Goal: Task Accomplishment & Management: Complete application form

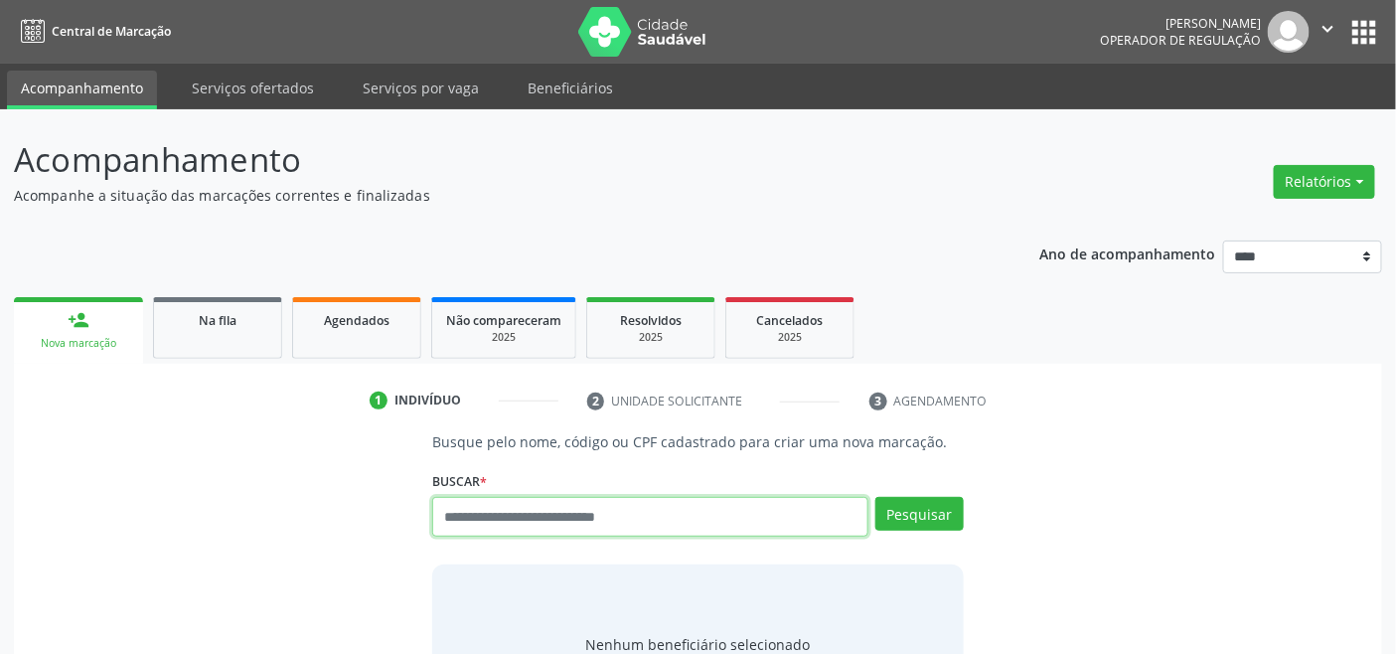
click at [528, 519] on input "text" at bounding box center [649, 517] width 435 height 40
type input "***"
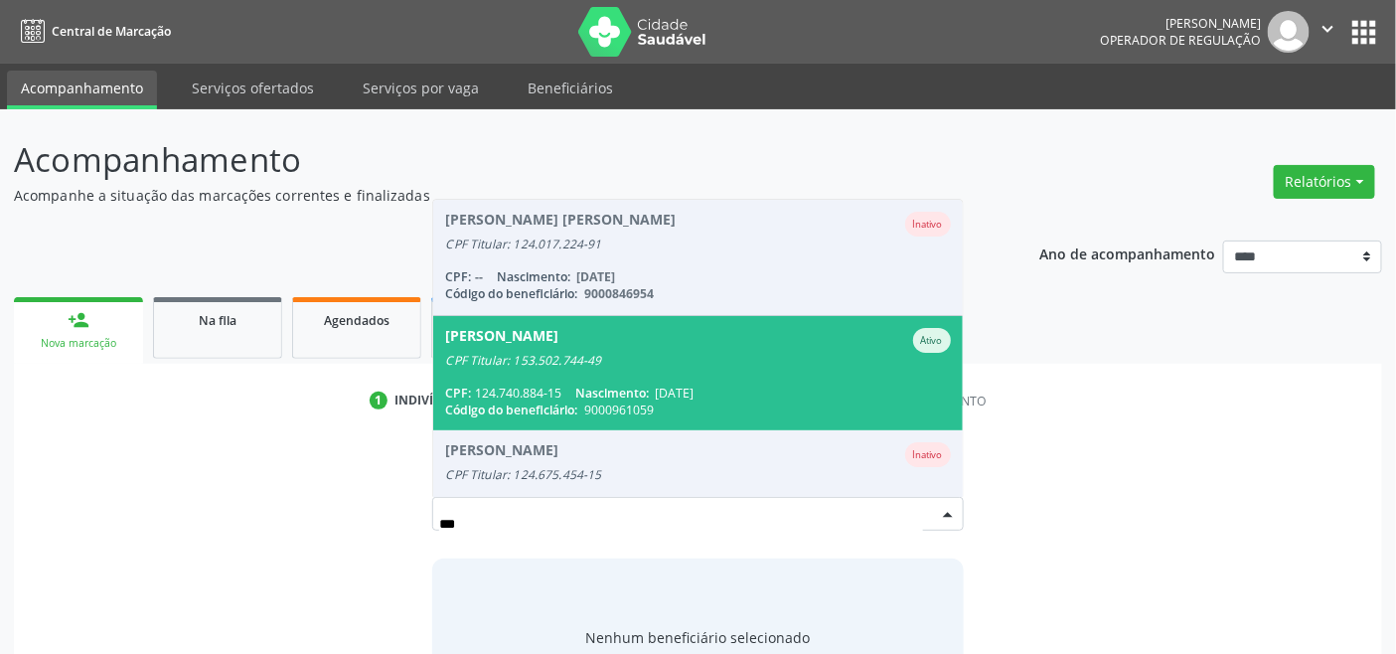
click at [688, 325] on span "[PERSON_NAME] CPF Titular: 153.502.744-49 CPF: 124.740.884-15 Nascimento: [DATE…" at bounding box center [697, 373] width 529 height 114
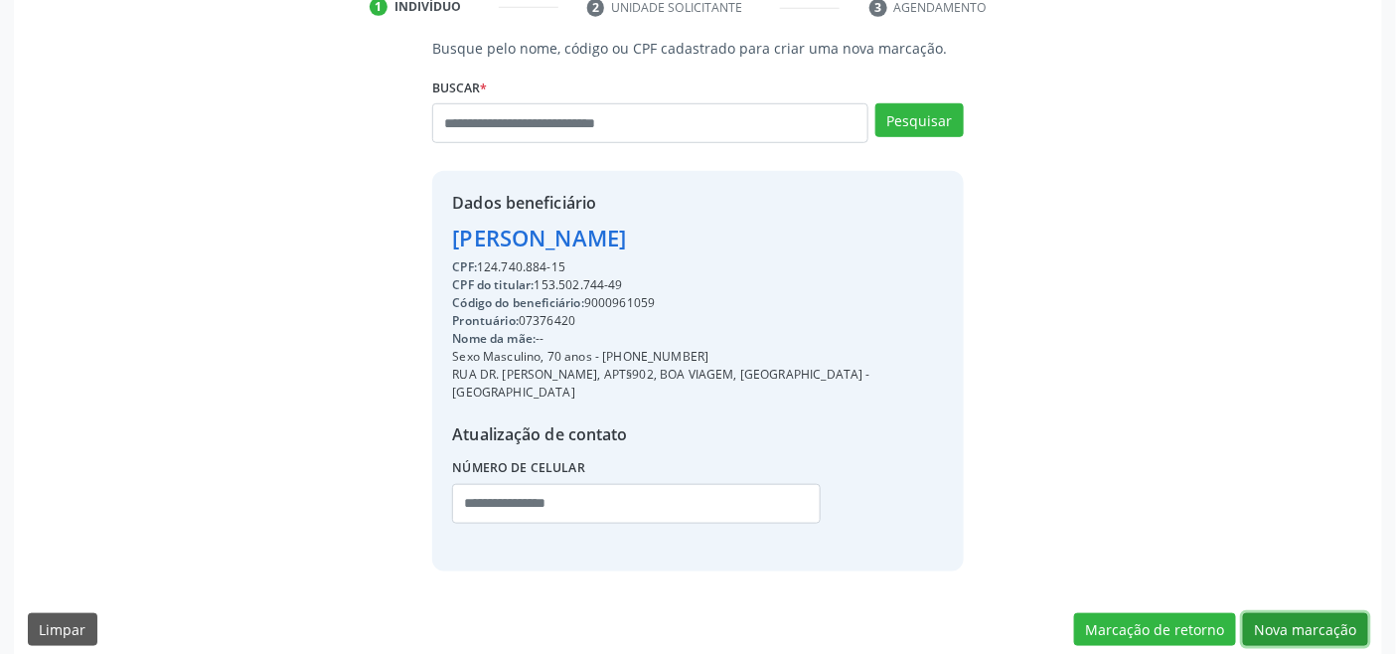
click at [1299, 613] on button "Nova marcação" at bounding box center [1305, 630] width 125 height 34
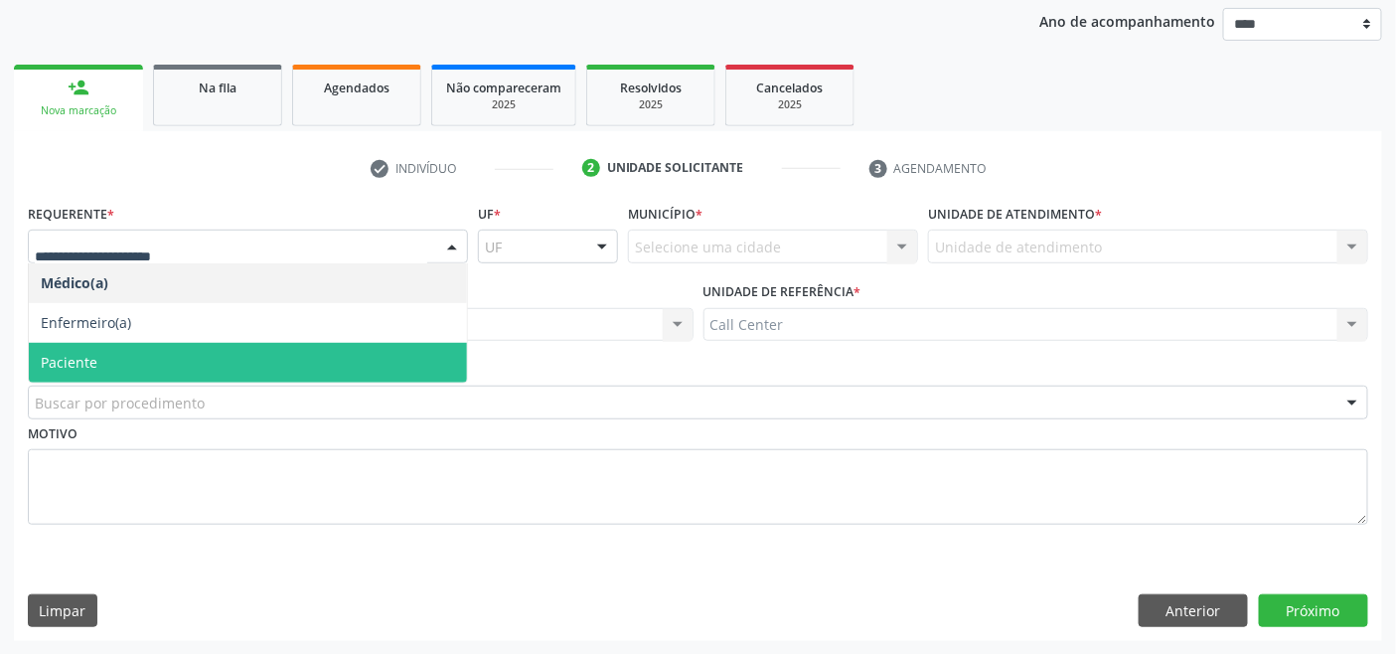
click at [97, 353] on span "Paciente" at bounding box center [248, 363] width 438 height 40
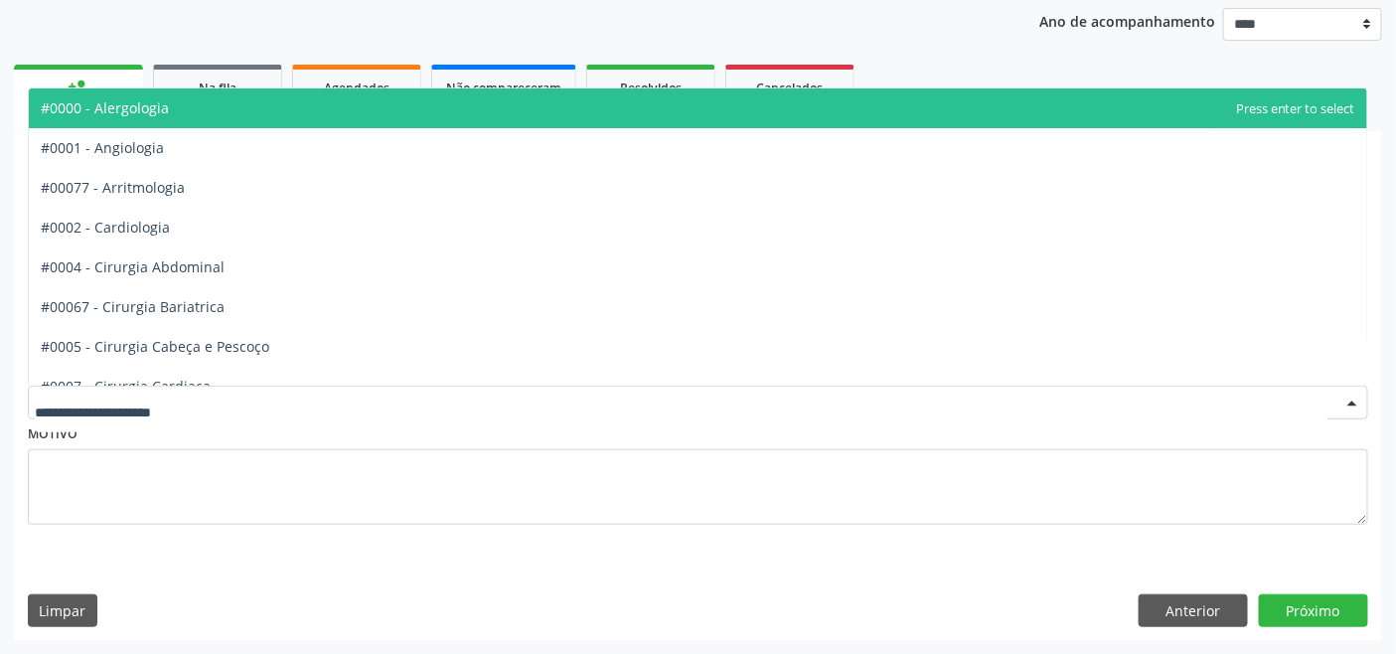
click at [216, 398] on div at bounding box center [698, 402] width 1340 height 34
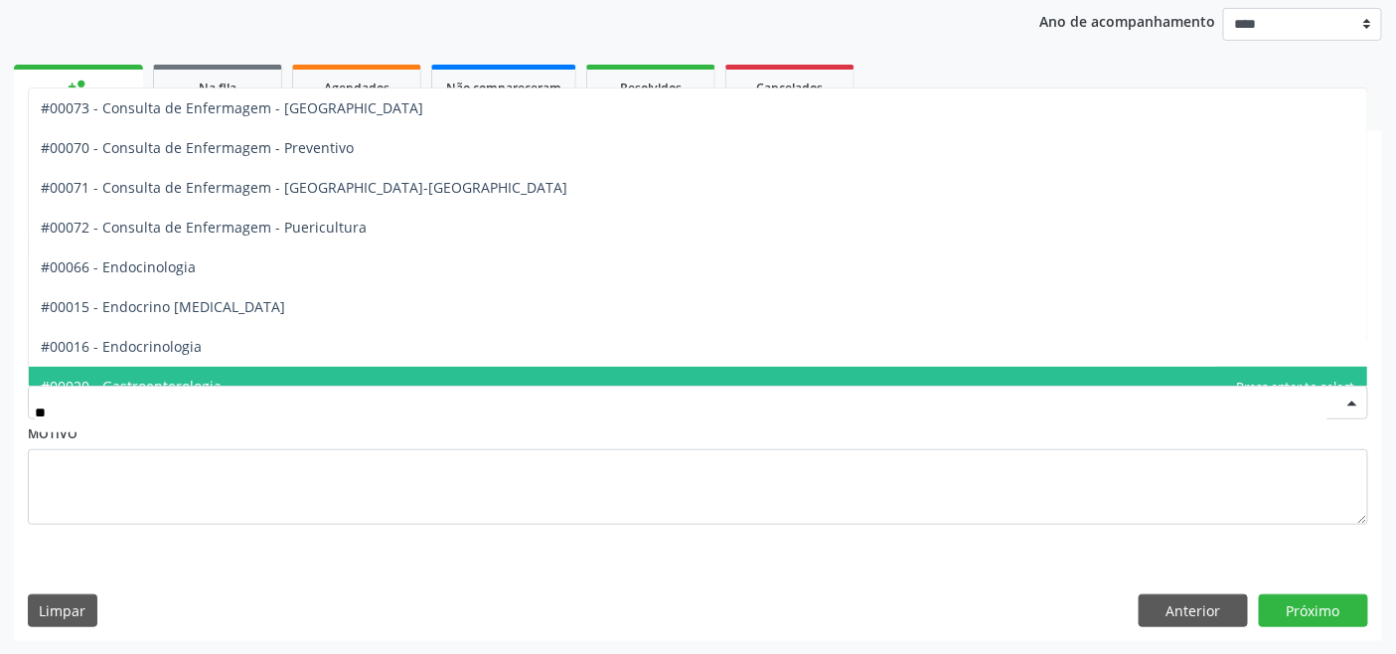
type input "***"
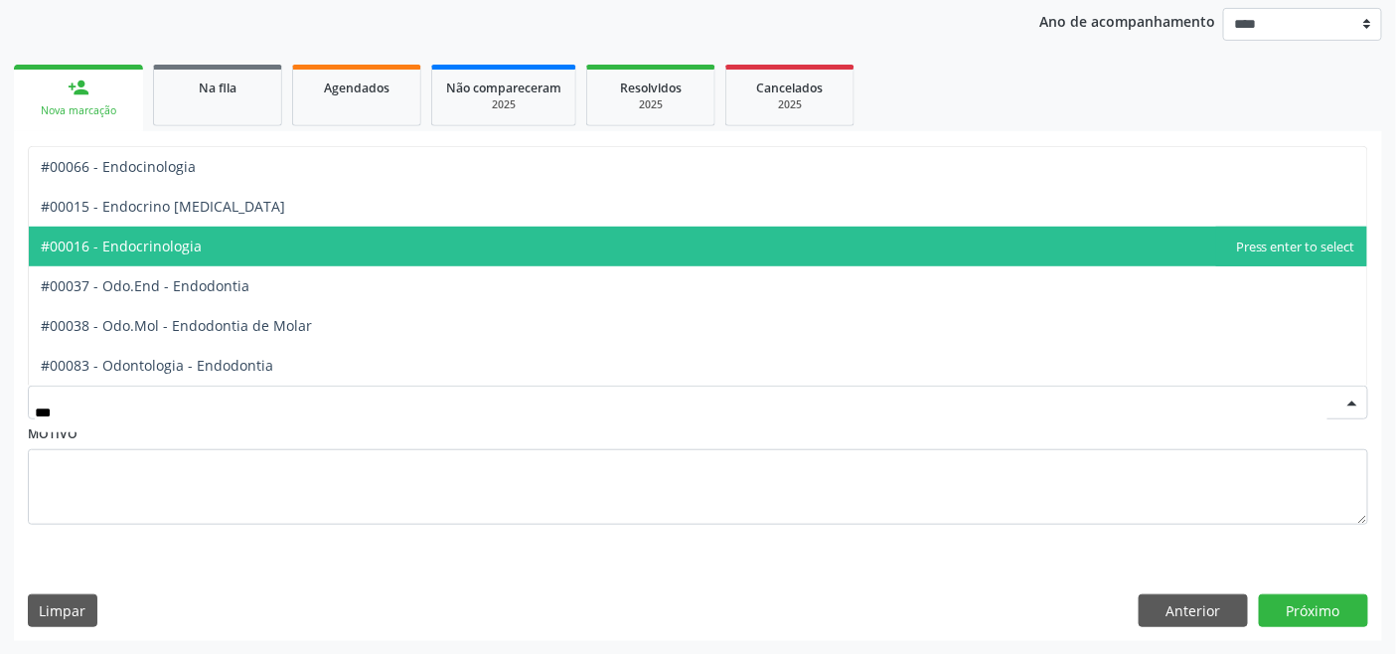
click at [216, 248] on span "#00016 - Endocrinologia" at bounding box center [698, 247] width 1338 height 40
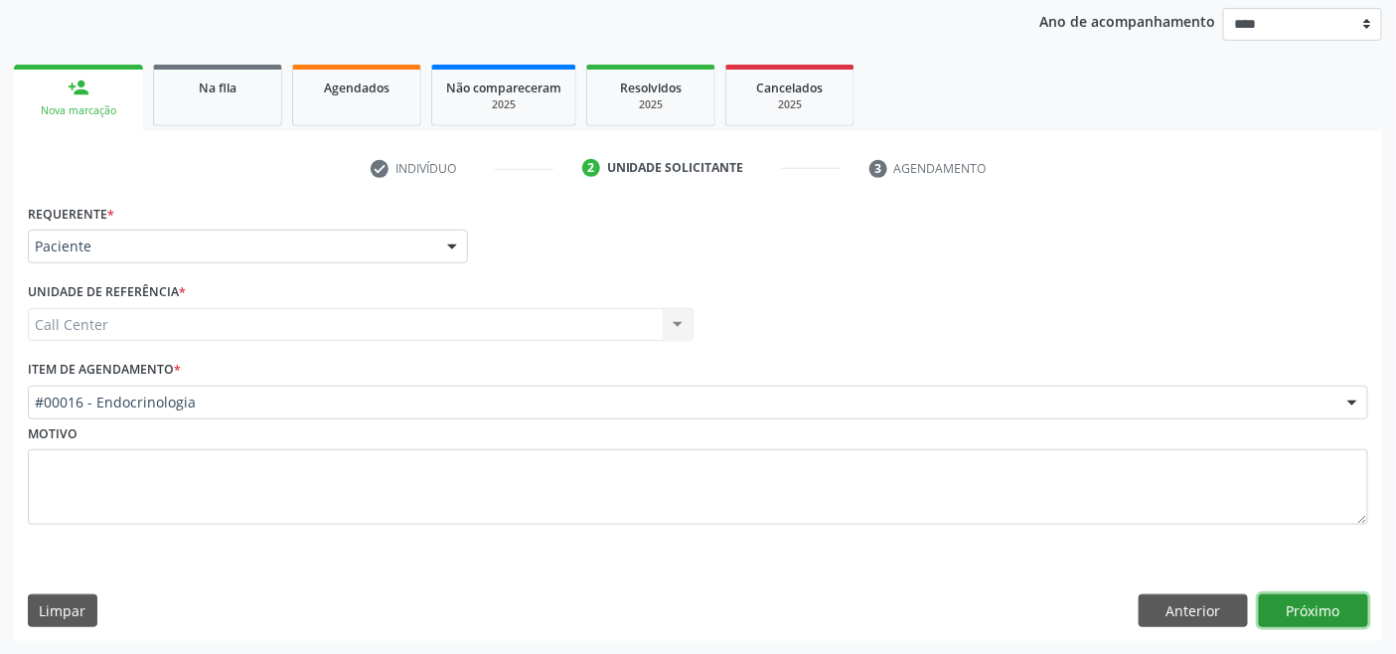
click at [1308, 594] on button "Próximo" at bounding box center [1313, 611] width 109 height 34
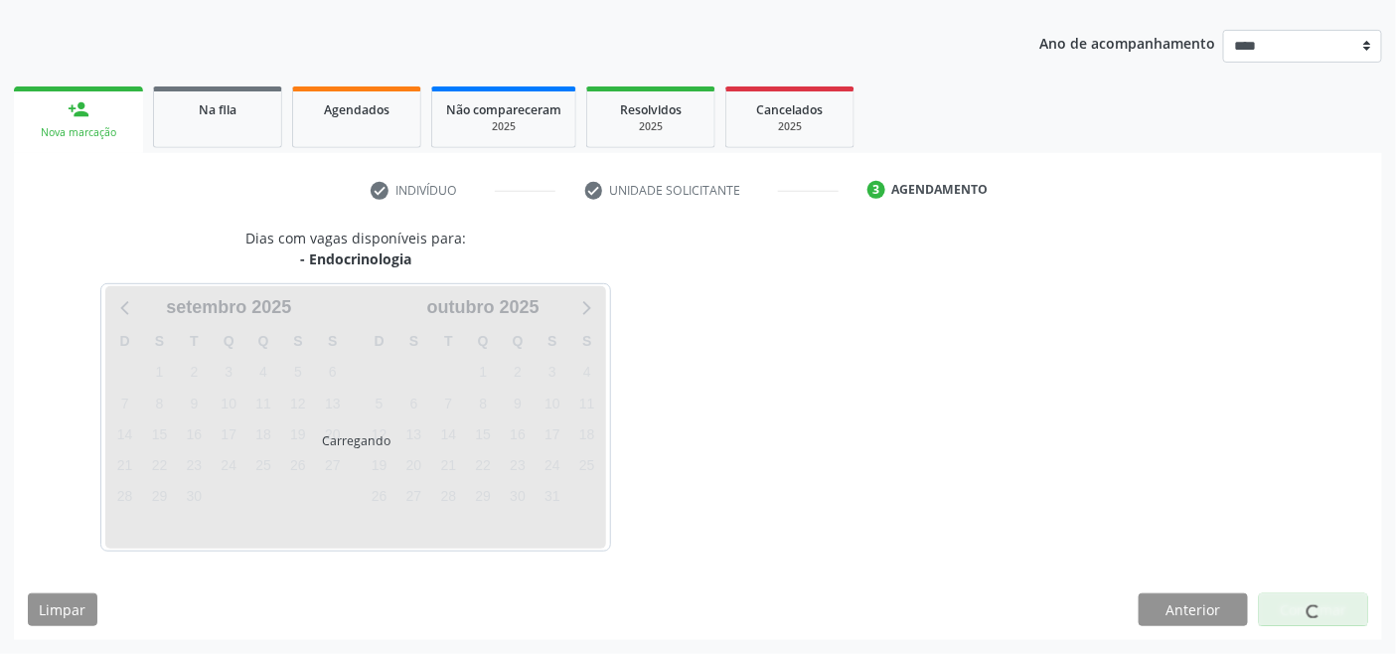
scroll to position [210, 0]
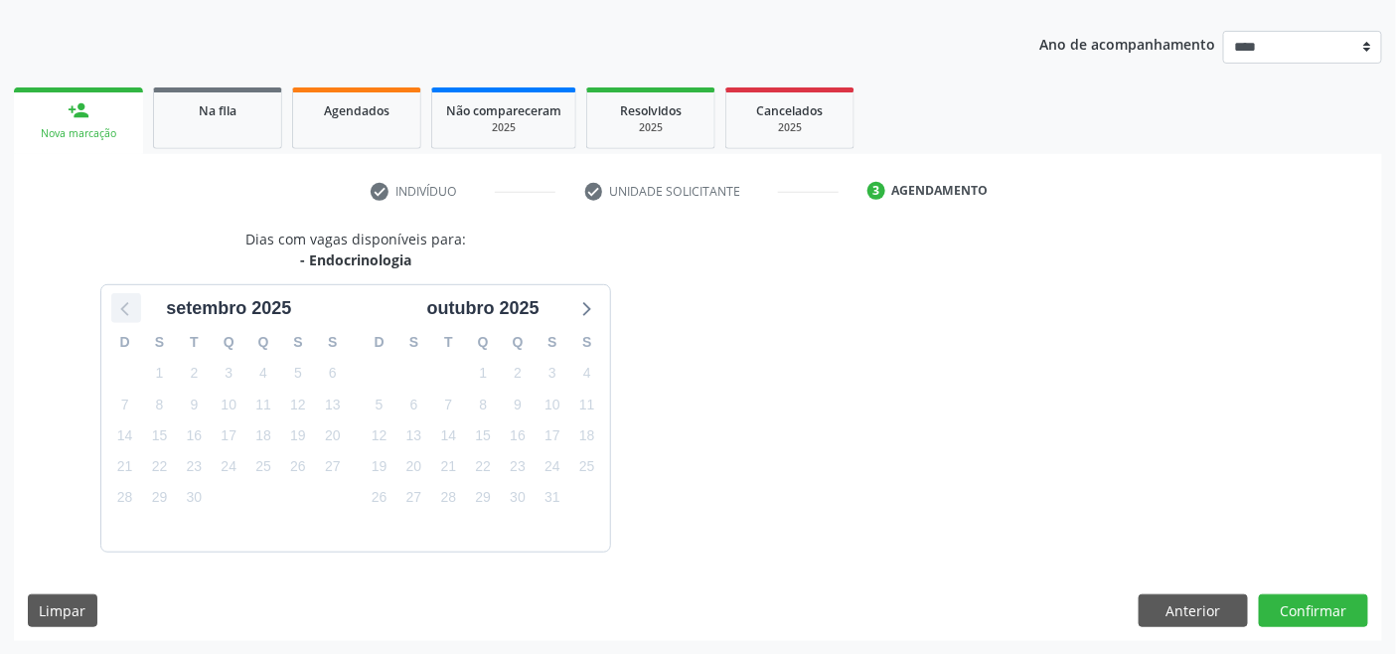
click at [130, 306] on icon at bounding box center [126, 308] width 26 height 26
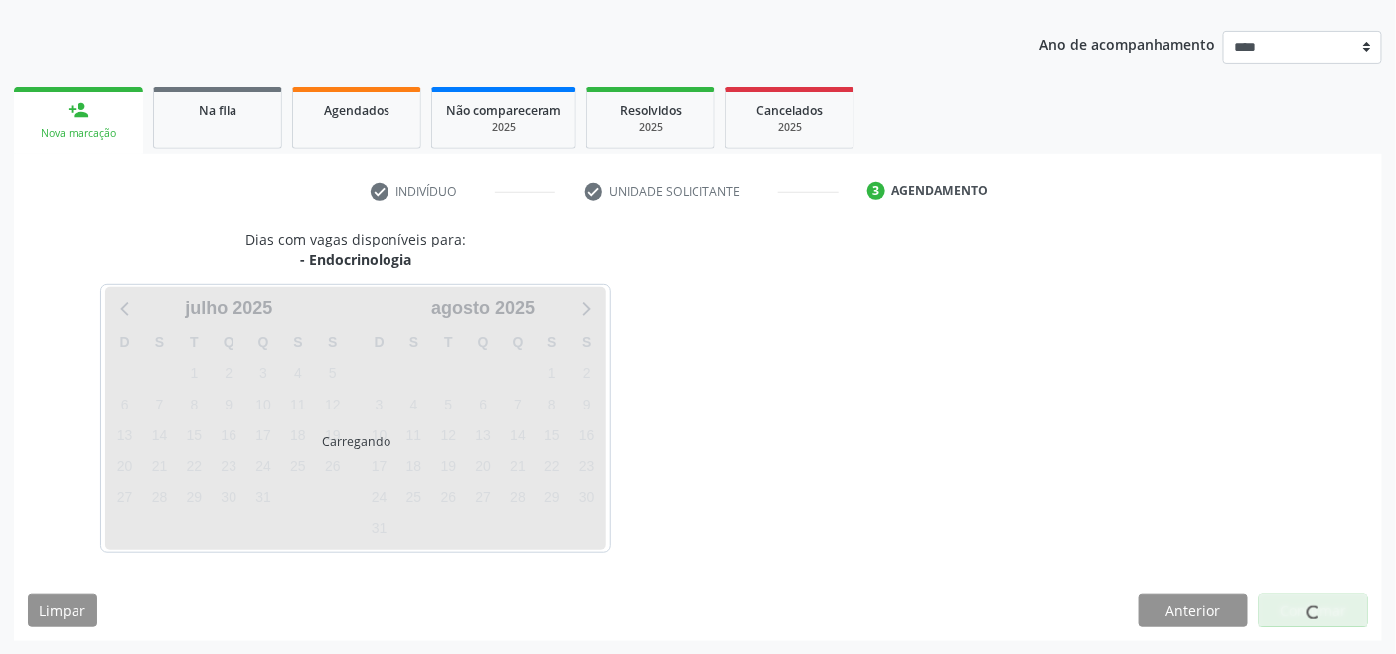
click at [586, 310] on div "Carregando" at bounding box center [355, 418] width 501 height 262
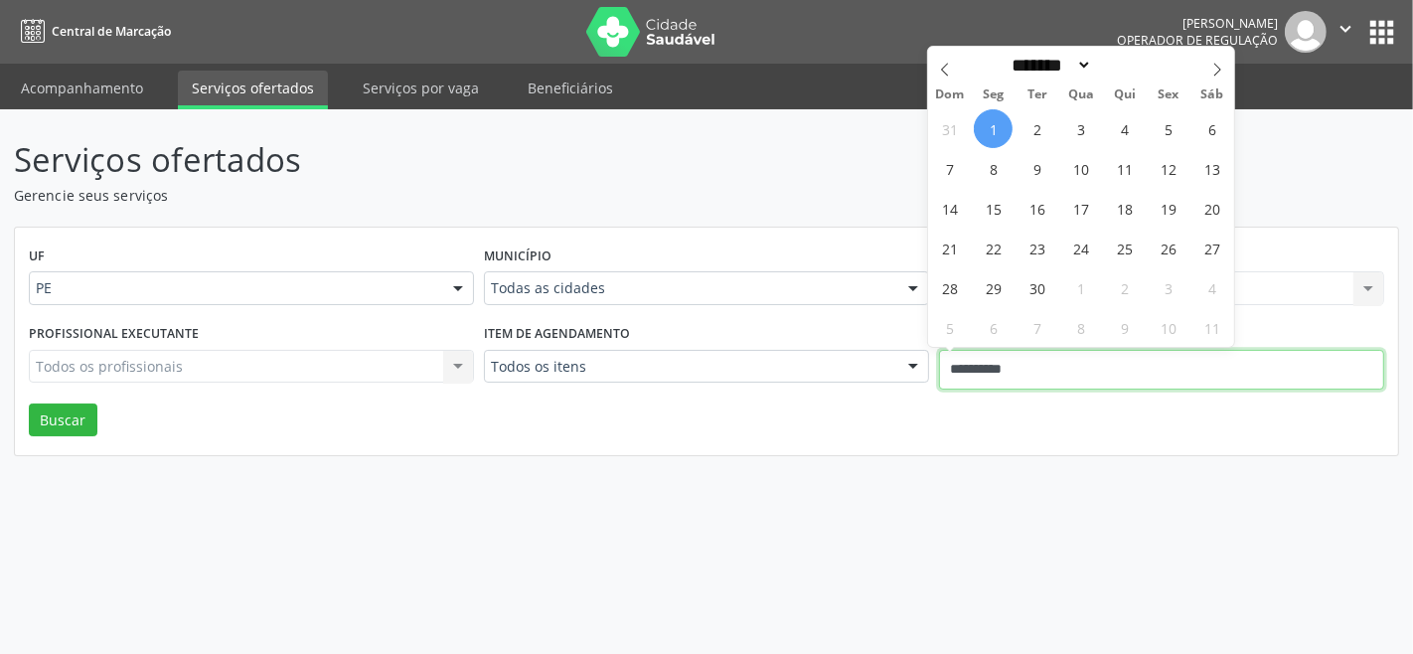
click at [1068, 356] on input "**********" at bounding box center [1161, 370] width 445 height 40
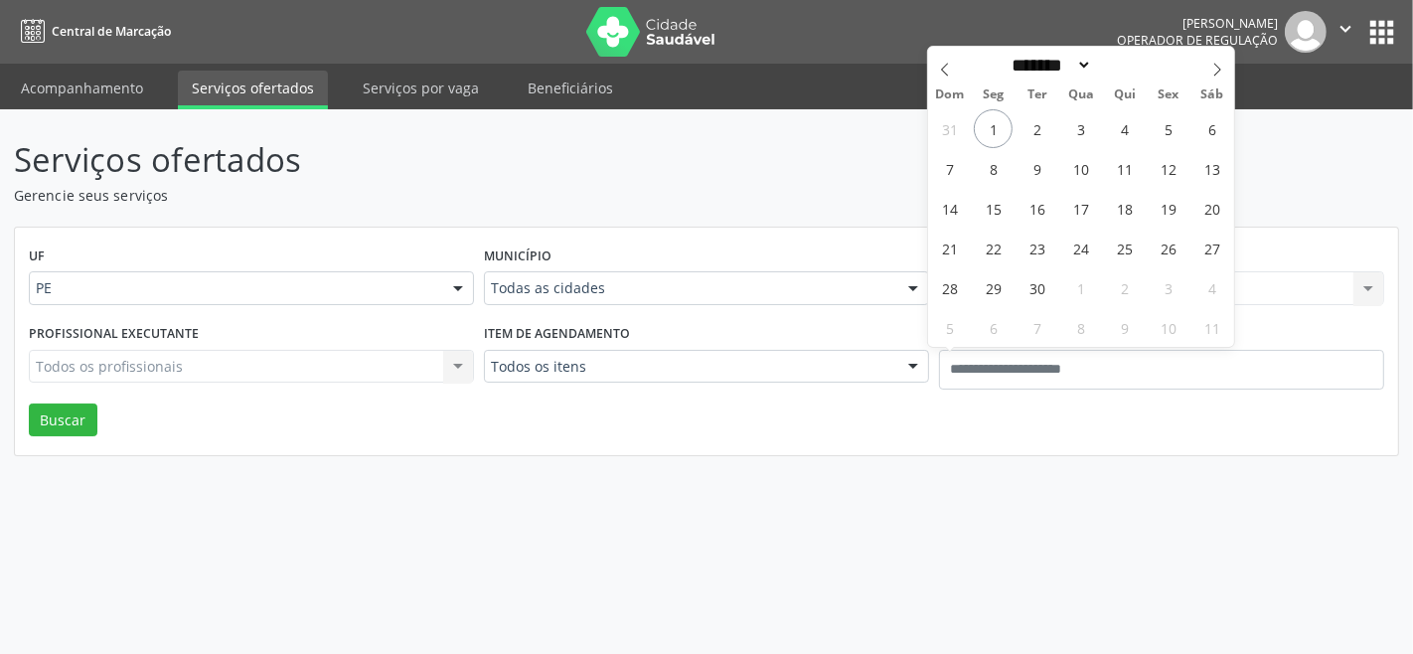
drag, startPoint x: 798, startPoint y: 418, endPoint x: 751, endPoint y: 401, distance: 49.7
click at [793, 415] on div "UF PE PE Nenhum resultado encontrado para: " " Não há nenhuma opção para ser ex…" at bounding box center [706, 341] width 1383 height 228
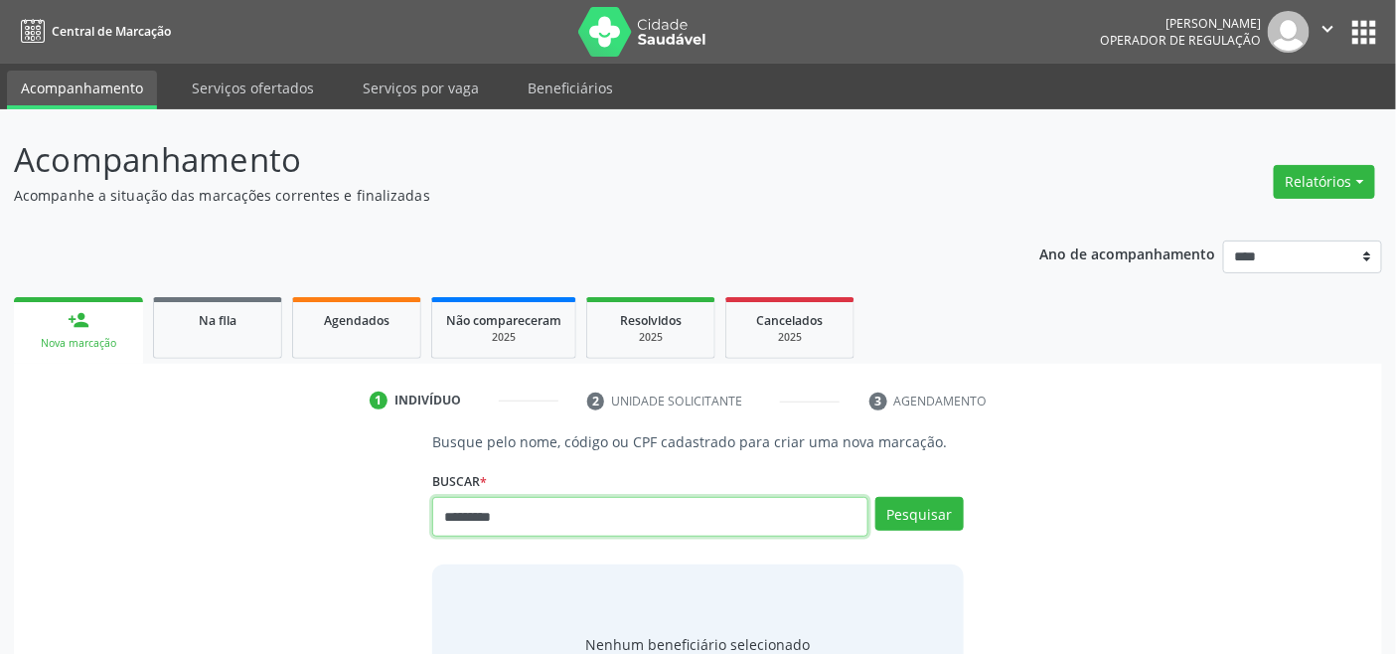
type input "*********"
click at [877, 538] on div "Pesquisar" at bounding box center [915, 524] width 95 height 54
drag, startPoint x: 551, startPoint y: 527, endPoint x: 399, endPoint y: 515, distance: 152.5
click at [399, 515] on div "Busque pelo nome, código ou CPF cadastrado para criar uma nova marcação. Buscar…" at bounding box center [698, 577] width 1340 height 292
drag, startPoint x: 399, startPoint y: 517, endPoint x: 563, endPoint y: 514, distance: 163.9
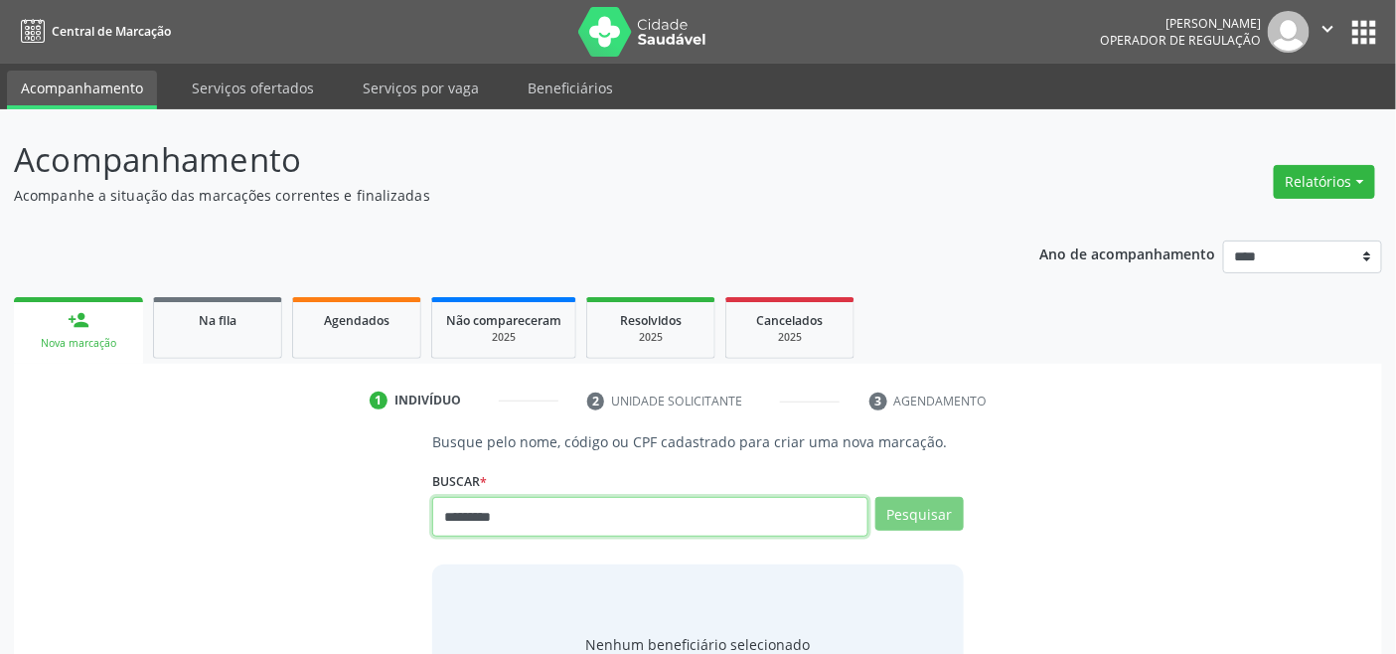
click at [563, 514] on input "*********" at bounding box center [649, 517] width 435 height 40
drag, startPoint x: 560, startPoint y: 517, endPoint x: 440, endPoint y: 519, distance: 120.2
click at [440, 519] on input "*********" at bounding box center [649, 517] width 435 height 40
click at [521, 509] on input "text" at bounding box center [649, 517] width 435 height 40
type input "***"
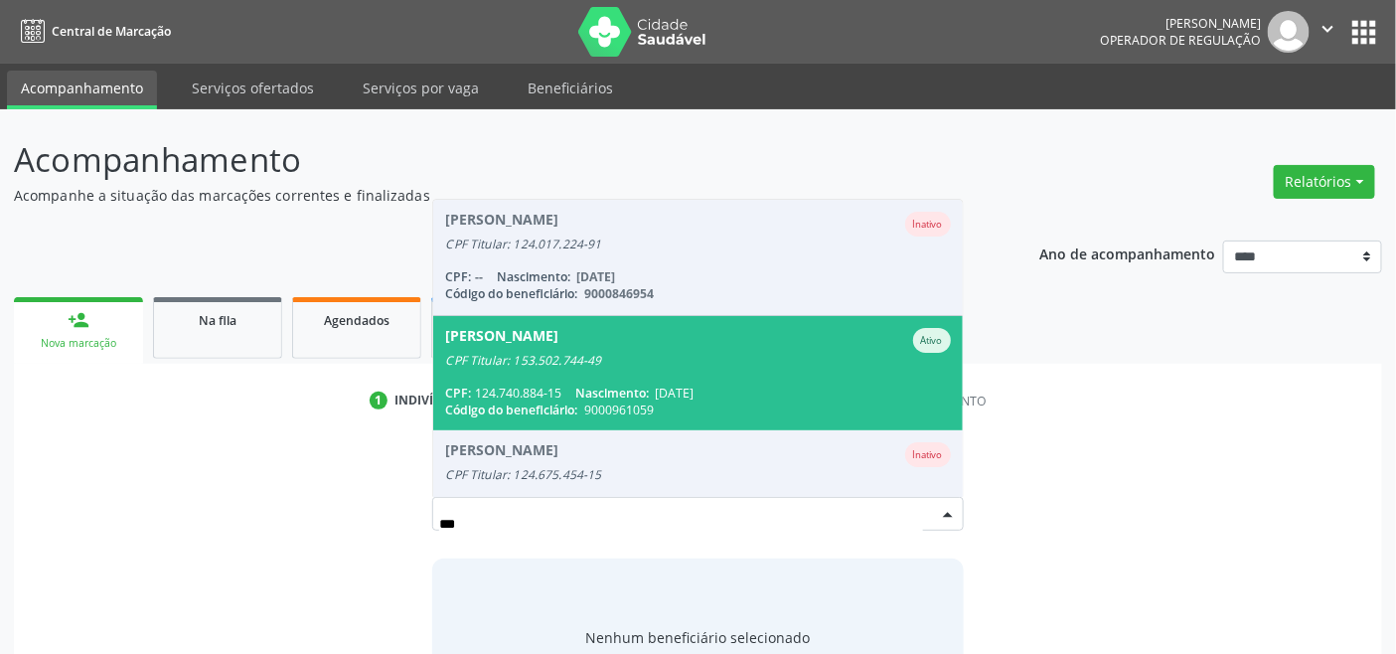
click at [551, 381] on span "Abrahao Valerio da Silva Ativo CPF Titular: 153.502.744-49 CPF: 124.740.884-15 …" at bounding box center [697, 373] width 529 height 114
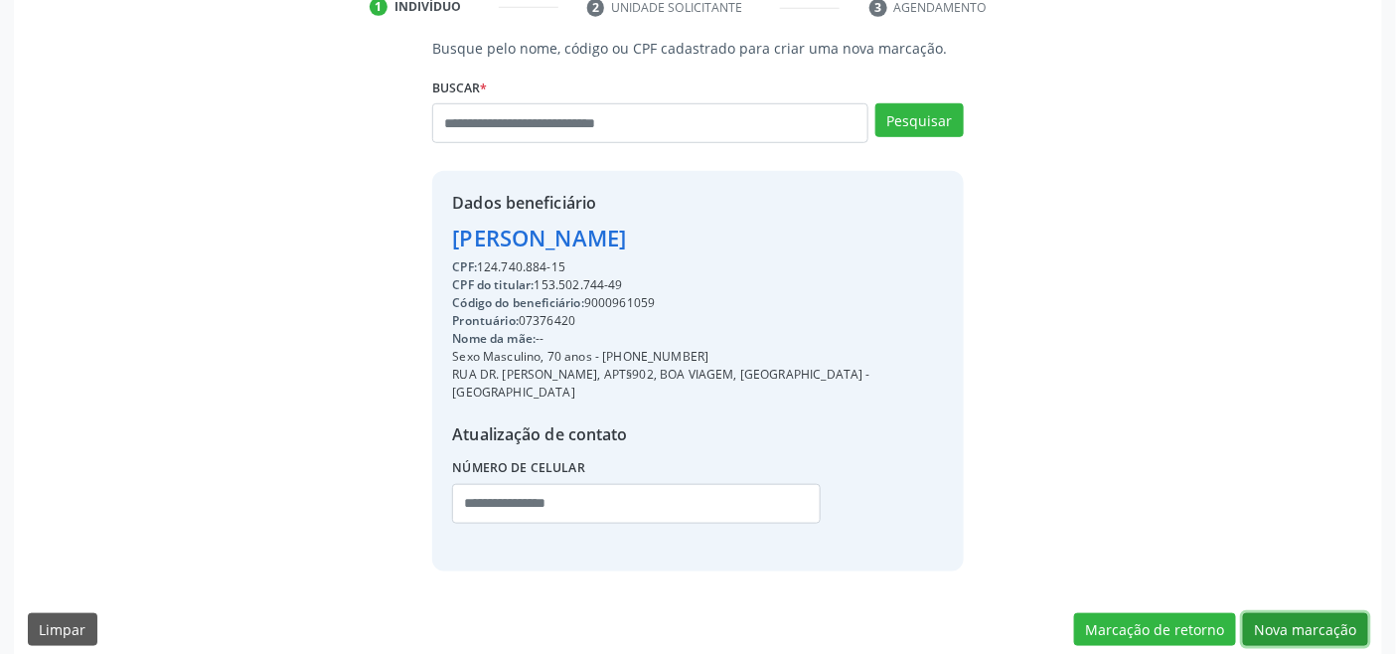
click at [1280, 613] on button "Nova marcação" at bounding box center [1305, 630] width 125 height 34
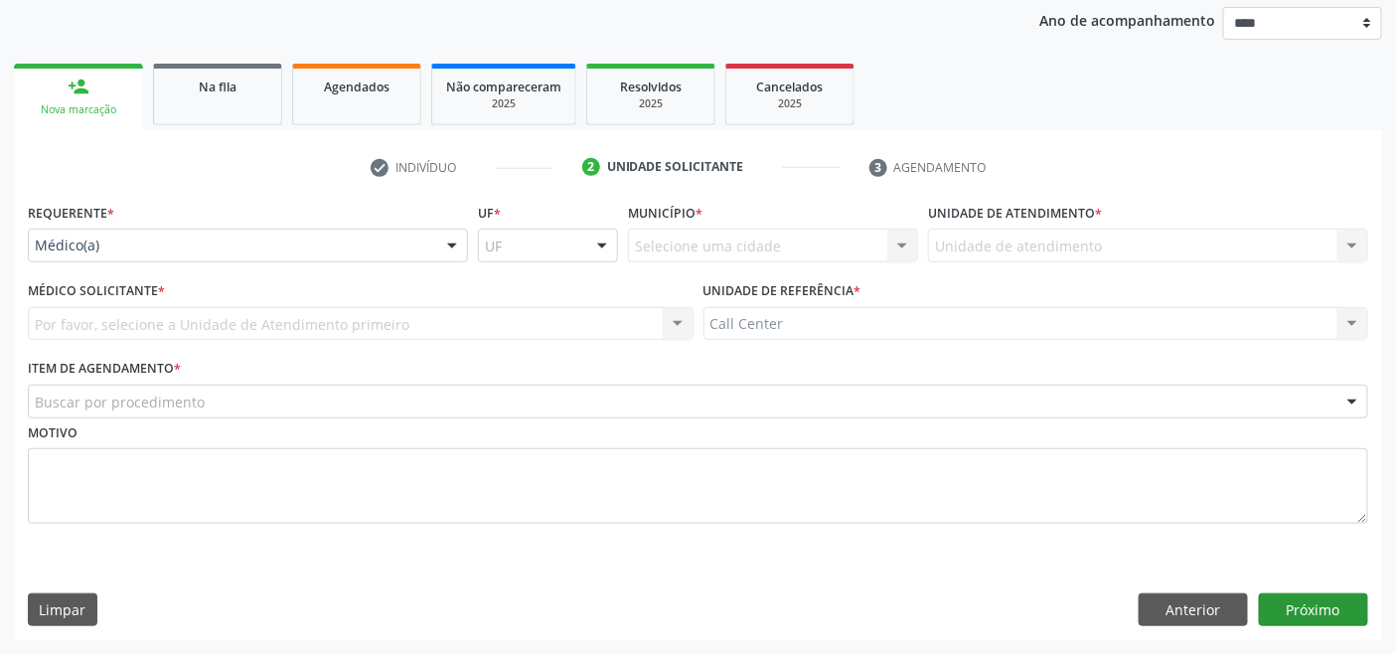
scroll to position [232, 0]
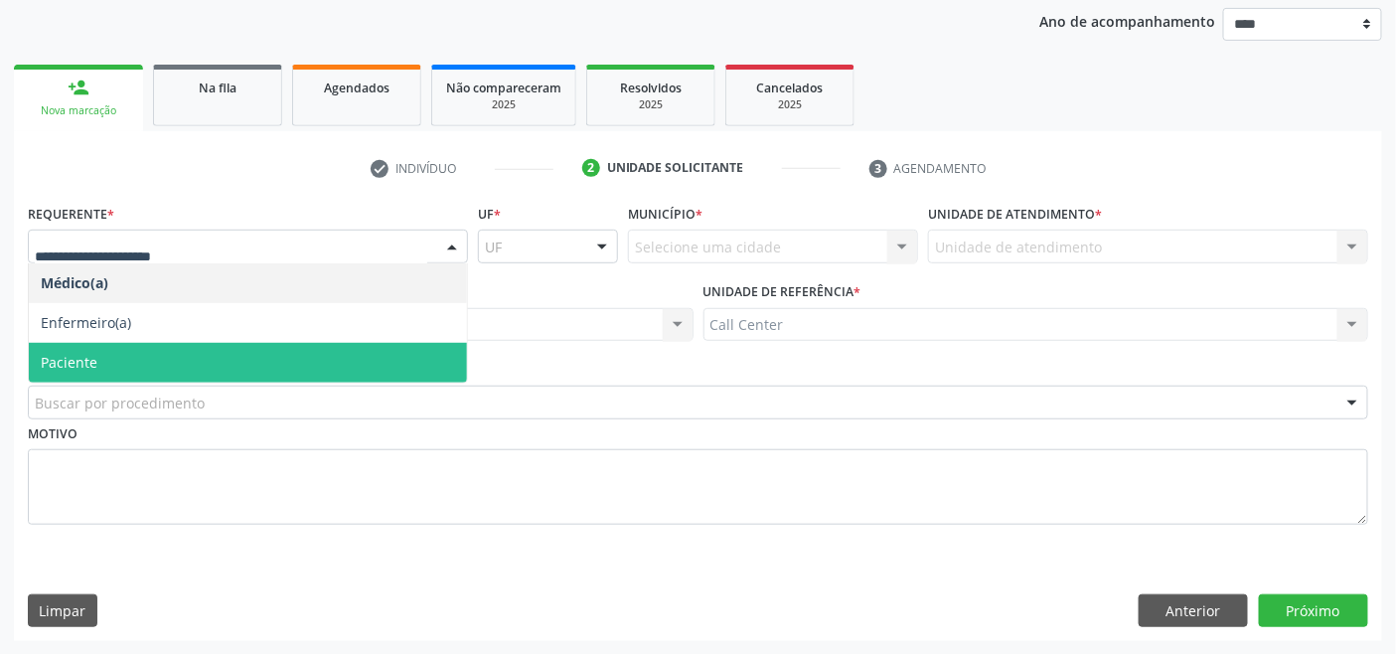
drag, startPoint x: 112, startPoint y: 353, endPoint x: 117, endPoint y: 376, distance: 23.4
click at [112, 354] on span "Paciente" at bounding box center [248, 363] width 438 height 40
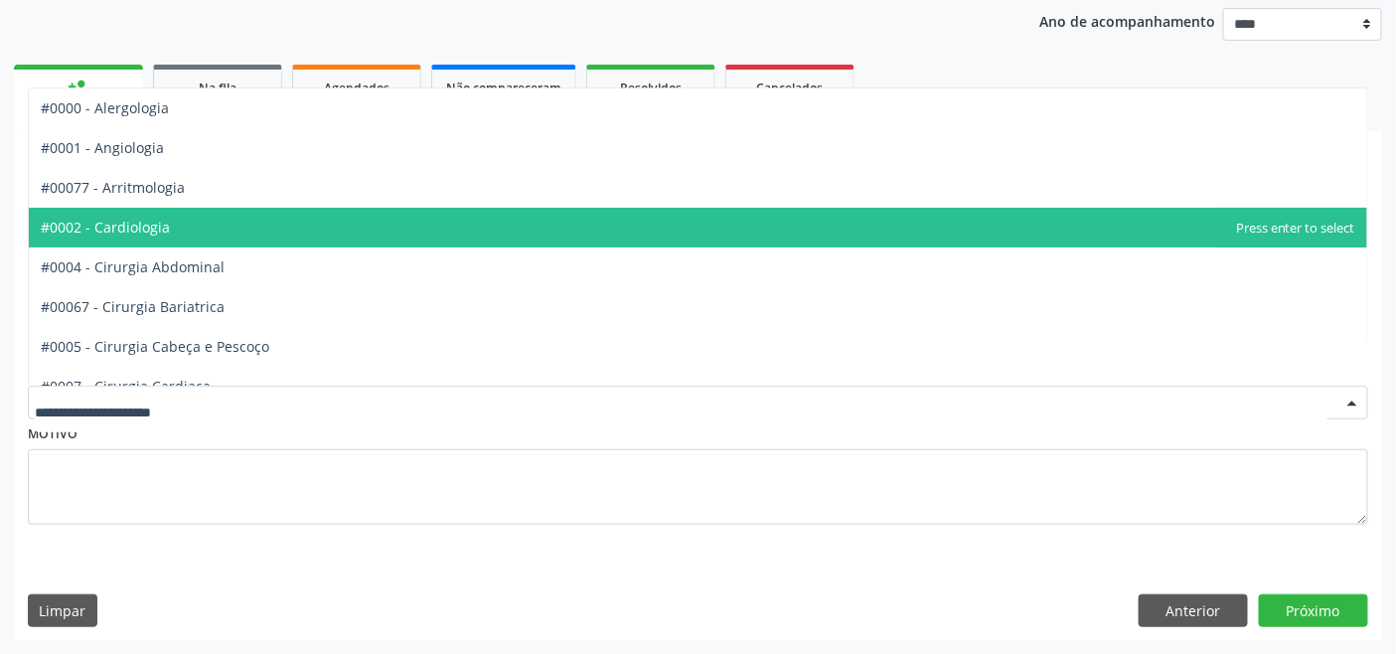
drag, startPoint x: 149, startPoint y: 229, endPoint x: 152, endPoint y: 202, distance: 28.0
click at [152, 234] on span "#0002 - Cardiologia" at bounding box center [105, 227] width 129 height 19
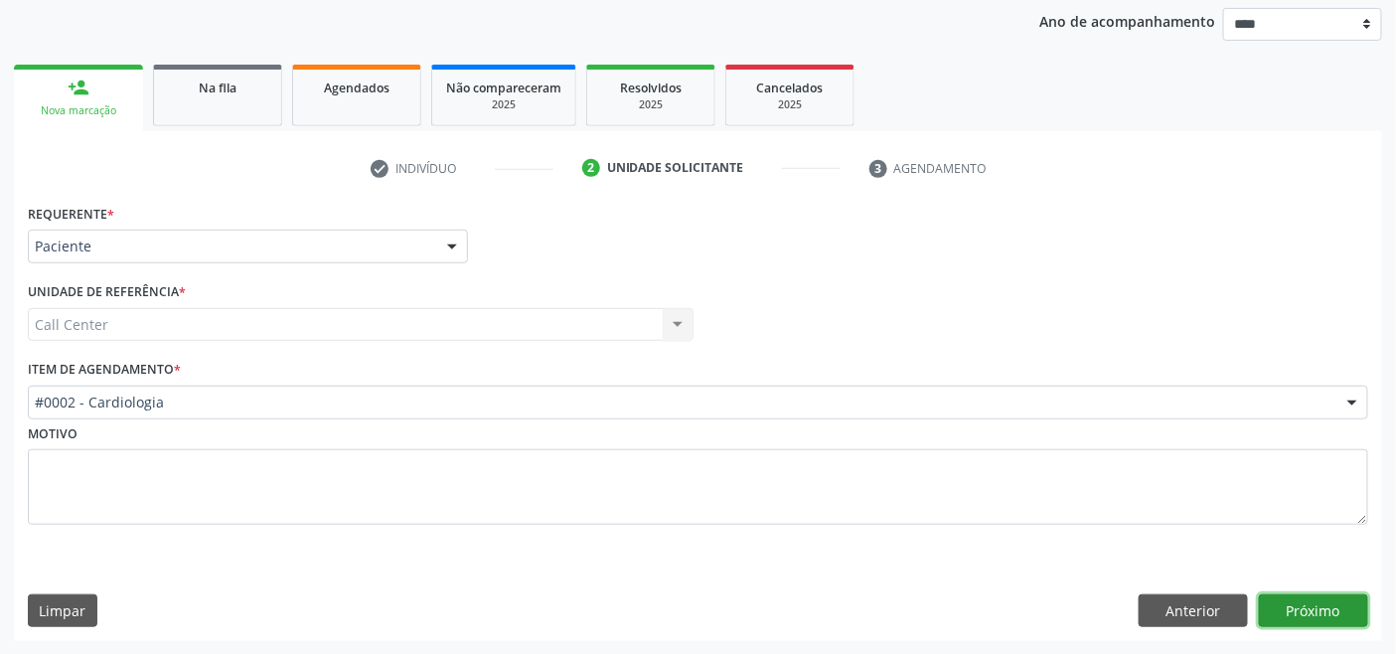
drag, startPoint x: 1291, startPoint y: 620, endPoint x: 1346, endPoint y: 653, distance: 63.7
click at [1289, 620] on button "Próximo" at bounding box center [1313, 611] width 109 height 34
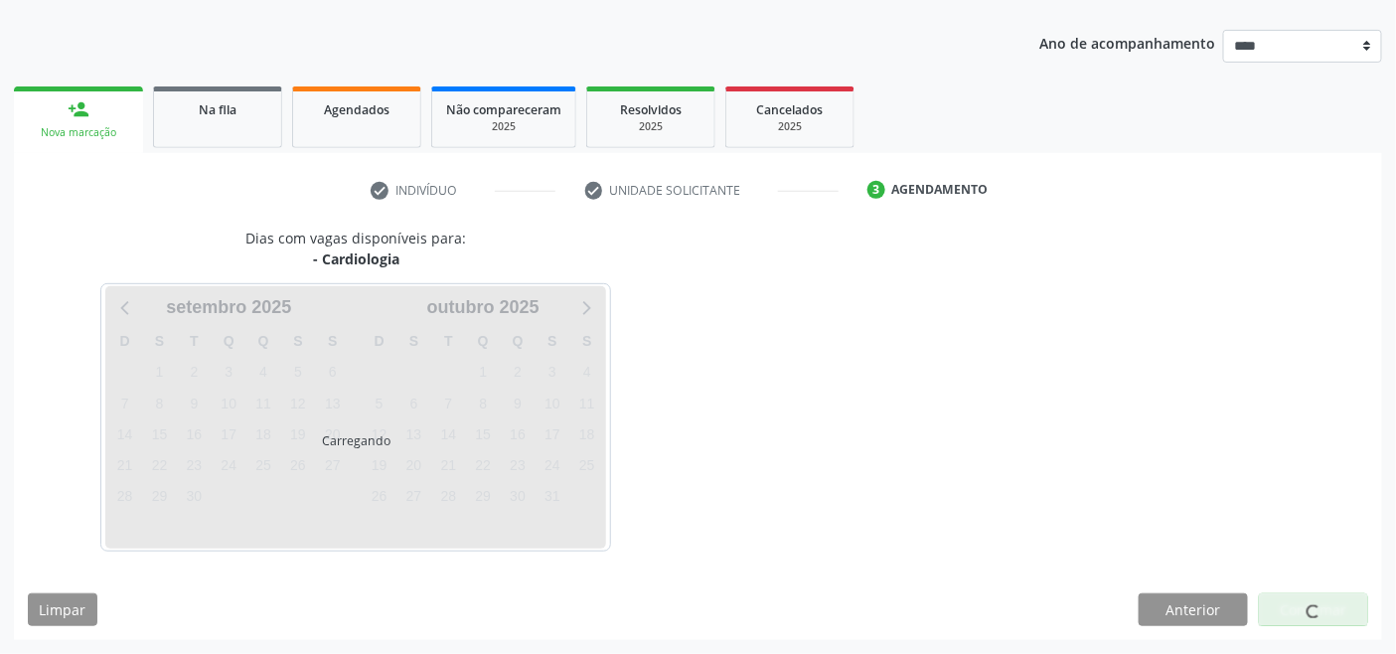
scroll to position [210, 0]
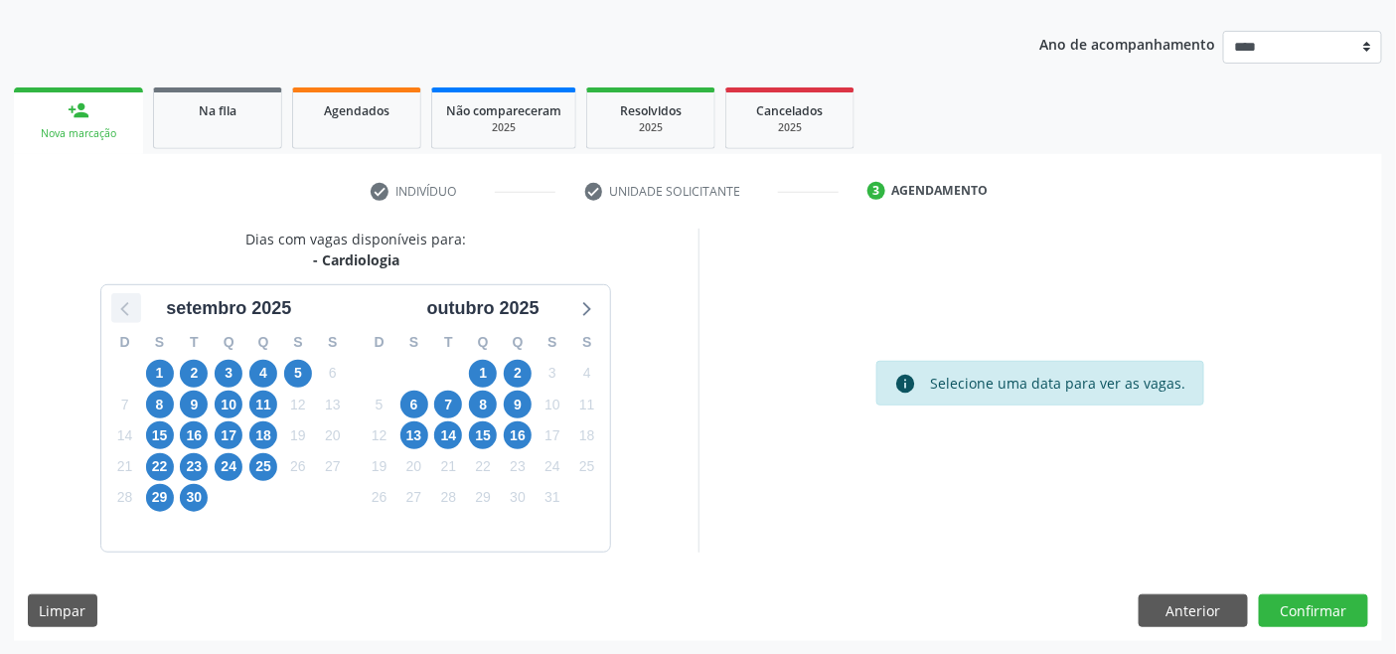
click at [123, 299] on icon at bounding box center [126, 308] width 26 height 26
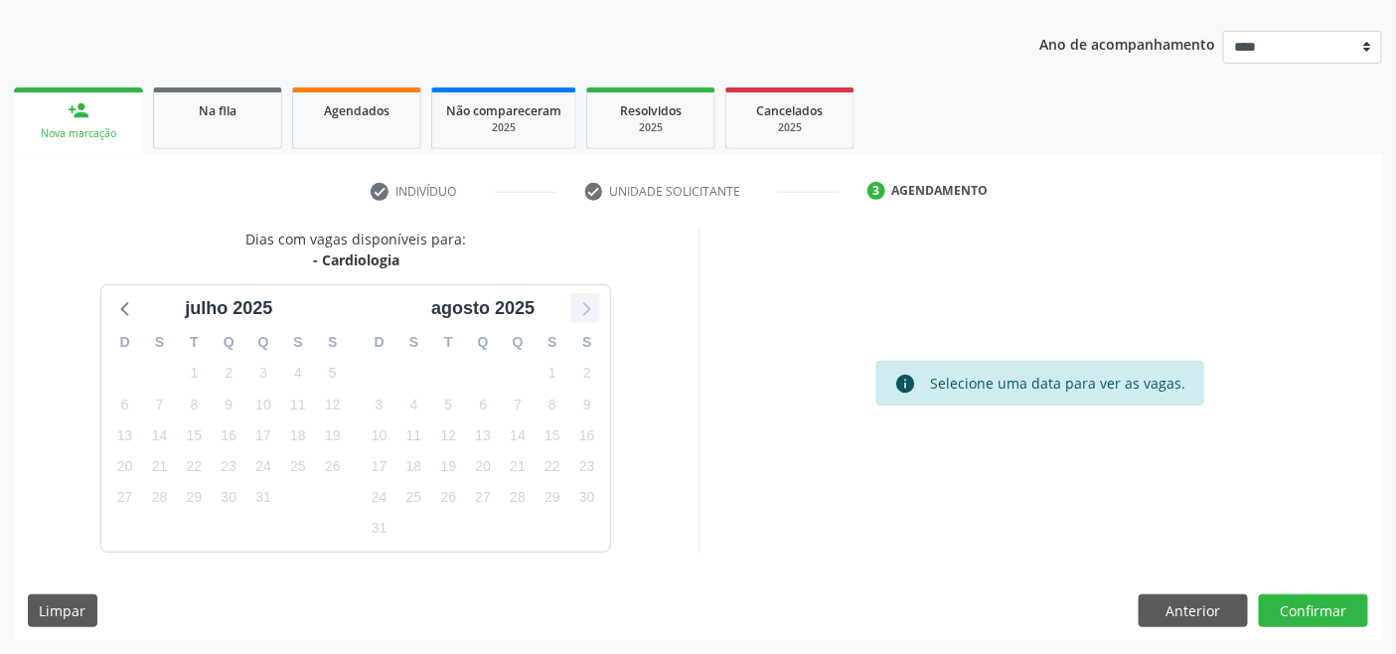
click at [594, 305] on icon at bounding box center [585, 308] width 26 height 26
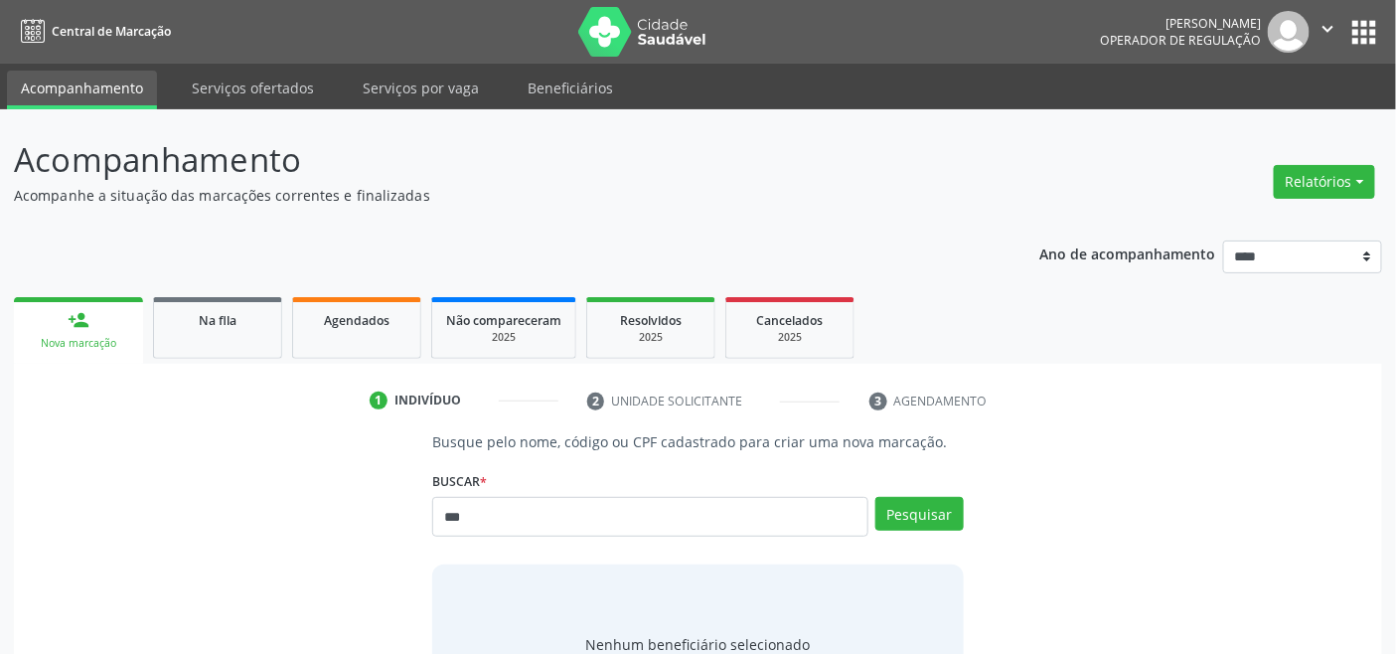
type input "***"
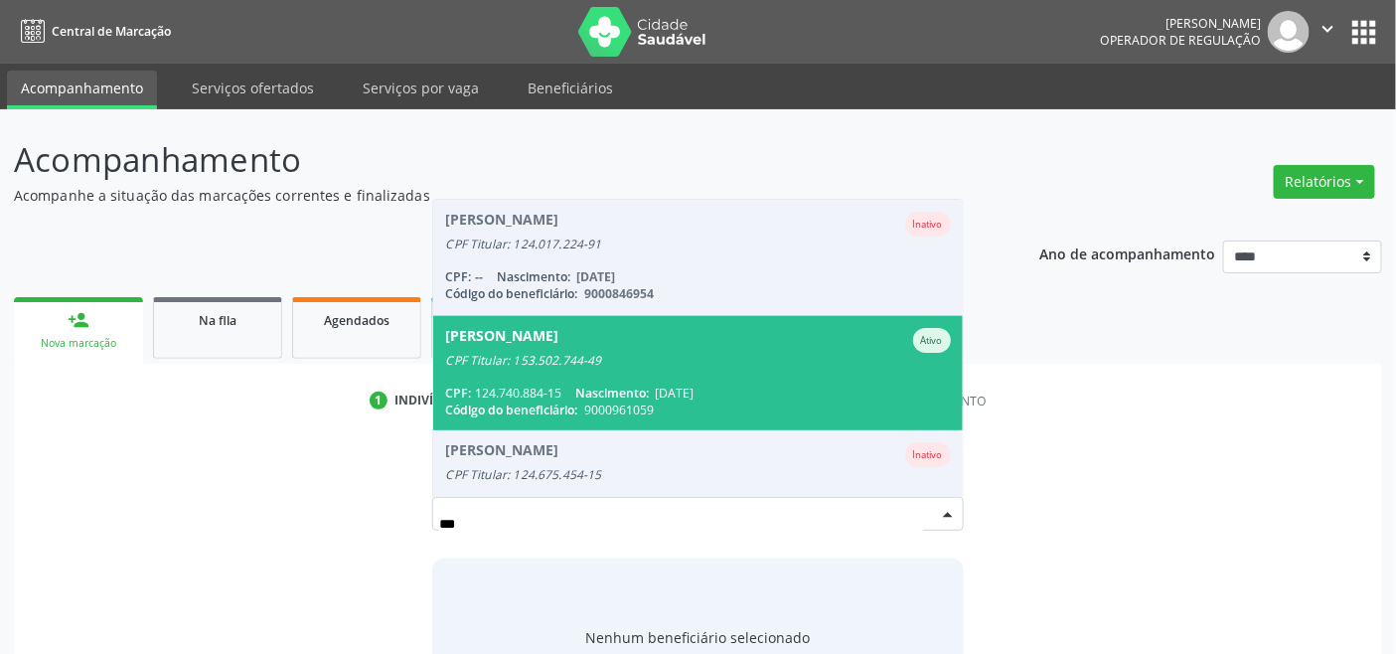
click at [591, 409] on span "9000961059" at bounding box center [619, 409] width 70 height 17
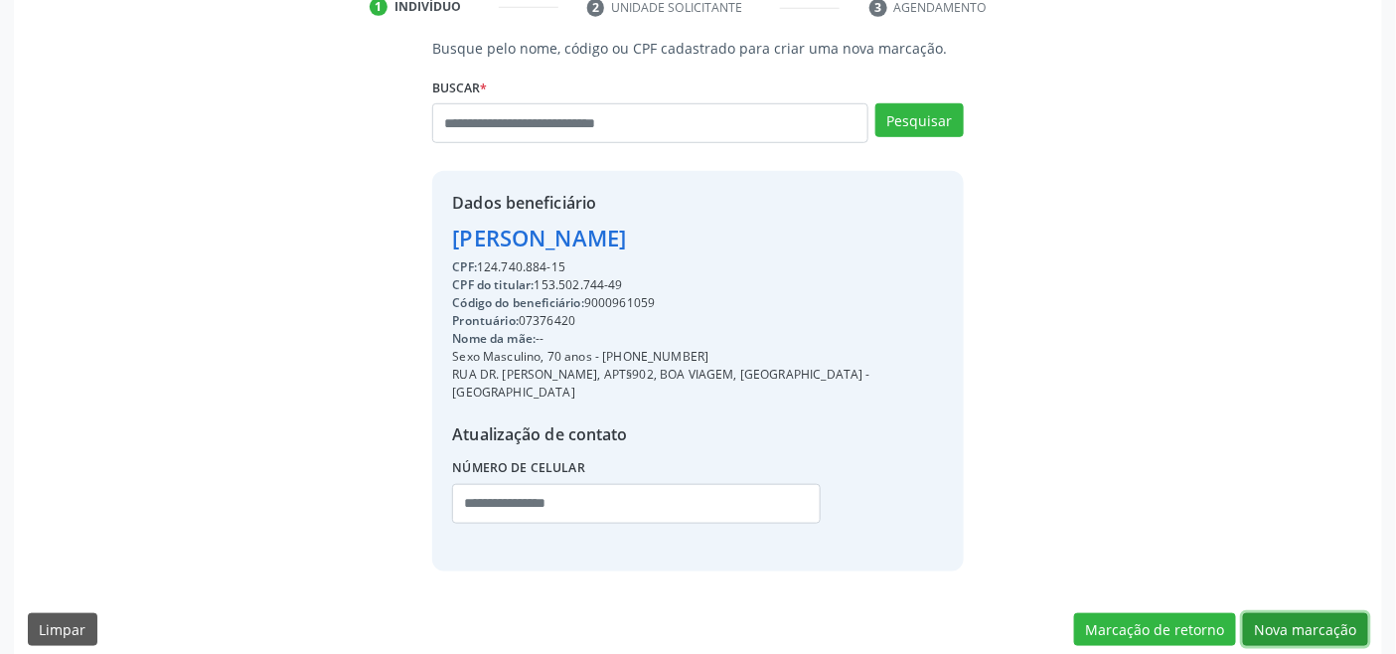
drag, startPoint x: 1273, startPoint y: 603, endPoint x: 1077, endPoint y: 580, distance: 197.0
click at [1273, 613] on button "Nova marcação" at bounding box center [1305, 630] width 125 height 34
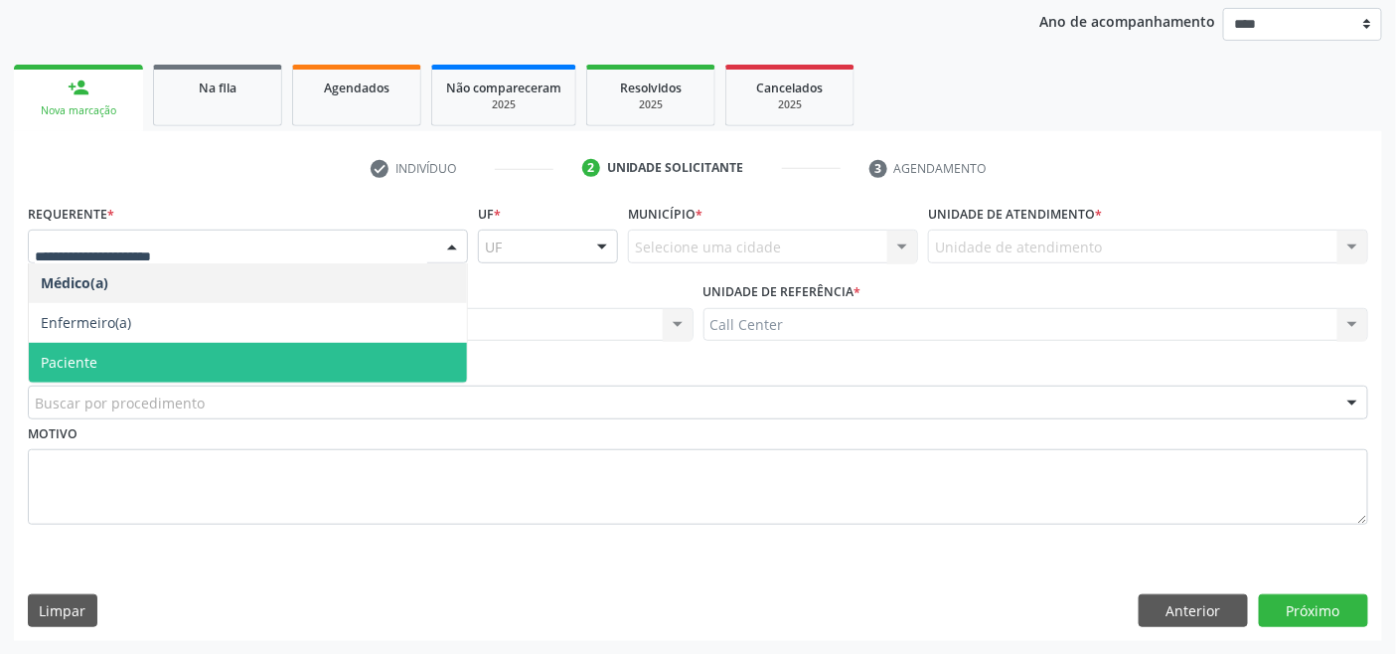
click at [149, 354] on span "Paciente" at bounding box center [248, 363] width 438 height 40
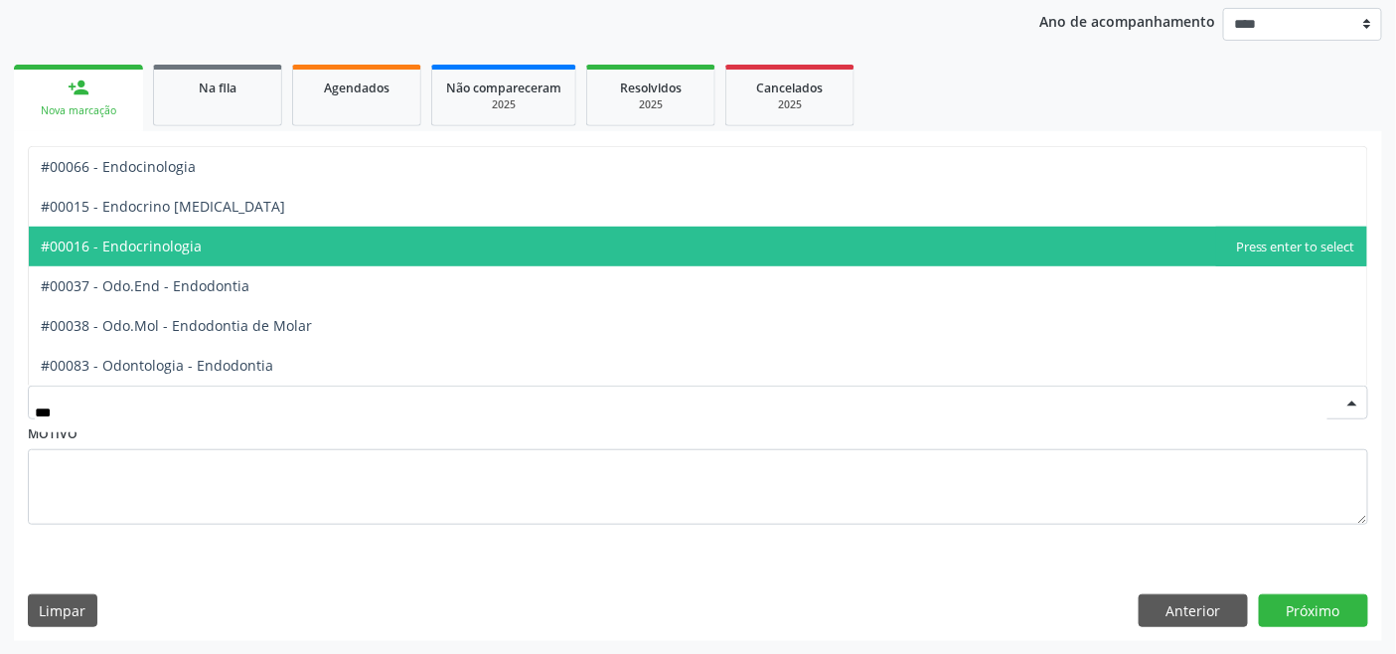
click at [174, 246] on span "#00016 - Endocrinologia" at bounding box center [121, 245] width 161 height 19
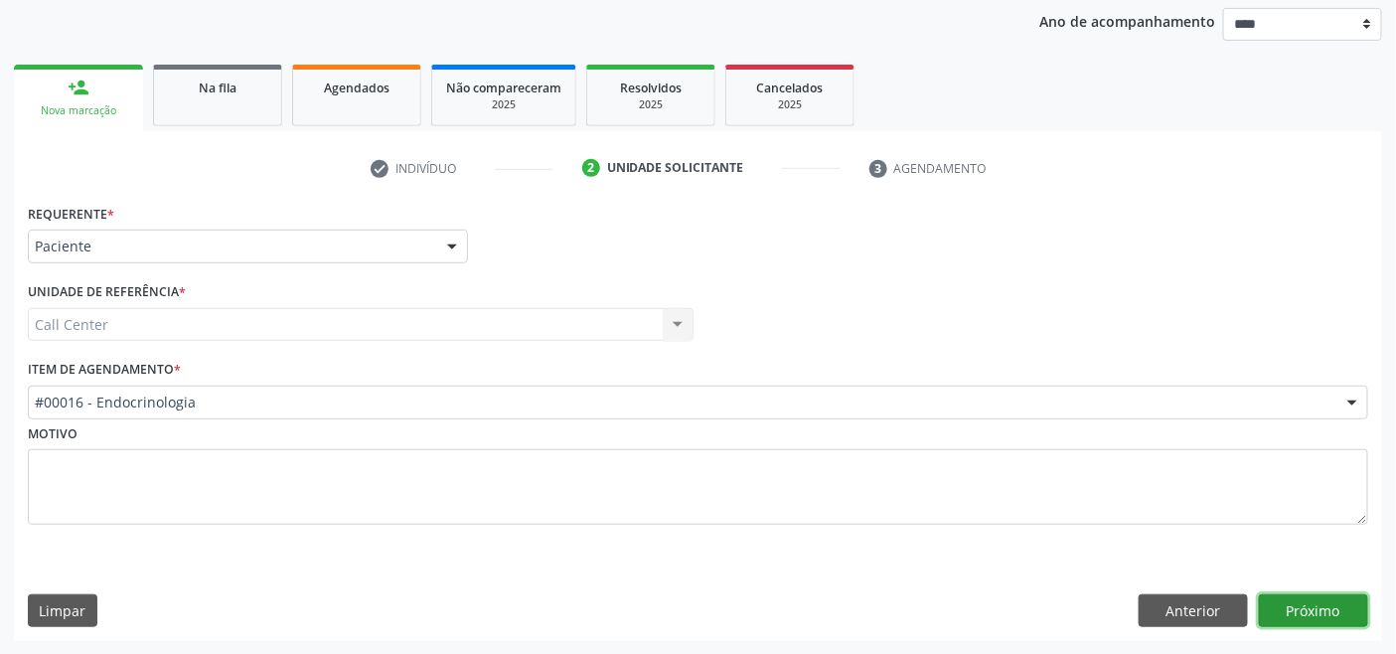
click at [1312, 602] on button "Próximo" at bounding box center [1313, 611] width 109 height 34
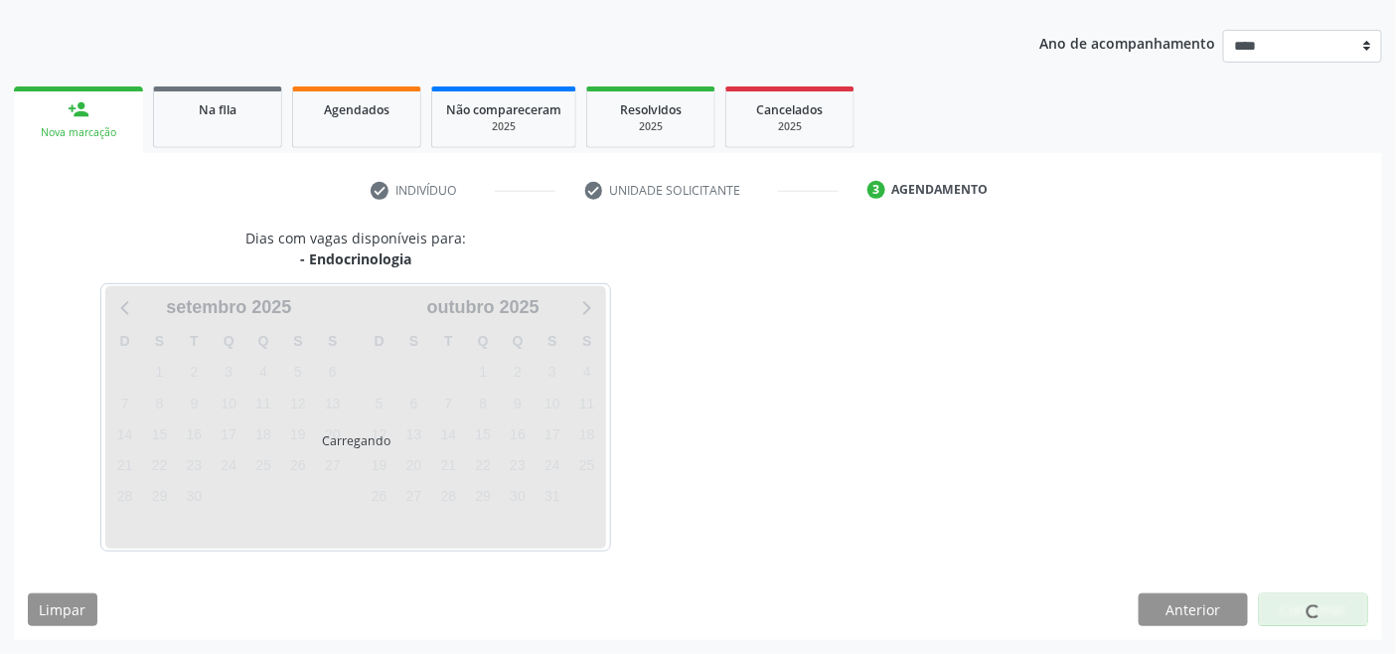
scroll to position [210, 0]
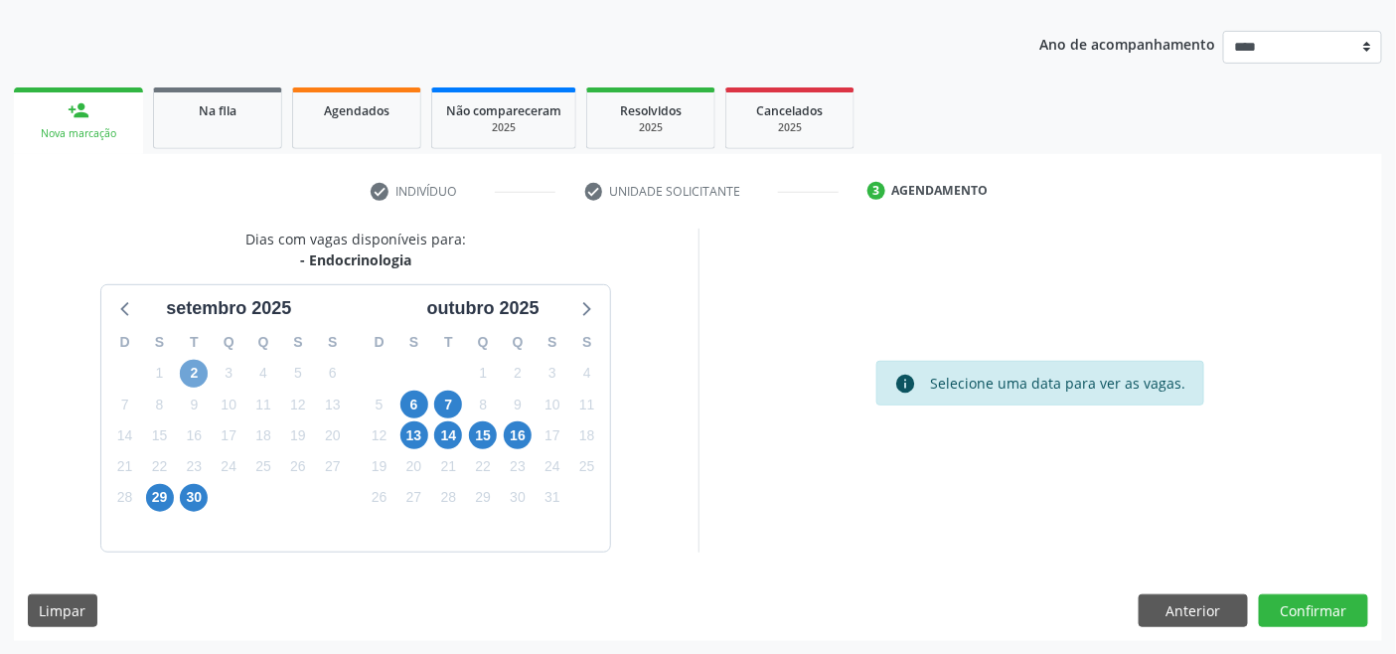
click at [191, 369] on span "2" at bounding box center [194, 374] width 28 height 28
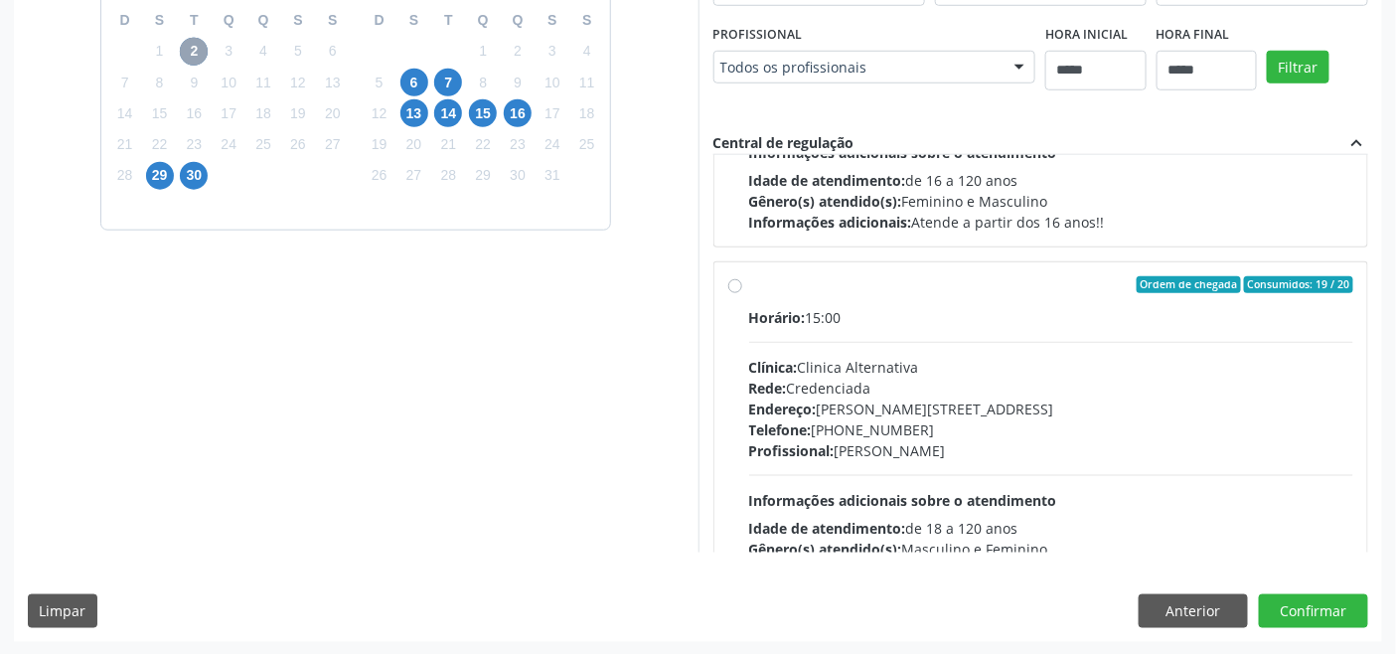
scroll to position [313, 0]
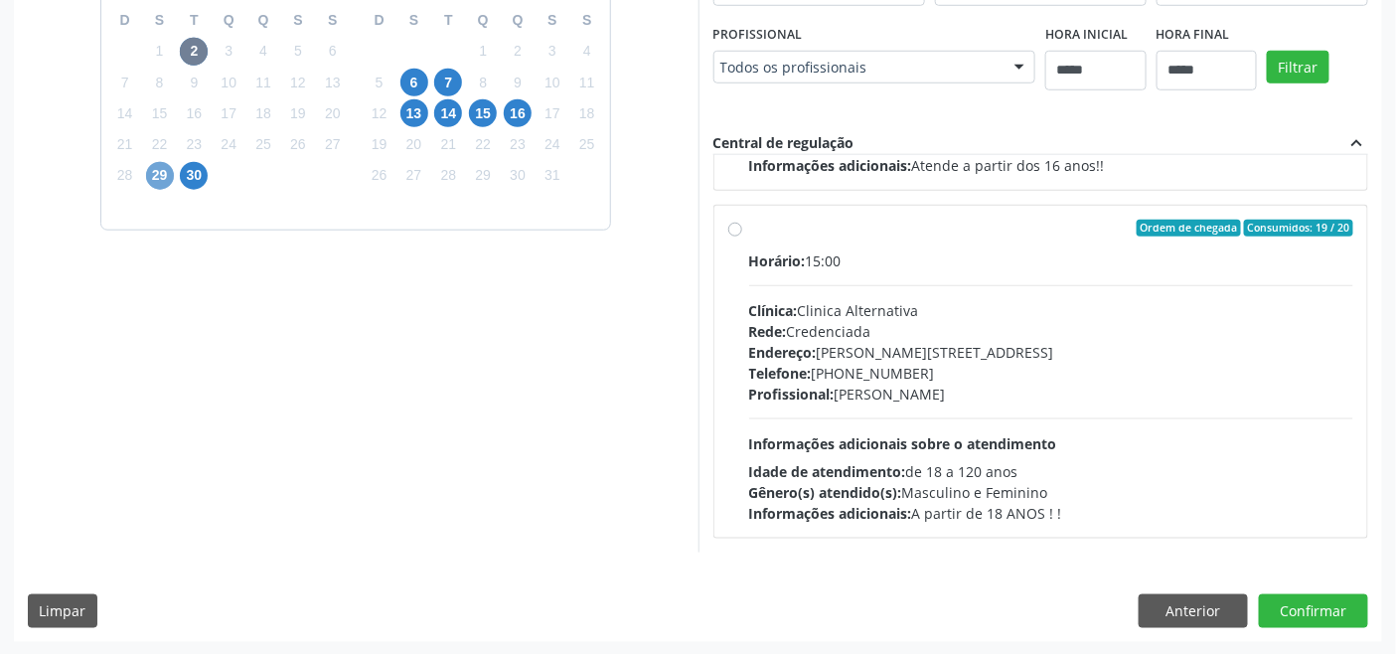
click at [154, 181] on span "29" at bounding box center [160, 176] width 28 height 28
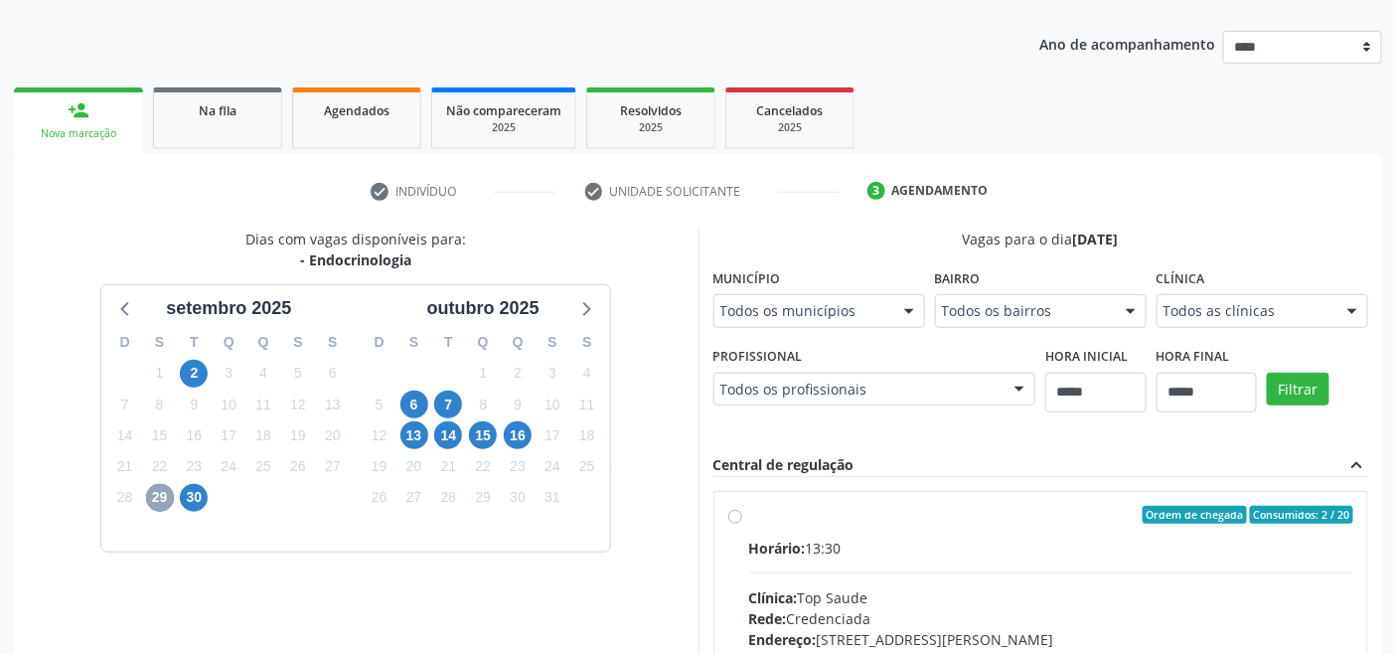
scroll to position [497, 0]
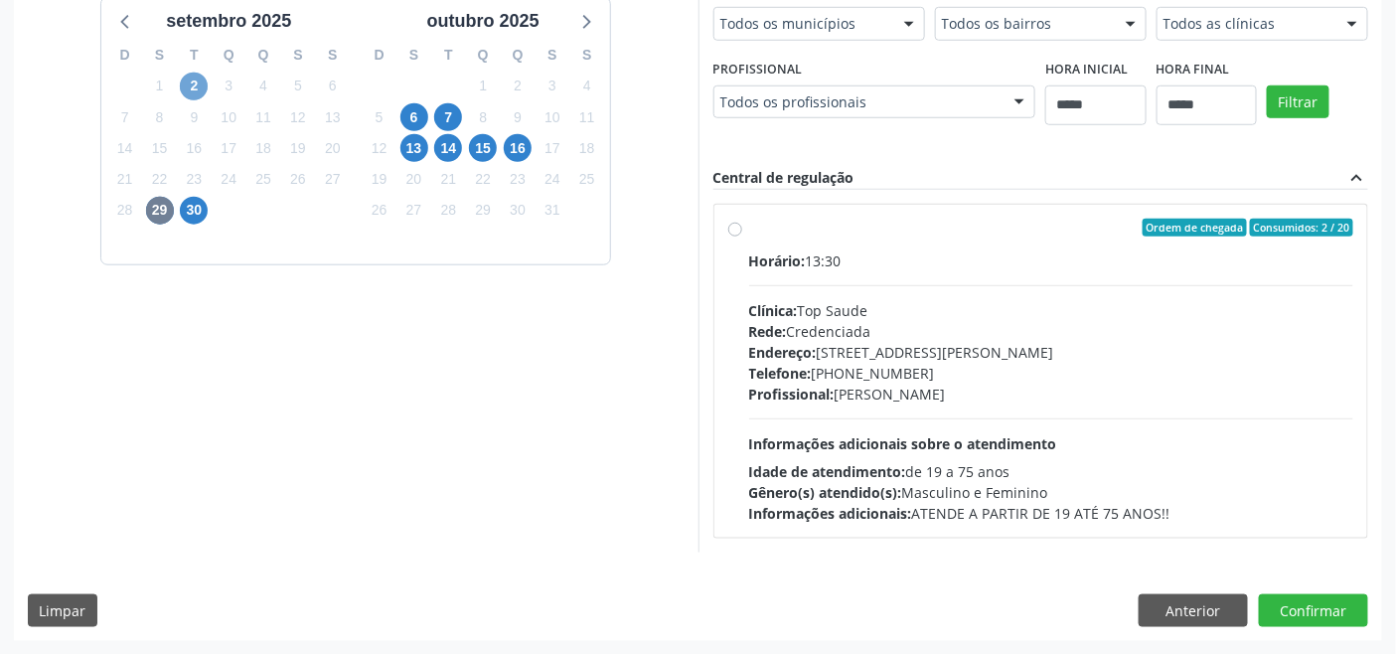
click at [199, 83] on span "2" at bounding box center [194, 87] width 28 height 28
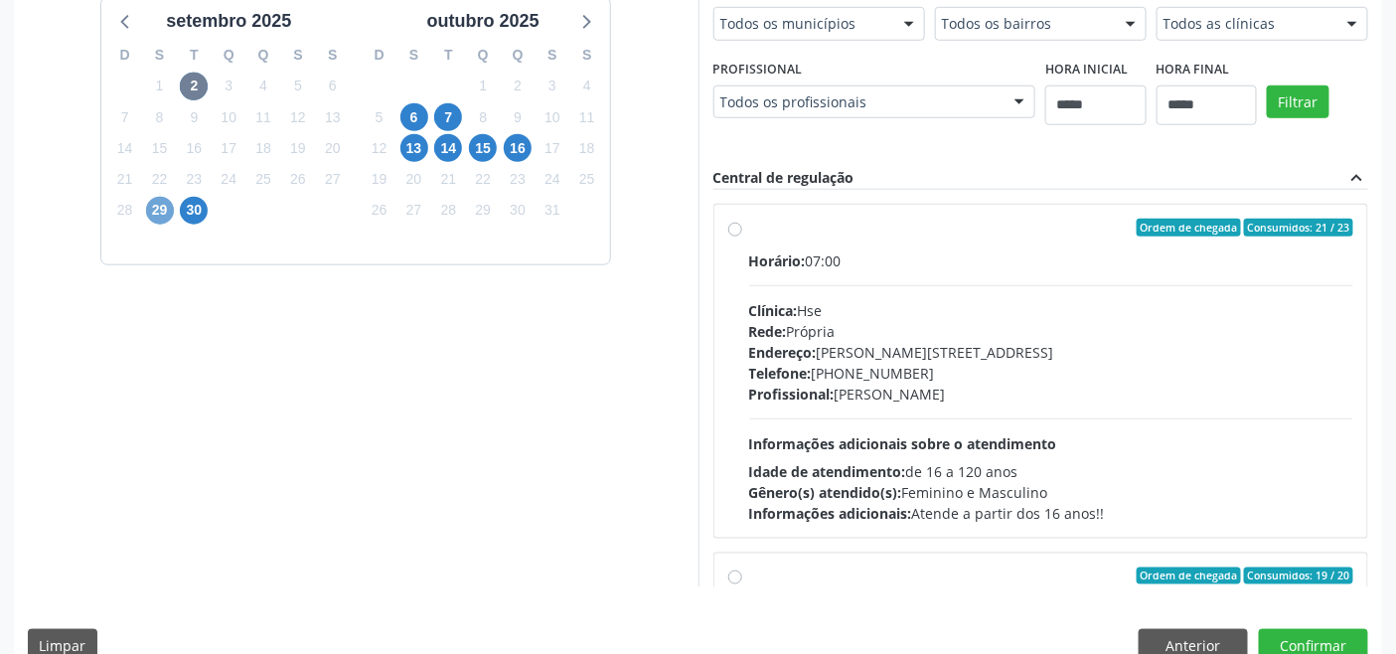
click at [162, 210] on span "29" at bounding box center [160, 211] width 28 height 28
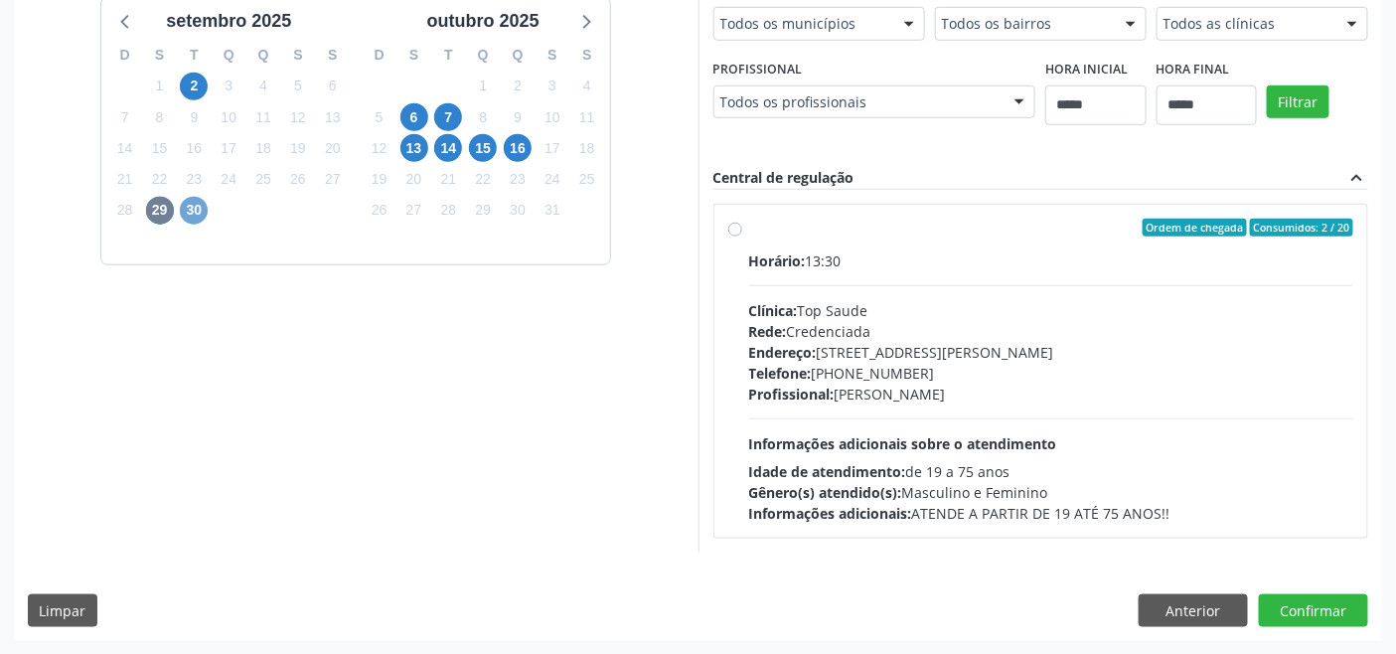
click at [193, 213] on span "30" at bounding box center [194, 211] width 28 height 28
click at [521, 142] on span "16" at bounding box center [518, 148] width 28 height 28
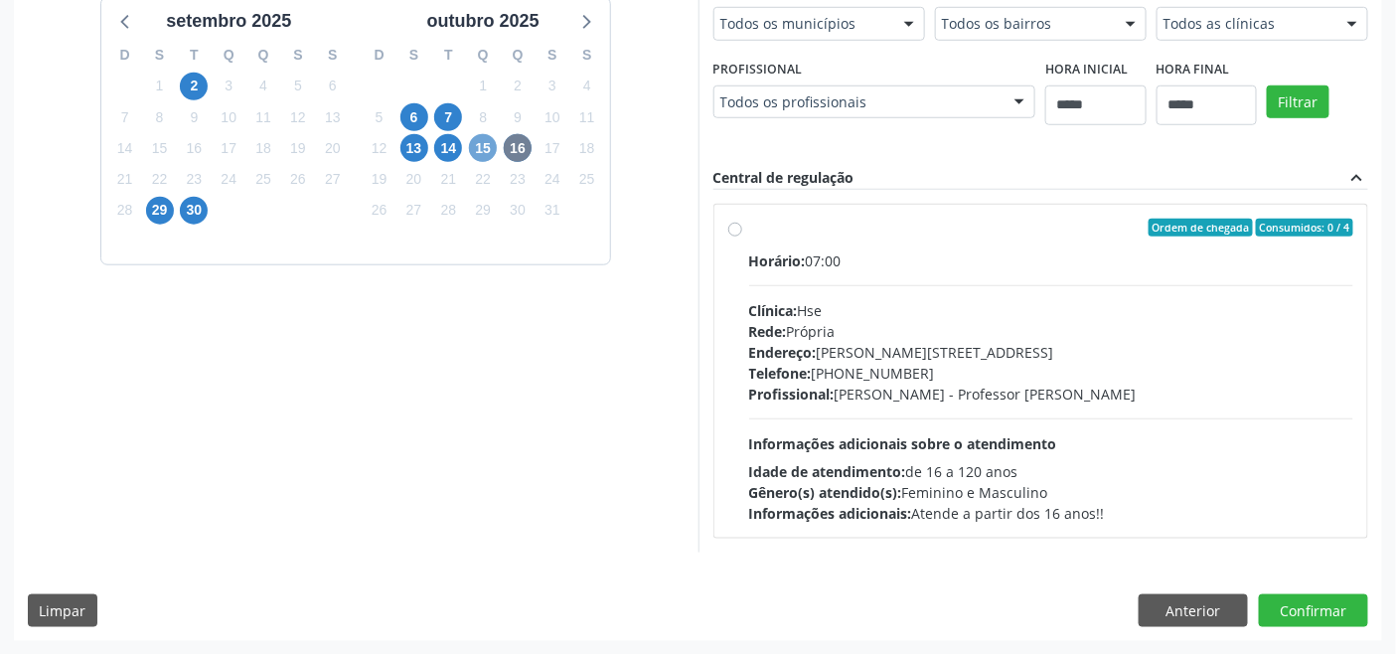
click at [490, 152] on span "15" at bounding box center [483, 148] width 28 height 28
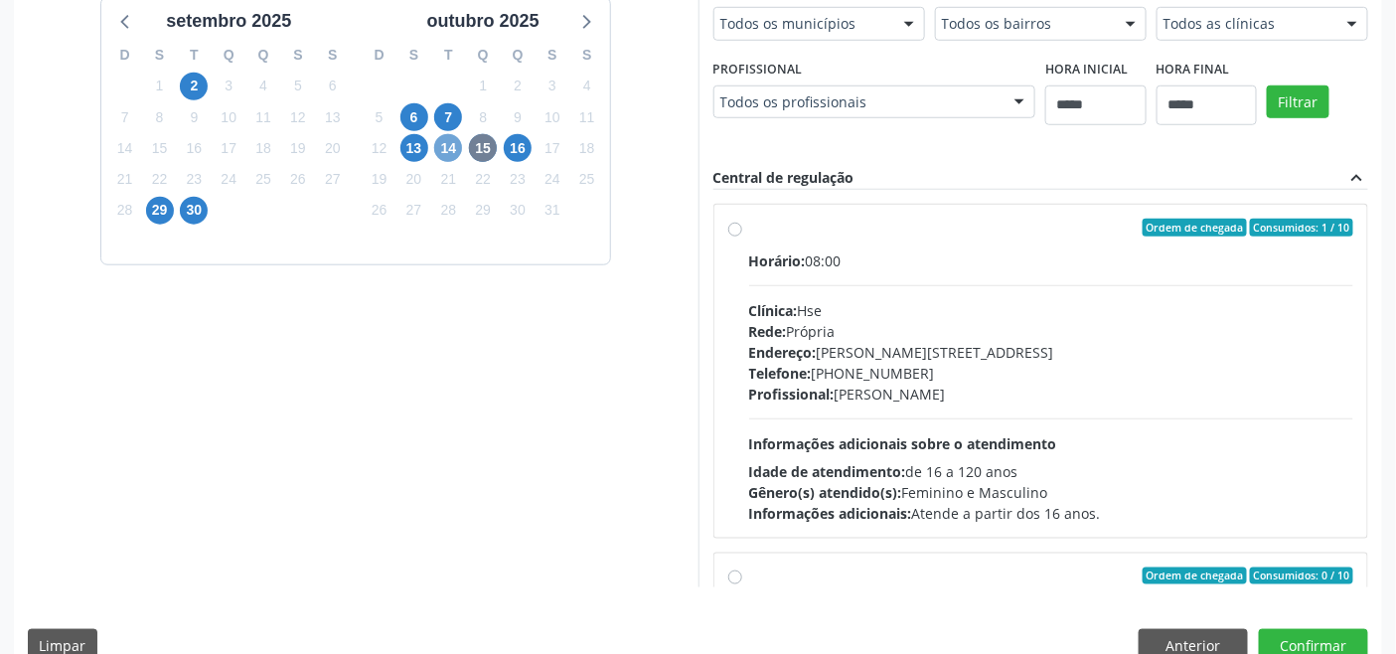
click at [445, 145] on span "14" at bounding box center [448, 148] width 28 height 28
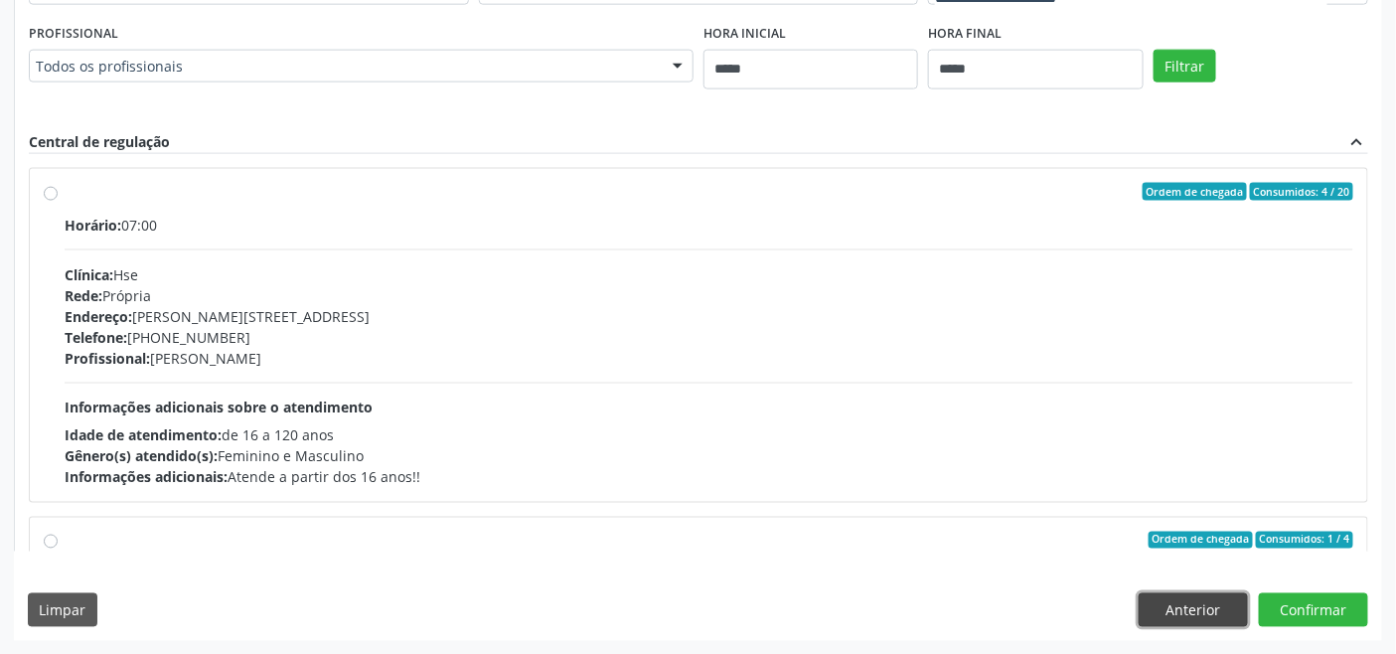
drag, startPoint x: 1180, startPoint y: 600, endPoint x: 1170, endPoint y: 598, distance: 10.1
click at [1179, 600] on button "Anterior" at bounding box center [1192, 610] width 109 height 34
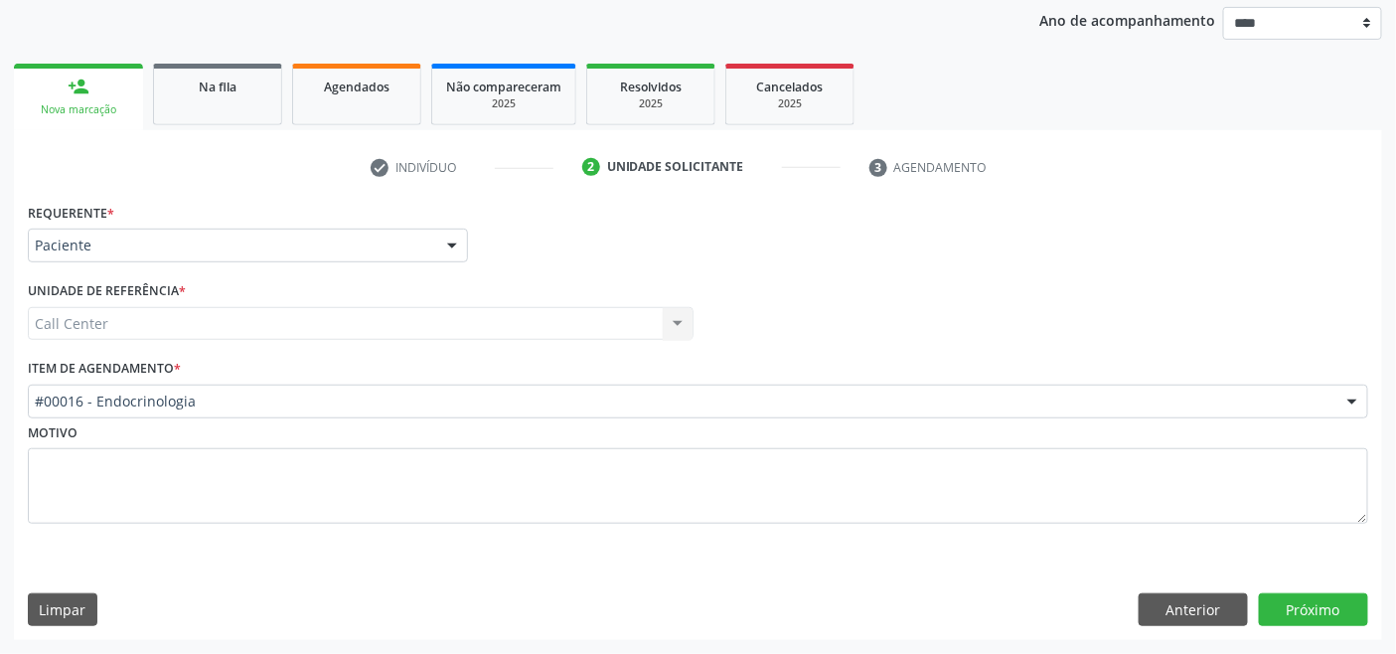
scroll to position [232, 0]
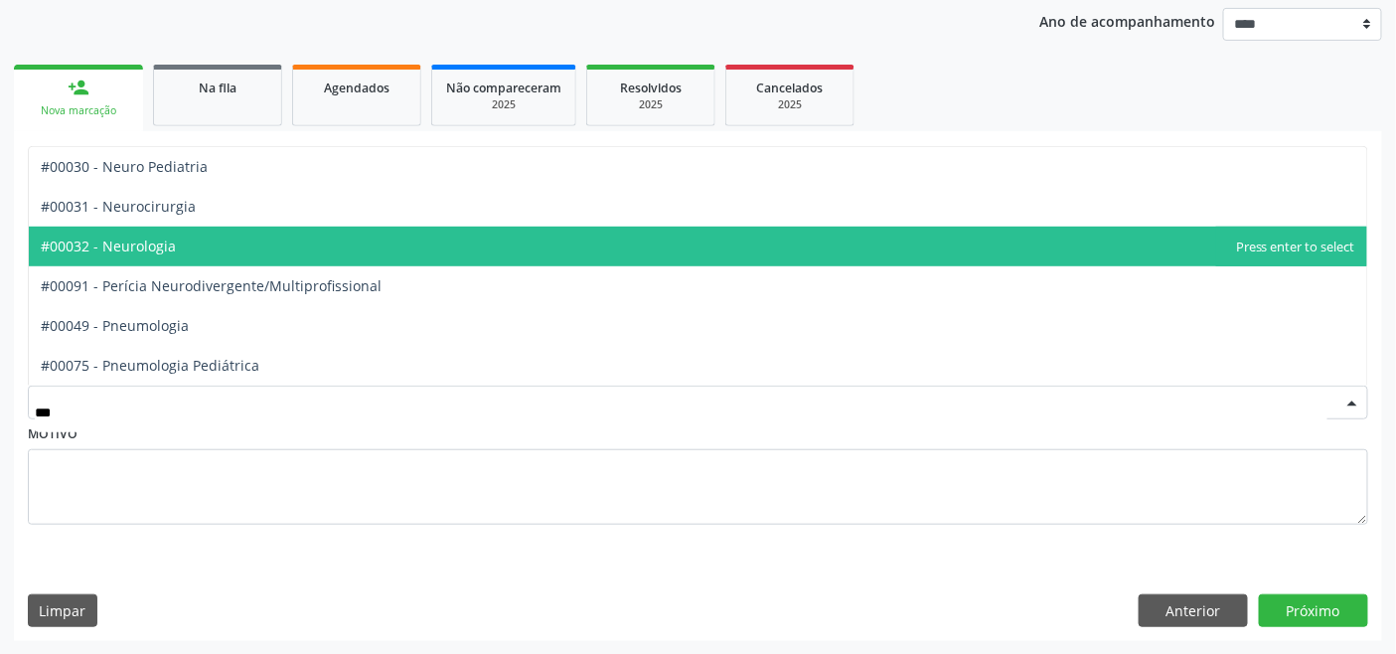
click at [184, 248] on span "#00032 - Neurologia" at bounding box center [698, 247] width 1338 height 40
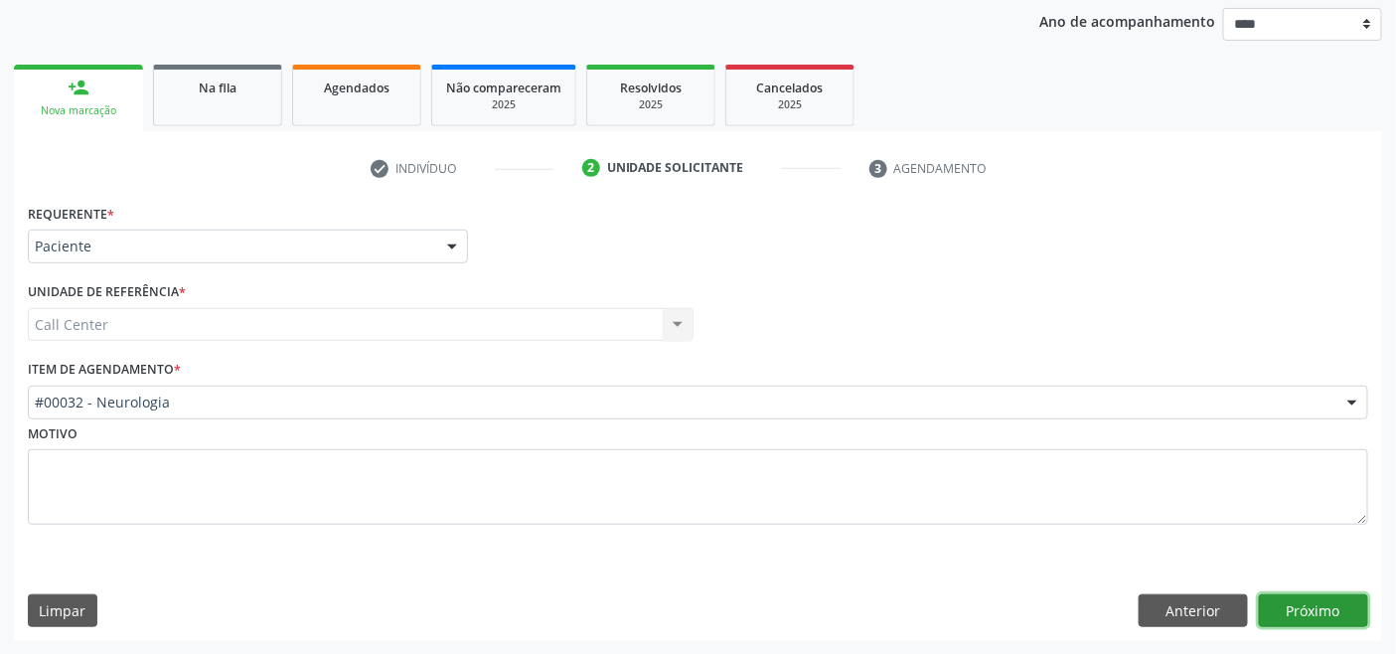
click at [1295, 600] on button "Próximo" at bounding box center [1313, 611] width 109 height 34
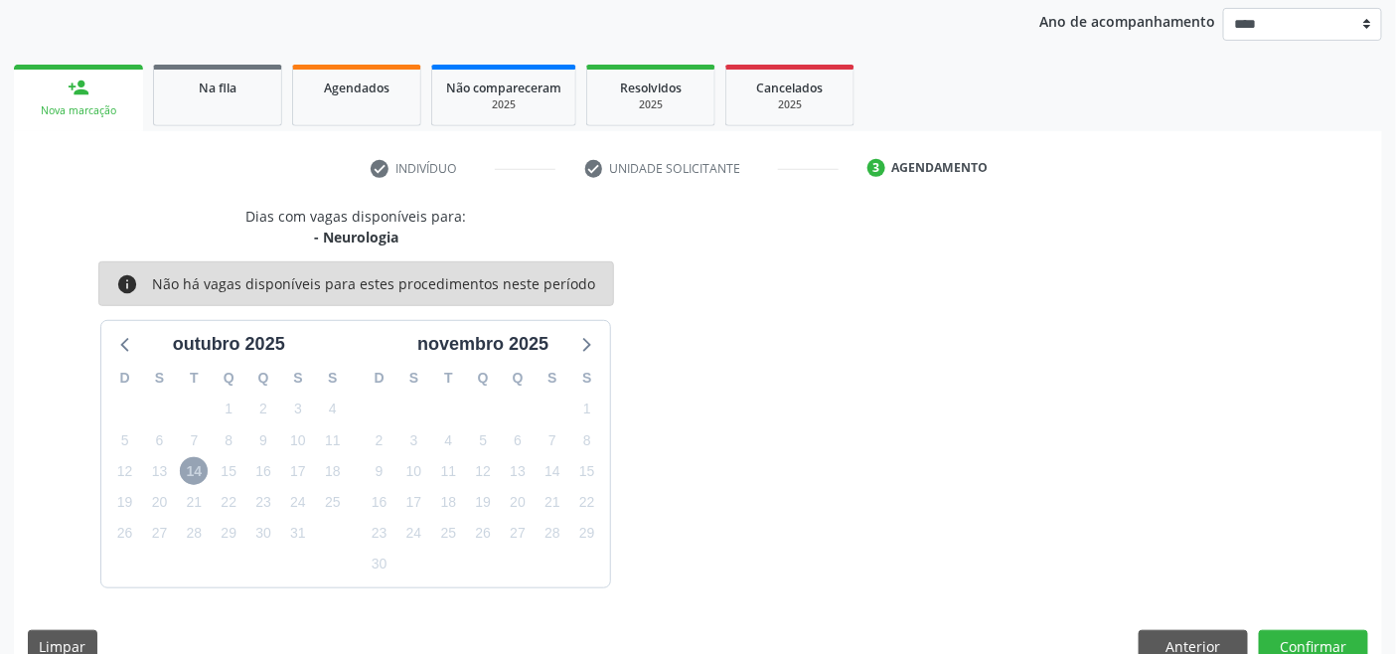
click at [202, 470] on span "14" at bounding box center [194, 471] width 28 height 28
drag, startPoint x: 112, startPoint y: 334, endPoint x: 120, endPoint y: 342, distance: 11.2
click at [114, 340] on icon at bounding box center [126, 344] width 26 height 26
click at [598, 339] on icon at bounding box center [585, 344] width 26 height 26
click at [192, 464] on span "14" at bounding box center [194, 471] width 28 height 28
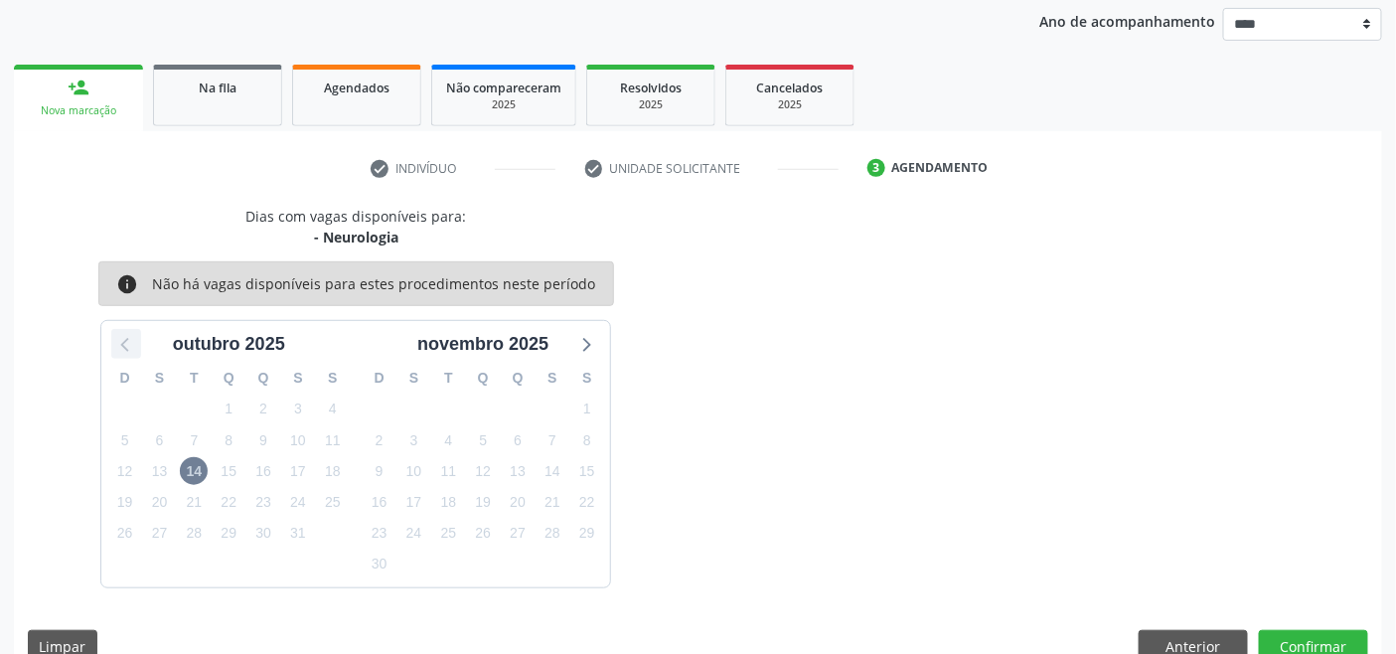
click at [120, 342] on icon at bounding box center [126, 344] width 26 height 26
click at [1165, 641] on button "Anterior" at bounding box center [1192, 647] width 109 height 34
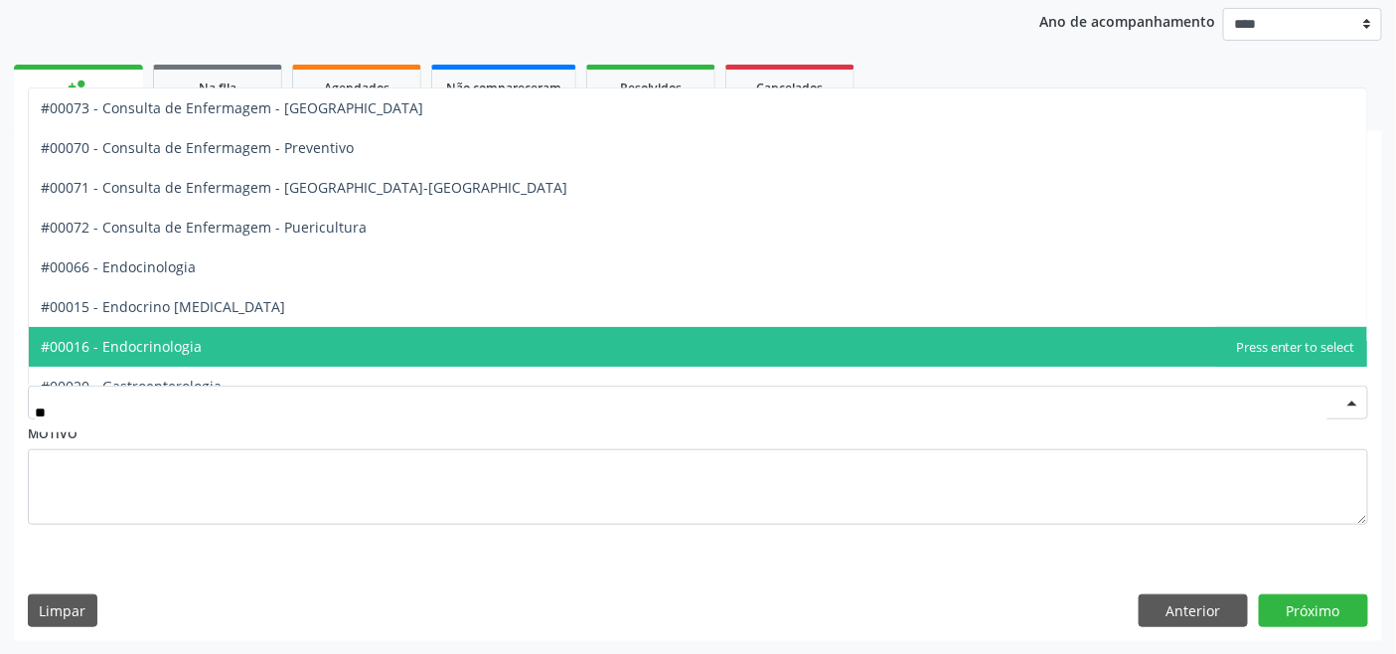
type input "***"
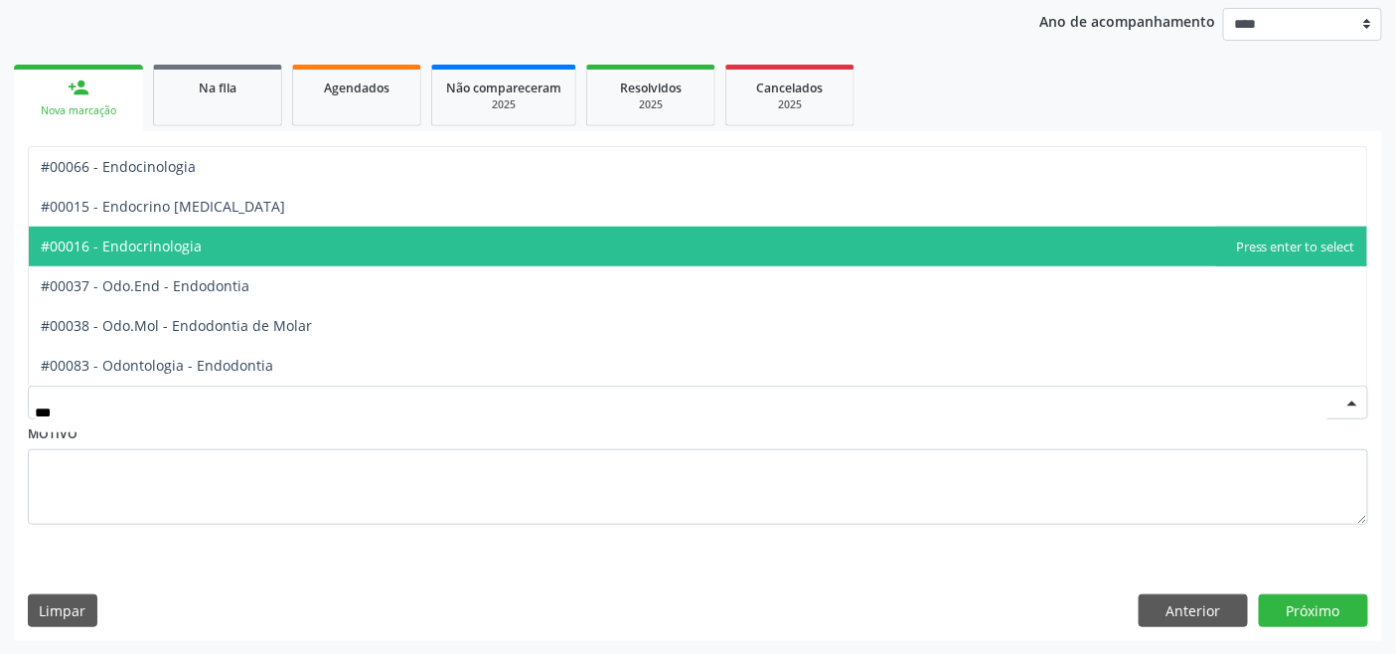
click at [350, 252] on span "#00016 - Endocrinologia" at bounding box center [698, 247] width 1338 height 40
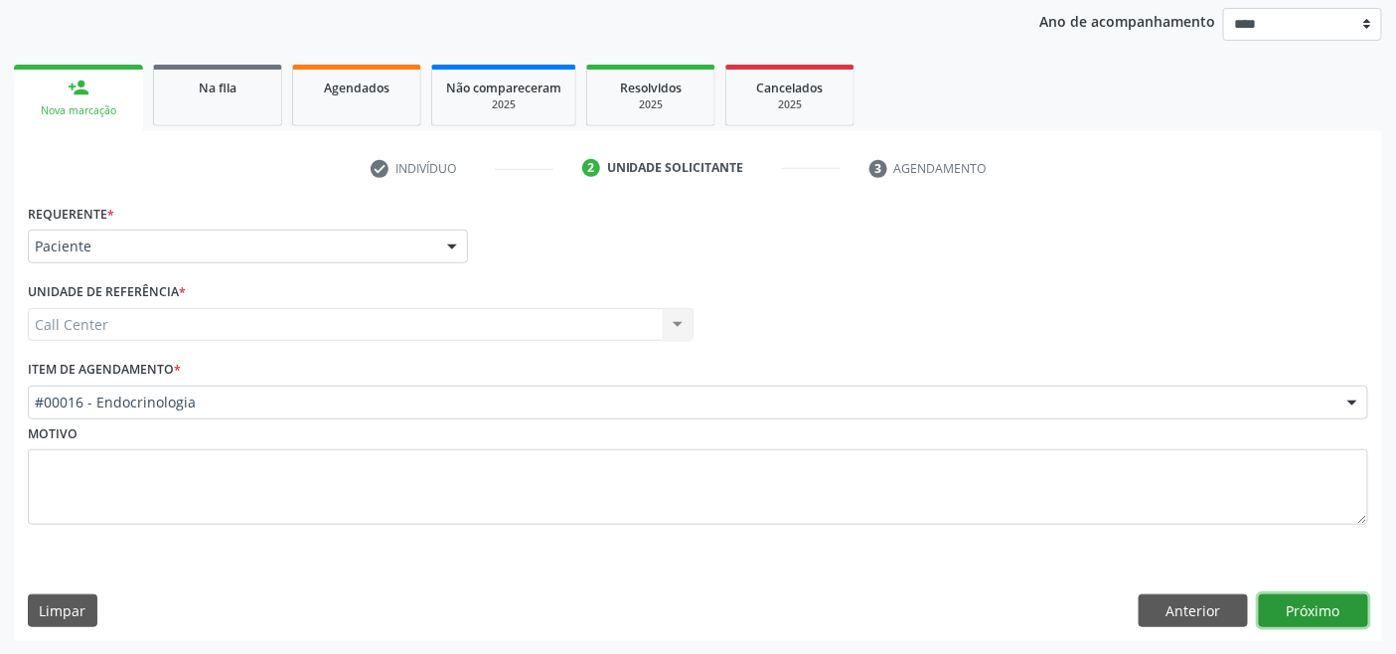
click at [1322, 600] on button "Próximo" at bounding box center [1313, 611] width 109 height 34
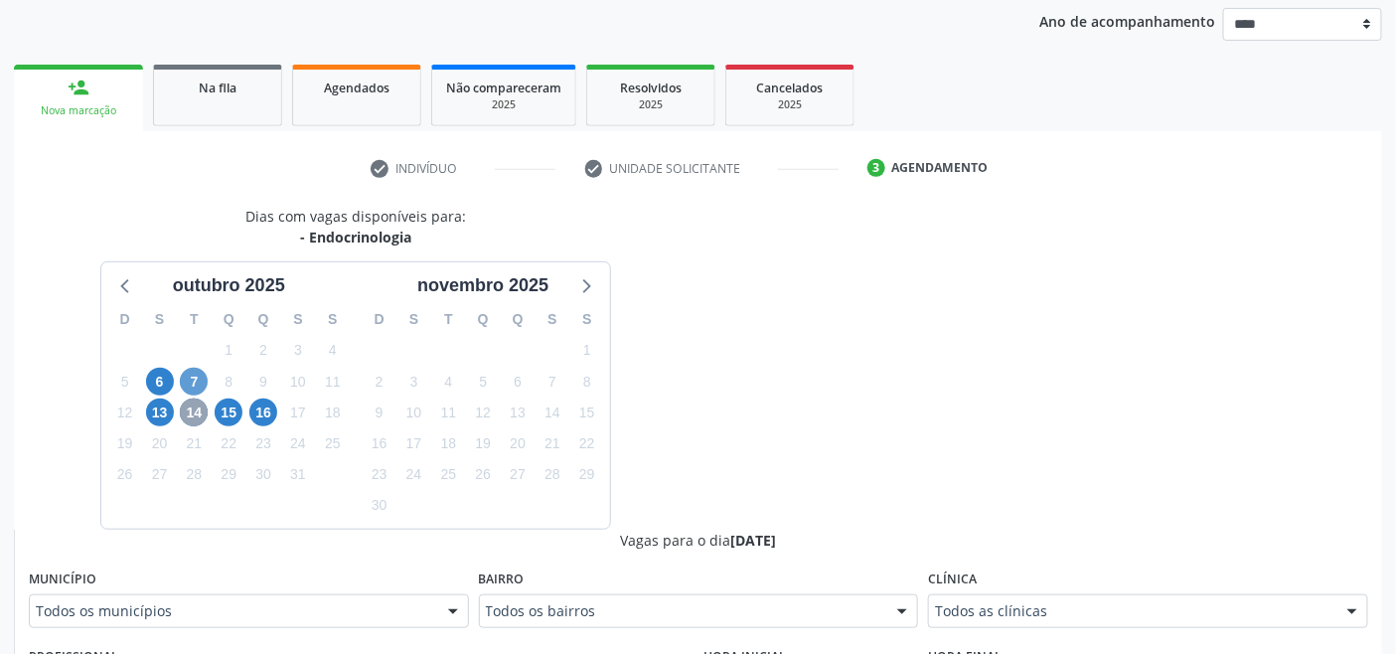
click at [192, 414] on span "14" at bounding box center [194, 412] width 28 height 28
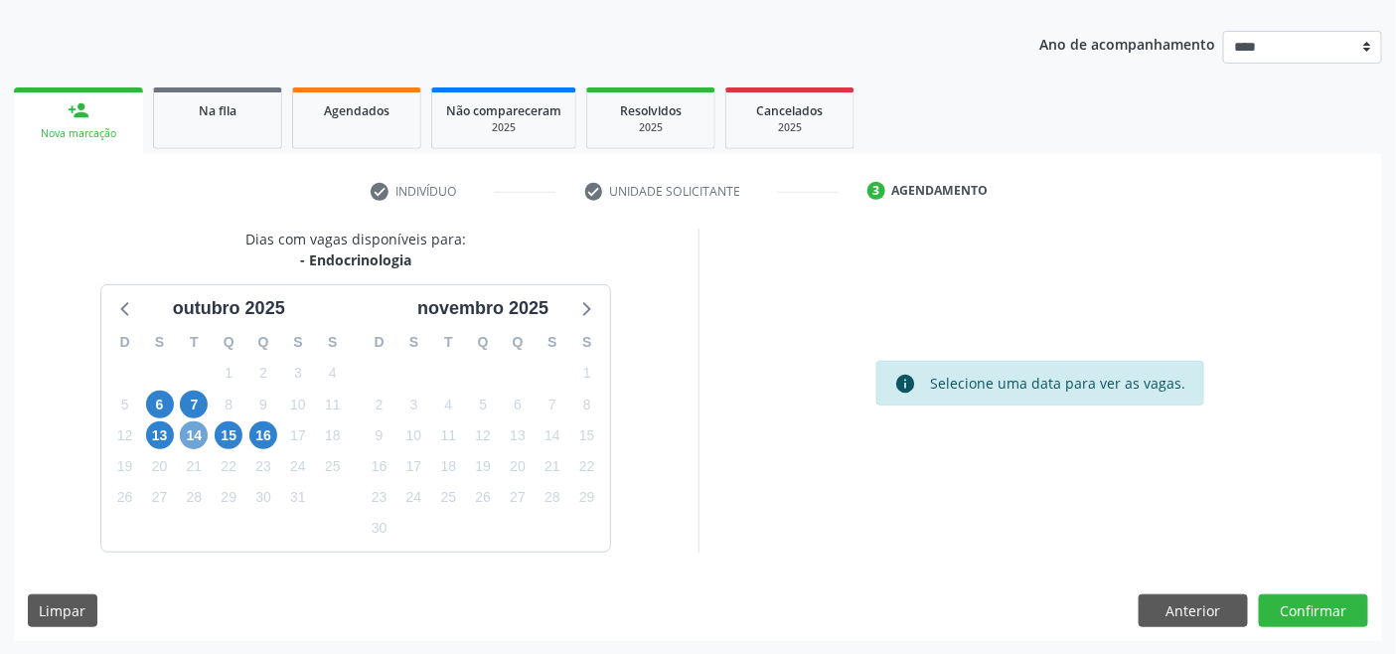
click at [201, 430] on span "14" at bounding box center [194, 435] width 28 height 28
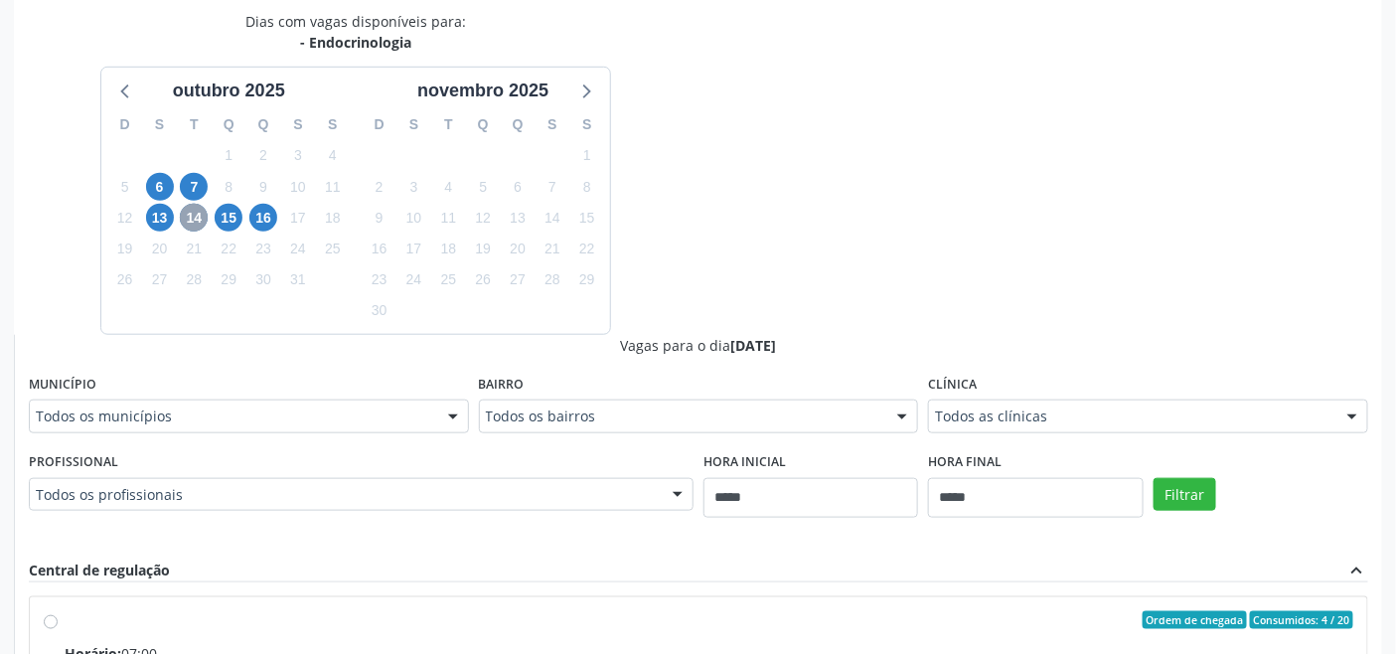
scroll to position [453, 0]
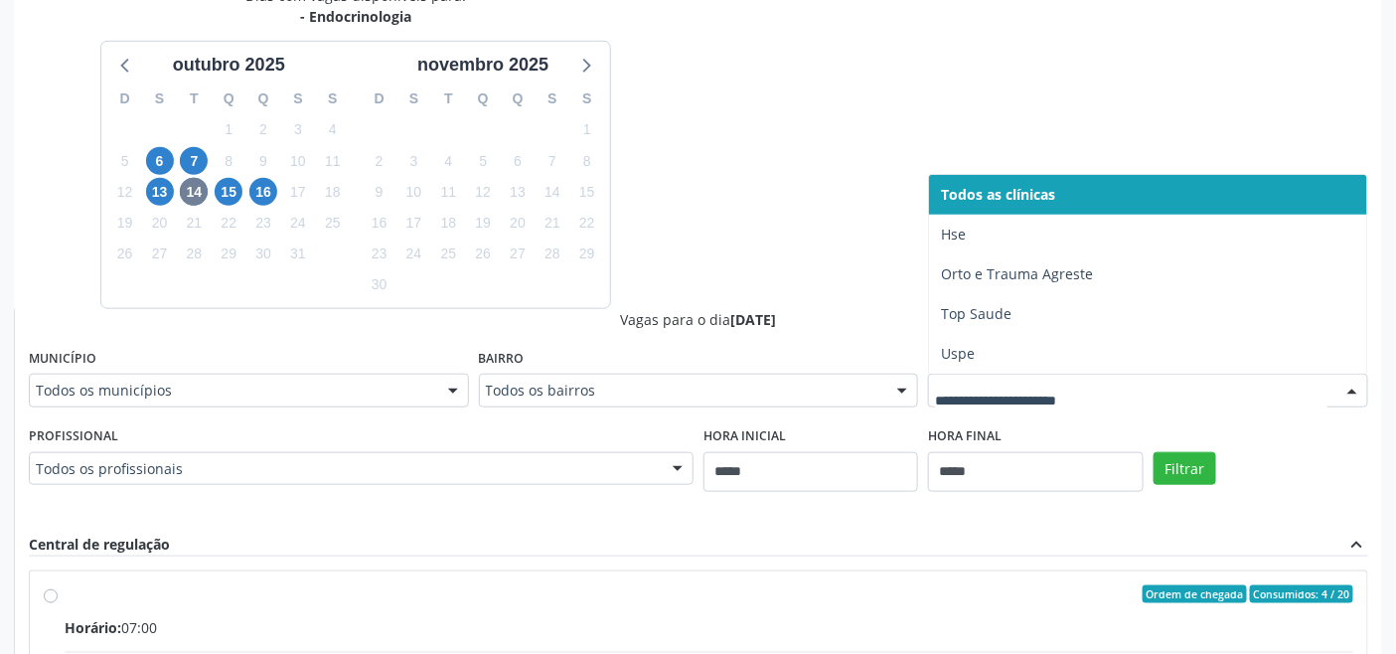
click at [703, 164] on div "Dias com vagas disponíveis para: - Endocrinologia outubro 2025 D S T Q Q S S 28…" at bounding box center [698, 469] width 1368 height 969
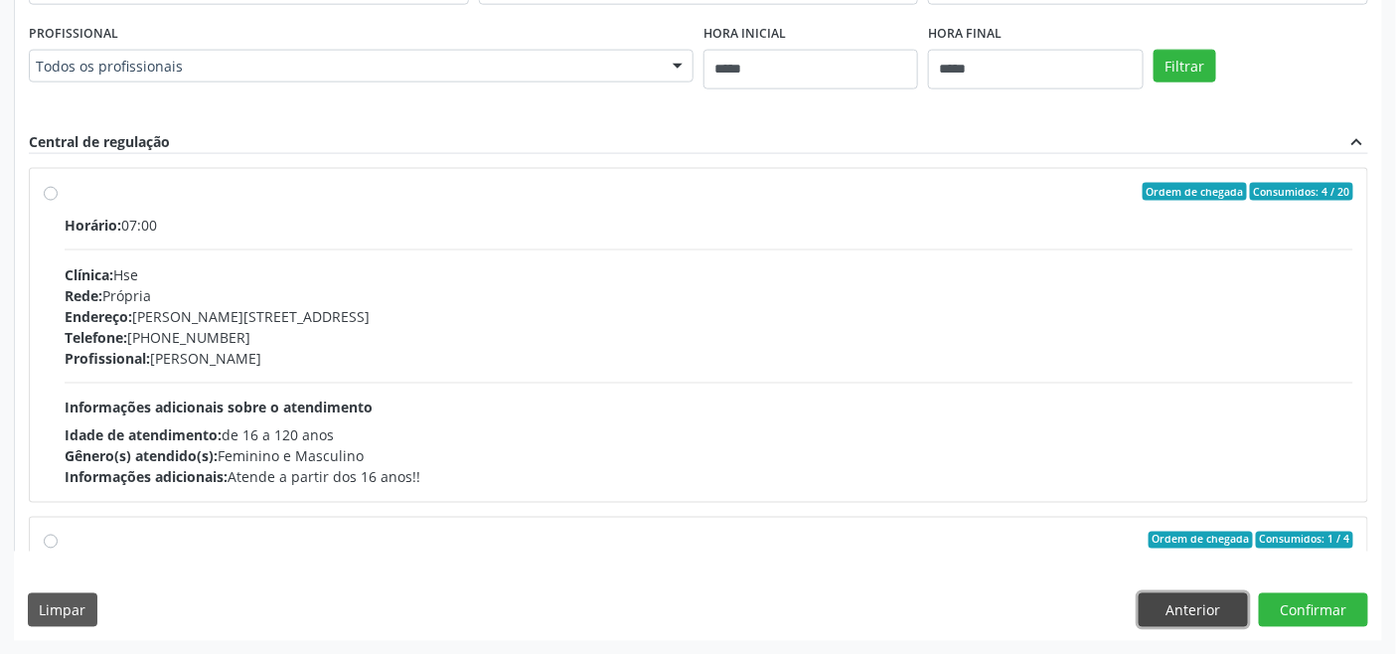
drag, startPoint x: 1190, startPoint y: 607, endPoint x: 1083, endPoint y: 563, distance: 115.9
click at [1190, 610] on button "Anterior" at bounding box center [1192, 610] width 109 height 34
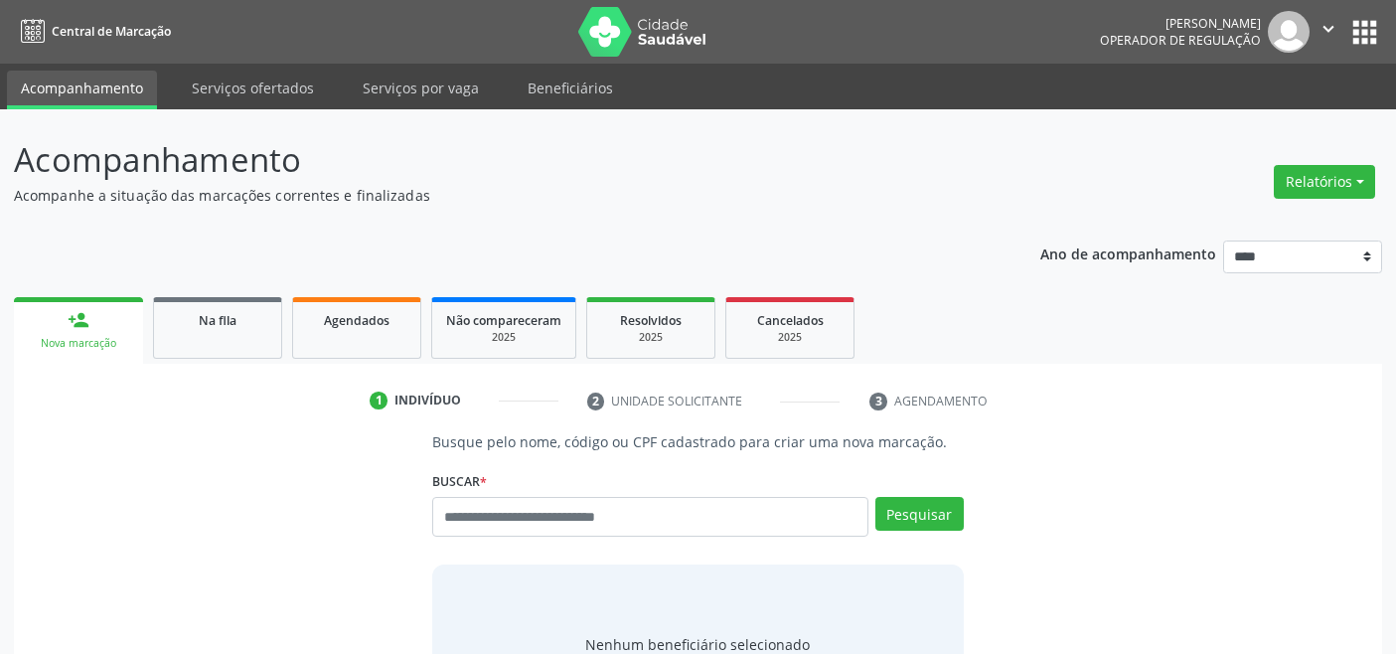
scroll to position [104, 0]
drag, startPoint x: 103, startPoint y: 91, endPoint x: 253, endPoint y: 75, distance: 151.0
click at [253, 75] on link "Serviços ofertados" at bounding box center [253, 88] width 150 height 35
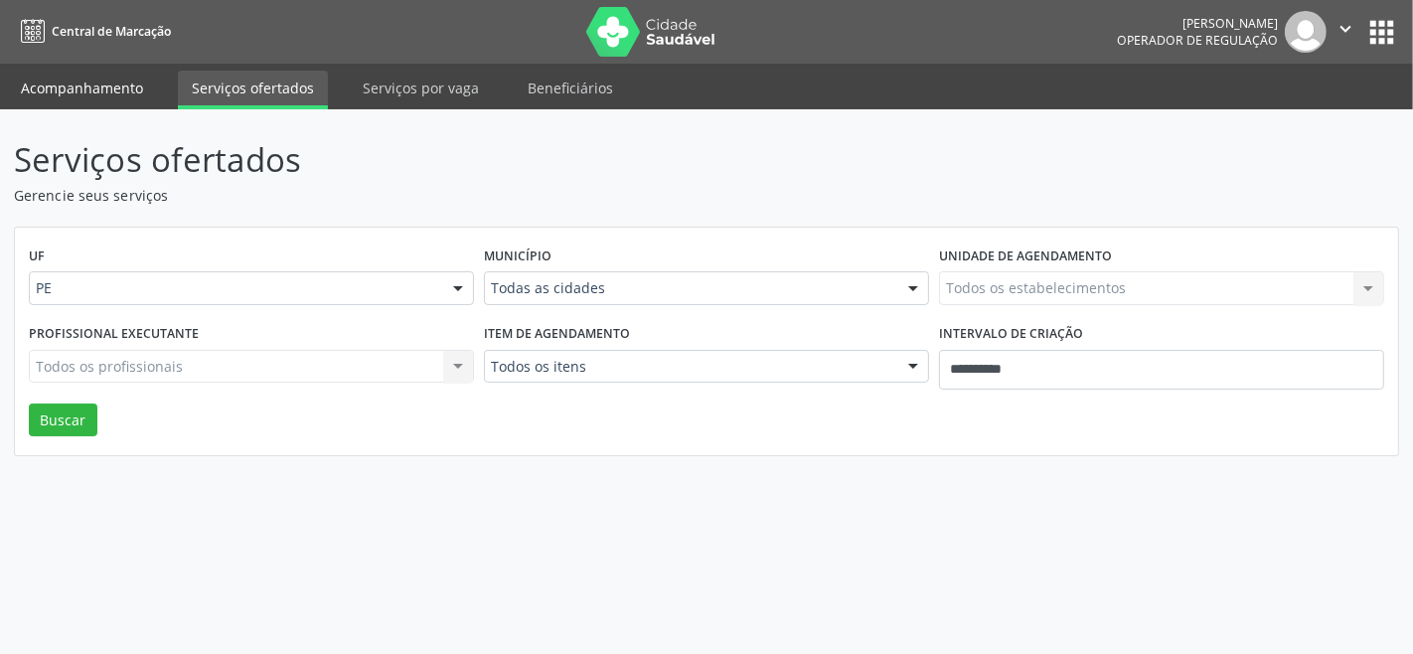
drag, startPoint x: 253, startPoint y: 75, endPoint x: 65, endPoint y: 70, distance: 188.8
click at [65, 71] on link "Acompanhamento" at bounding box center [82, 88] width 150 height 35
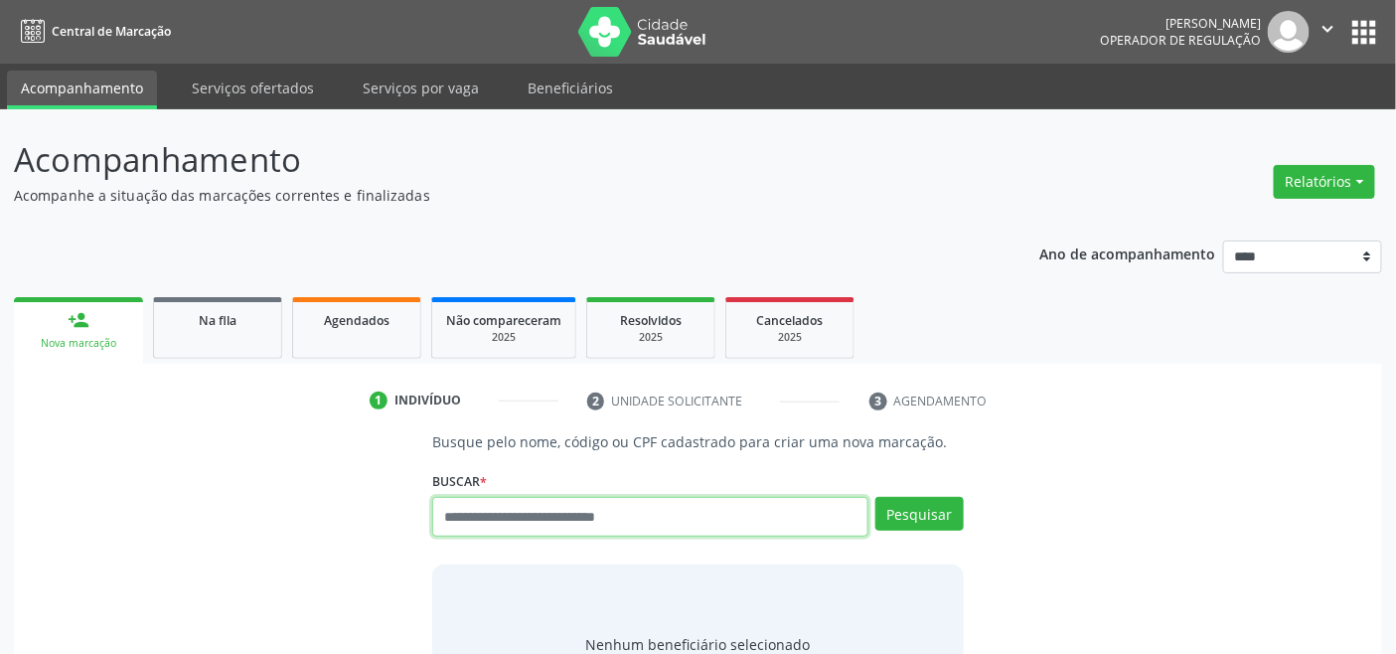
click at [530, 517] on input "text" at bounding box center [649, 517] width 435 height 40
type input "*********"
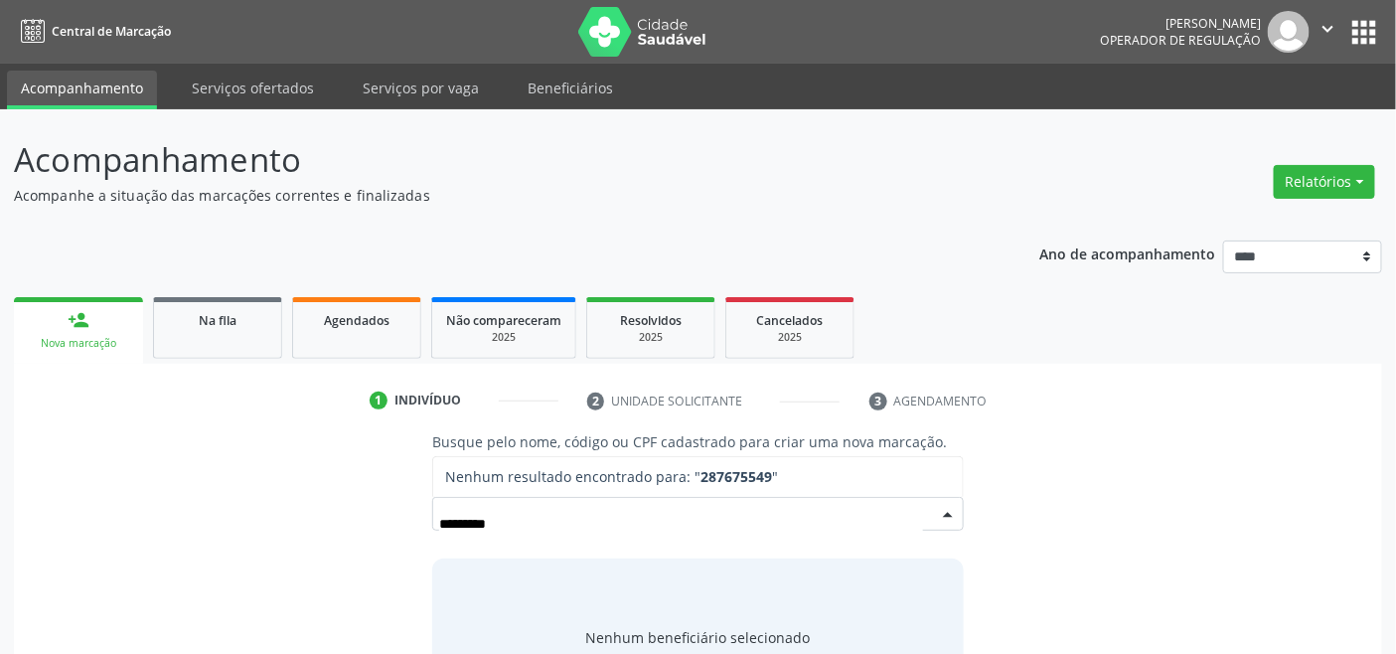
click at [453, 523] on input "*********" at bounding box center [680, 524] width 483 height 40
click at [470, 522] on input "*********" at bounding box center [680, 524] width 483 height 40
click at [484, 525] on input "*********" at bounding box center [680, 524] width 483 height 40
click at [511, 521] on input "*********" at bounding box center [680, 524] width 483 height 40
type input "**********"
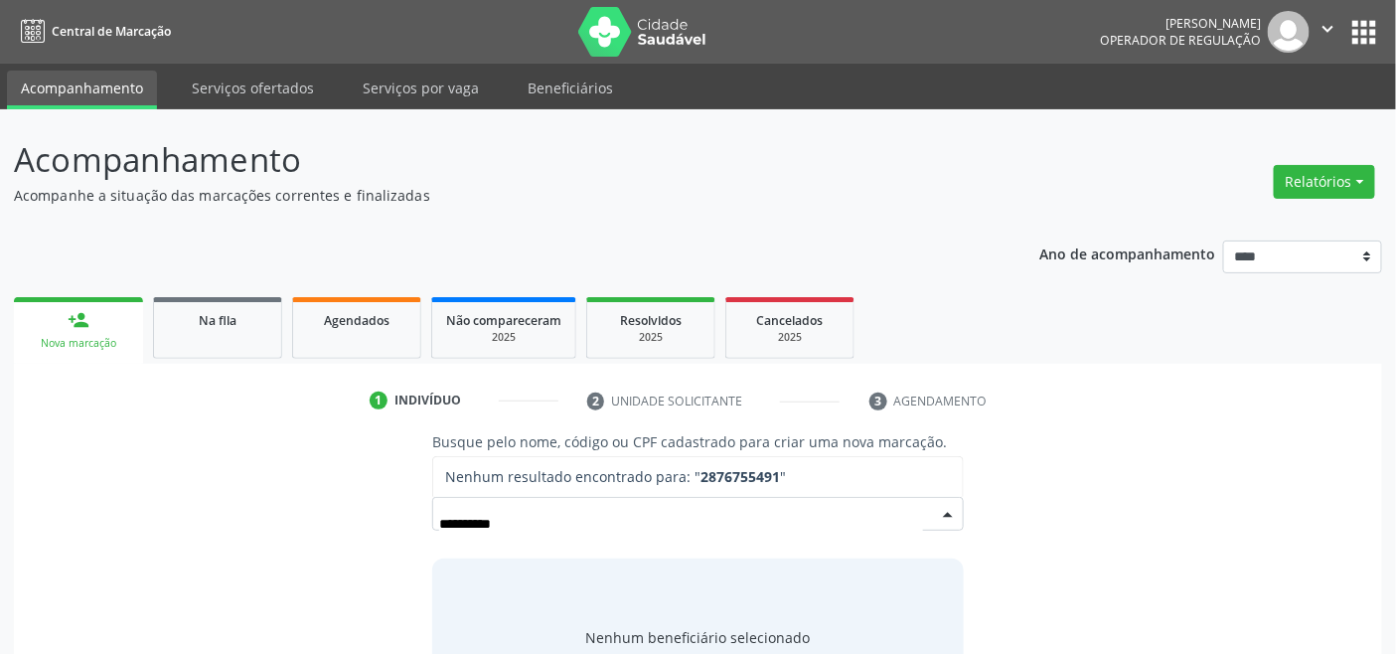
drag, startPoint x: 553, startPoint y: 527, endPoint x: 329, endPoint y: 529, distance: 224.5
click at [329, 529] on div "**********" at bounding box center [698, 573] width 1340 height 285
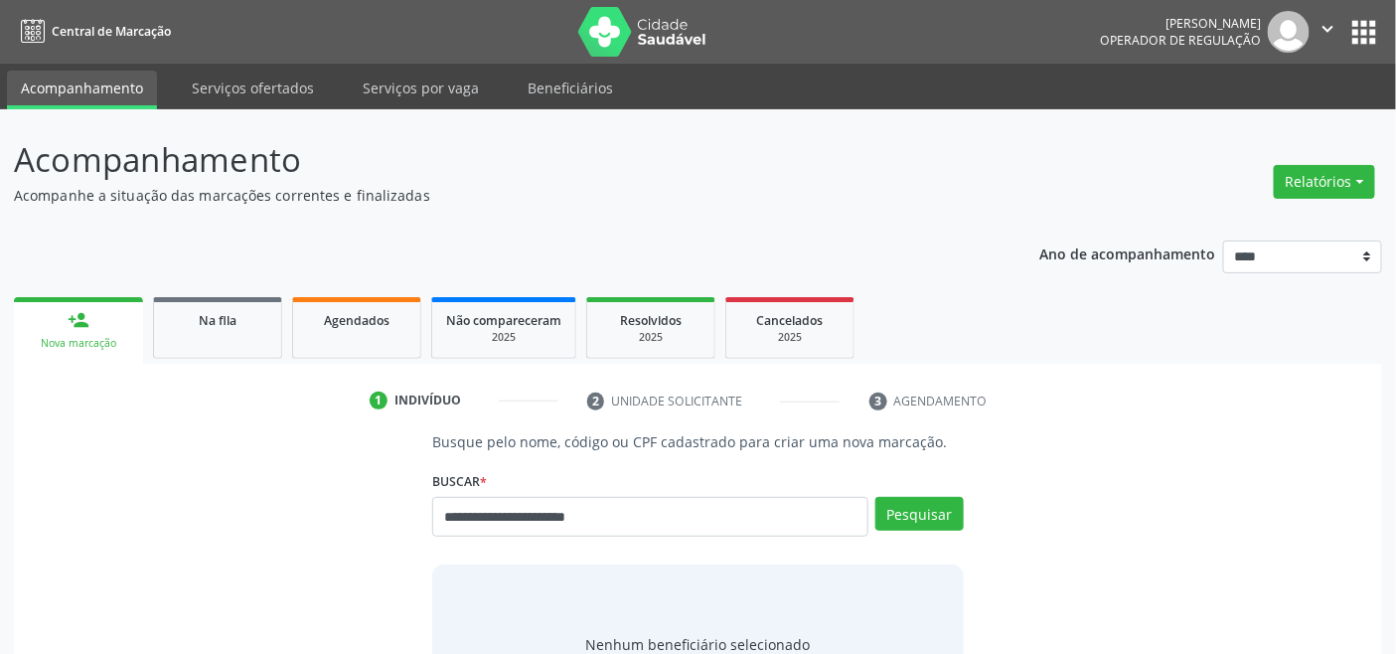
type input "**********"
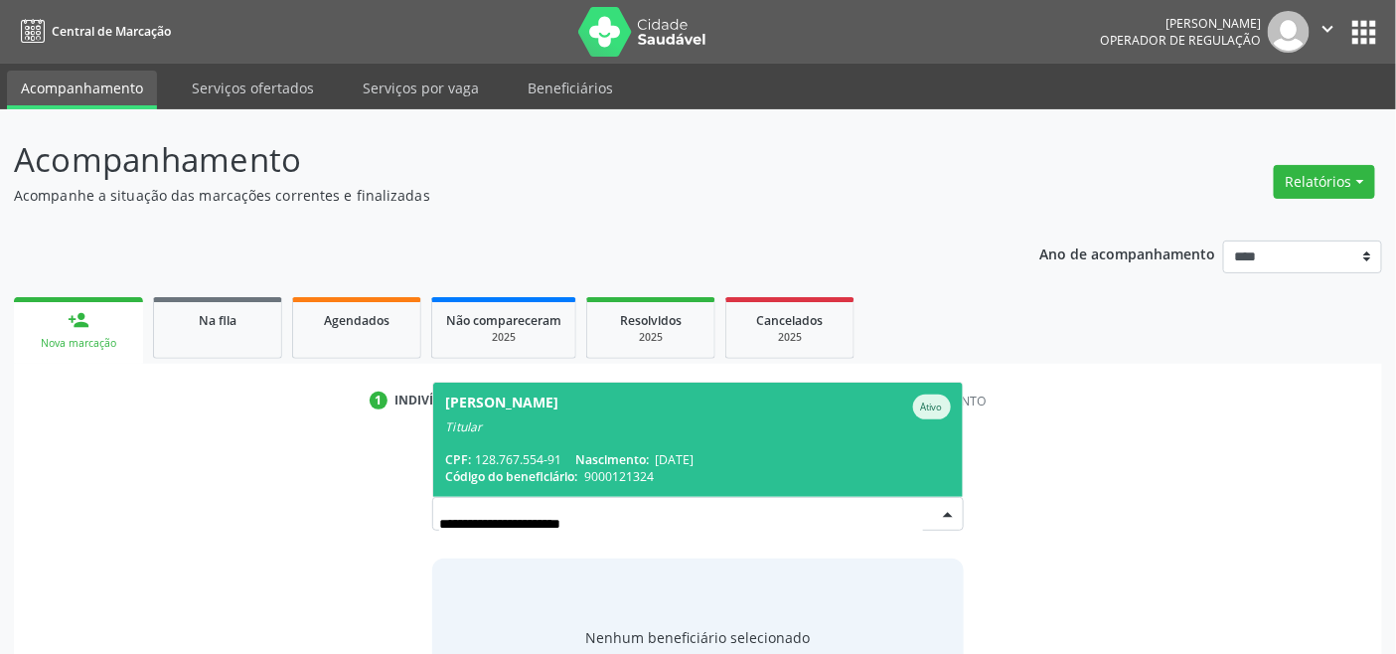
click at [701, 432] on div "Titular" at bounding box center [697, 427] width 505 height 16
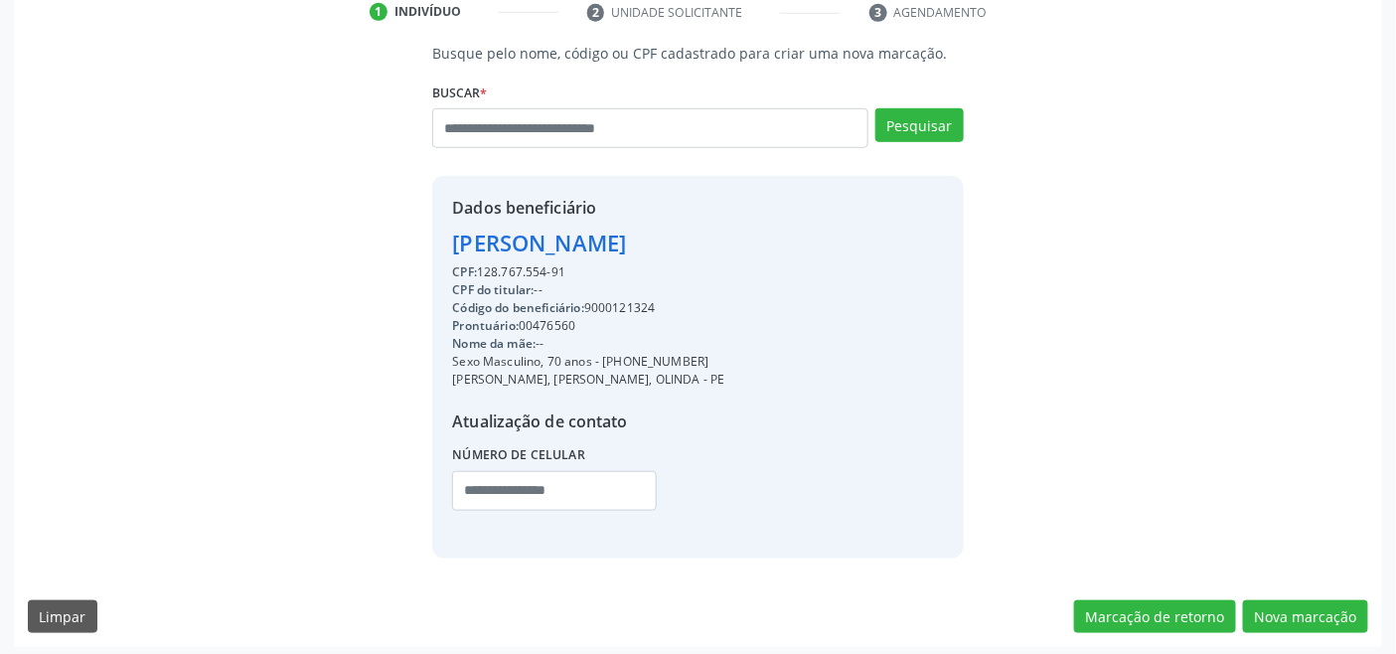
scroll to position [393, 0]
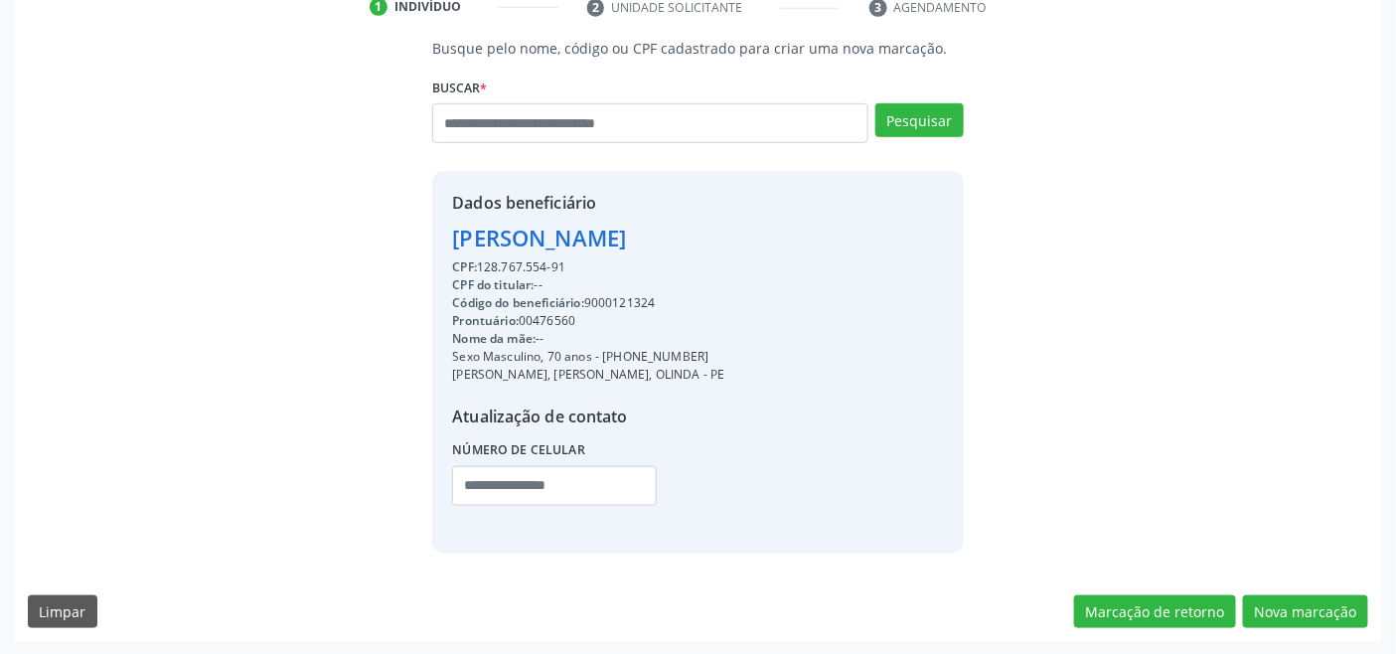
click at [483, 261] on div "CPF: 128.767.554-91" at bounding box center [588, 267] width 272 height 18
drag, startPoint x: 477, startPoint y: 263, endPoint x: 505, endPoint y: 263, distance: 27.8
click at [505, 263] on div "CPF: 128.767.554-91" at bounding box center [588, 267] width 272 height 18
click at [485, 266] on div "CPF: 128.767.554-91" at bounding box center [588, 267] width 272 height 18
click at [490, 268] on div "CPF: 128.767.554-91" at bounding box center [588, 267] width 272 height 18
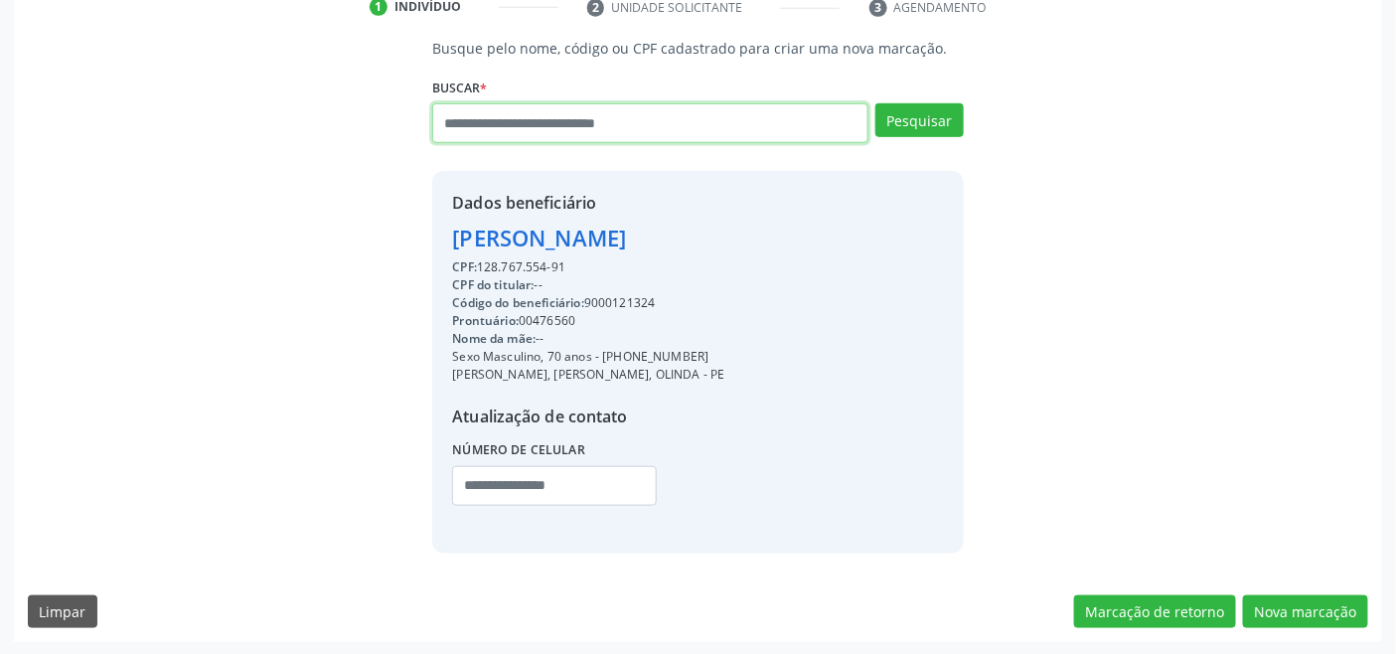
click at [591, 126] on input "text" at bounding box center [649, 123] width 435 height 40
type input "*********"
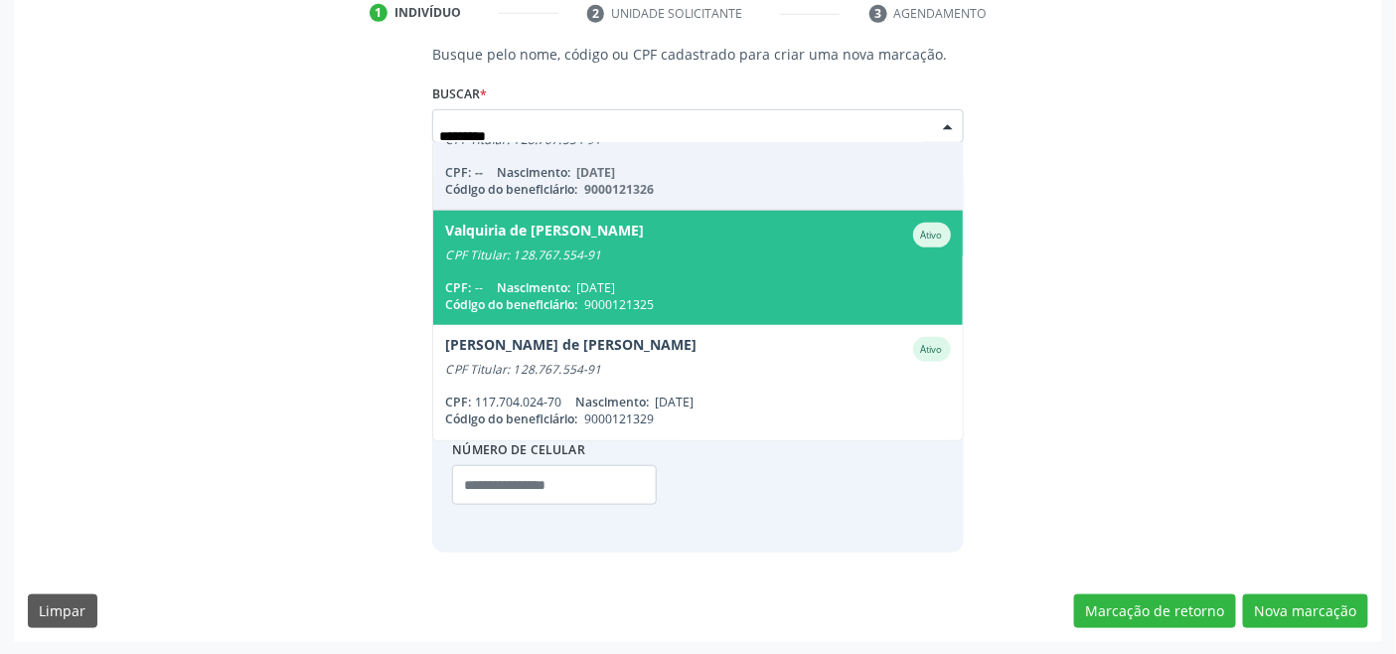
click at [615, 283] on span "19/04/1969" at bounding box center [595, 287] width 39 height 17
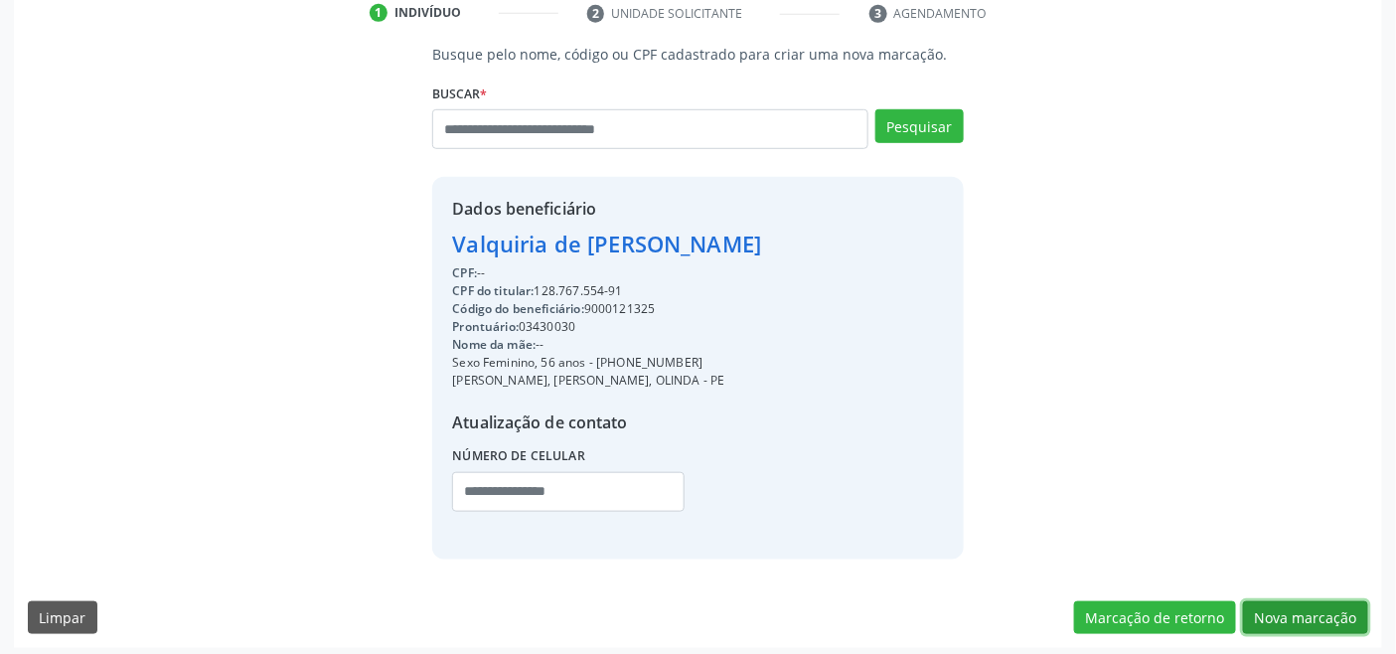
click at [1285, 609] on button "Nova marcação" at bounding box center [1305, 618] width 125 height 34
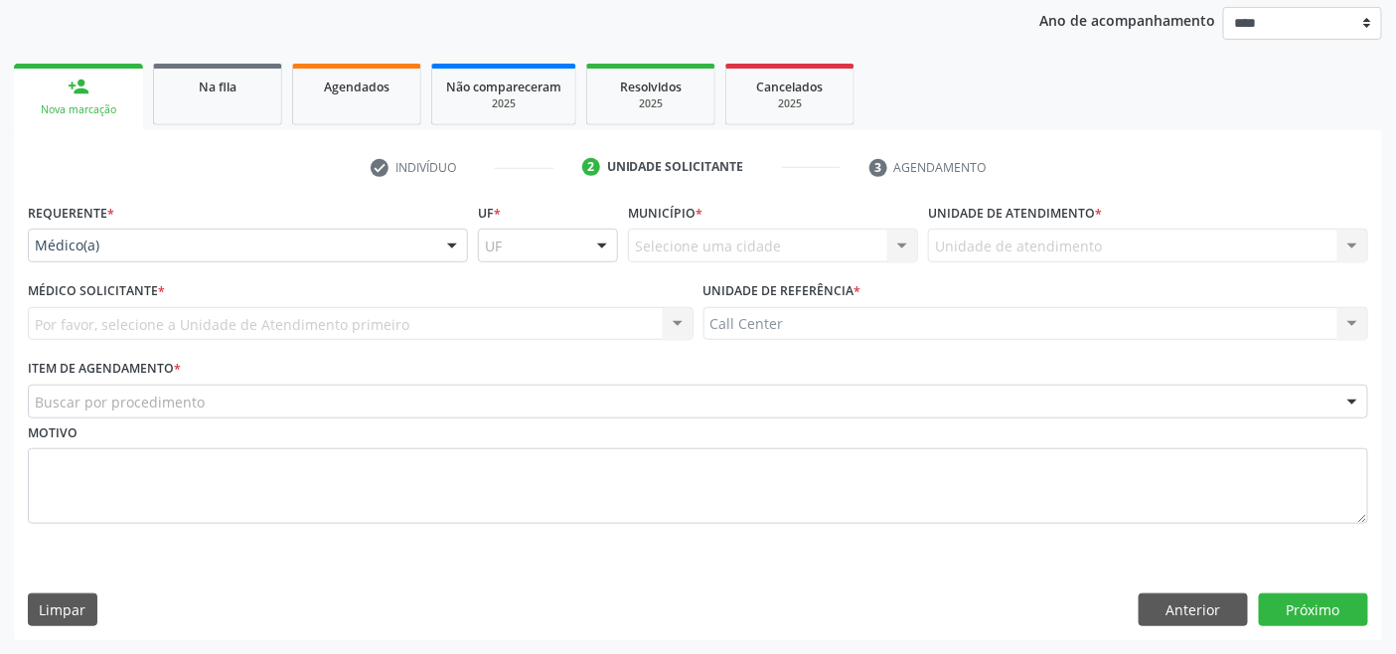
scroll to position [232, 0]
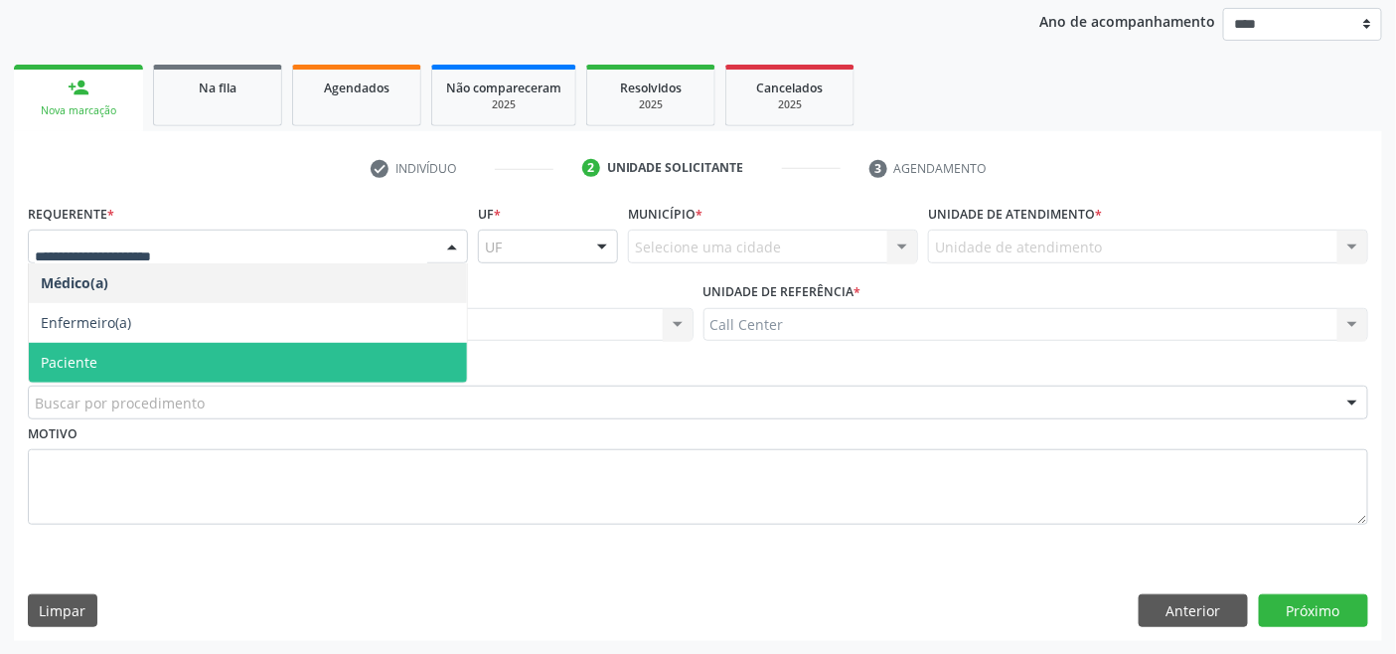
click at [93, 353] on span "Paciente" at bounding box center [69, 362] width 57 height 19
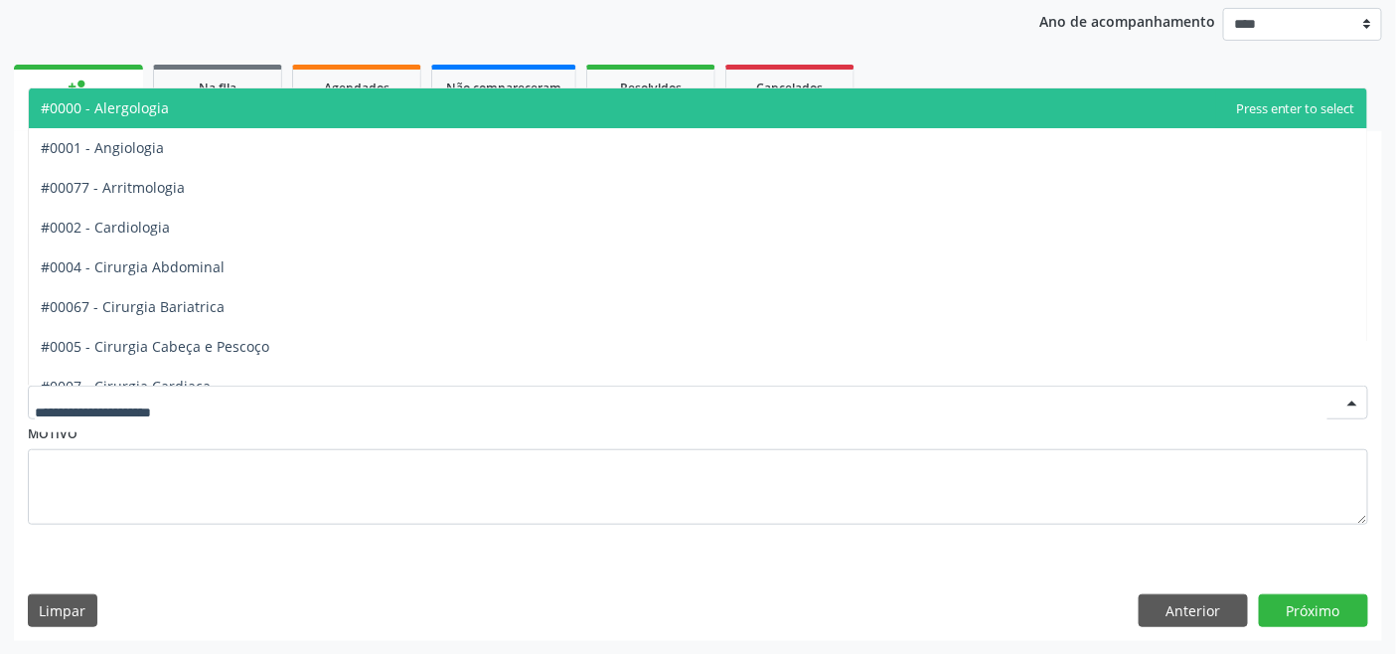
drag, startPoint x: 121, startPoint y: 391, endPoint x: 124, endPoint y: 401, distance: 10.4
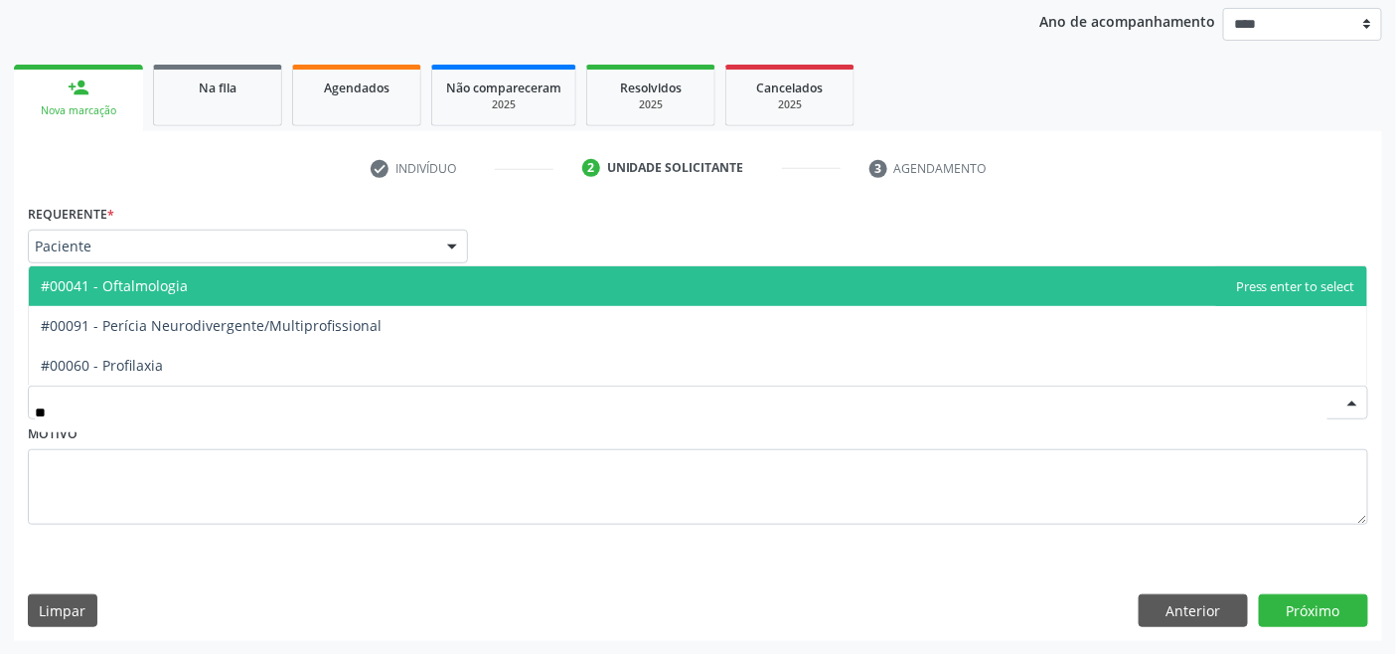
type input "***"
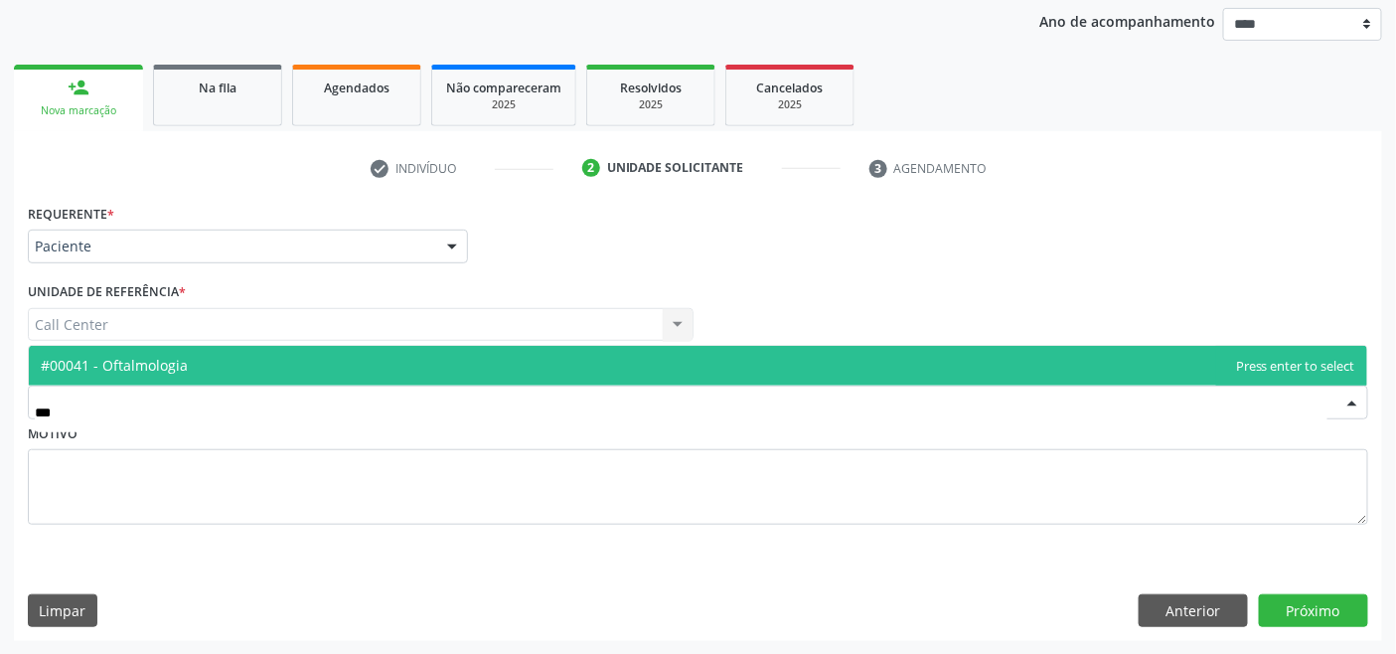
click at [127, 353] on span "#00041 - Oftalmologia" at bounding box center [698, 366] width 1338 height 40
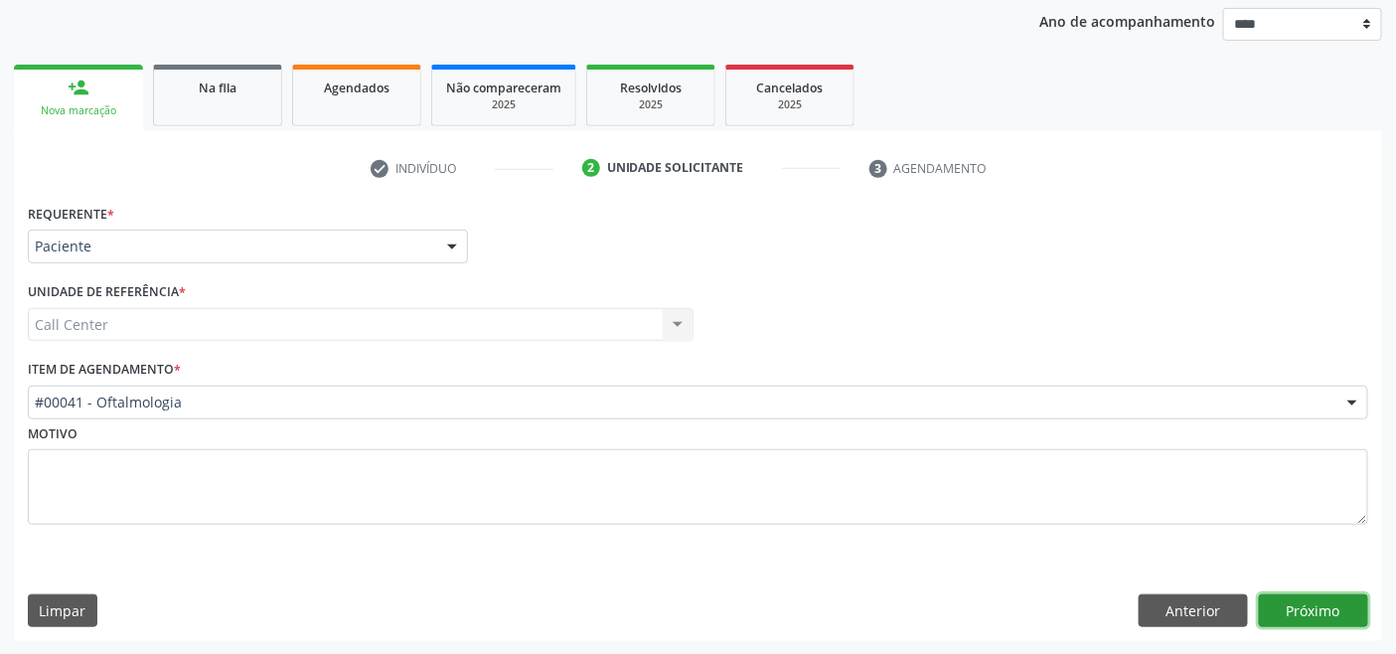
click at [1318, 606] on button "Próximo" at bounding box center [1313, 611] width 109 height 34
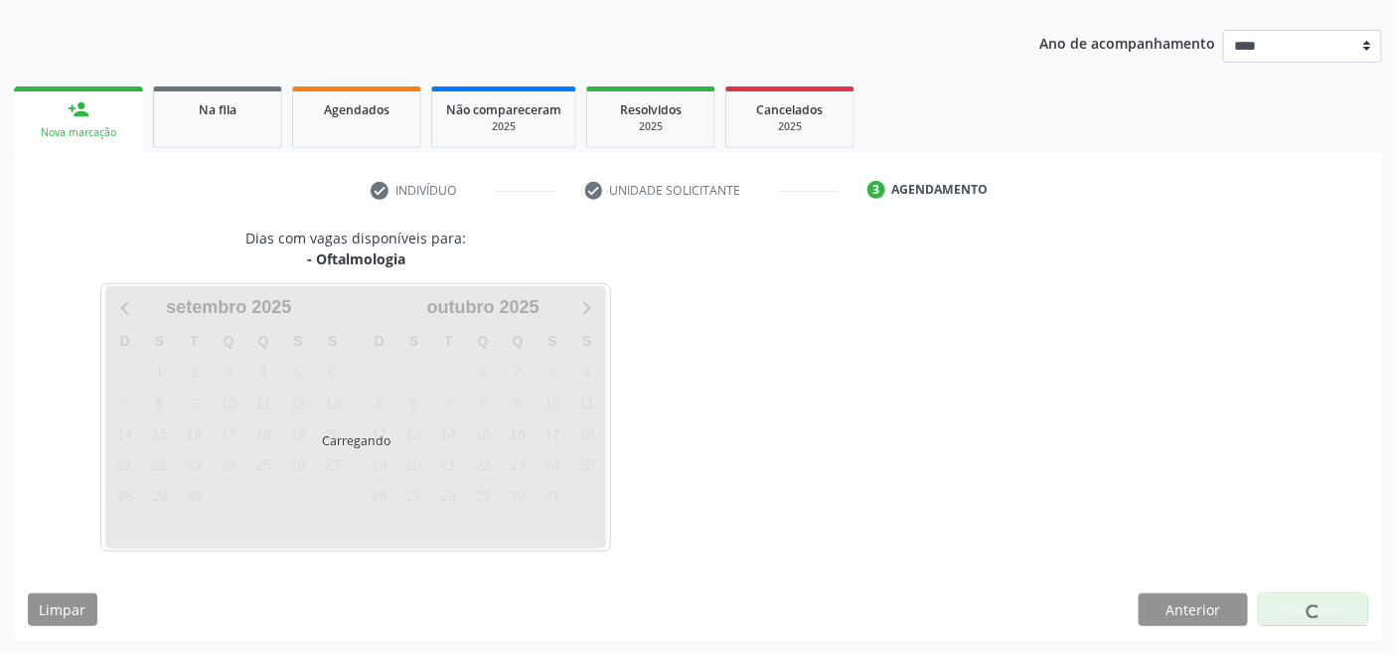
scroll to position [210, 0]
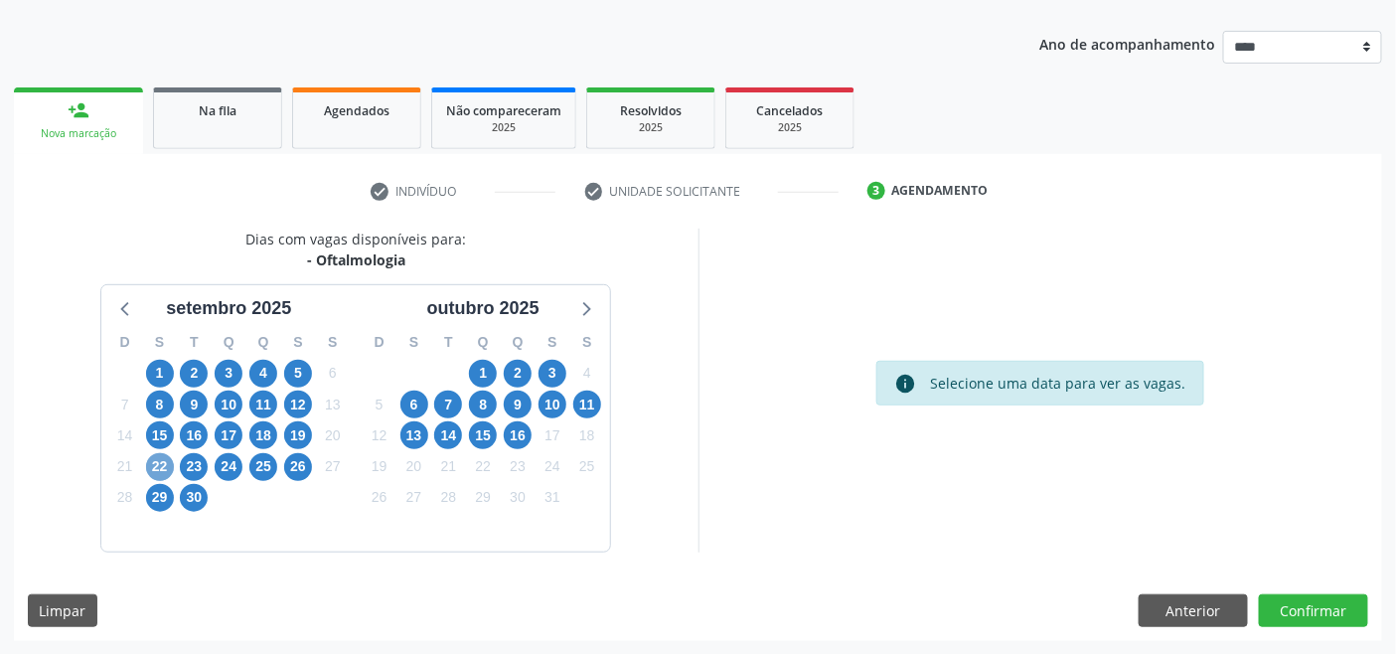
drag, startPoint x: 156, startPoint y: 462, endPoint x: 176, endPoint y: 463, distance: 19.9
click at [157, 462] on span "22" at bounding box center [160, 467] width 28 height 28
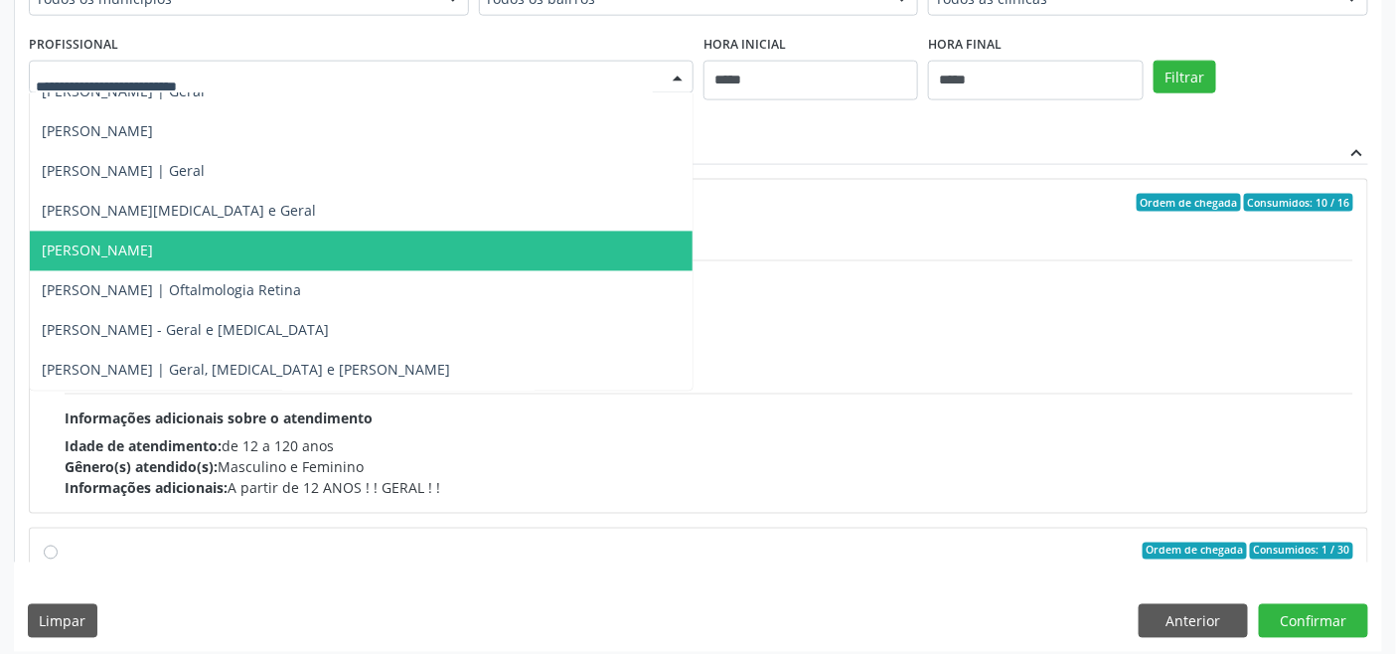
scroll to position [855, 0]
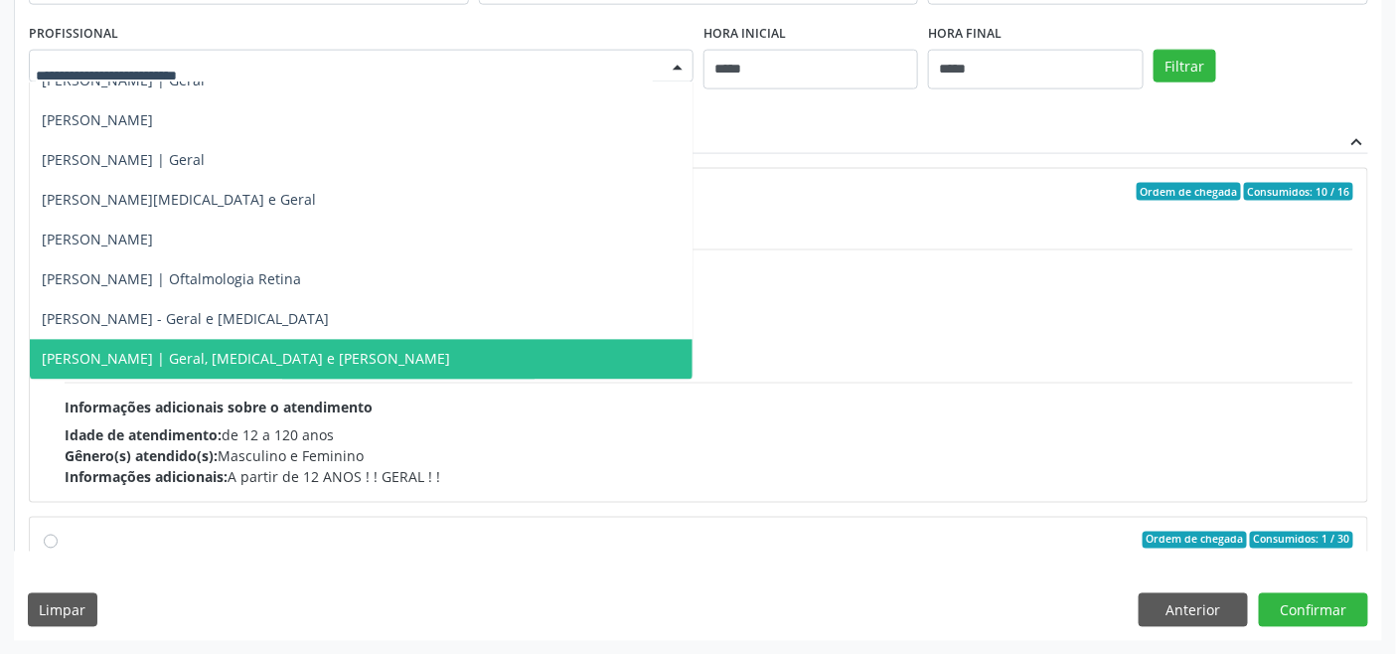
click at [323, 361] on span "Vanessa de Carvalho Teixeira | Geral, Glaucoma e Catarata" at bounding box center [246, 359] width 408 height 19
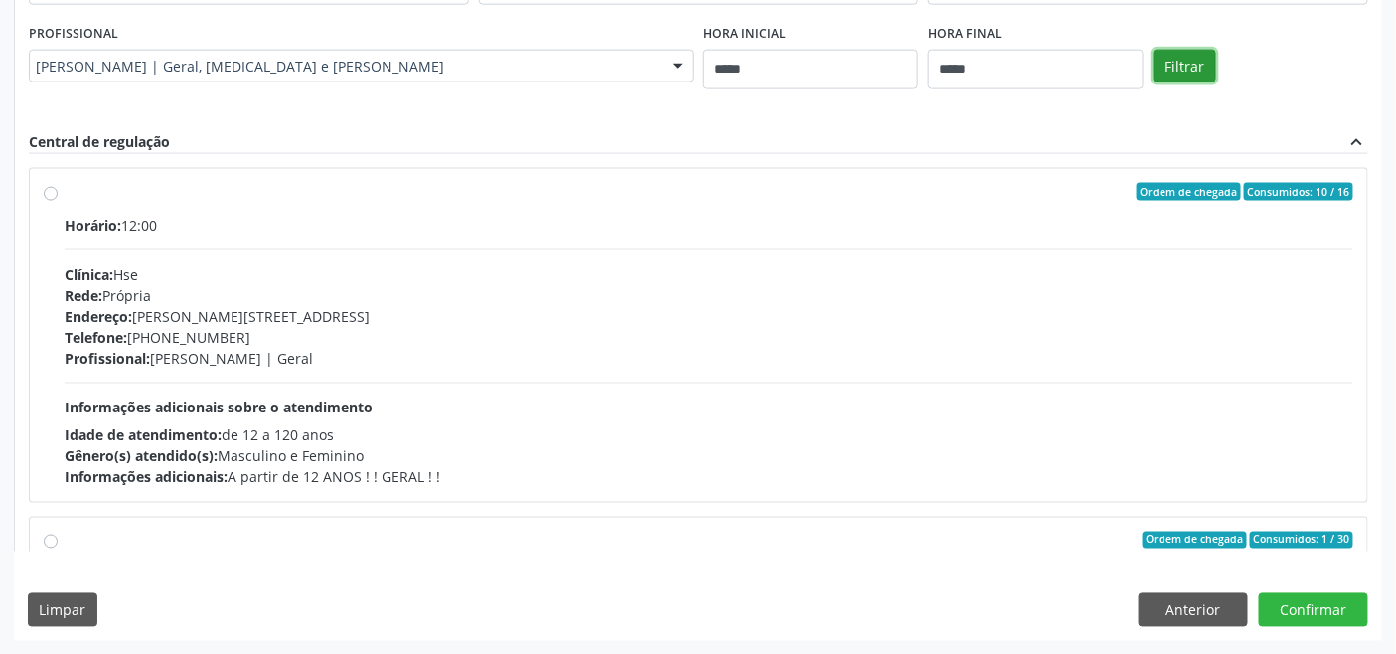
click at [1172, 72] on button "Filtrar" at bounding box center [1184, 67] width 63 height 34
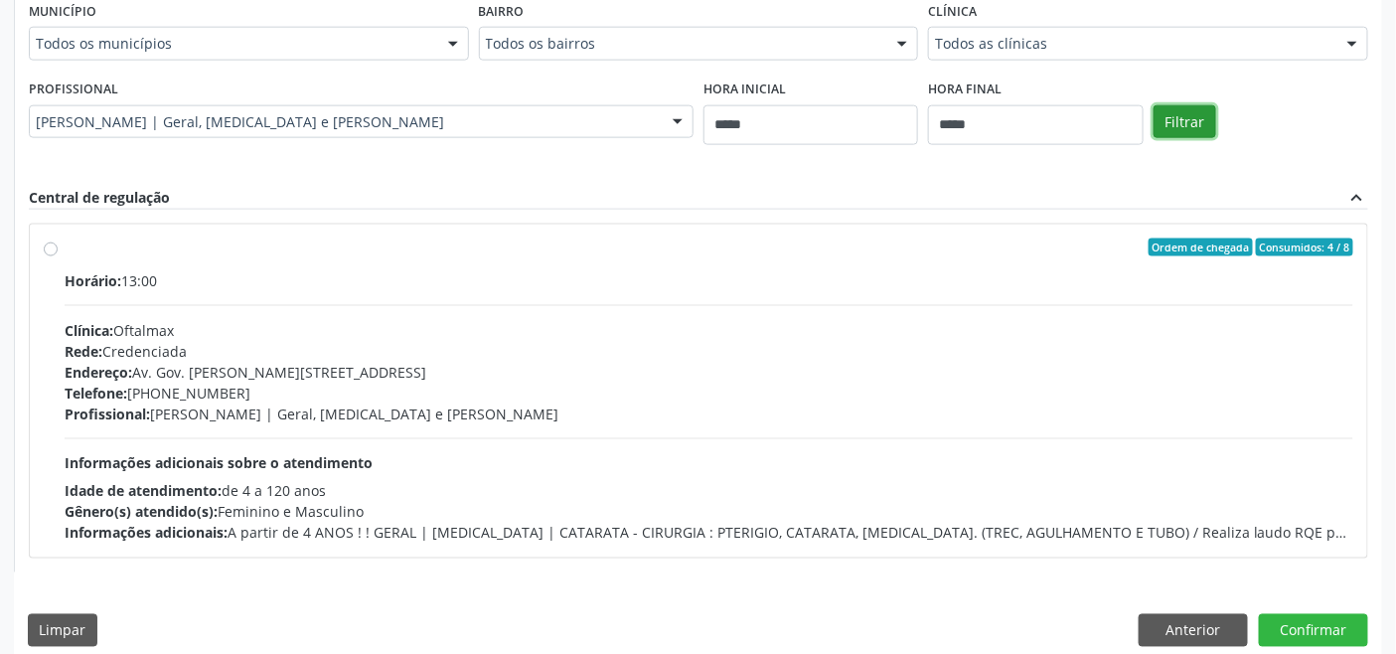
scroll to position [820, 0]
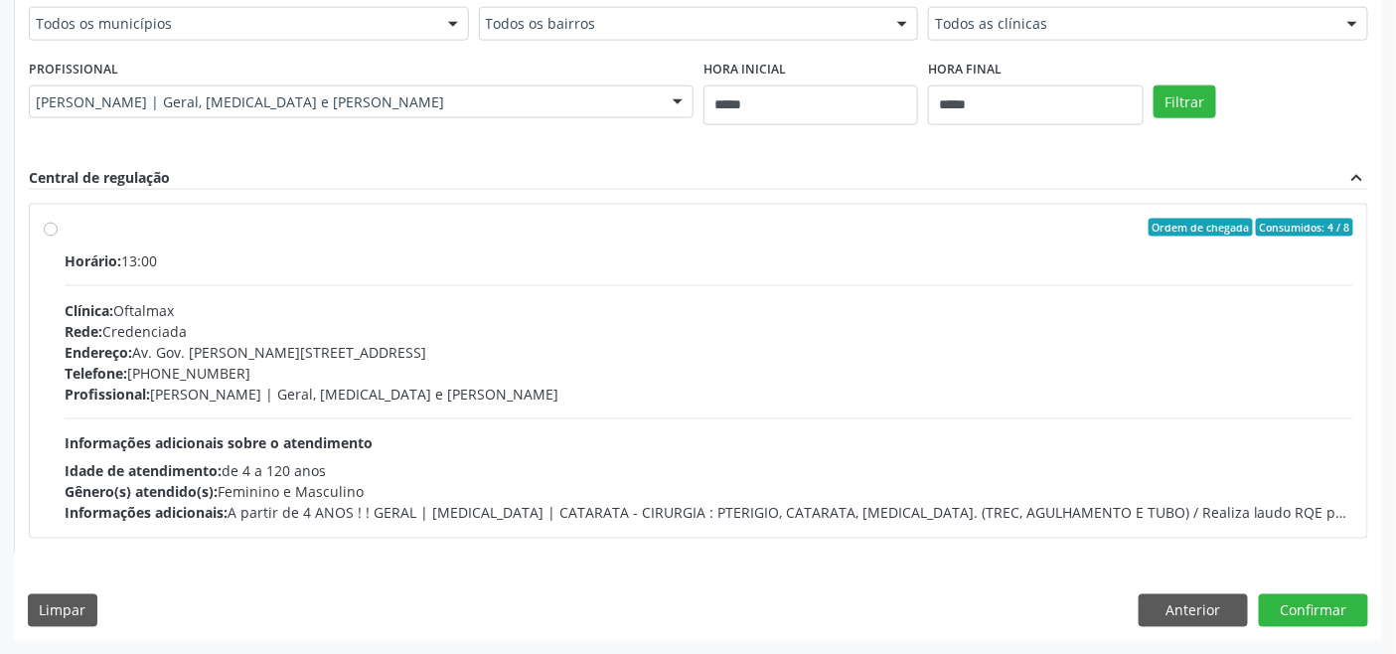
click at [492, 334] on div "Rede: Credenciada" at bounding box center [709, 331] width 1288 height 21
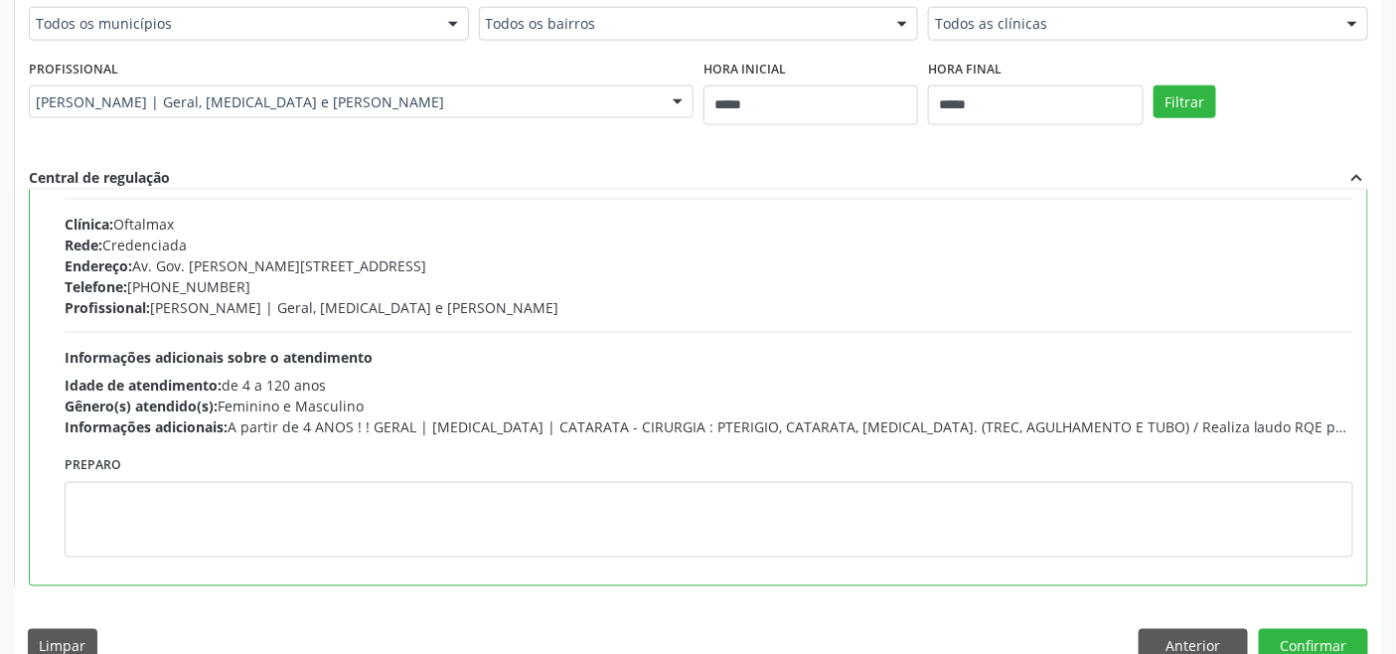
scroll to position [99, 0]
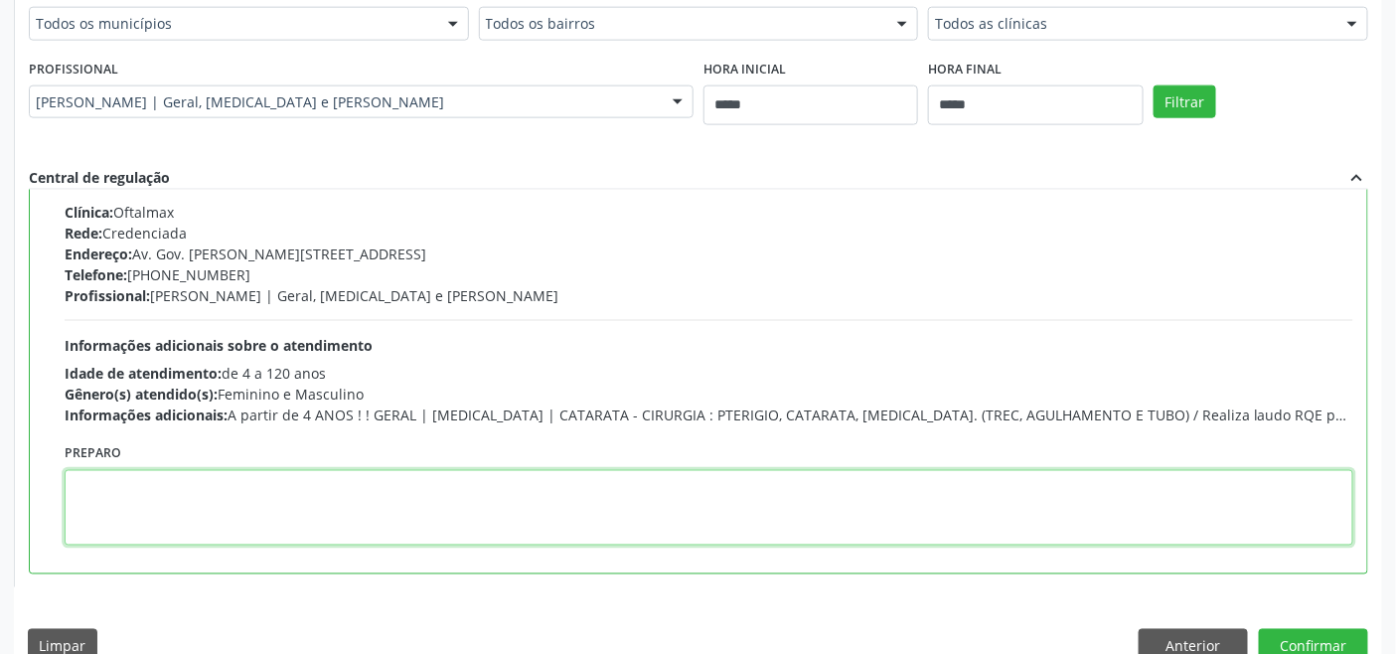
paste textarea "**********"
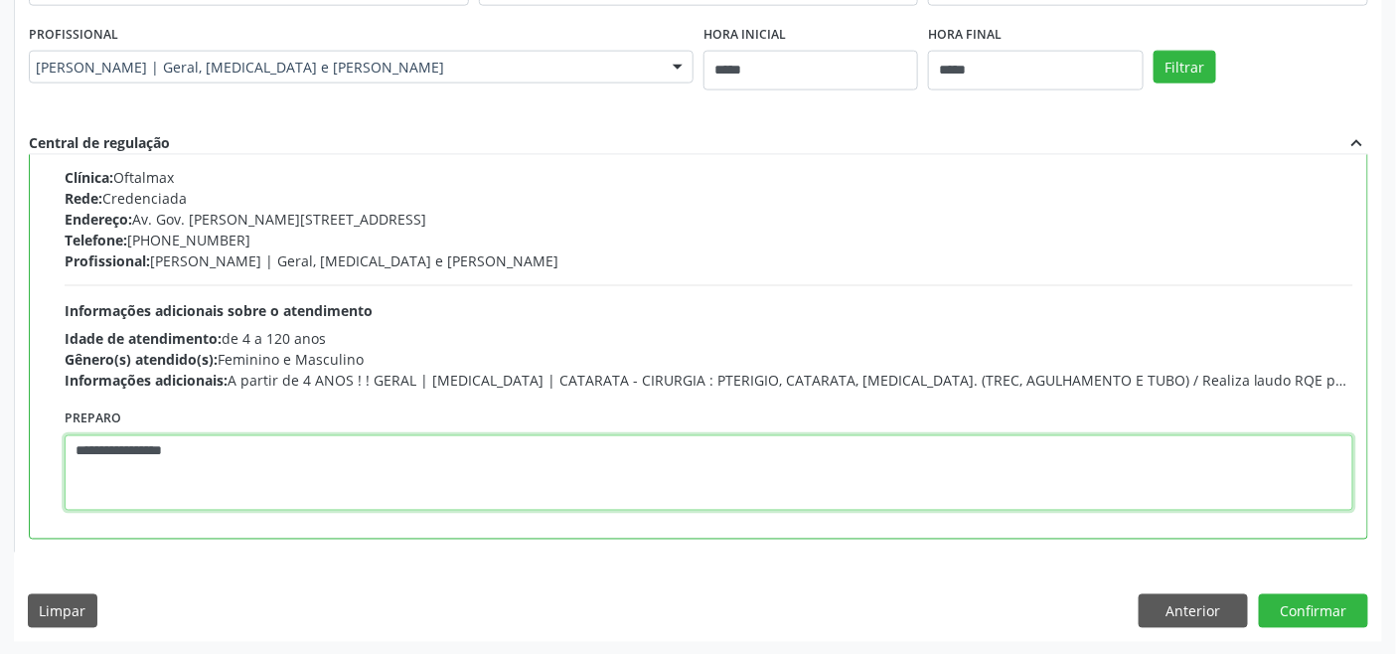
scroll to position [855, 0]
type textarea "**********"
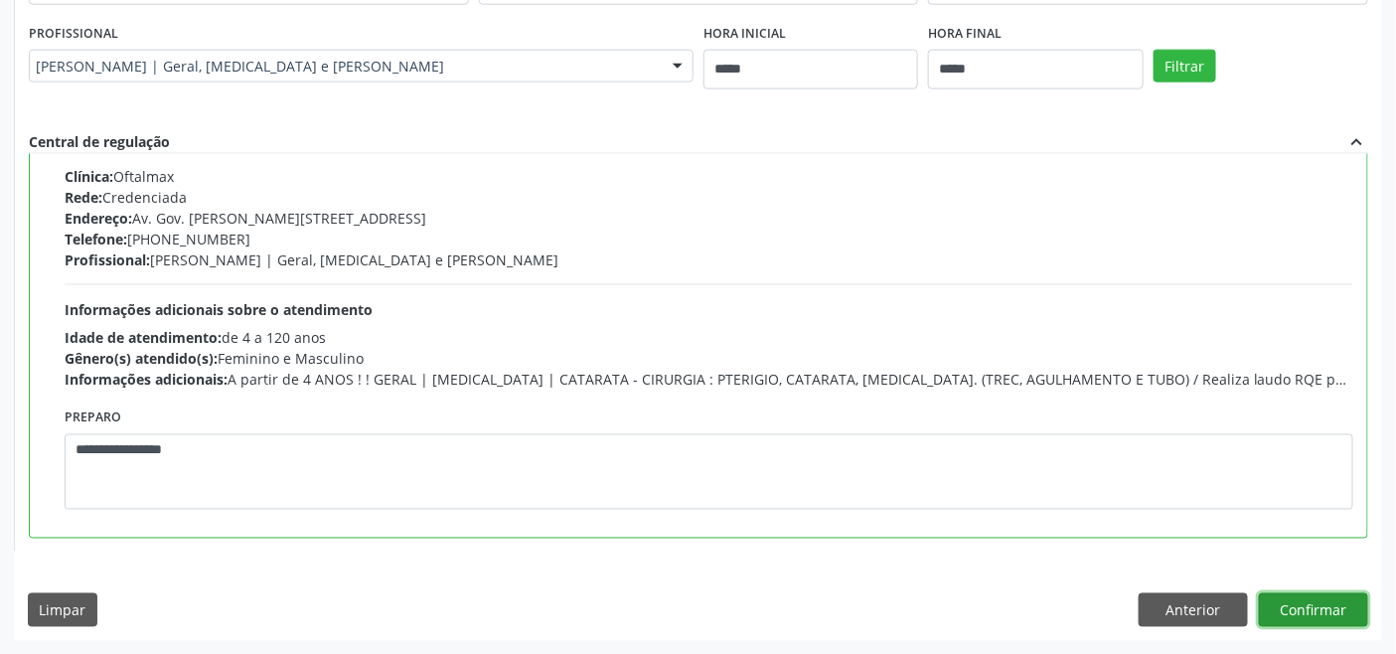
click at [1323, 599] on button "Confirmar" at bounding box center [1313, 610] width 109 height 34
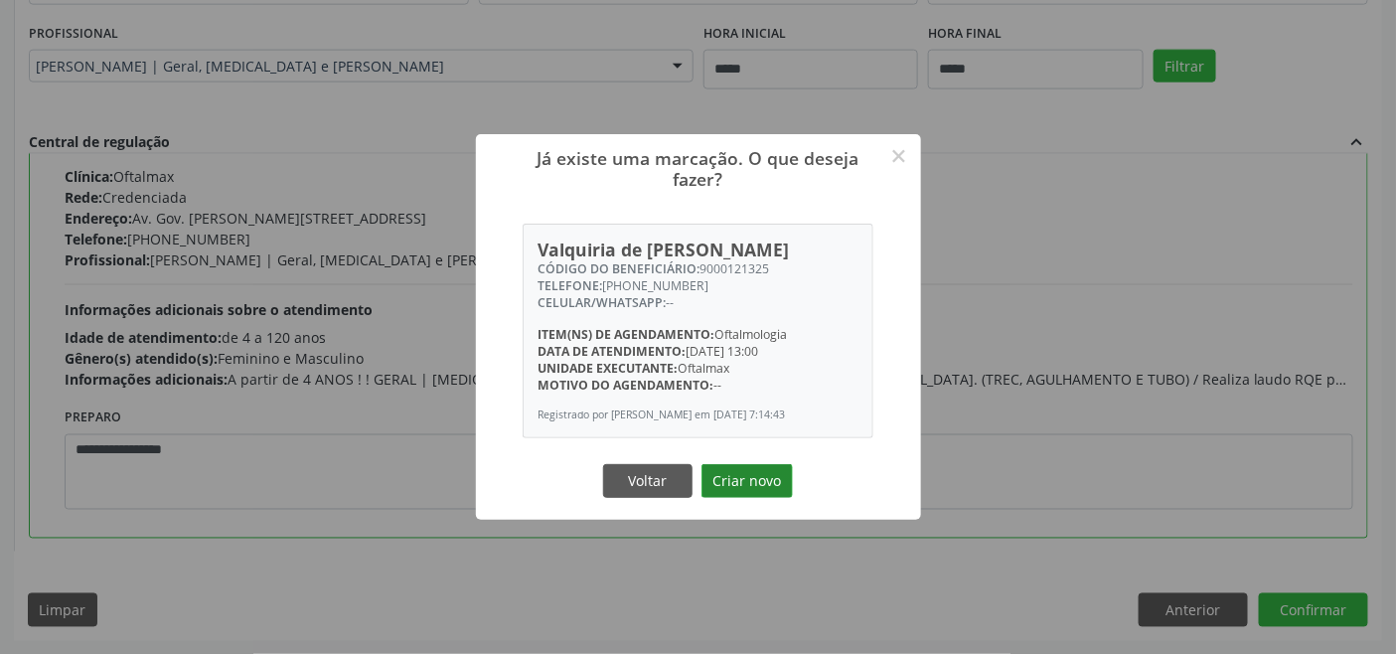
click at [742, 481] on button "Criar novo" at bounding box center [746, 481] width 91 height 34
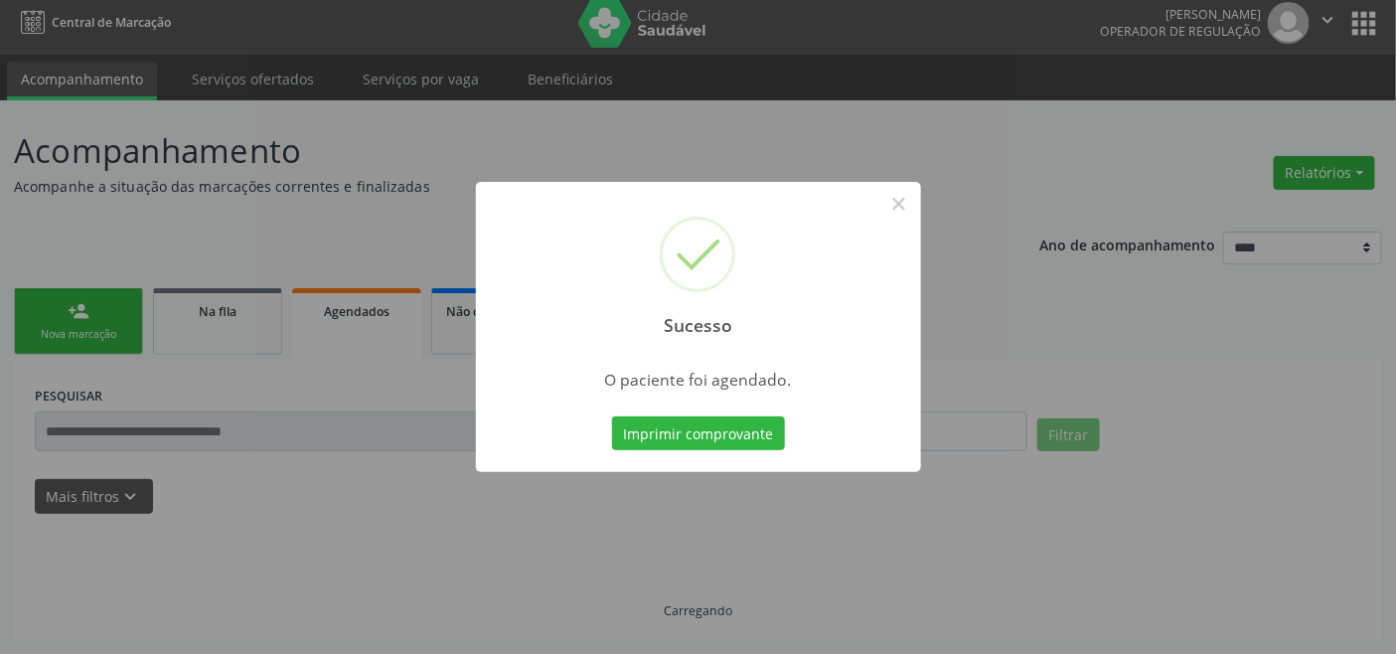
scroll to position [7, 0]
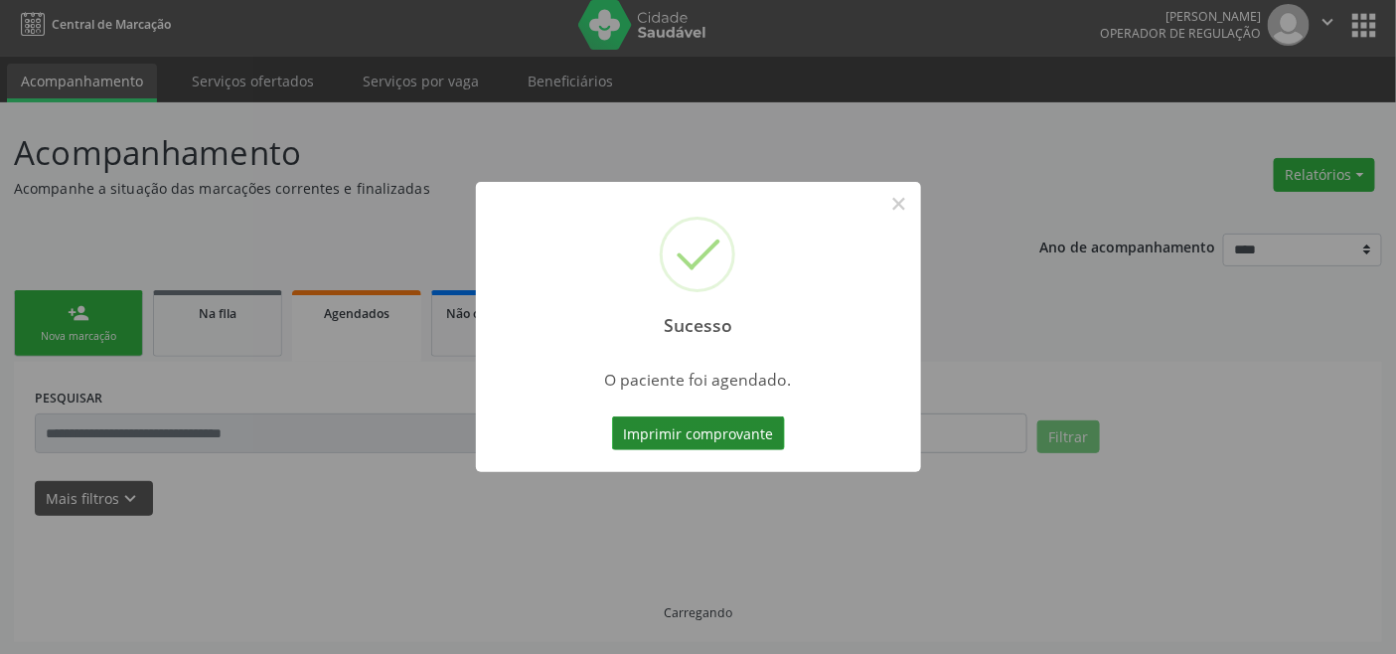
click at [691, 427] on button "Imprimir comprovante" at bounding box center [698, 433] width 173 height 34
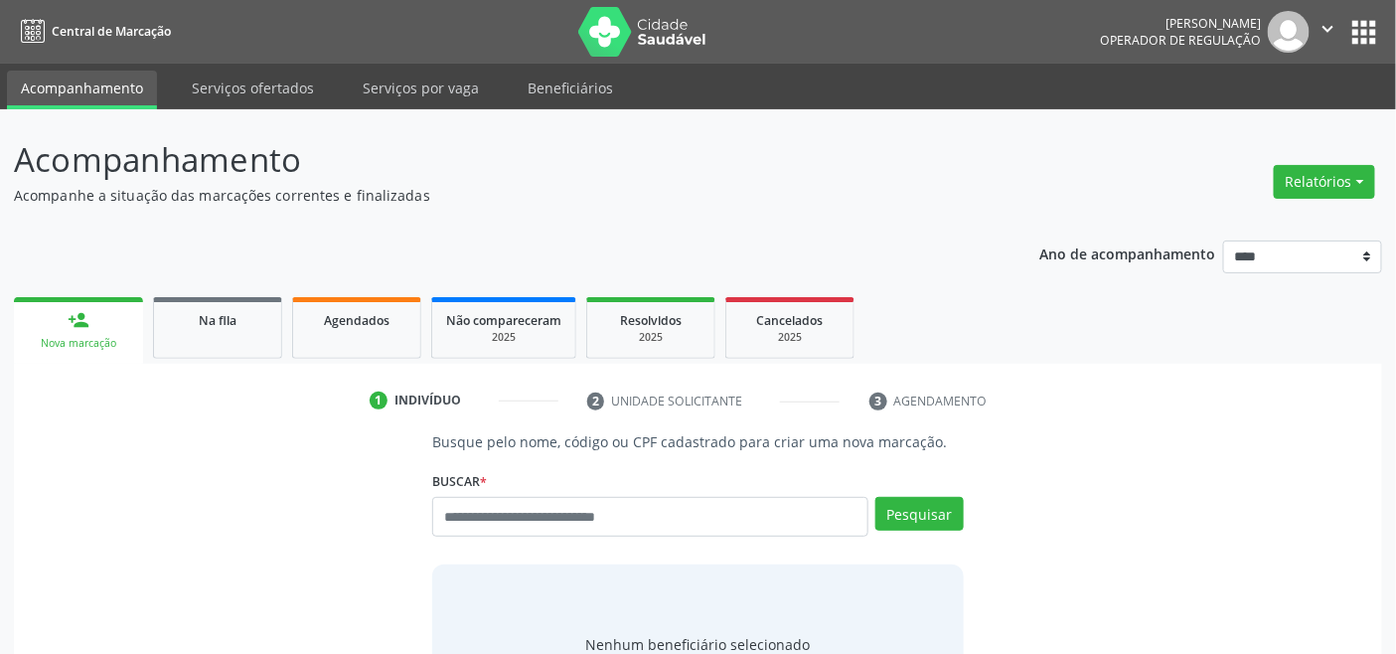
click at [569, 512] on input "text" at bounding box center [649, 517] width 435 height 40
type input "****"
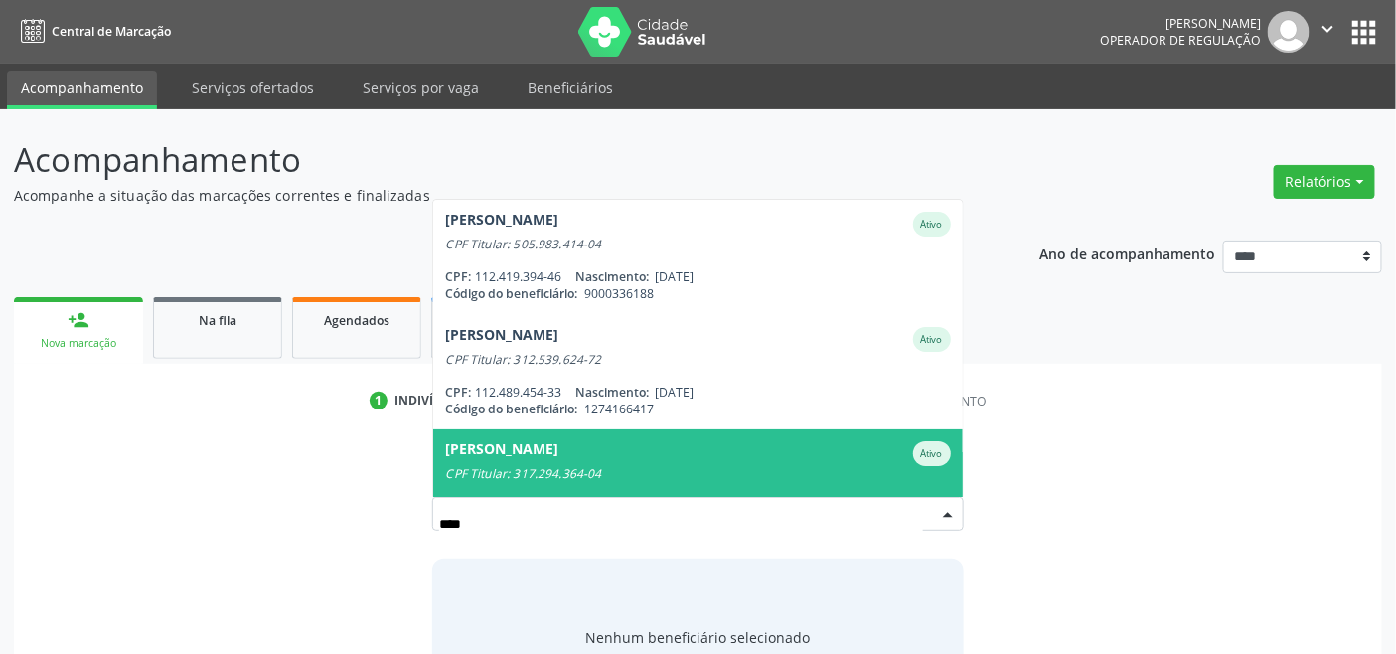
type input "***"
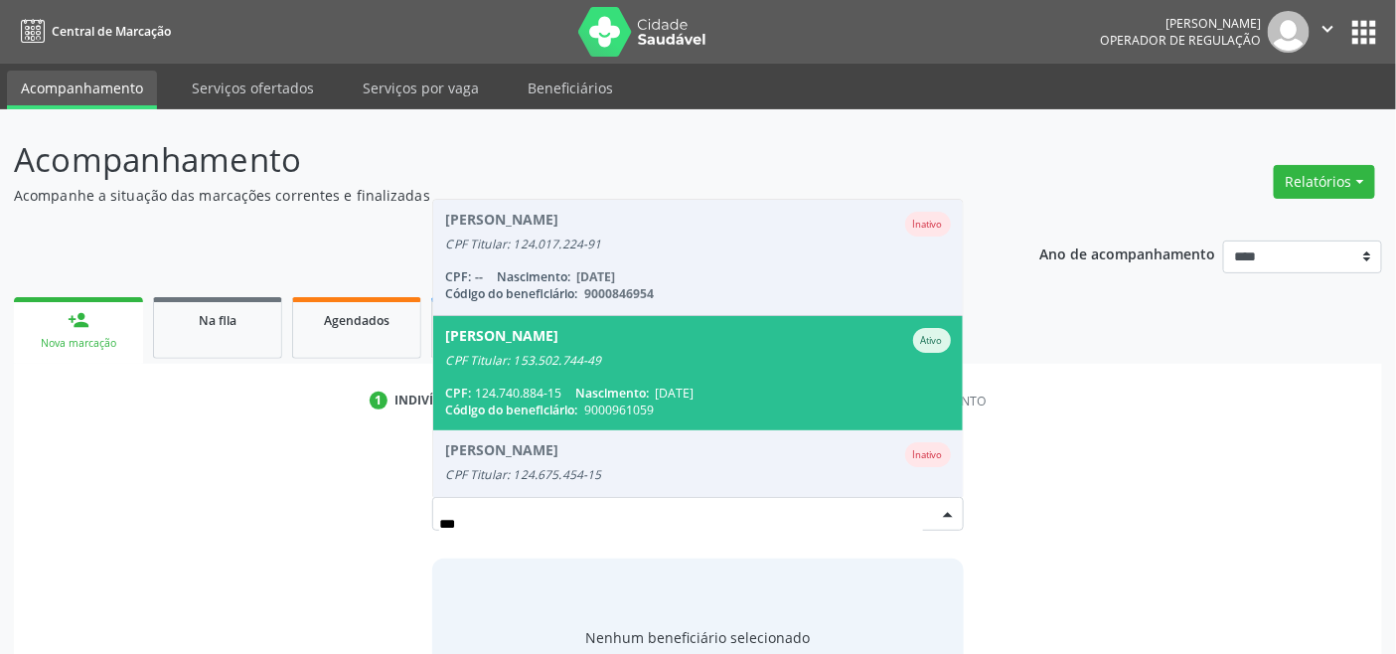
click at [552, 356] on div "CPF Titular: 153.502.744-49" at bounding box center [697, 361] width 505 height 16
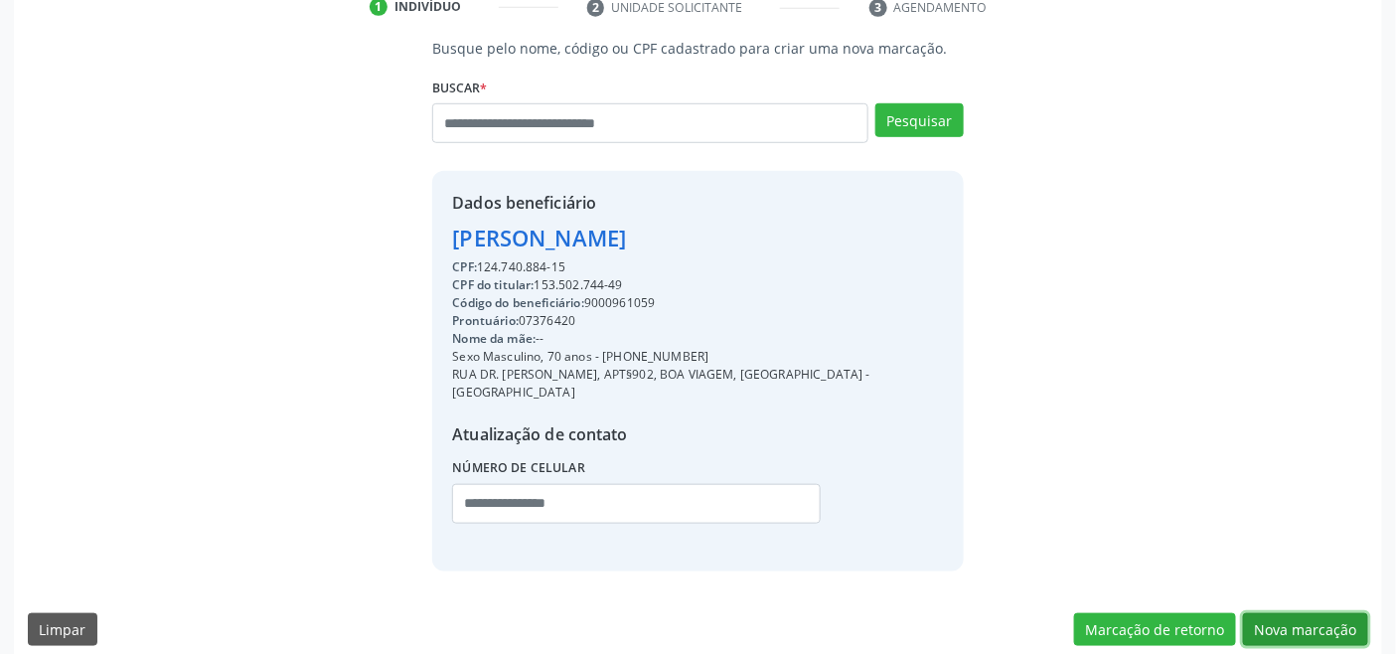
click at [1278, 613] on button "Nova marcação" at bounding box center [1305, 630] width 125 height 34
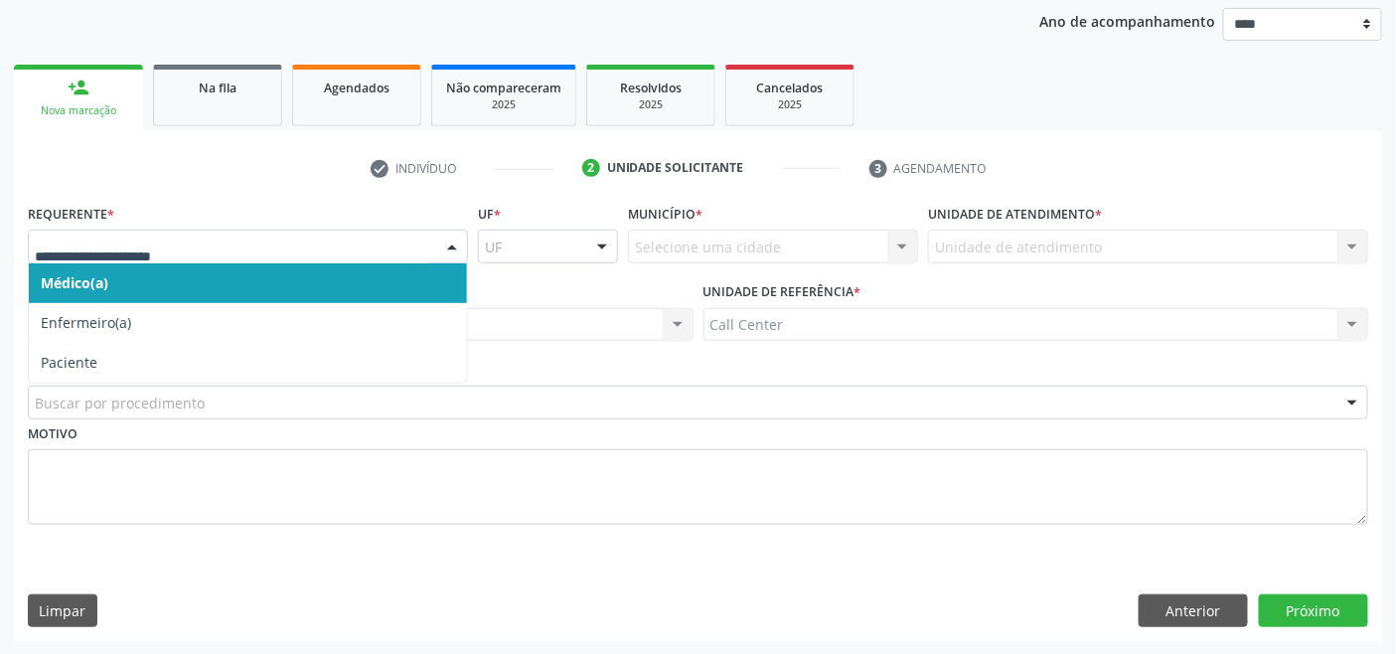
drag, startPoint x: 172, startPoint y: 249, endPoint x: 141, endPoint y: 320, distance: 77.0
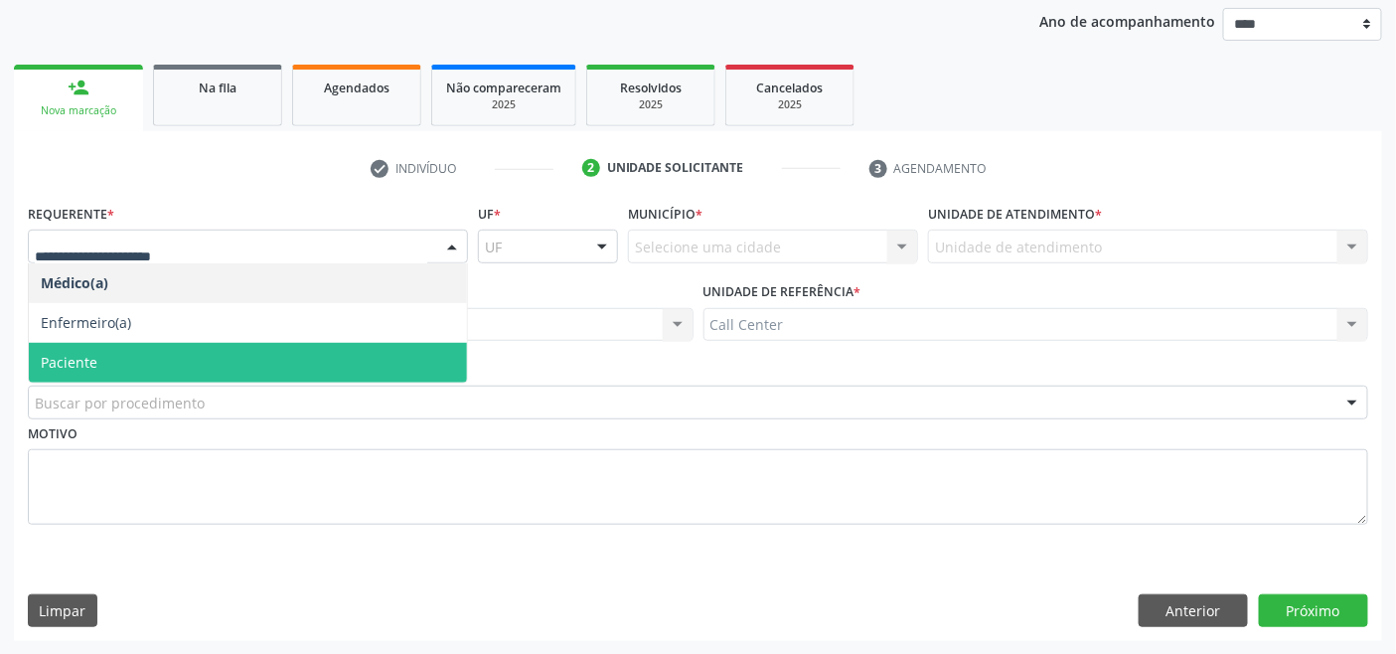
click at [132, 355] on span "Paciente" at bounding box center [248, 363] width 438 height 40
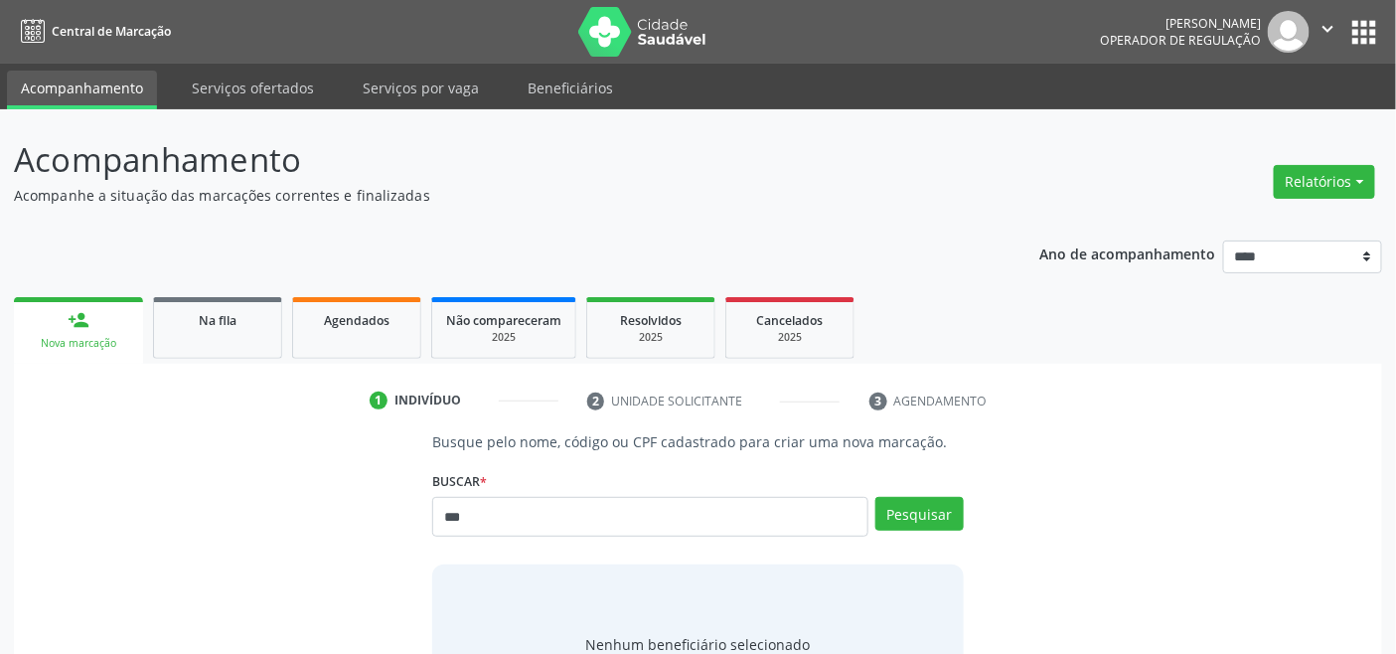
type input "***"
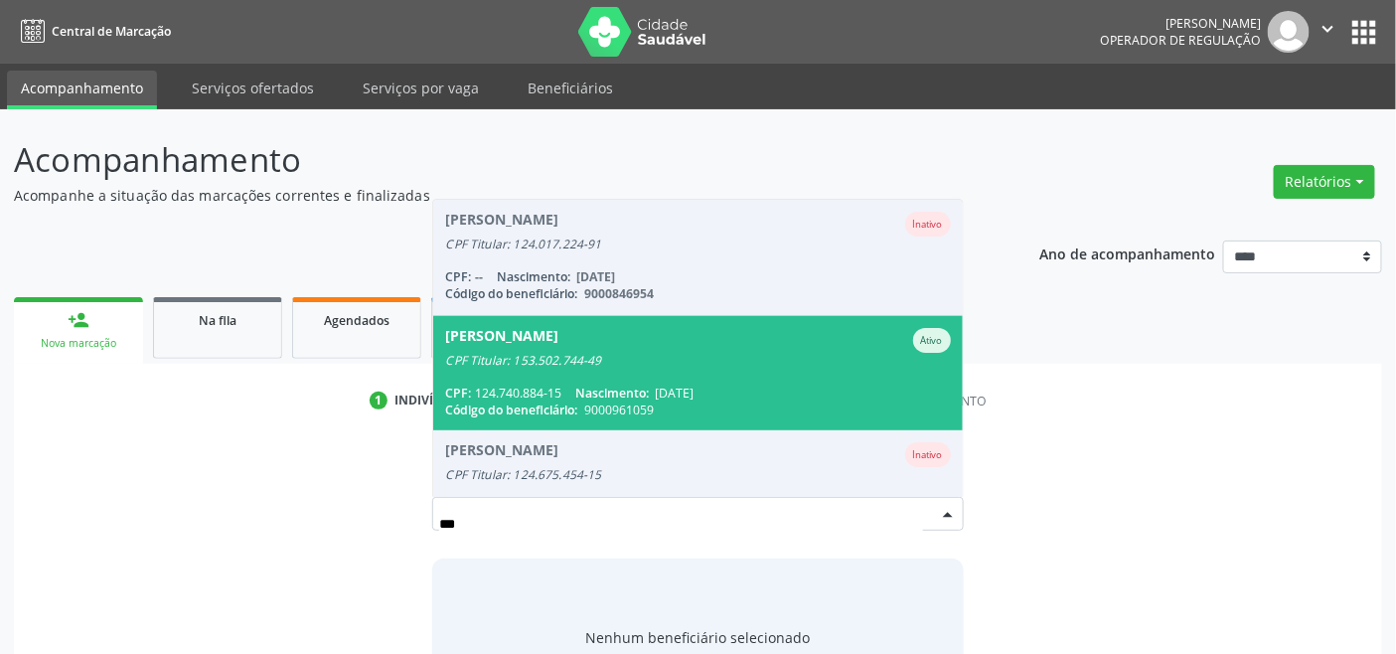
click at [693, 398] on span "[DATE]" at bounding box center [674, 392] width 39 height 17
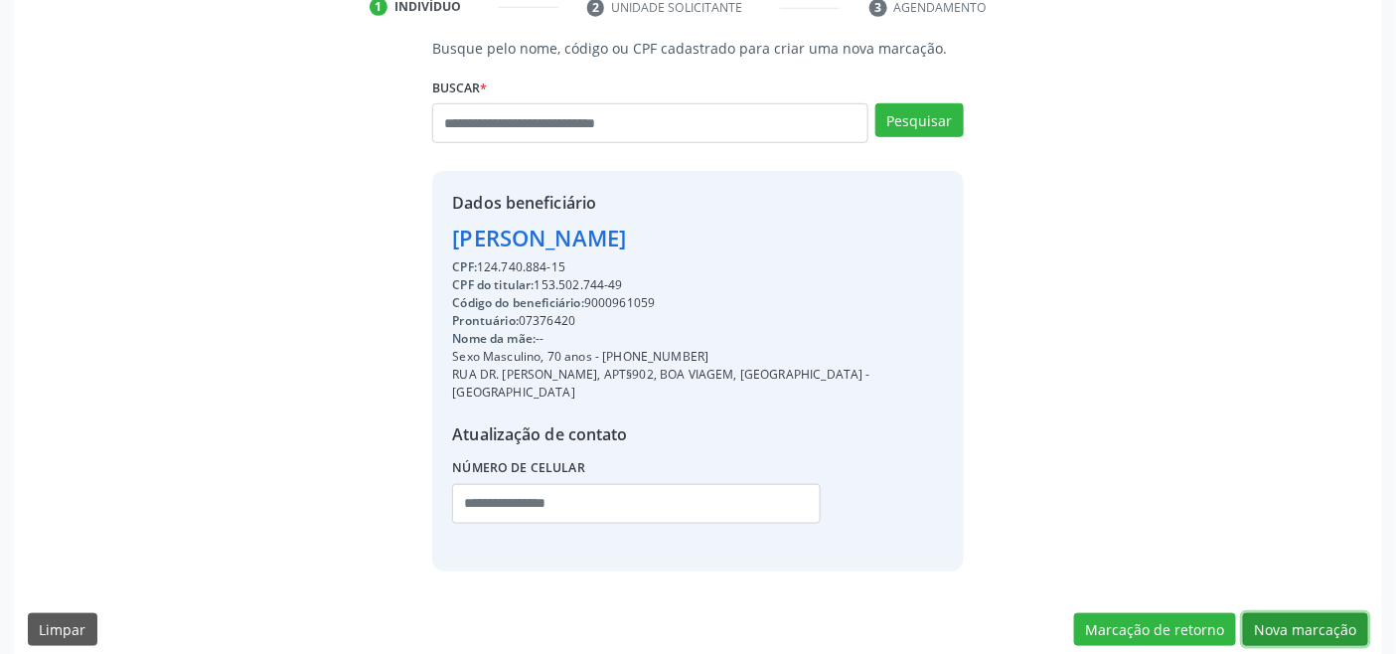
click at [1306, 613] on button "Nova marcação" at bounding box center [1305, 630] width 125 height 34
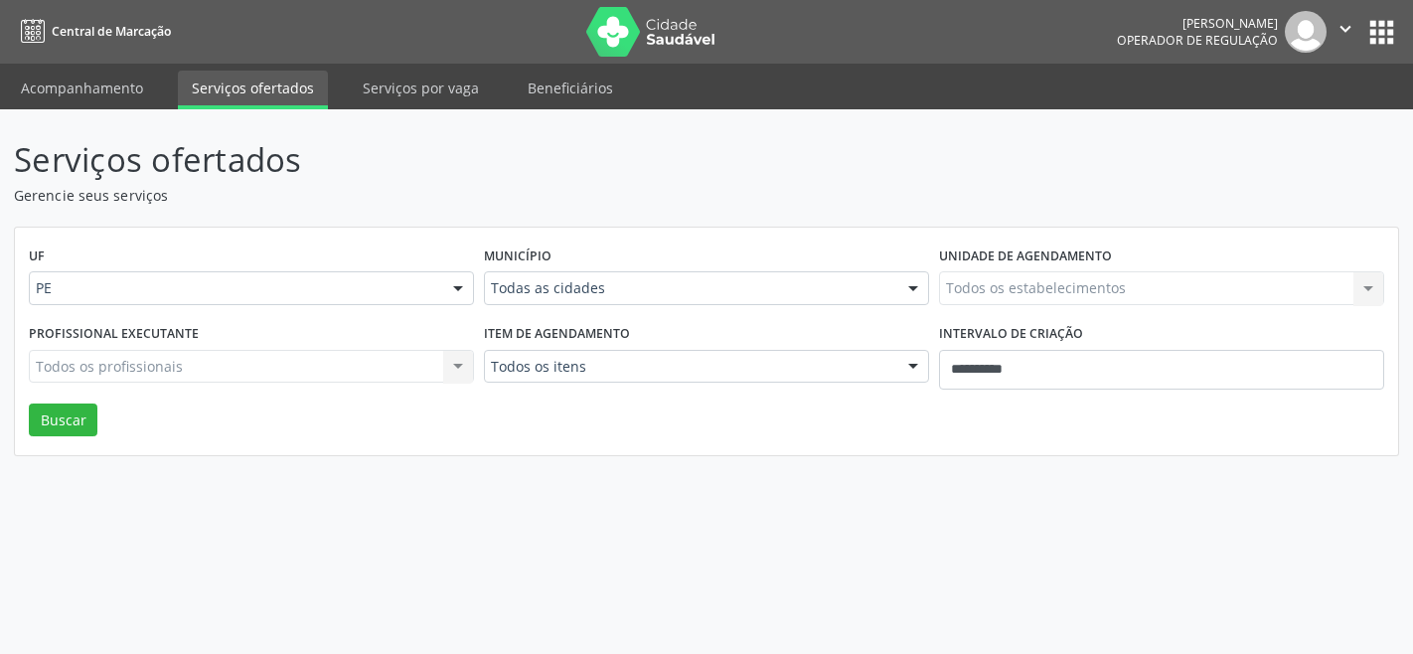
select select "*"
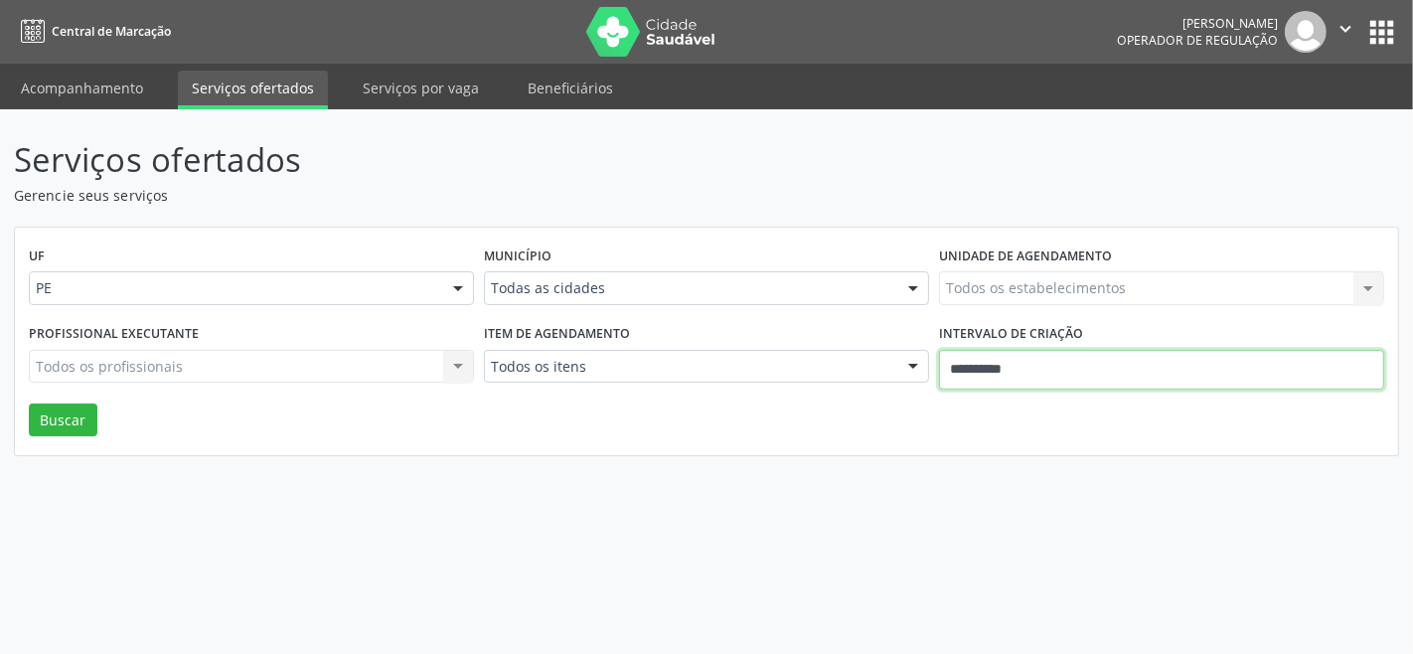
drag, startPoint x: 0, startPoint y: 0, endPoint x: 1050, endPoint y: 381, distance: 1117.2
click at [1047, 368] on input "**********" at bounding box center [1161, 370] width 445 height 40
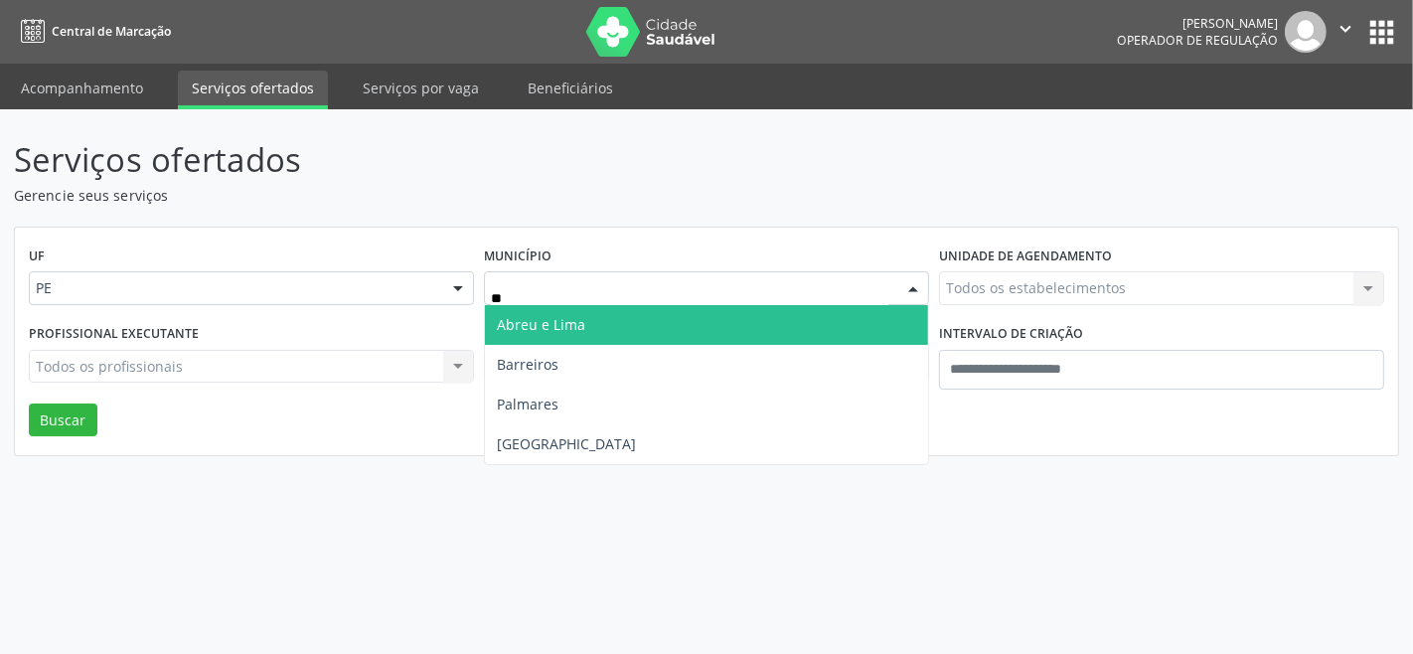
type input "***"
click at [548, 305] on span "Recife" at bounding box center [706, 325] width 443 height 40
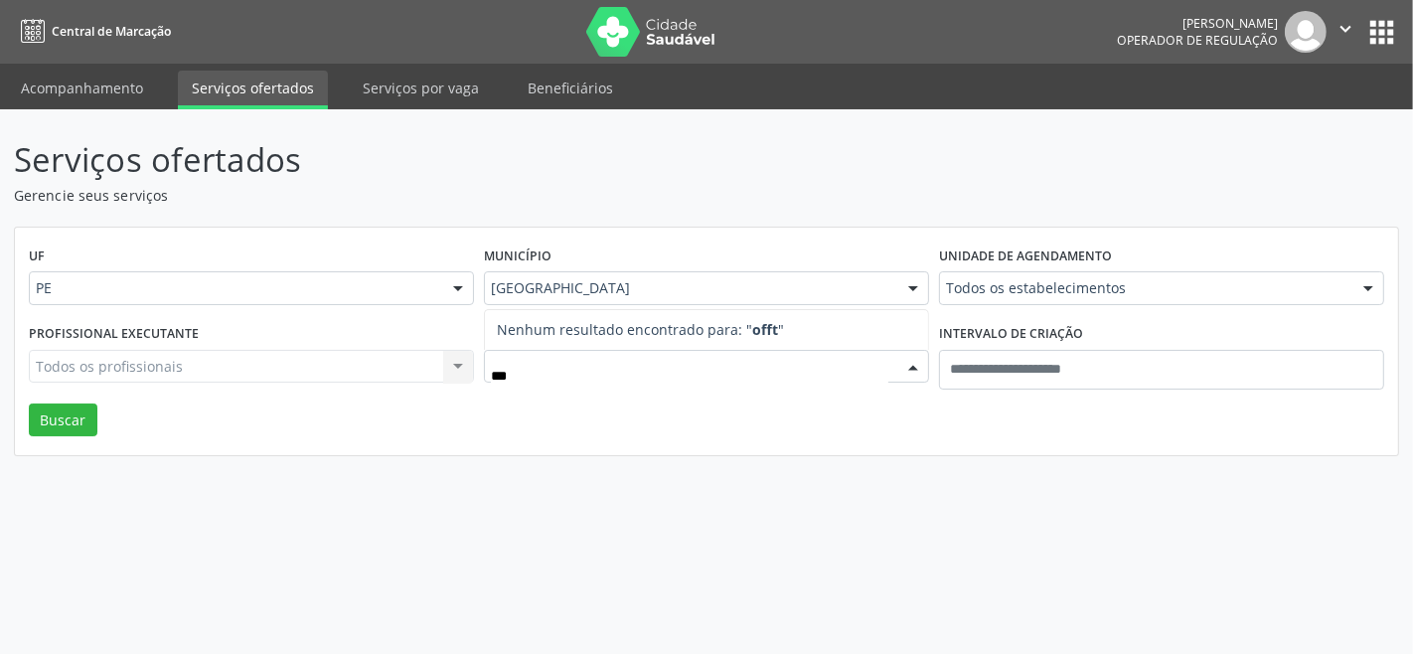
type input "**"
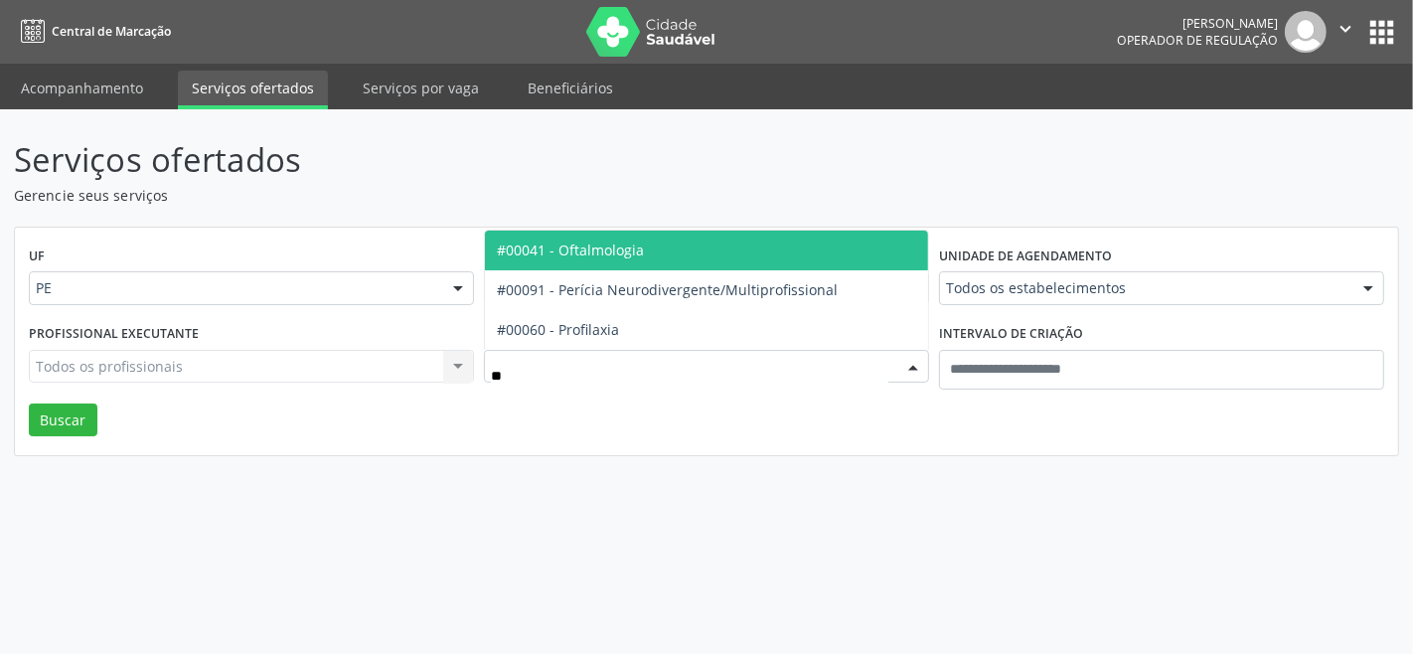
click at [611, 252] on span "#00041 - Oftalmologia" at bounding box center [570, 249] width 147 height 19
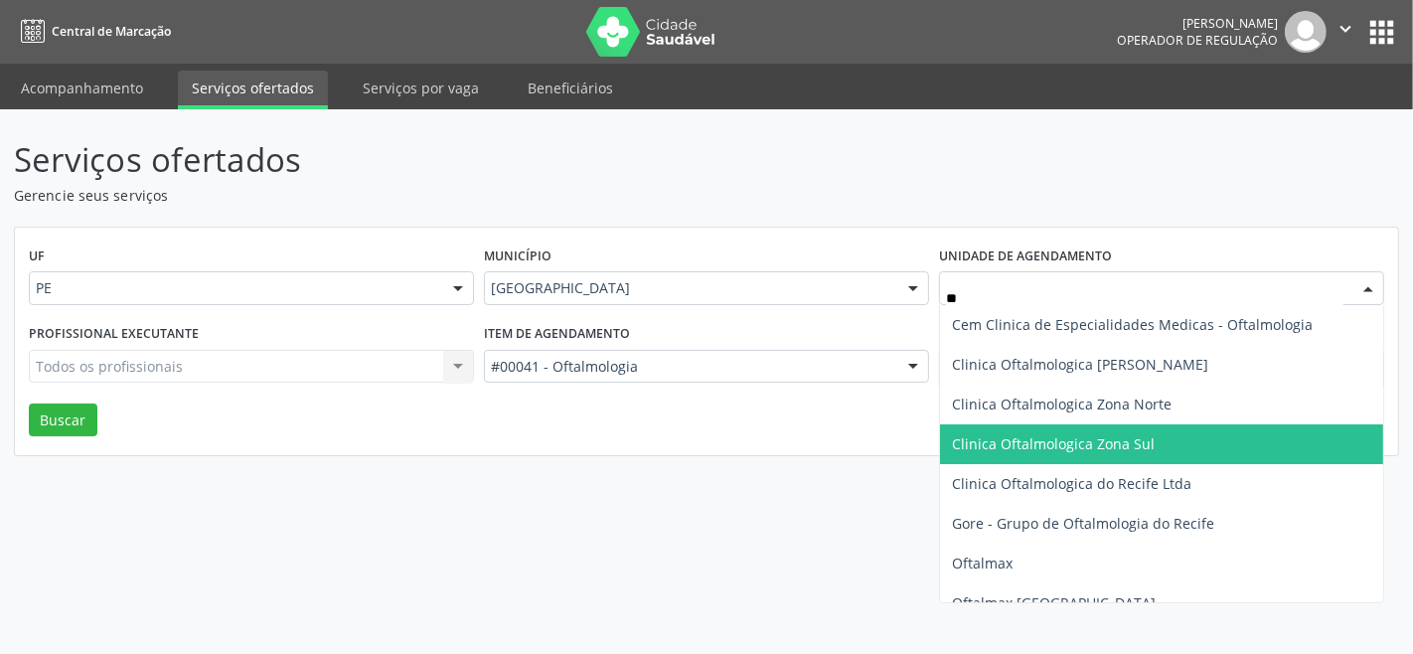
type input "***"
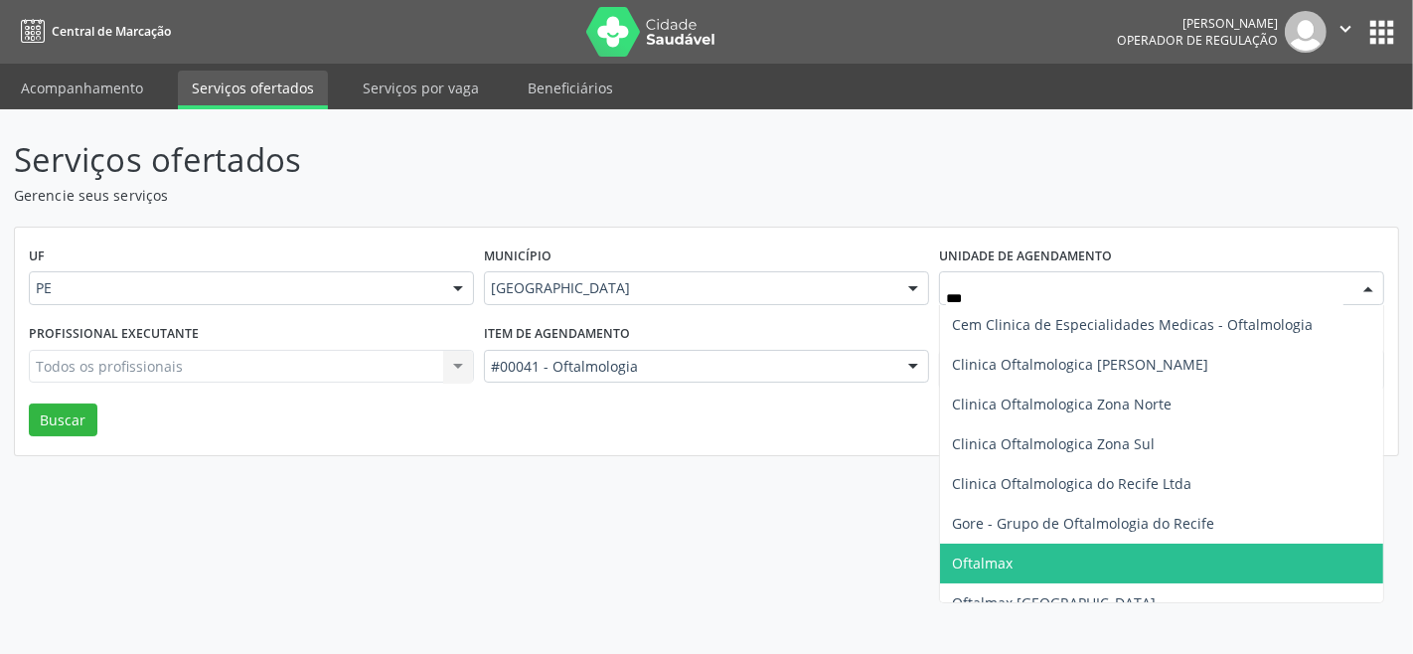
drag, startPoint x: 1018, startPoint y: 544, endPoint x: 839, endPoint y: 512, distance: 181.8
click at [1017, 547] on span "Oftalmax" at bounding box center [1161, 563] width 443 height 40
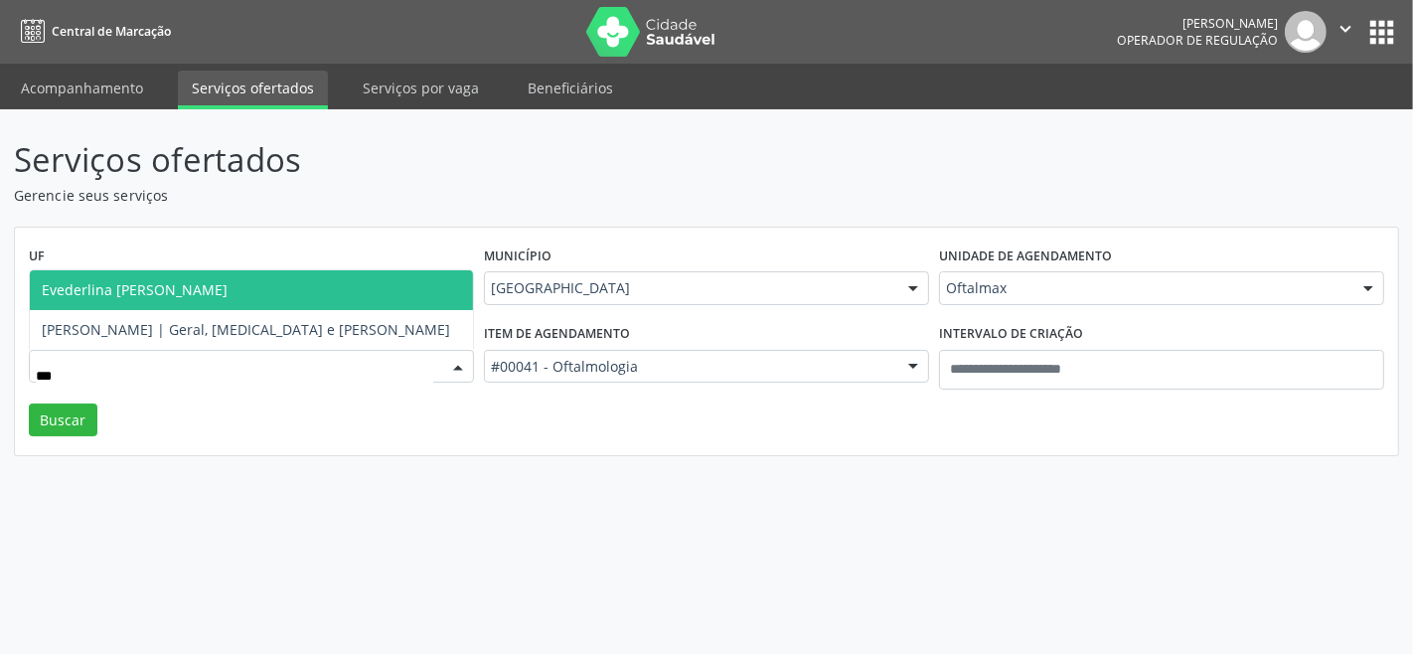
type input "****"
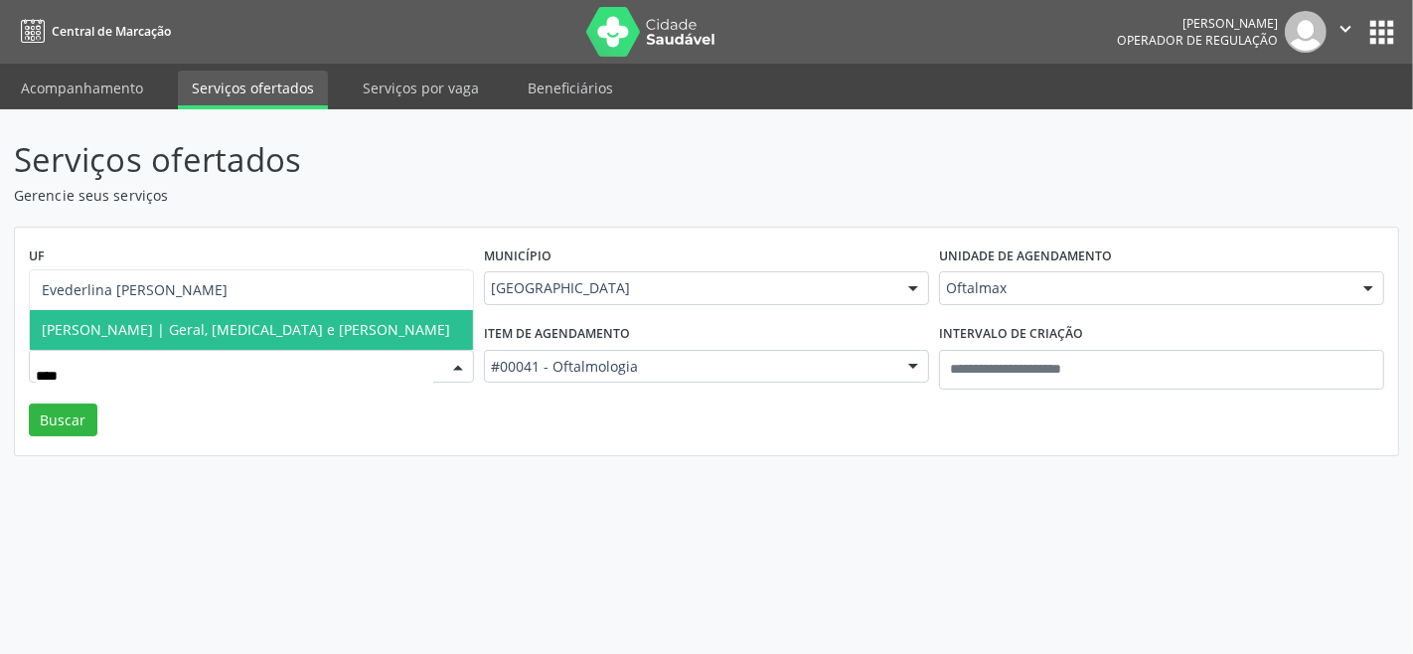
click at [254, 316] on span "[PERSON_NAME] | Geral, [MEDICAL_DATA] e [PERSON_NAME]" at bounding box center [251, 330] width 443 height 40
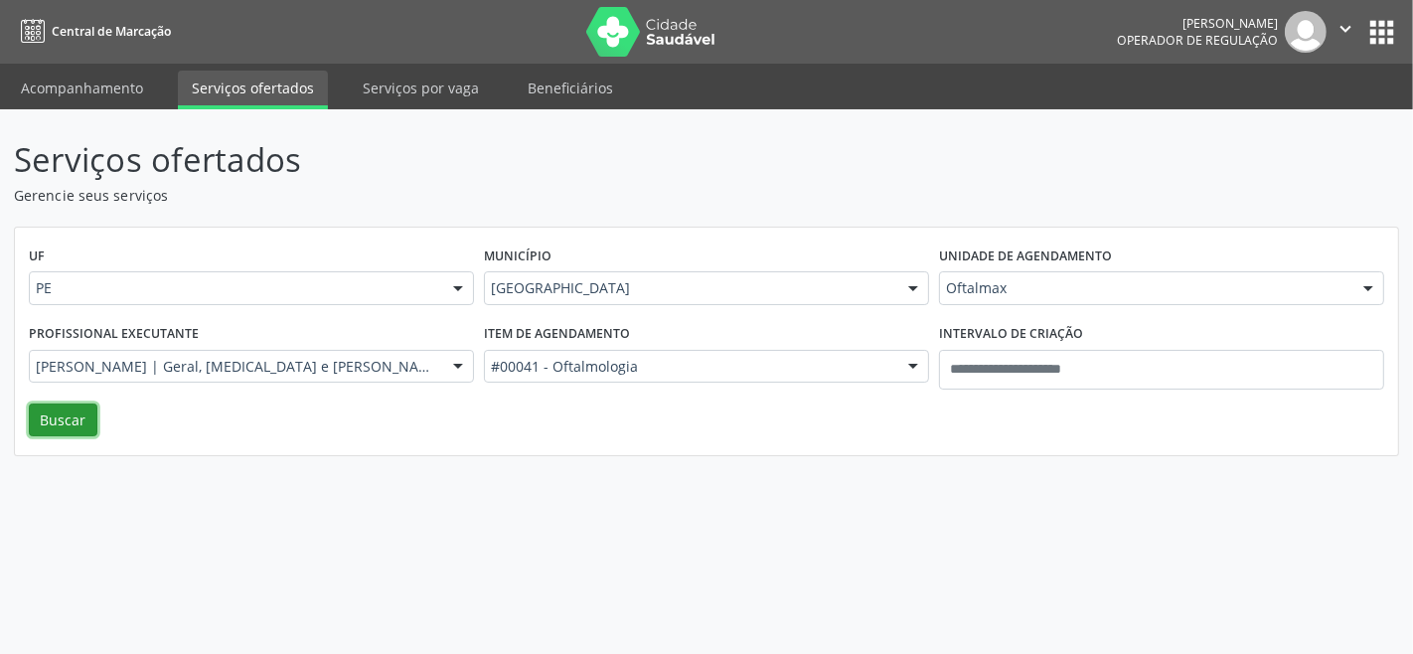
drag, startPoint x: 62, startPoint y: 412, endPoint x: 114, endPoint y: 414, distance: 52.7
click at [61, 413] on button "Buscar" at bounding box center [63, 420] width 69 height 34
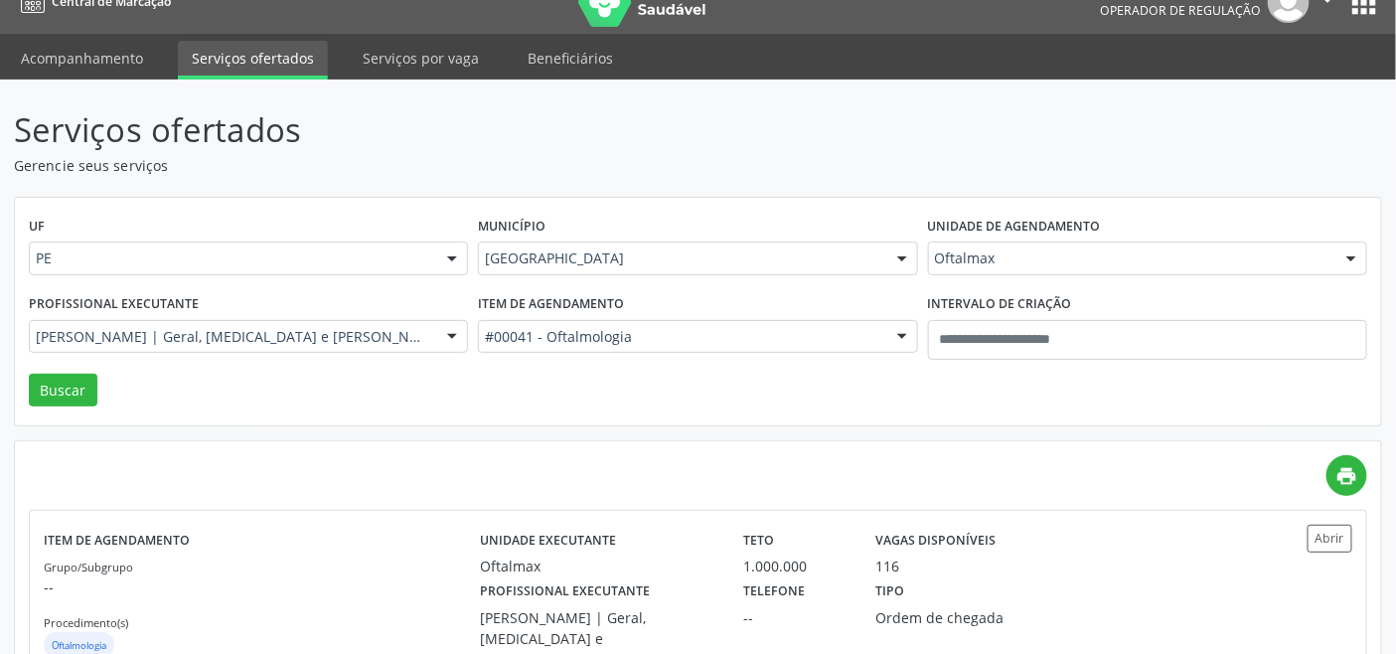
scroll to position [93, 0]
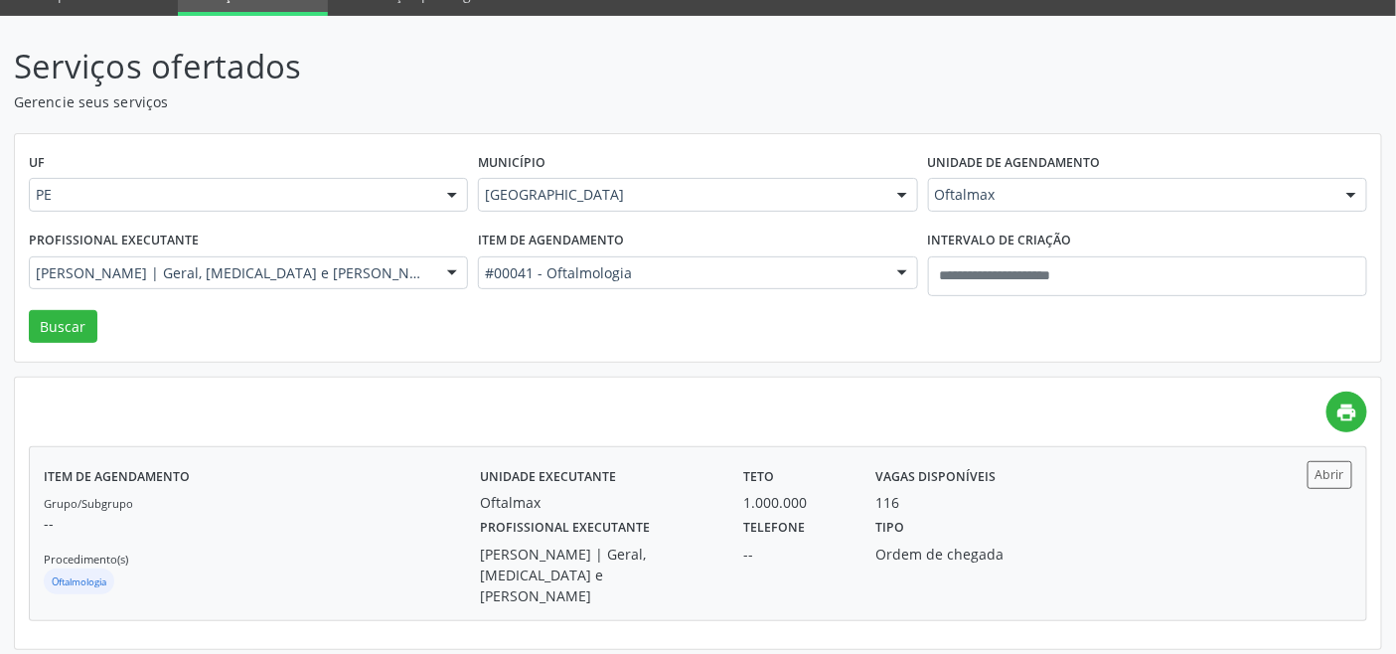
click at [408, 505] on div "Grupo/Subgrupo -- Procedimento(s) Oftalmologia" at bounding box center [262, 545] width 436 height 106
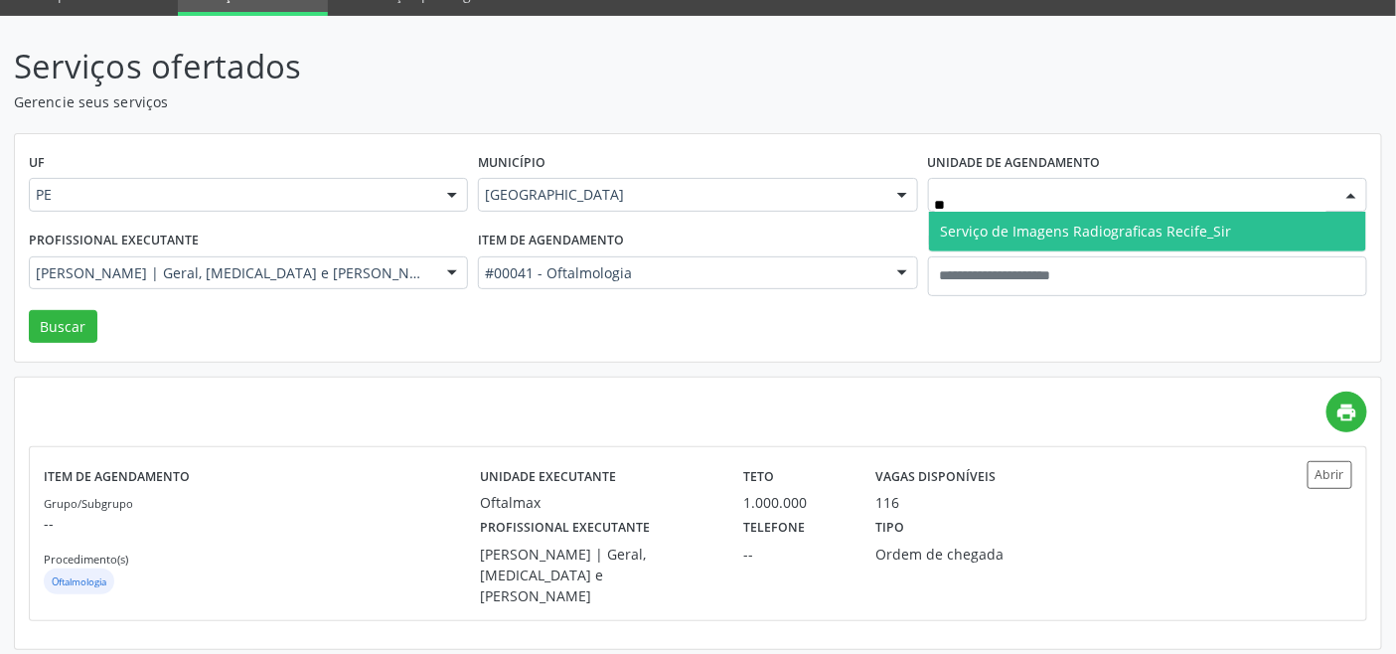
type input "***"
click at [1079, 229] on span "Serviço de Imagens Radiograficas Recife_Sir" at bounding box center [1086, 231] width 291 height 19
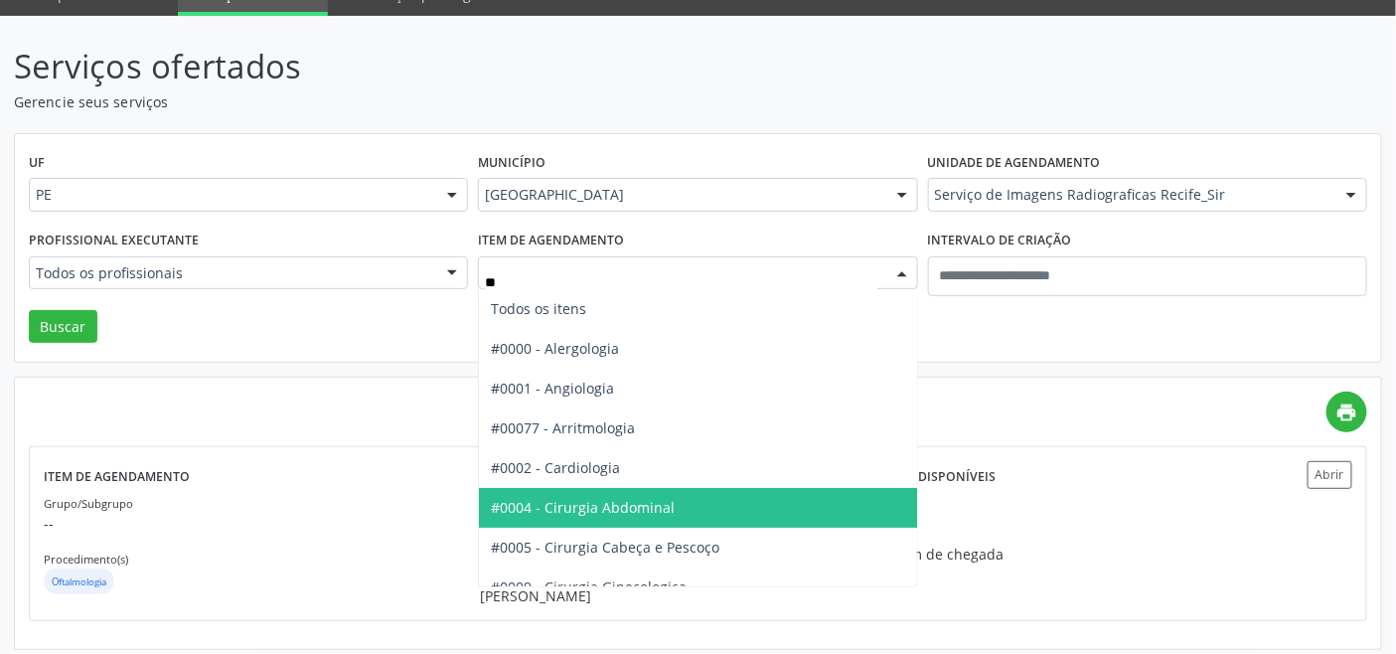
type input "***"
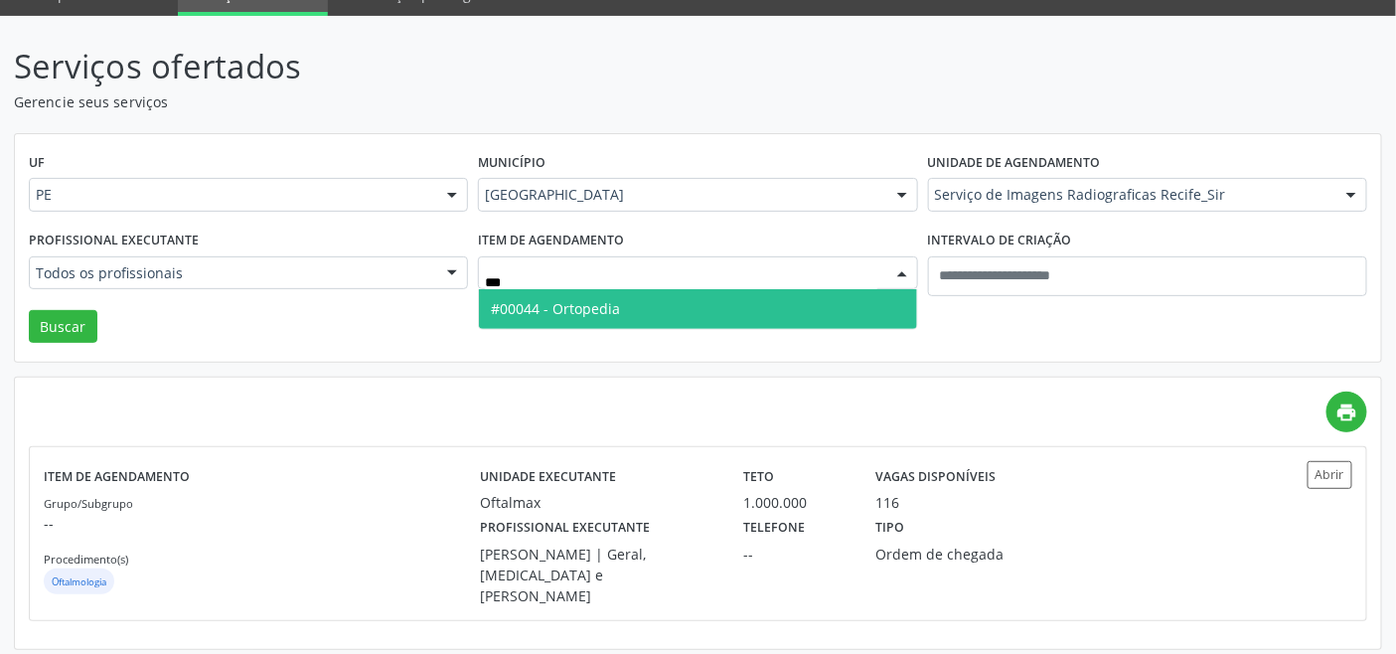
click at [667, 316] on span "#00044 - Ortopedia" at bounding box center [697, 309] width 437 height 40
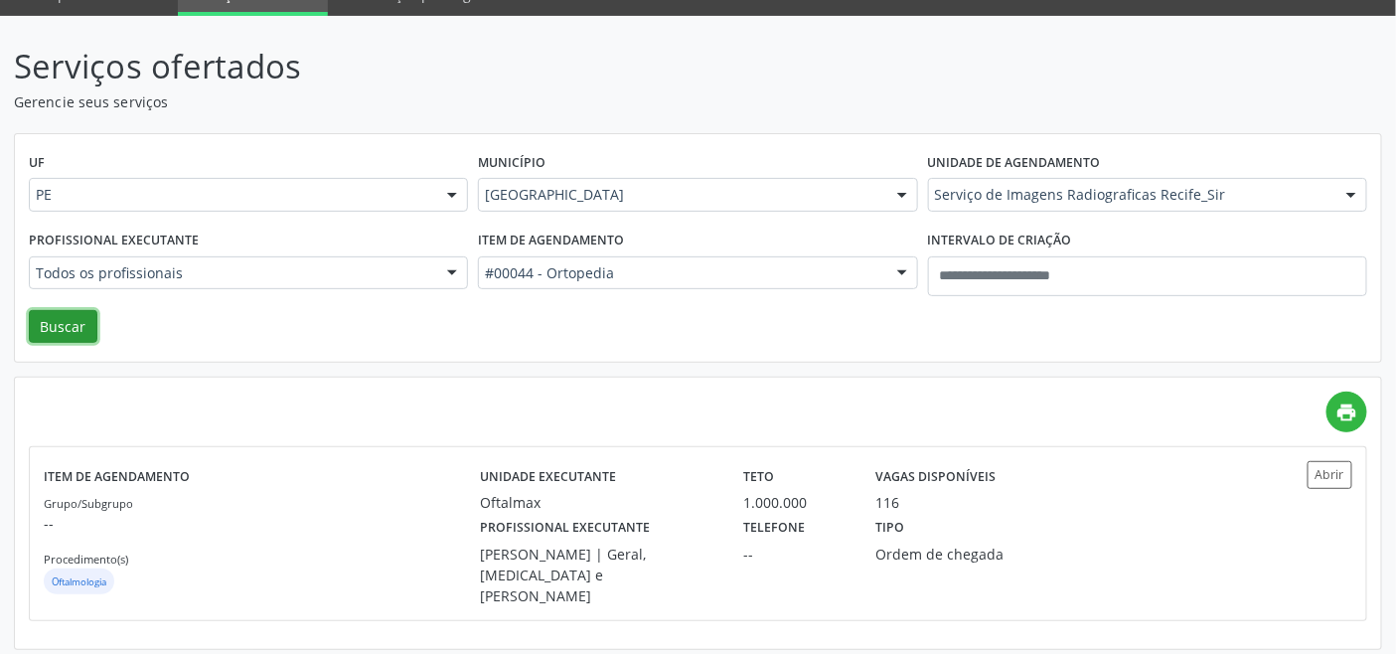
click at [63, 320] on button "Buscar" at bounding box center [63, 327] width 69 height 34
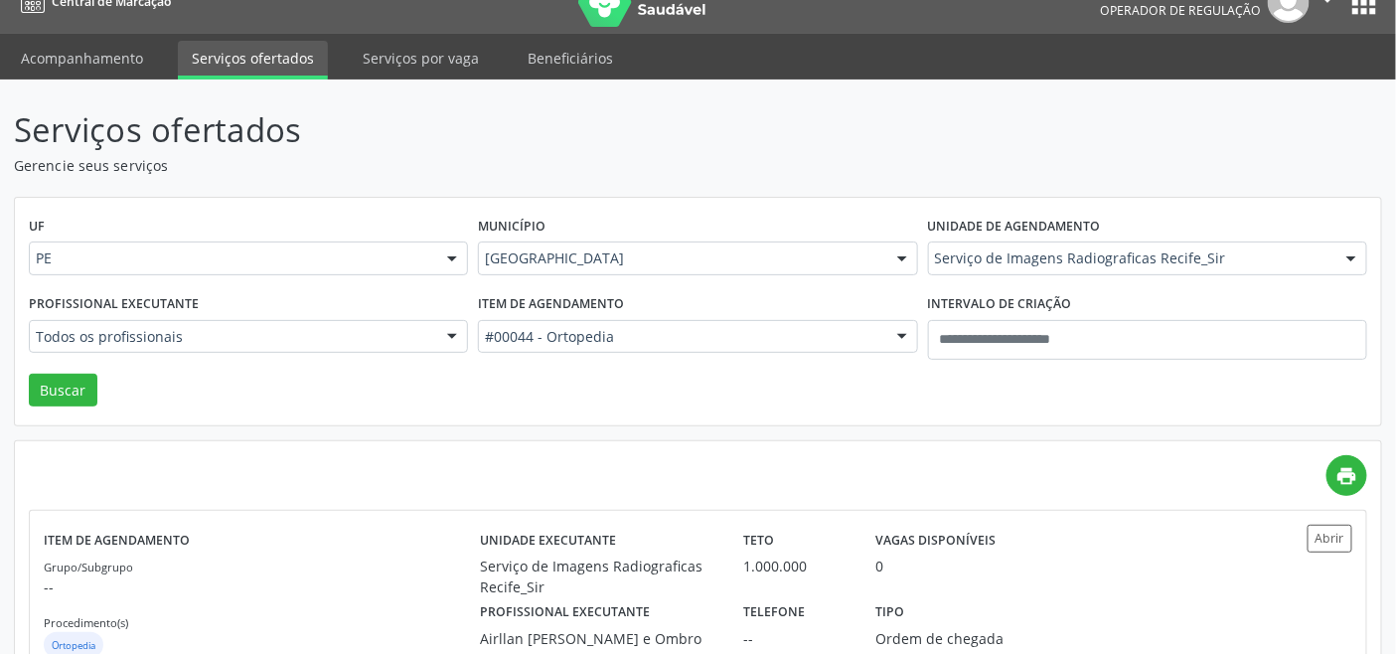
scroll to position [0, 0]
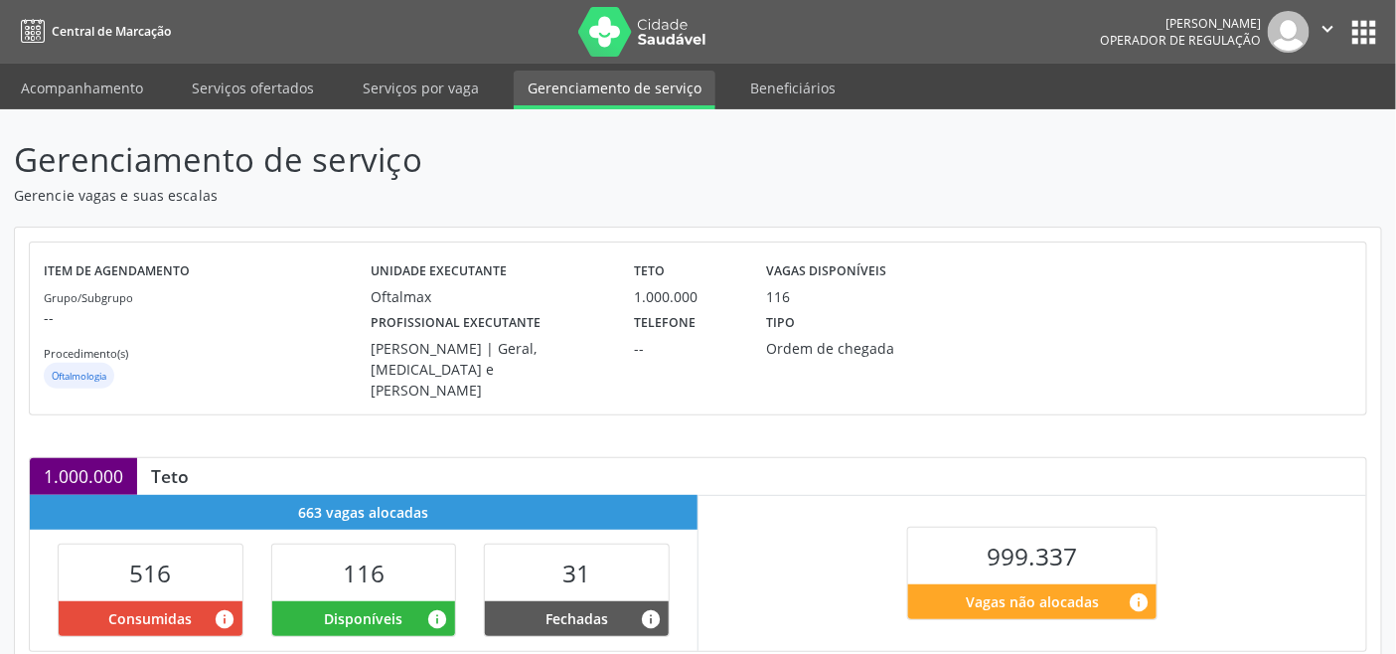
scroll to position [441, 0]
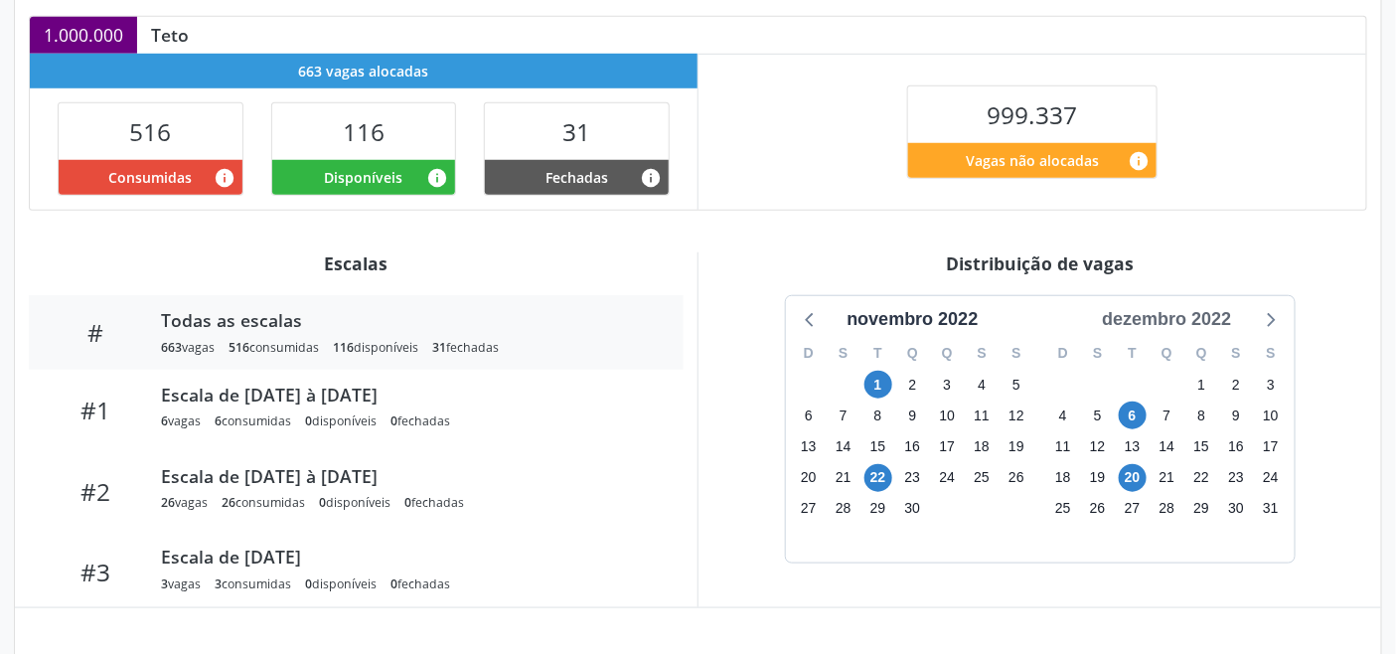
click at [1210, 316] on div "dezembro 2022" at bounding box center [1166, 319] width 145 height 27
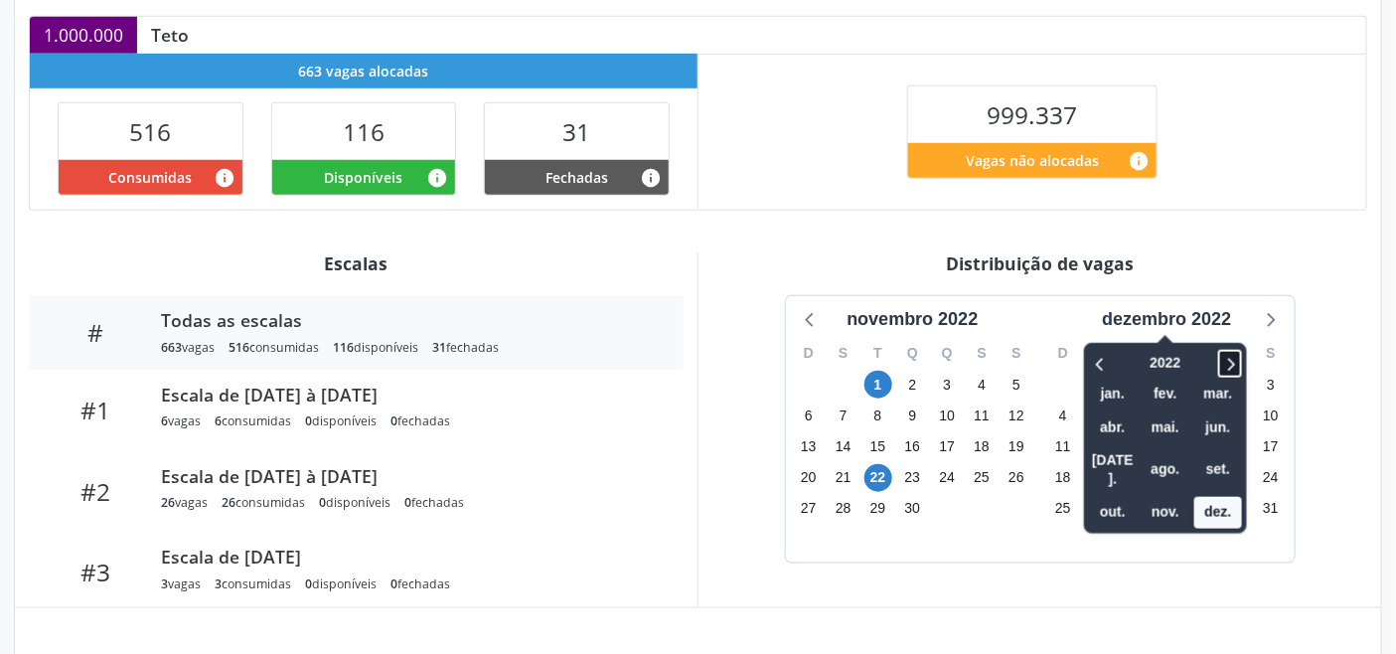
click at [1233, 354] on icon at bounding box center [1230, 364] width 20 height 24
click at [1235, 359] on icon at bounding box center [1231, 365] width 7 height 13
click at [1101, 355] on icon at bounding box center [1101, 364] width 20 height 24
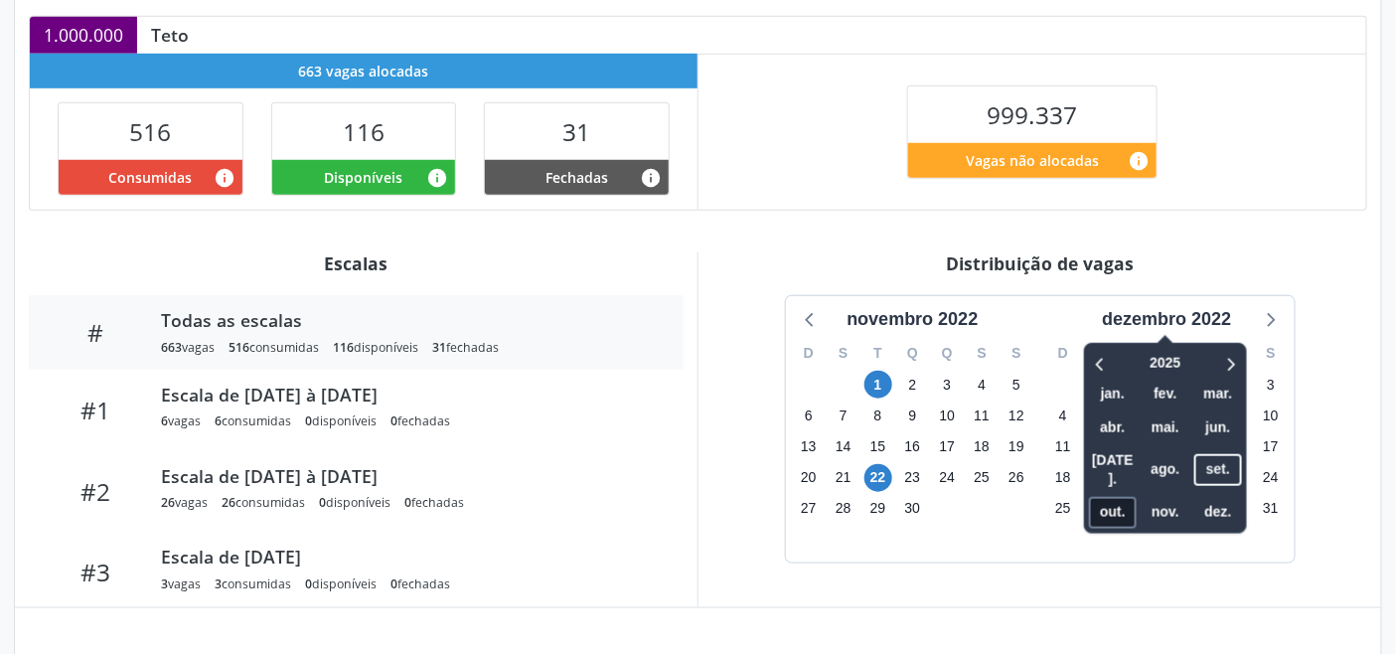
click at [1127, 498] on span "out." at bounding box center [1113, 513] width 48 height 31
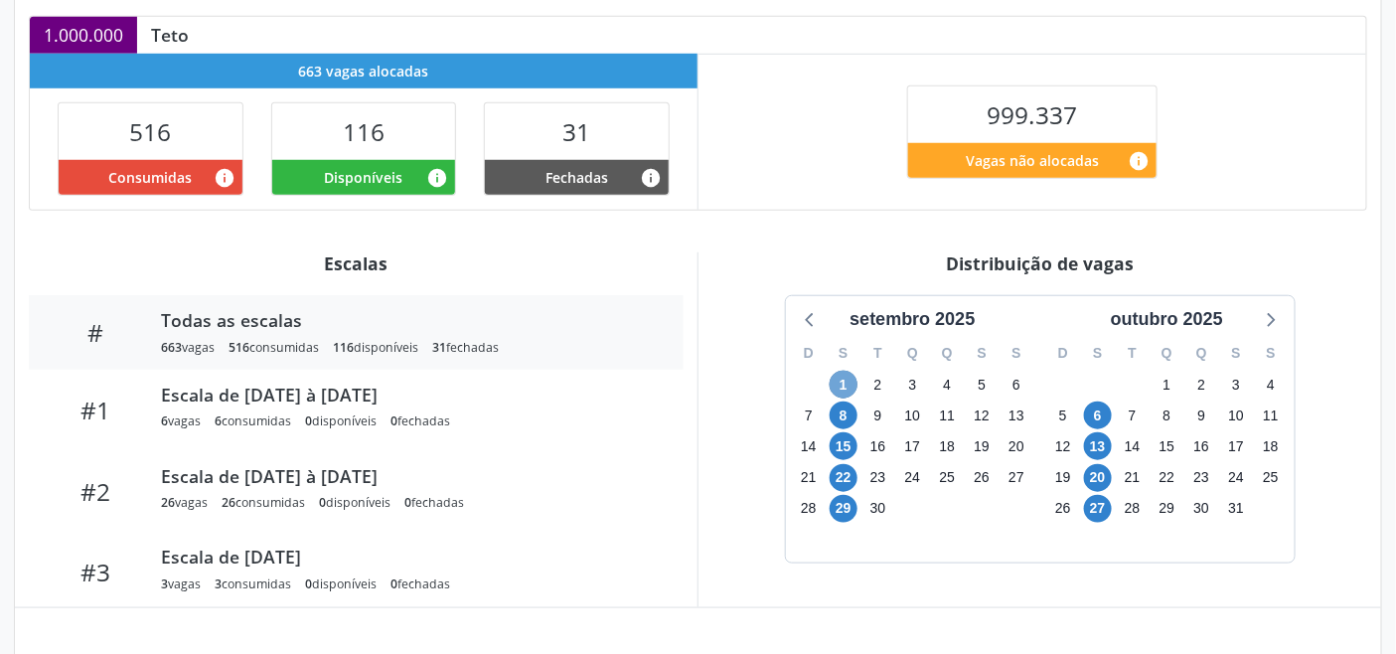
click at [840, 372] on span "1" at bounding box center [844, 385] width 28 height 28
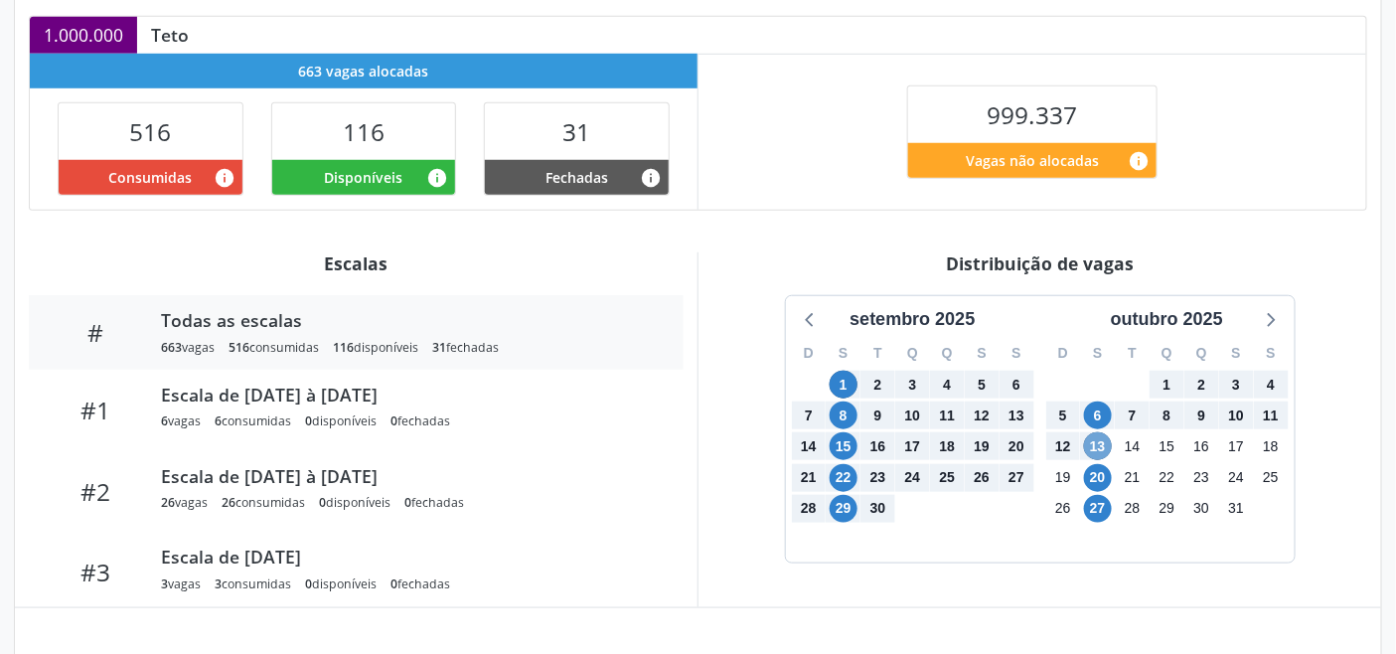
click at [1099, 434] on span "13" at bounding box center [1098, 446] width 28 height 28
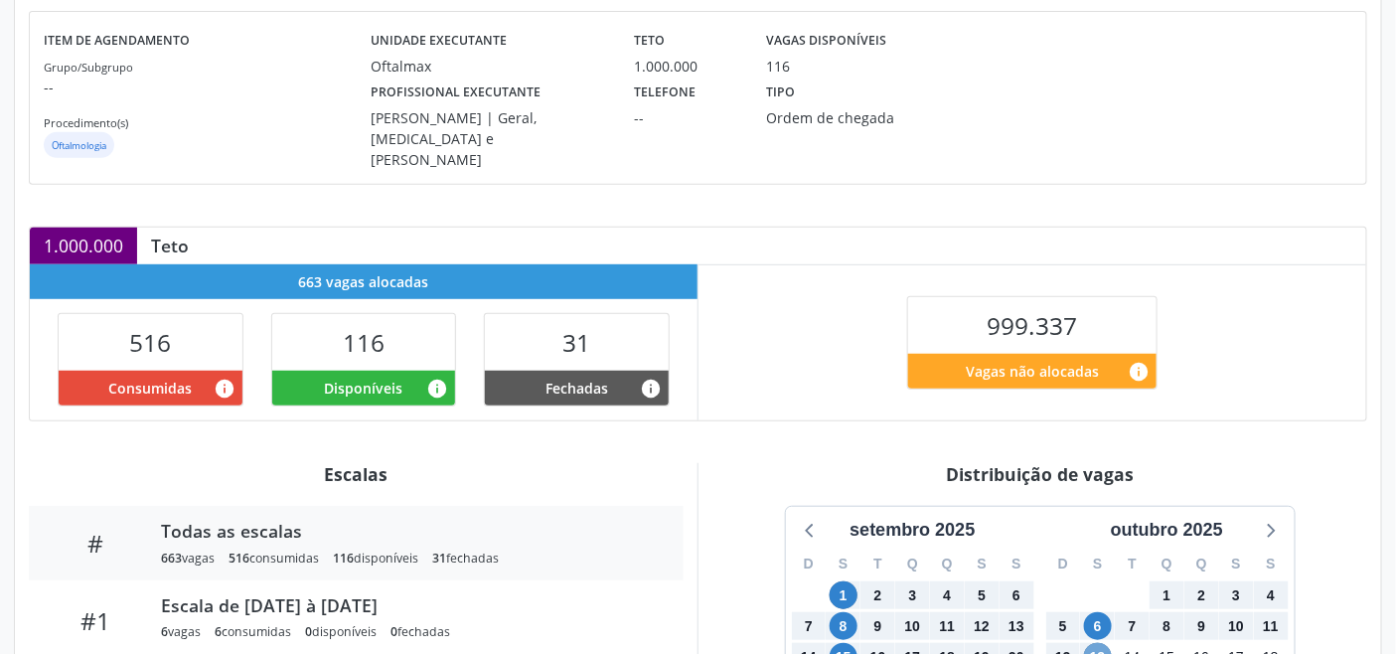
scroll to position [145, 0]
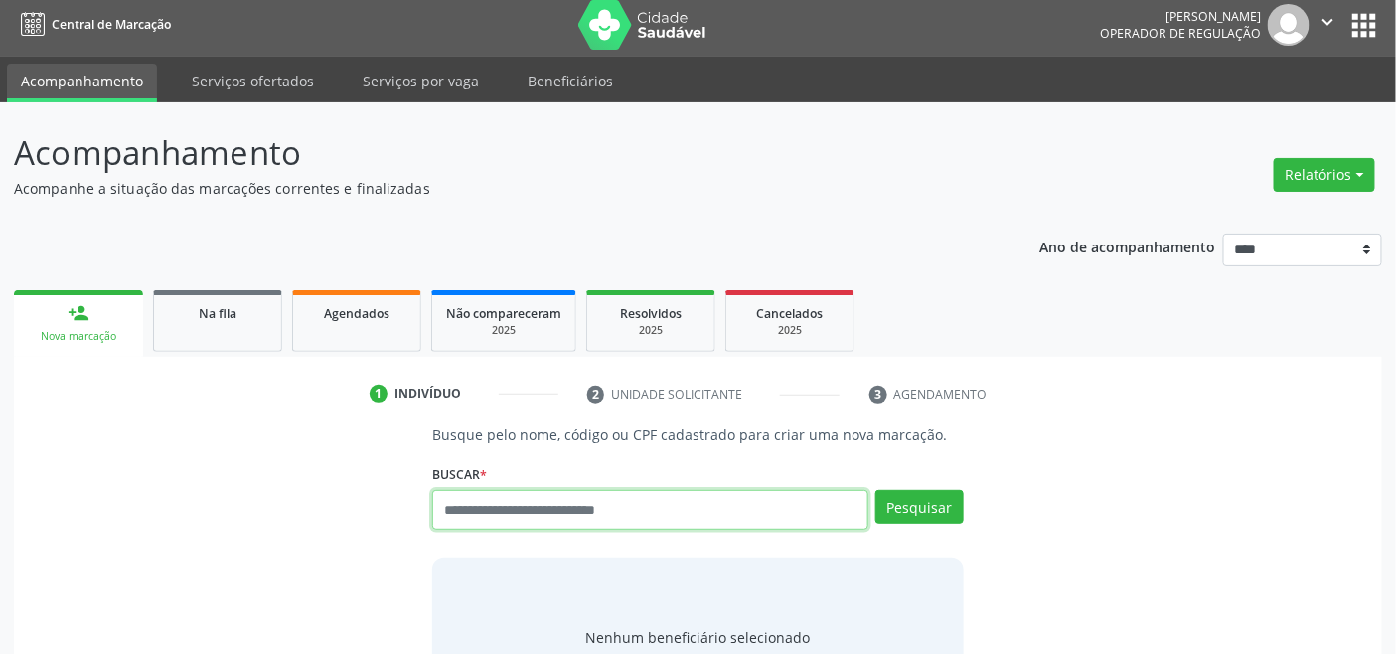
scroll to position [7, 0]
paste input "**********"
type input "**********"
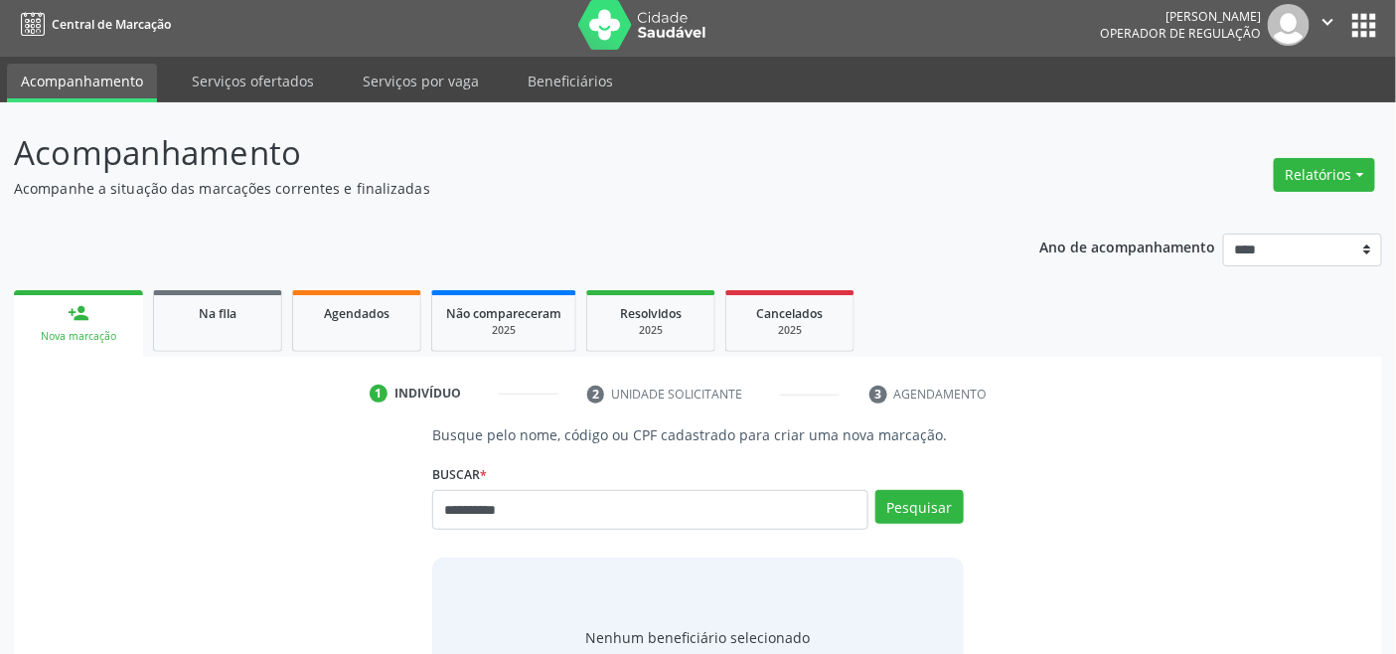
click at [912, 478] on div "**********" at bounding box center [697, 501] width 530 height 84
click at [924, 505] on button "Pesquisar" at bounding box center [919, 507] width 88 height 34
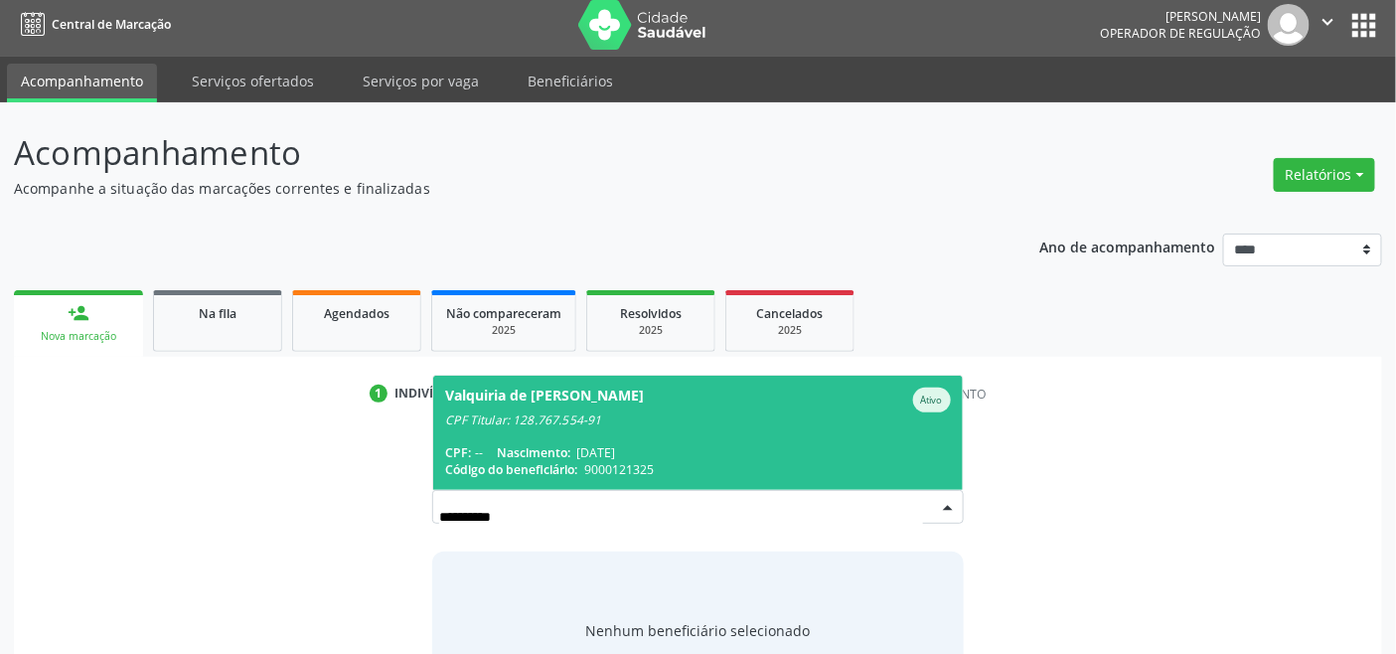
click at [583, 425] on div "CPF Titular: 128.767.554-91" at bounding box center [697, 420] width 505 height 16
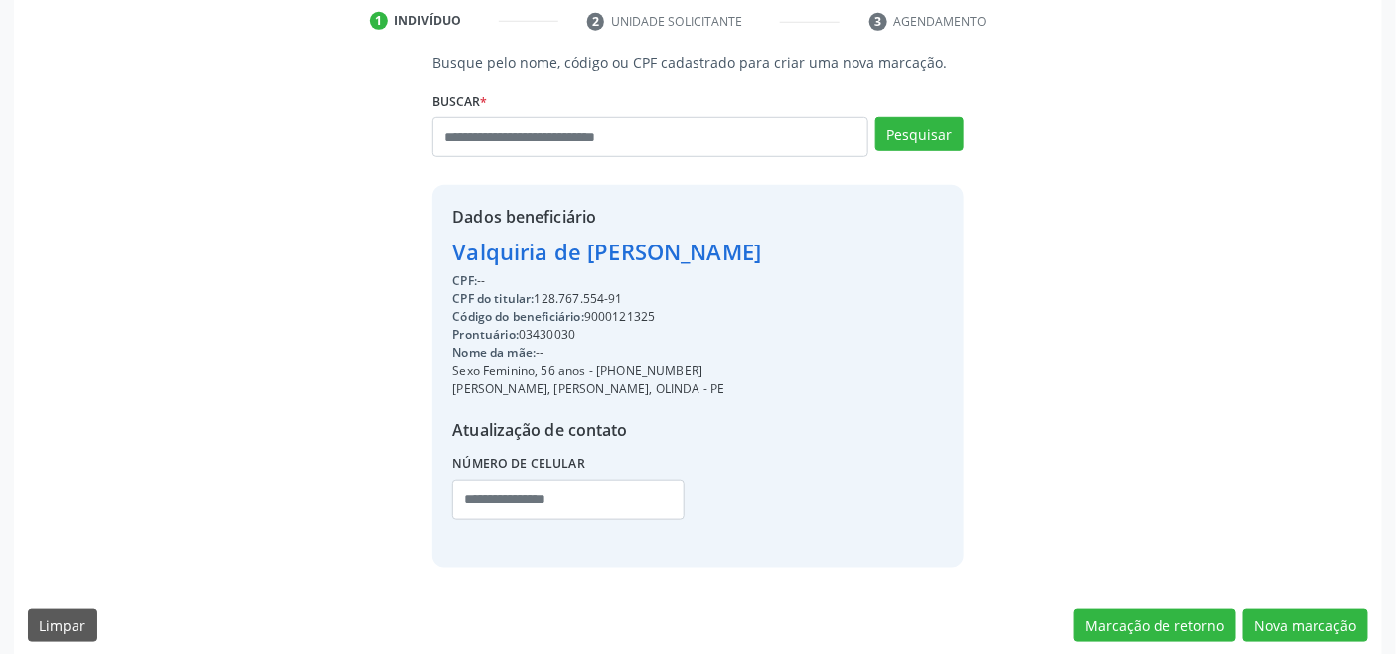
scroll to position [393, 0]
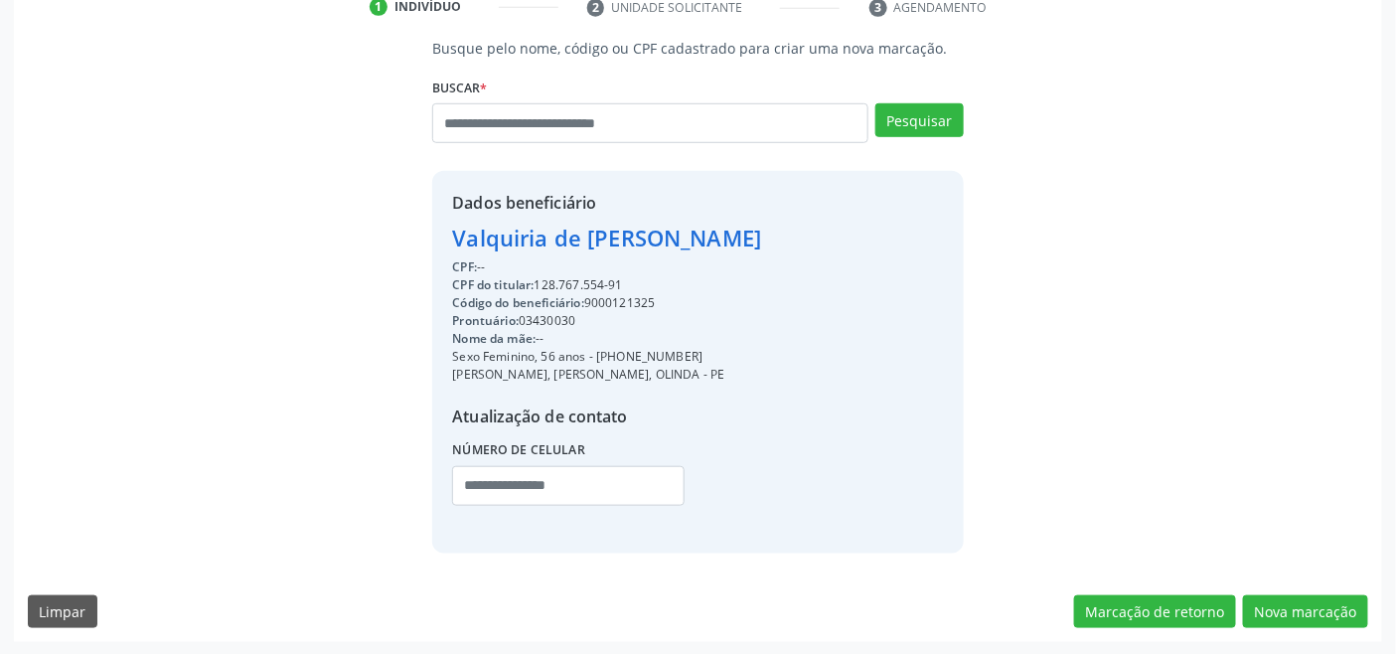
click at [567, 279] on div "CPF do titular: 128.767.554-91" at bounding box center [606, 285] width 309 height 18
copy div "128.767.554"
paste input "**********"
type input "**********"
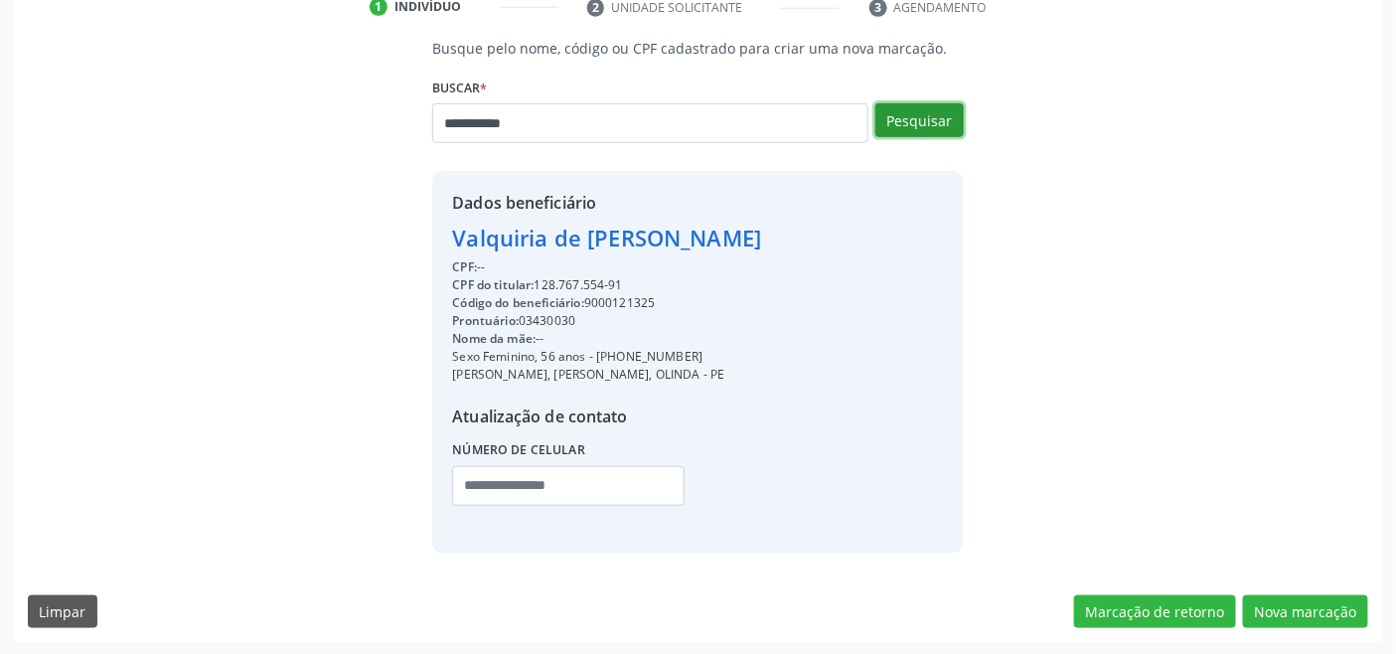
click at [938, 127] on button "Pesquisar" at bounding box center [919, 120] width 88 height 34
type input "**********"
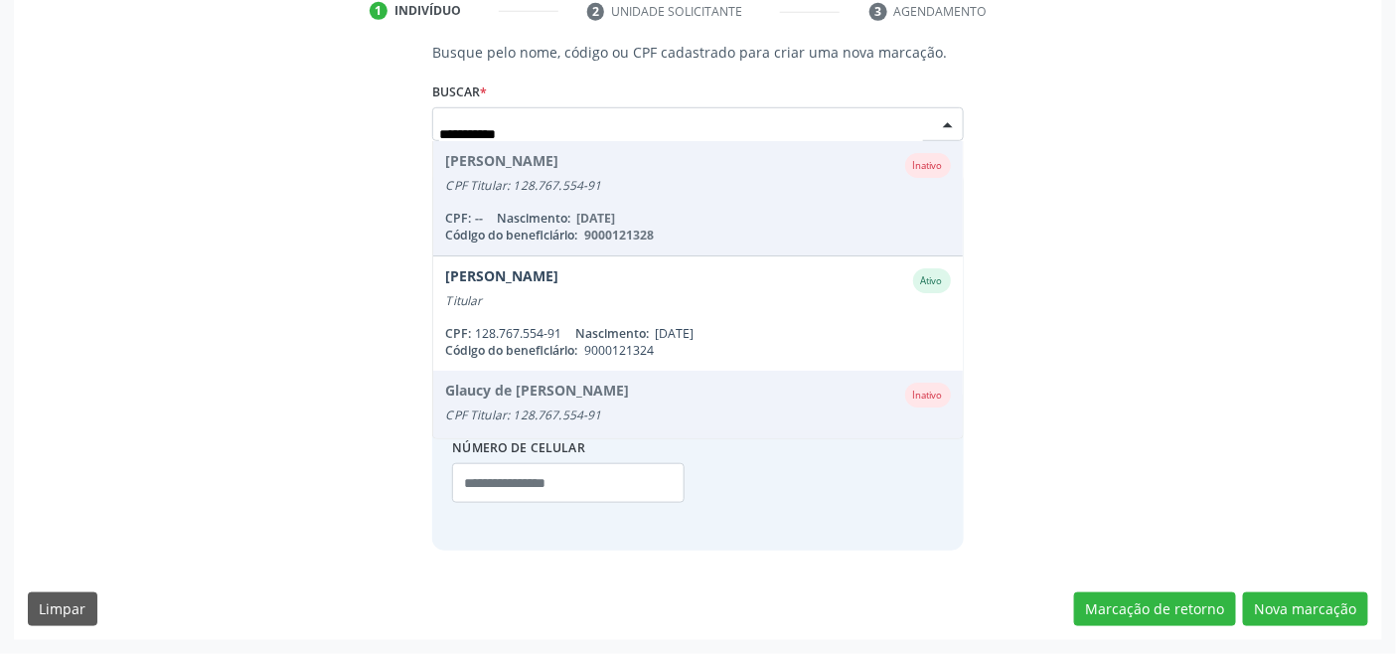
scroll to position [387, 0]
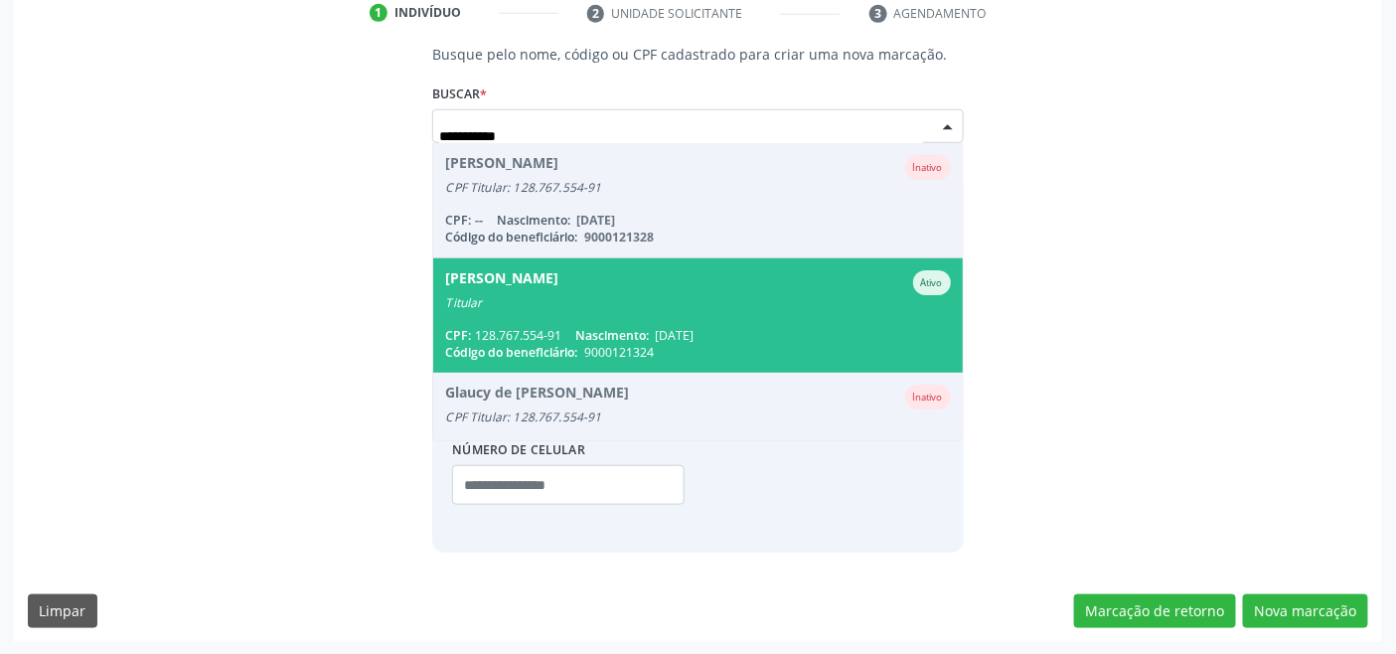
click at [597, 312] on span "Genival Lopes Cavalcante Ativo Titular CPF: 128.767.554-91 Nascimento: 05/02/19…" at bounding box center [697, 315] width 529 height 114
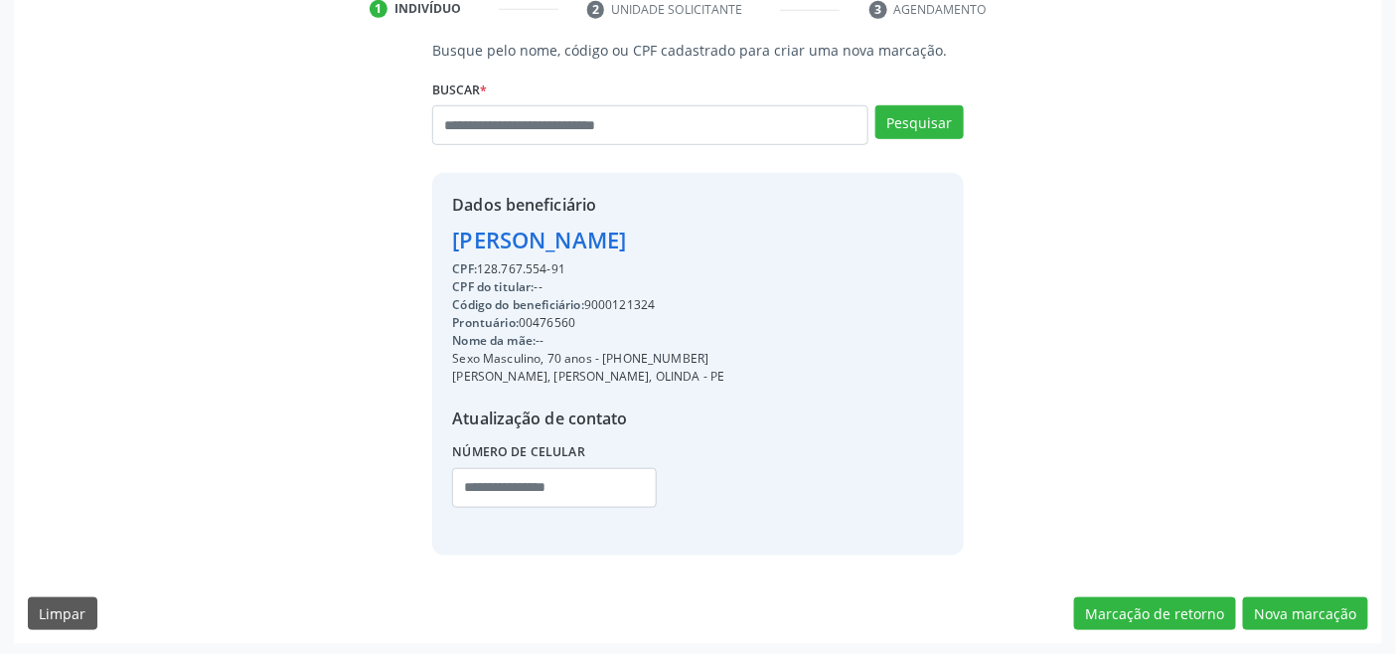
scroll to position [393, 0]
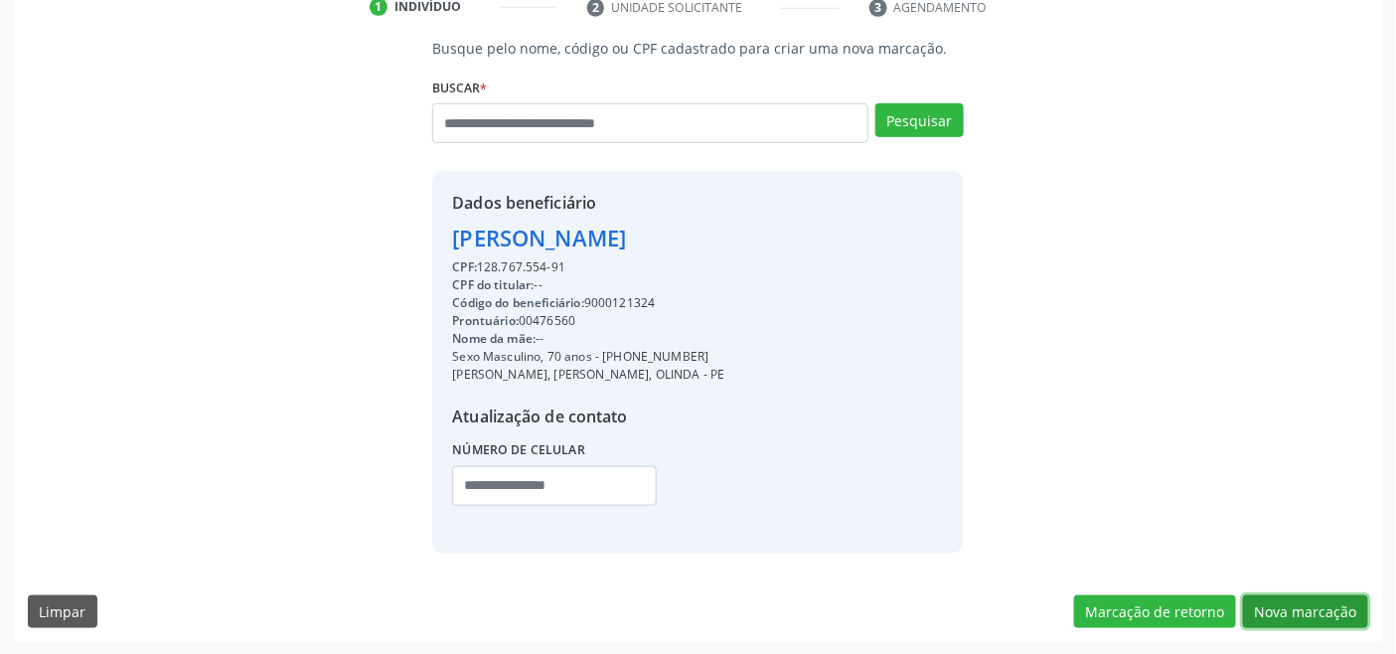
click at [1285, 600] on button "Nova marcação" at bounding box center [1305, 612] width 125 height 34
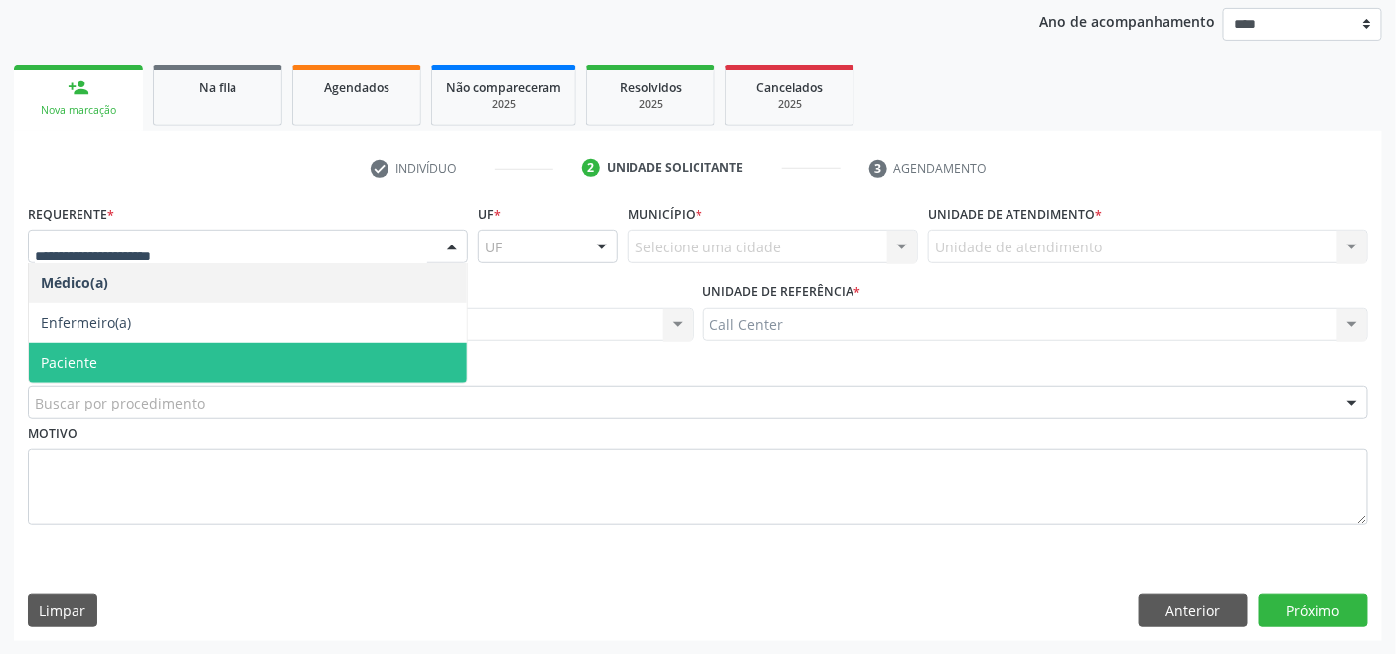
click at [268, 361] on span "Paciente" at bounding box center [248, 363] width 438 height 40
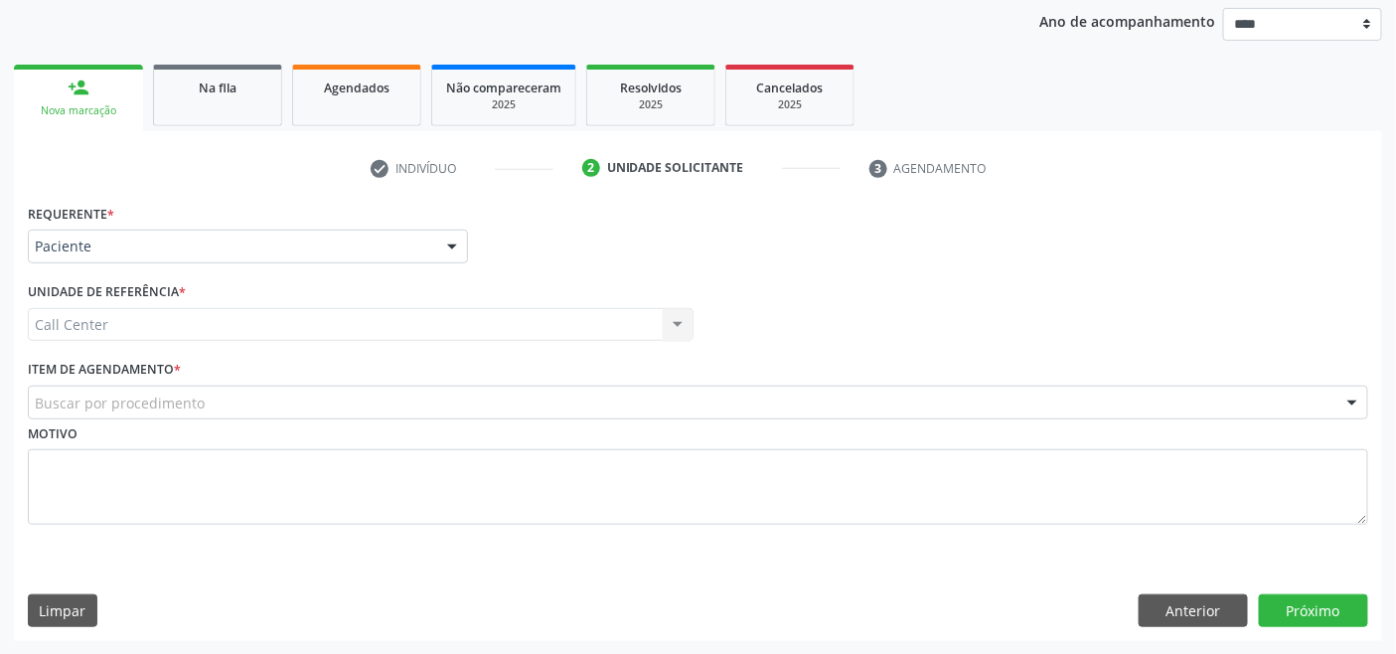
click at [275, 397] on div "Buscar por procedimento" at bounding box center [698, 402] width 1340 height 34
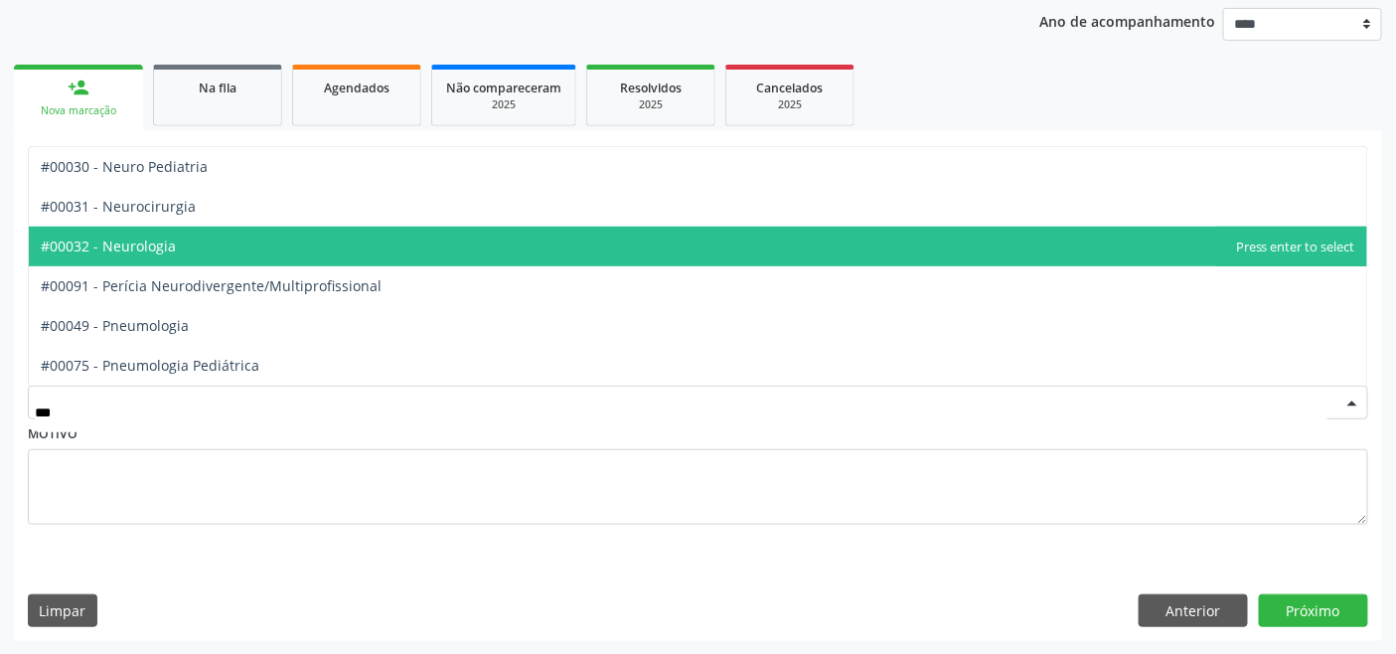
click at [211, 249] on span "#00032 - Neurologia" at bounding box center [698, 247] width 1338 height 40
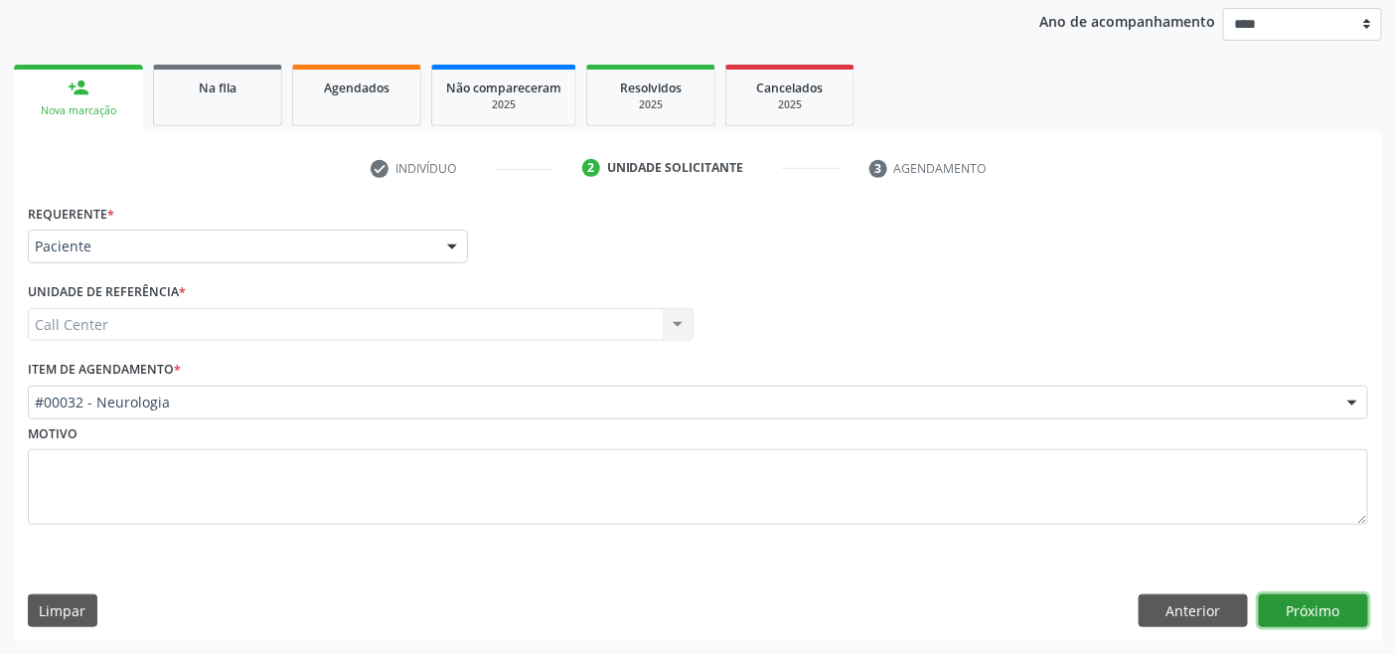
click at [1305, 610] on button "Próximo" at bounding box center [1313, 611] width 109 height 34
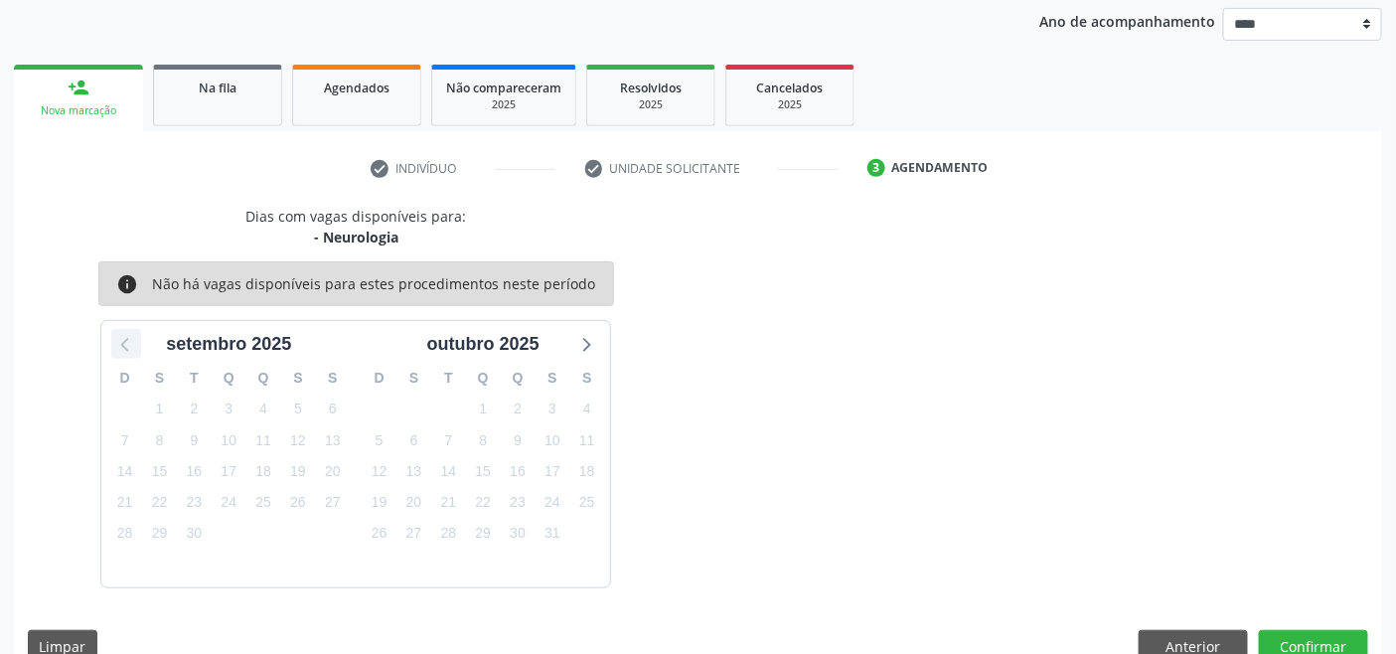
click at [123, 348] on icon at bounding box center [126, 344] width 26 height 26
click at [593, 342] on icon at bounding box center [585, 344] width 26 height 26
click at [1167, 633] on button "Anterior" at bounding box center [1192, 647] width 109 height 34
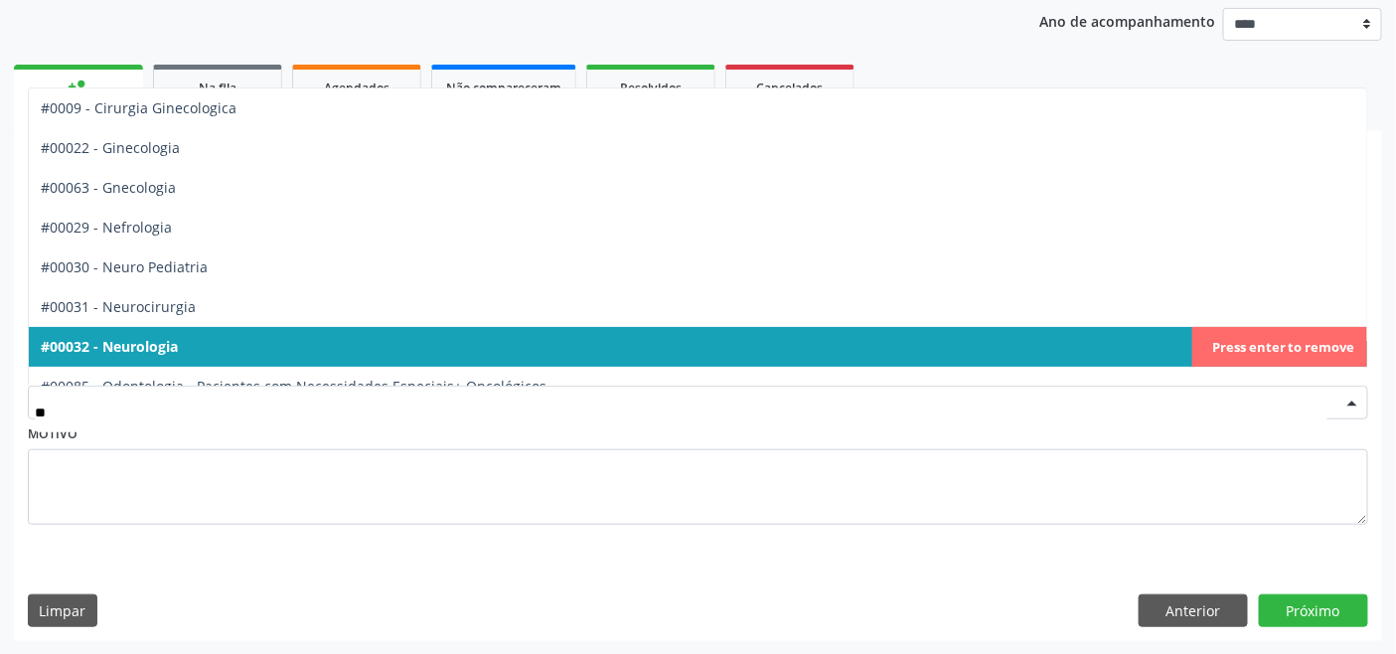
type input "***"
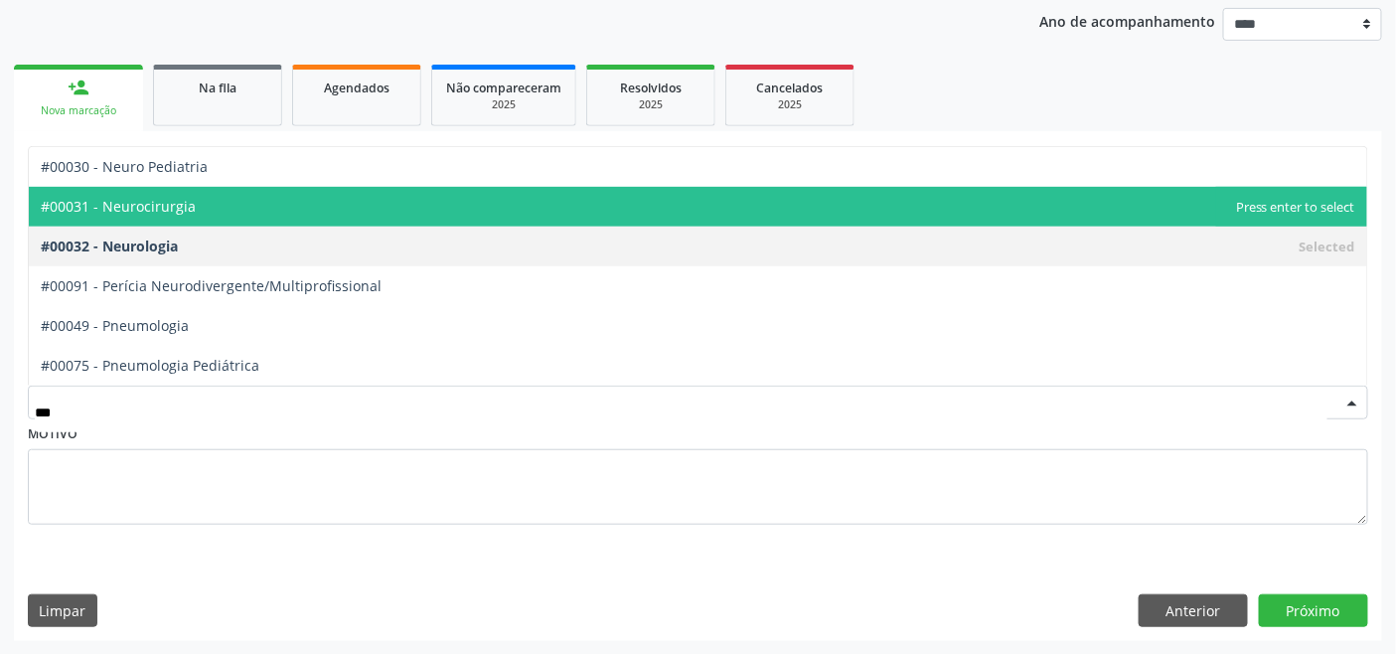
drag, startPoint x: 338, startPoint y: 206, endPoint x: 351, endPoint y: 211, distance: 13.8
click at [339, 209] on span "#00031 - Neurocirurgia" at bounding box center [698, 207] width 1338 height 40
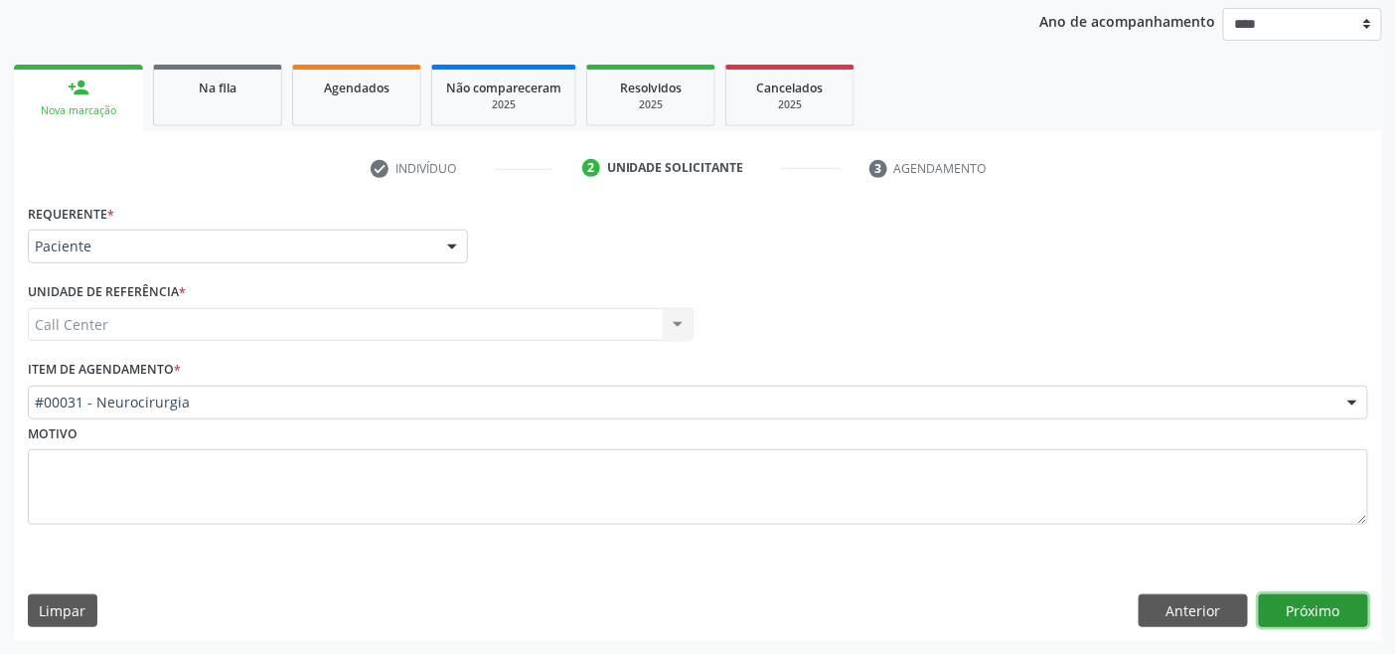
click at [1298, 601] on button "Próximo" at bounding box center [1313, 611] width 109 height 34
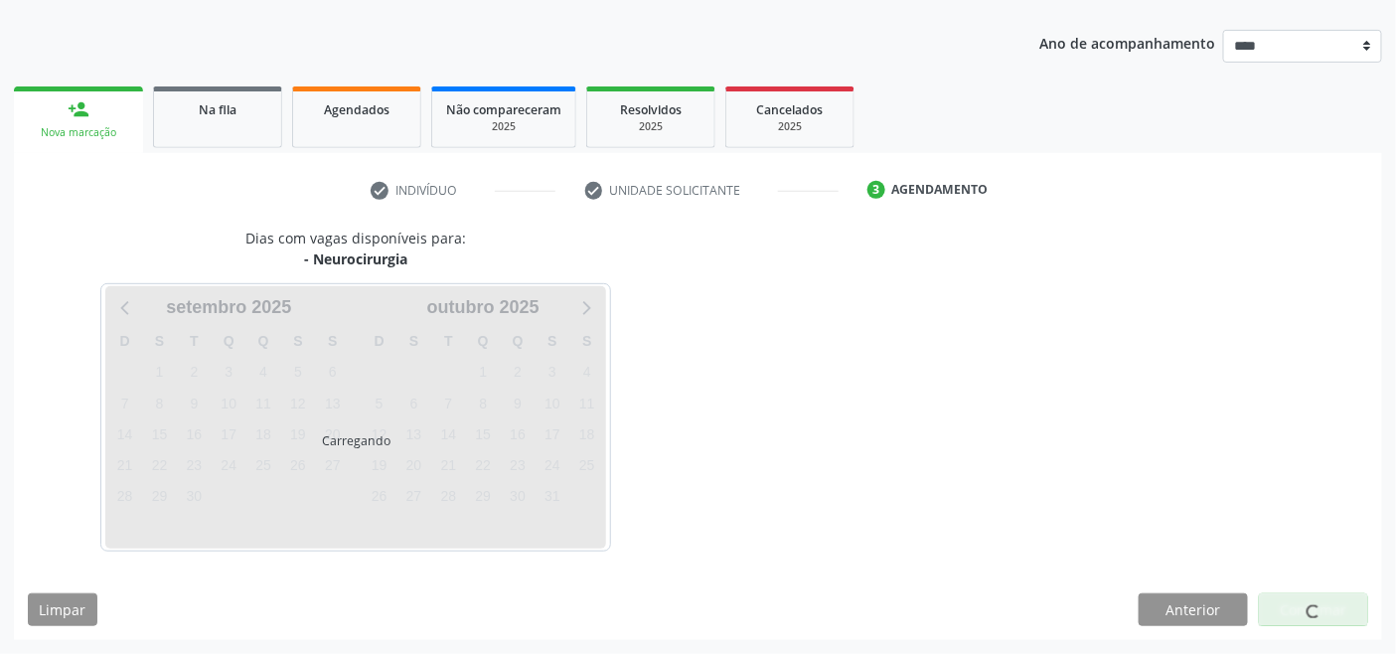
scroll to position [210, 0]
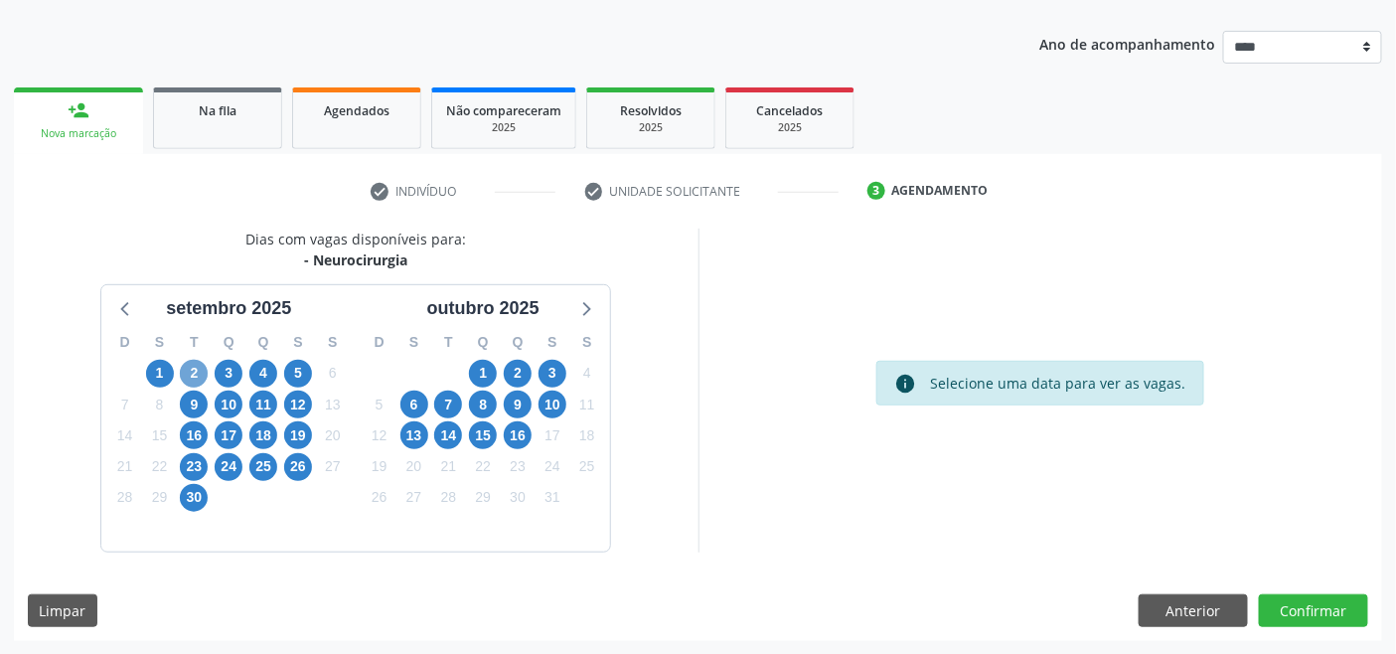
click at [196, 370] on span "2" at bounding box center [194, 374] width 28 height 28
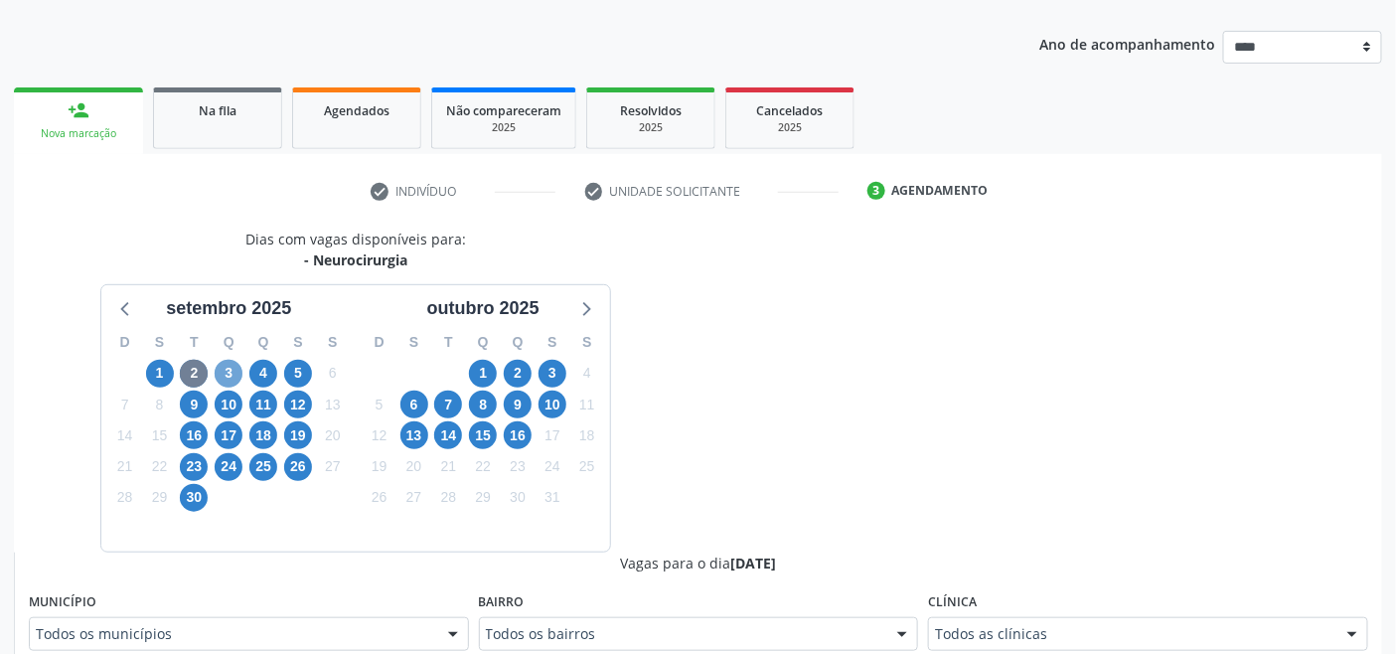
click at [226, 360] on span "3" at bounding box center [229, 374] width 28 height 28
click at [262, 364] on span "4" at bounding box center [263, 374] width 28 height 28
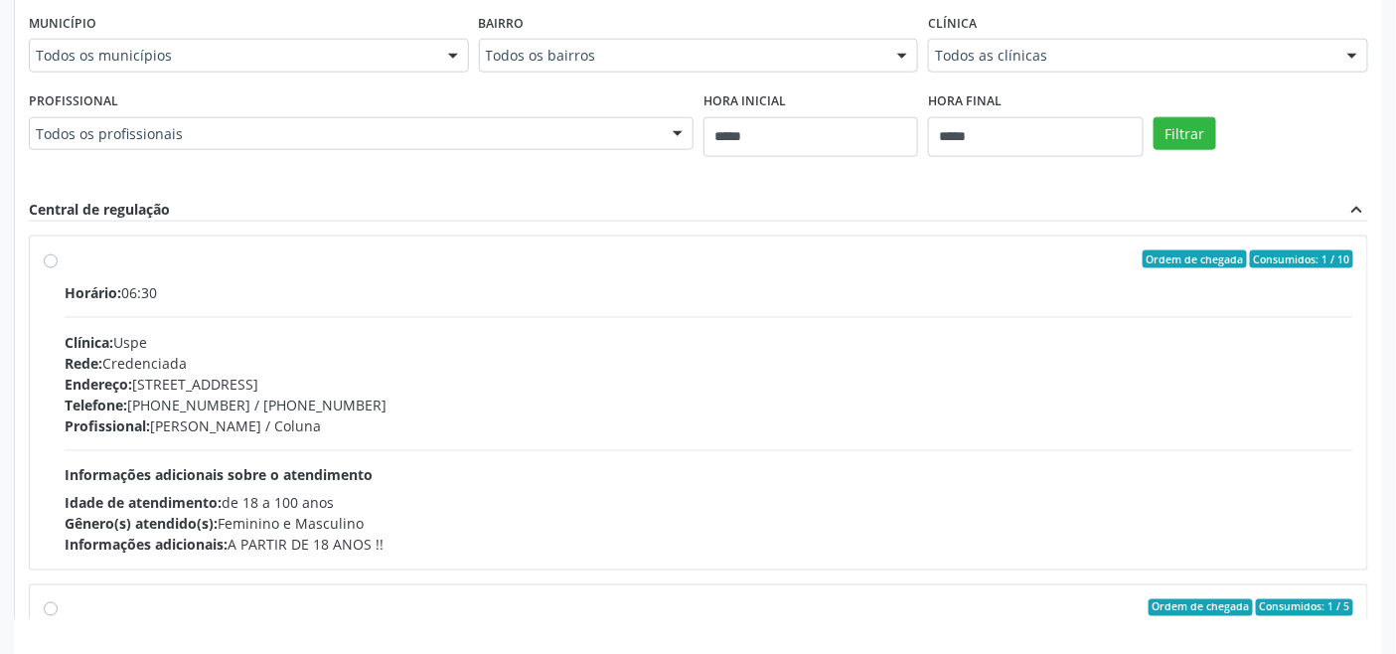
scroll to position [524, 0]
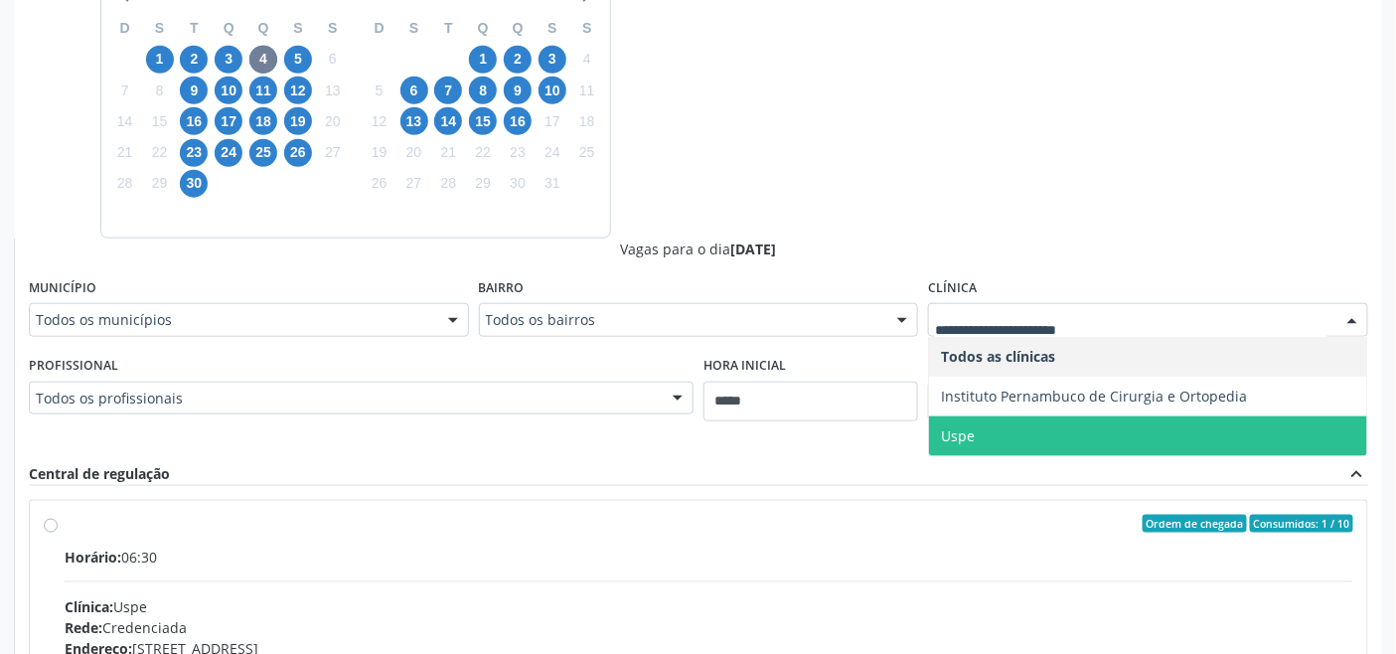
click at [1009, 435] on span "Uspe" at bounding box center [1148, 436] width 438 height 40
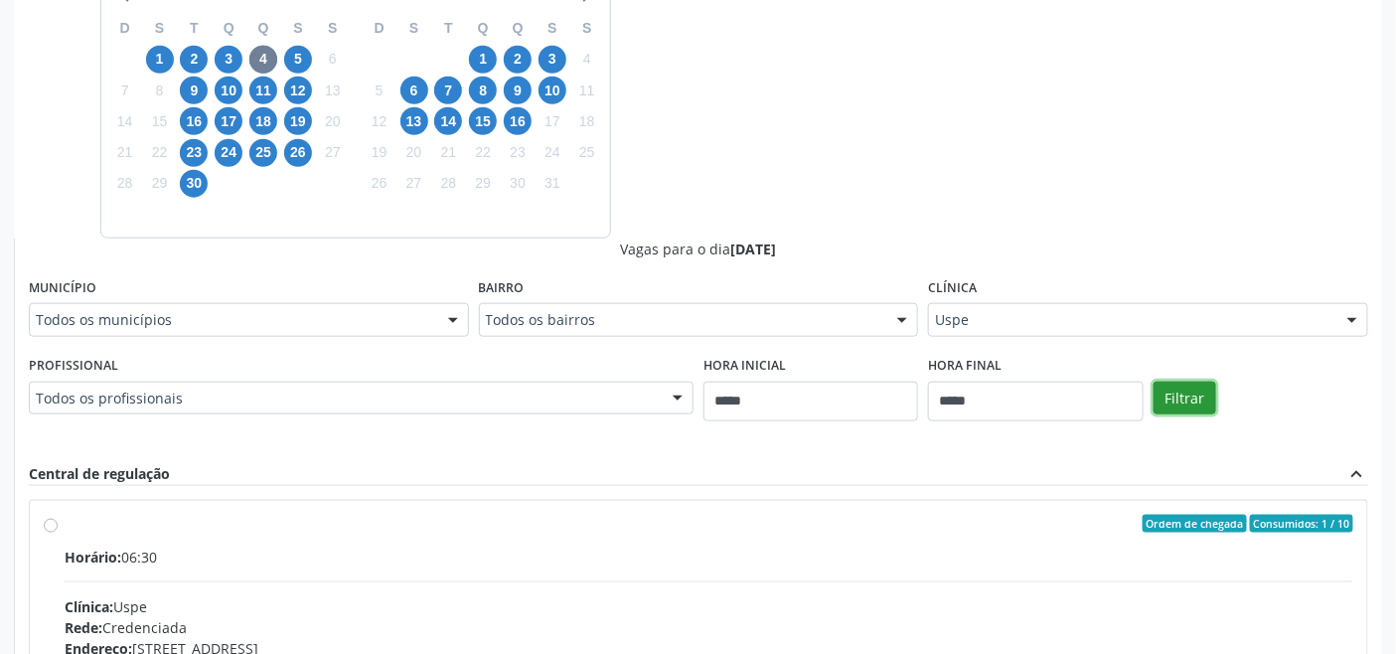
click at [1164, 400] on button "Filtrar" at bounding box center [1184, 398] width 63 height 34
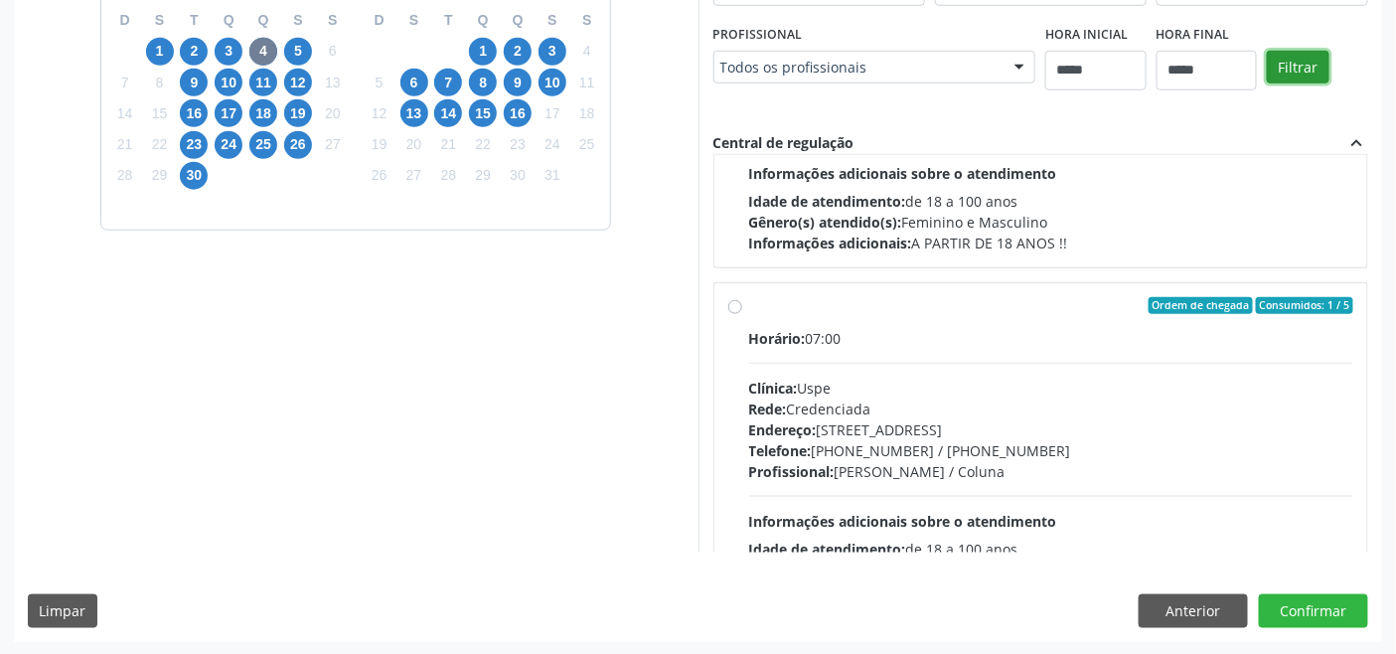
scroll to position [331, 0]
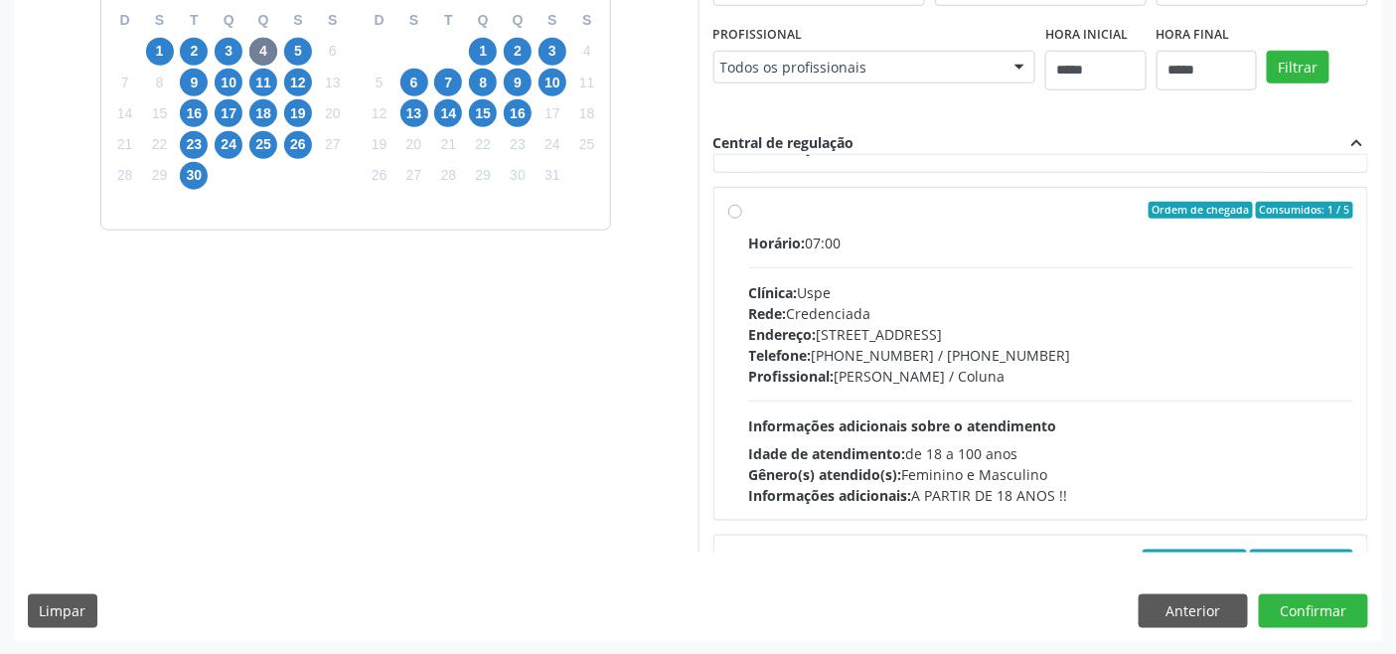
click at [832, 409] on div "Horário: 07:00 Clínica: Uspe Rede: Credenciada Endereço: Rua do Espinheiro, nº …" at bounding box center [1051, 368] width 605 height 273
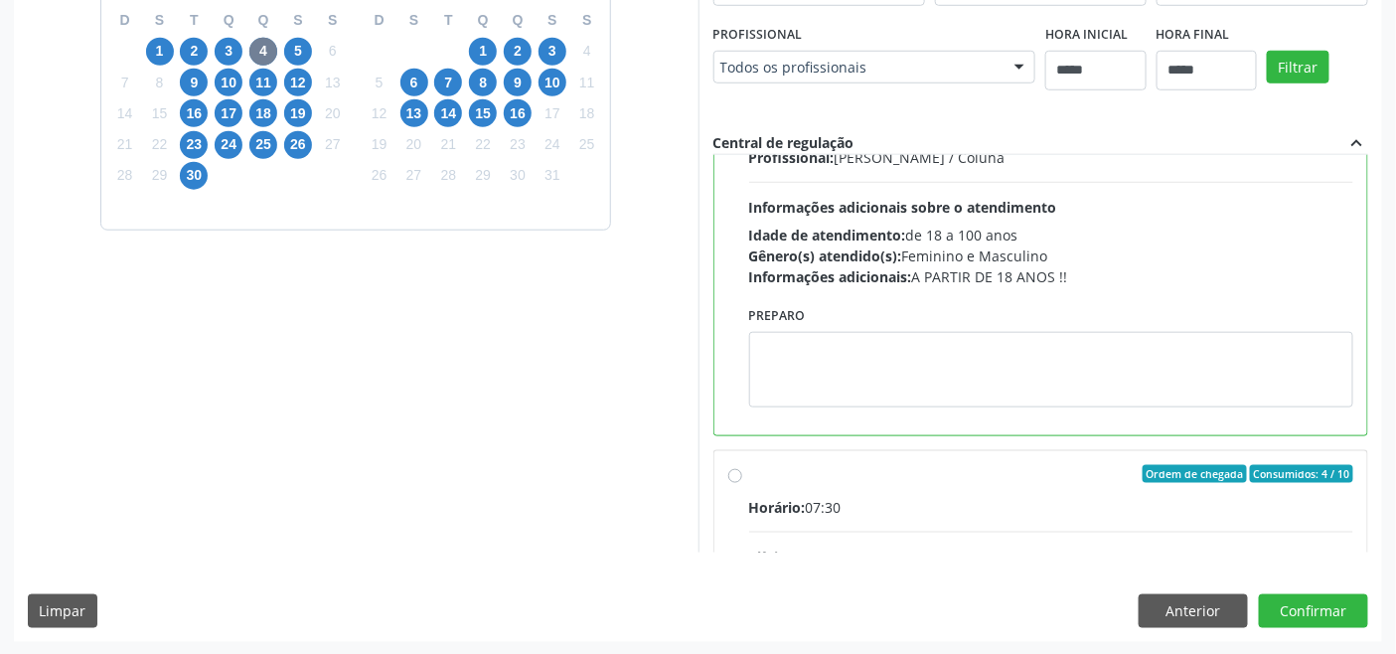
scroll to position [551, 0]
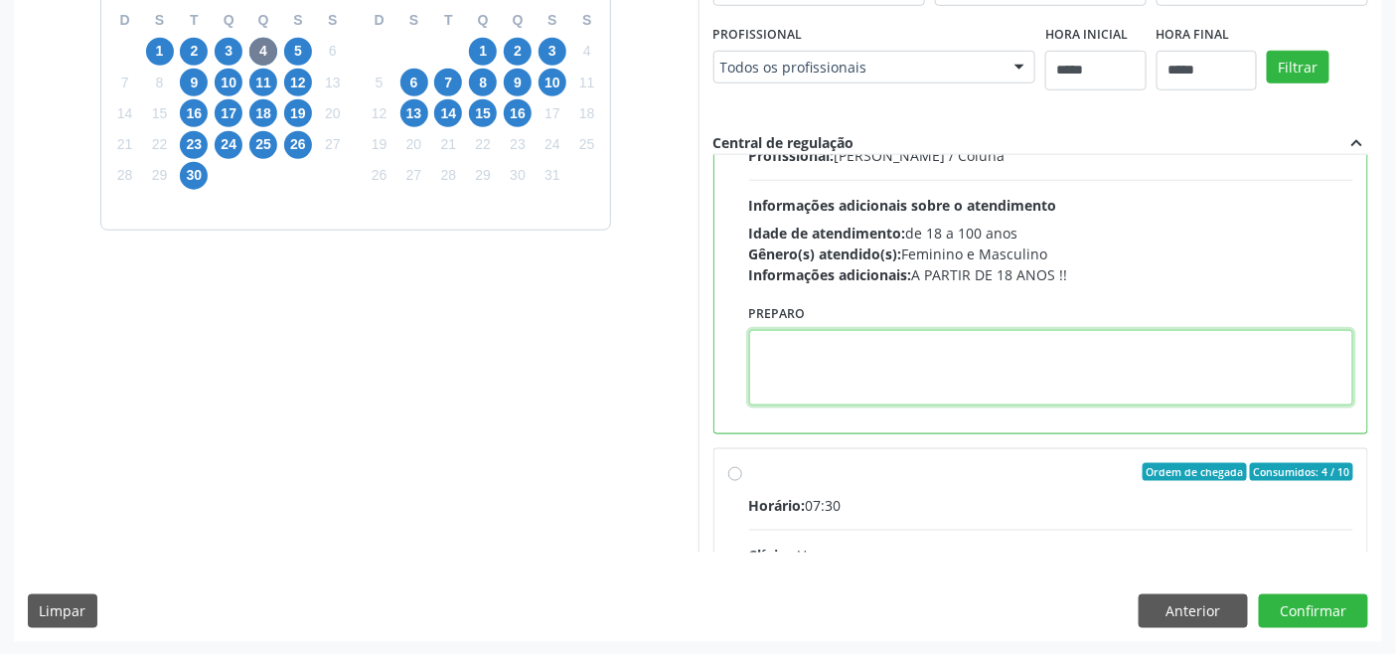
paste textarea "**********"
type textarea "**********"
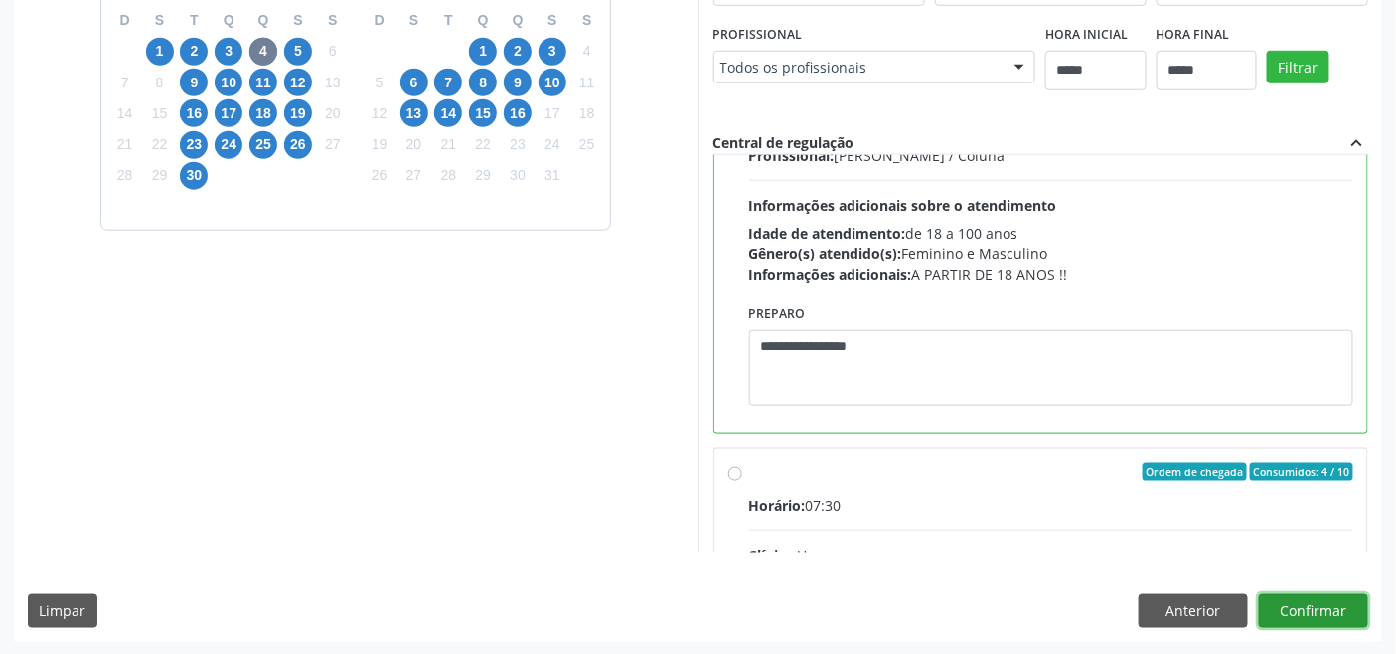
drag, startPoint x: 1319, startPoint y: 592, endPoint x: 1299, endPoint y: 583, distance: 21.8
click at [1324, 596] on button "Confirmar" at bounding box center [1313, 611] width 109 height 34
click at [1328, 619] on button "Confirmar" at bounding box center [1313, 611] width 109 height 34
click at [1315, 606] on button "Confirmar" at bounding box center [1313, 611] width 109 height 34
click at [1318, 607] on button "Confirmar" at bounding box center [1313, 611] width 109 height 34
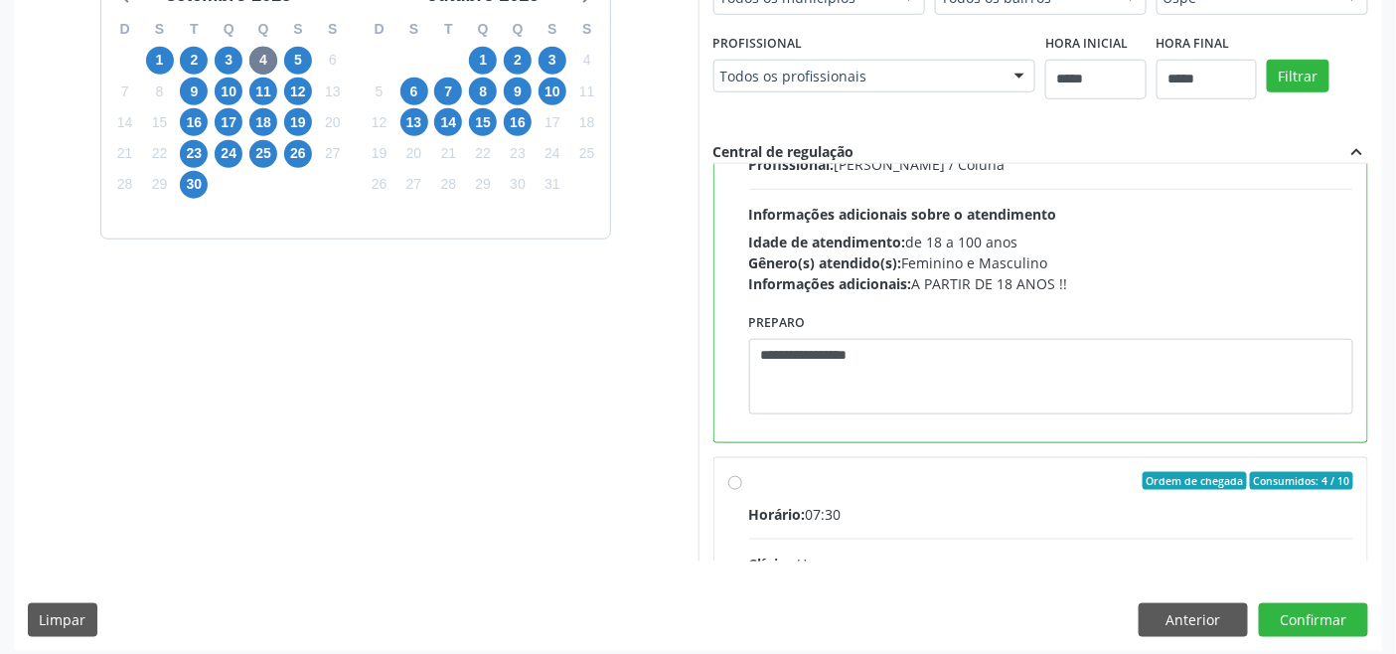
scroll to position [531, 0]
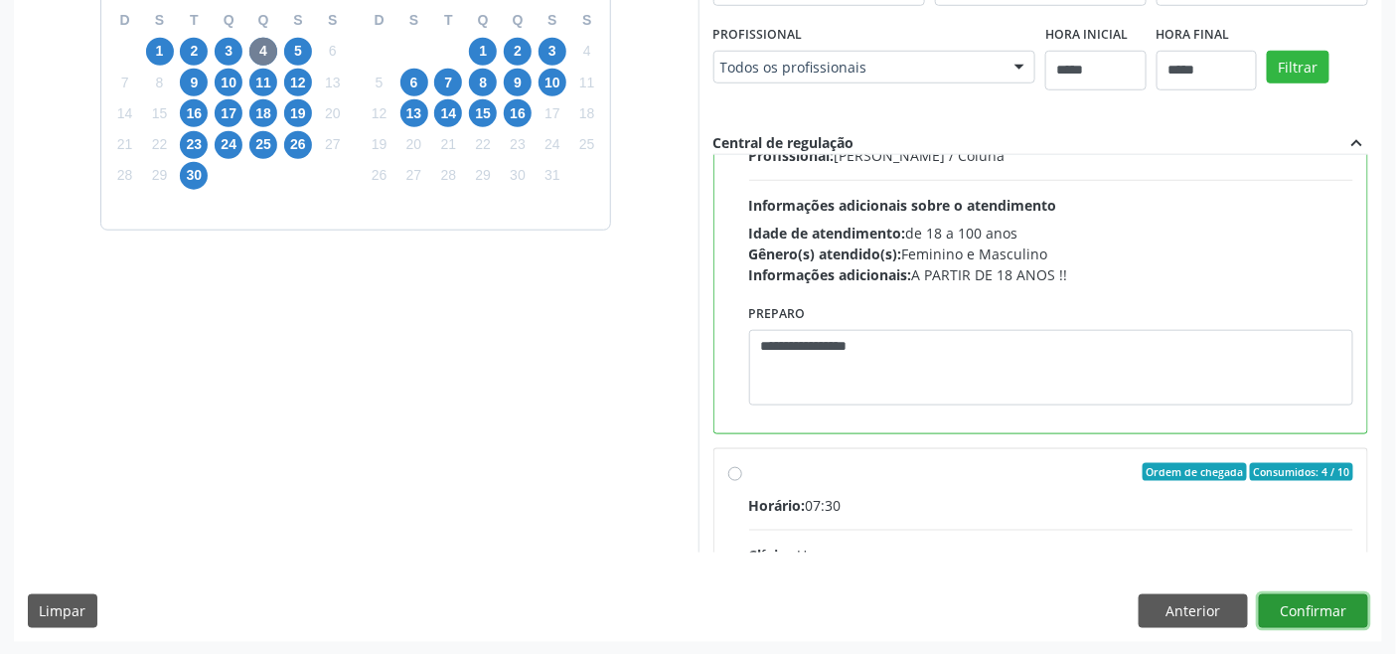
click at [1306, 606] on button "Confirmar" at bounding box center [1313, 611] width 109 height 34
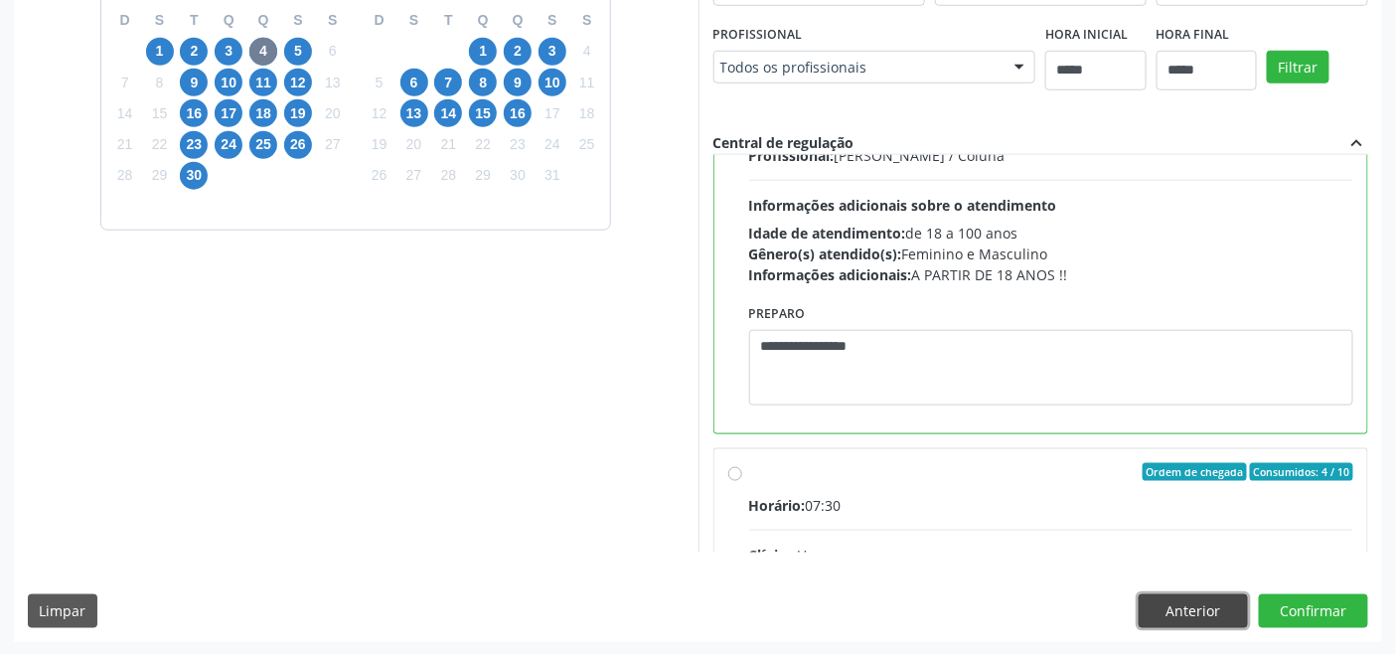
click at [1184, 611] on button "Anterior" at bounding box center [1192, 611] width 109 height 34
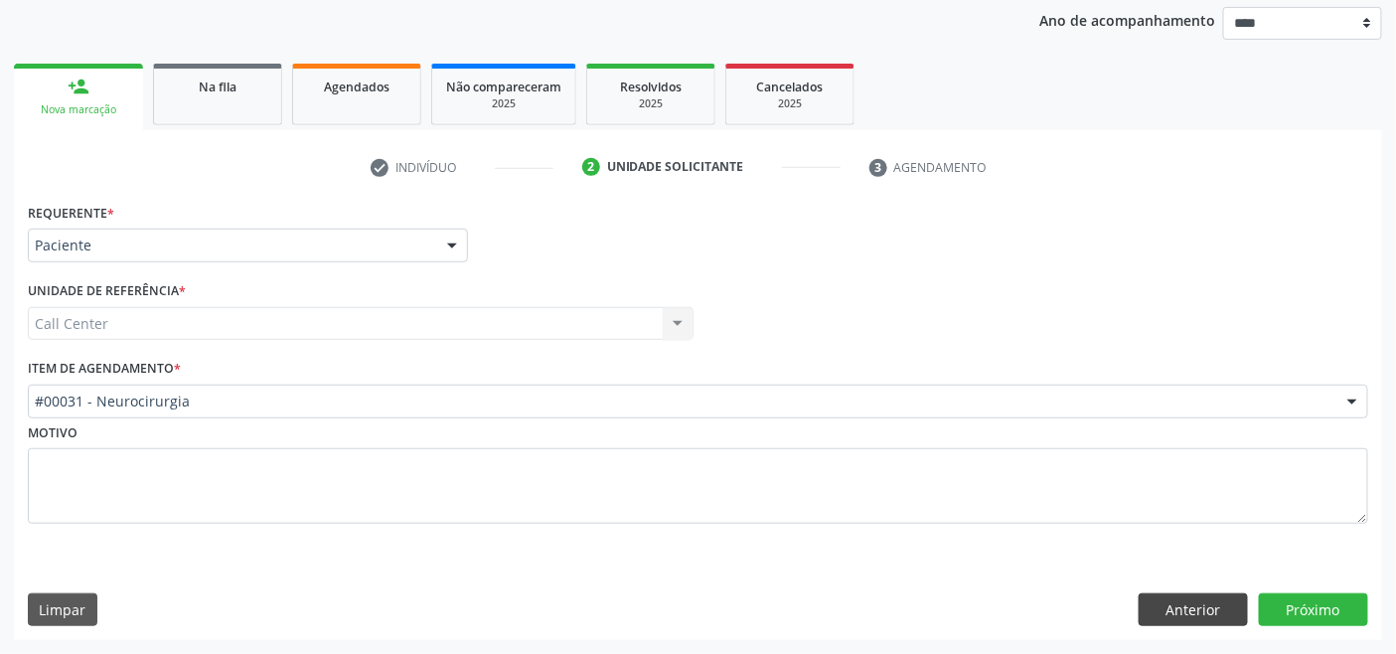
scroll to position [232, 0]
click at [363, 94] on div "Agendados" at bounding box center [356, 86] width 99 height 21
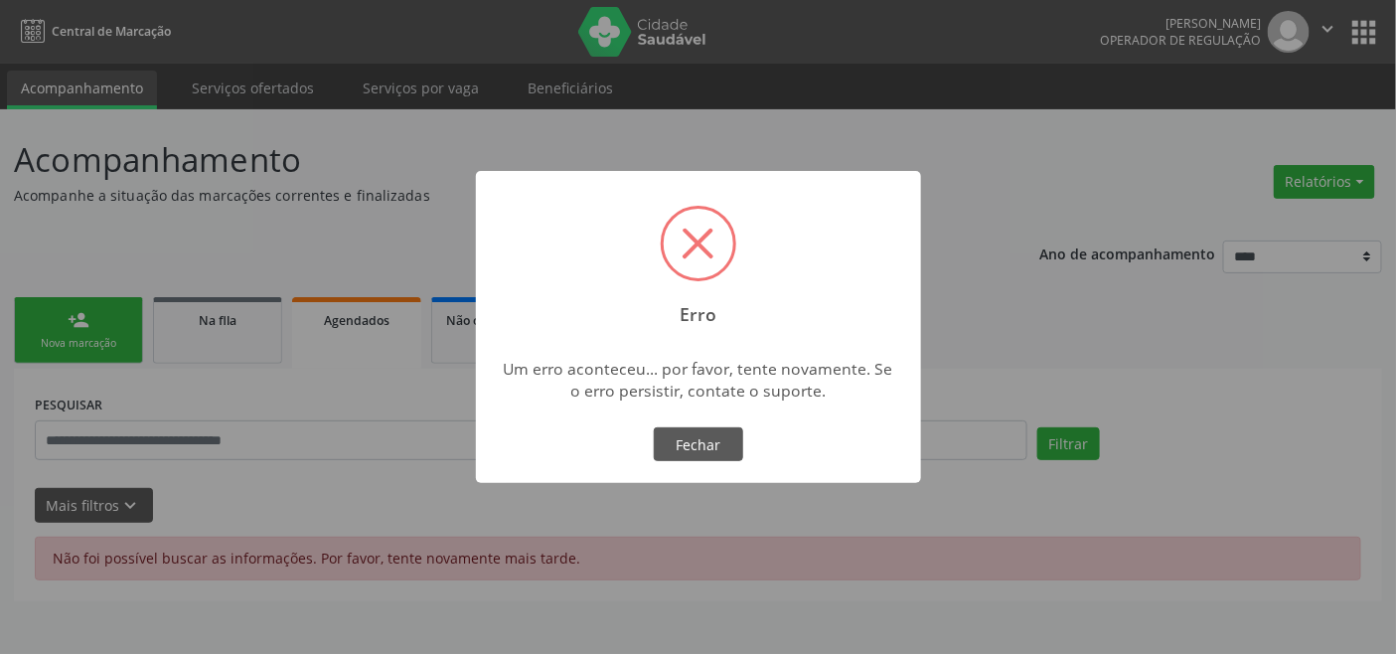
scroll to position [0, 0]
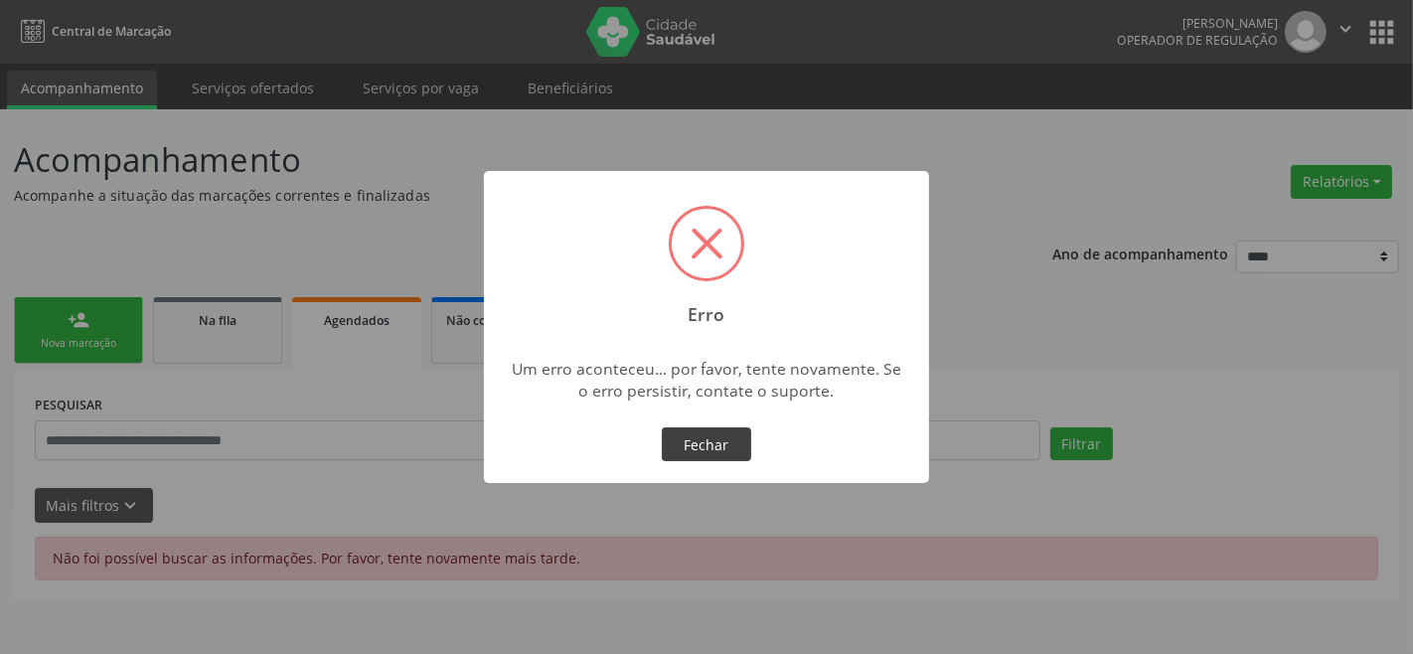
click at [718, 438] on button "Fechar" at bounding box center [706, 444] width 89 height 34
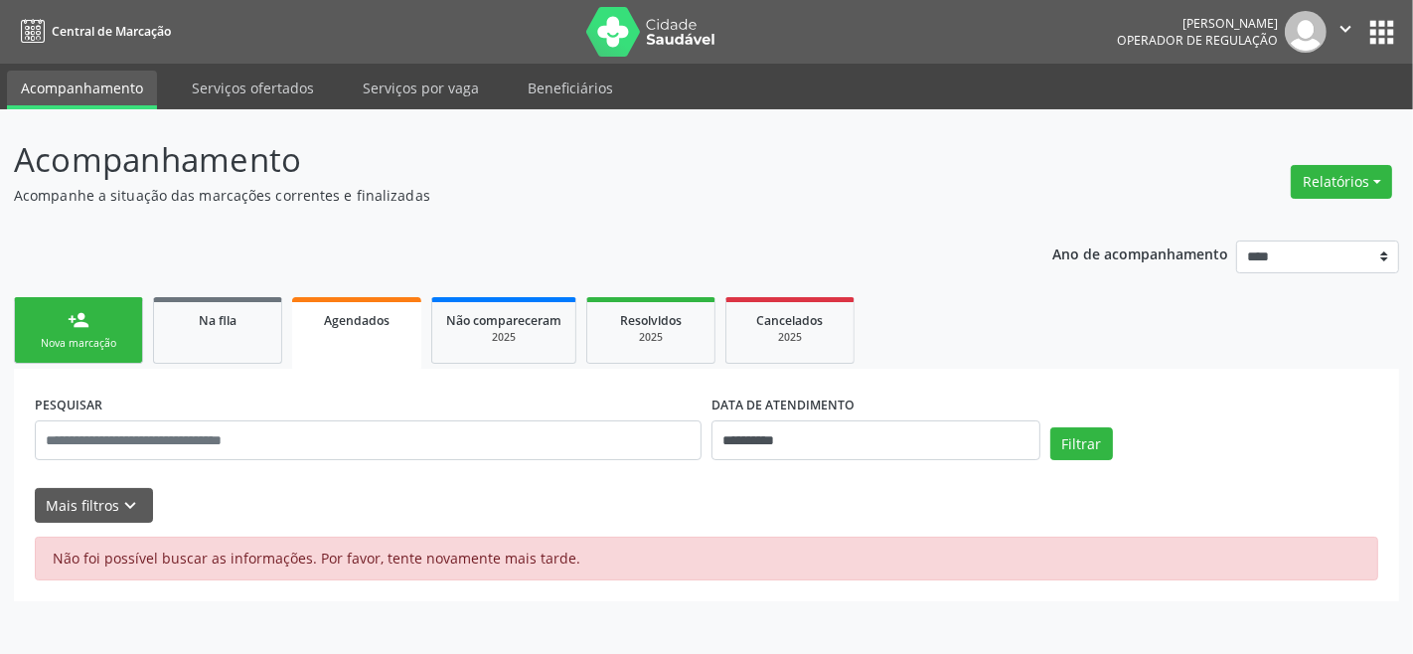
click at [104, 336] on div "Nova marcação" at bounding box center [78, 343] width 99 height 15
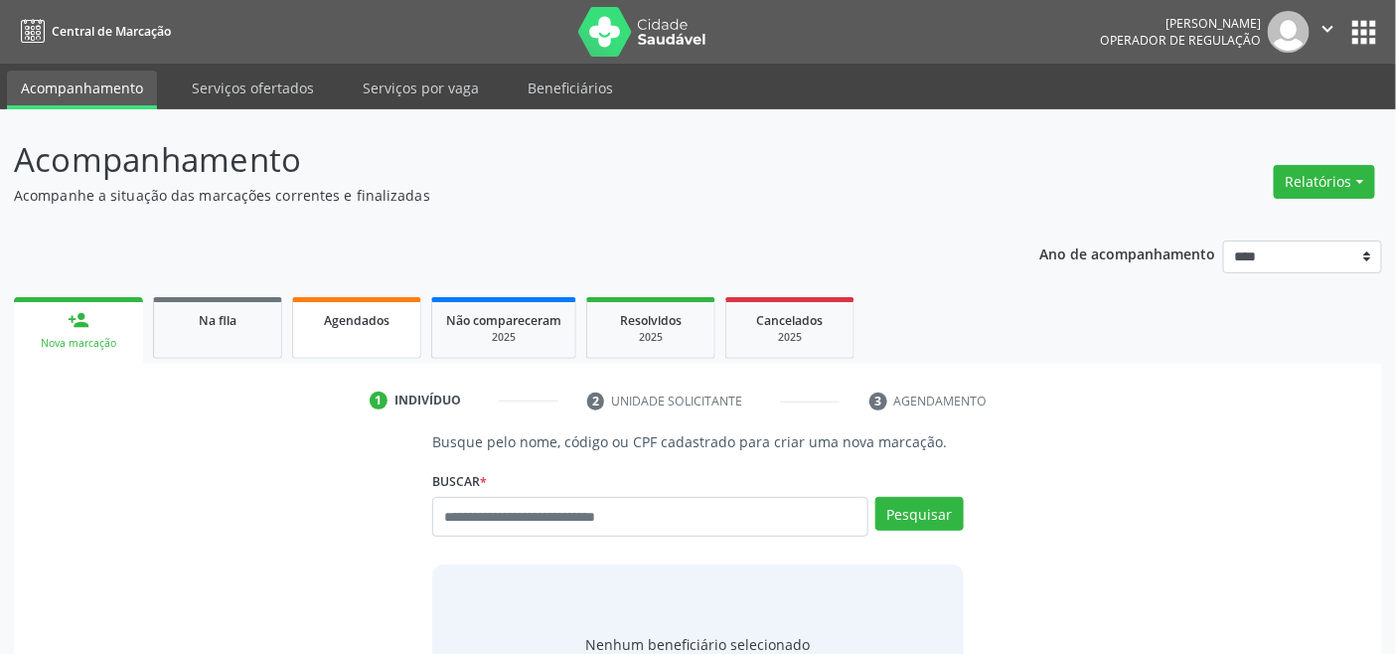
click at [362, 319] on span "Agendados" at bounding box center [357, 320] width 66 height 17
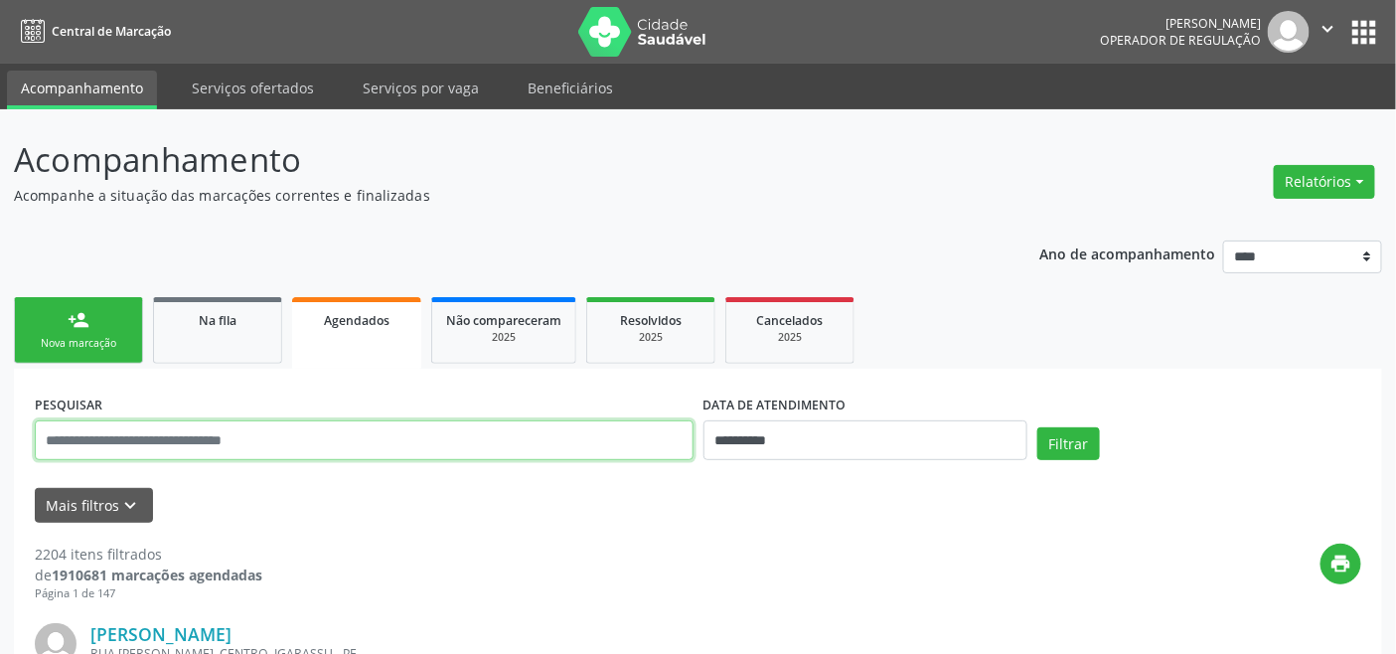
click at [239, 442] on input "text" at bounding box center [364, 440] width 659 height 40
paste input "**********"
type input "**********"
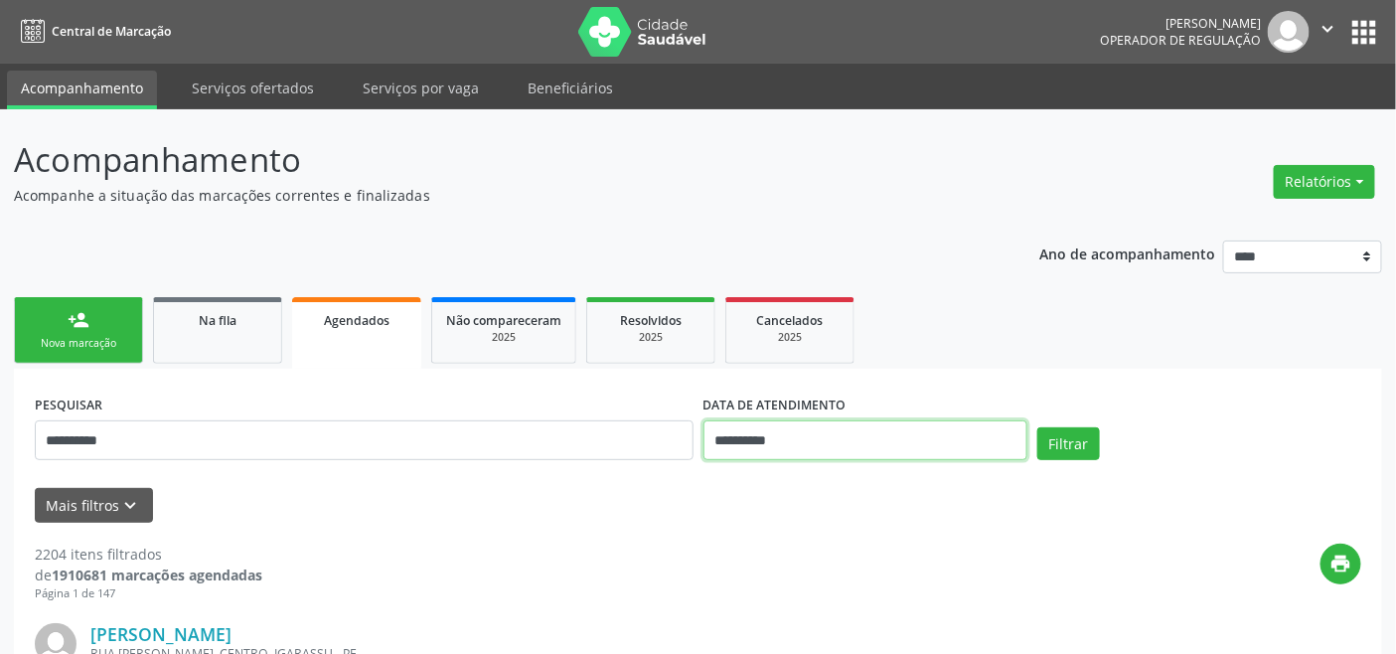
click at [955, 441] on input "**********" at bounding box center [865, 440] width 324 height 40
click at [1050, 447] on button "Filtrar" at bounding box center [1068, 444] width 63 height 34
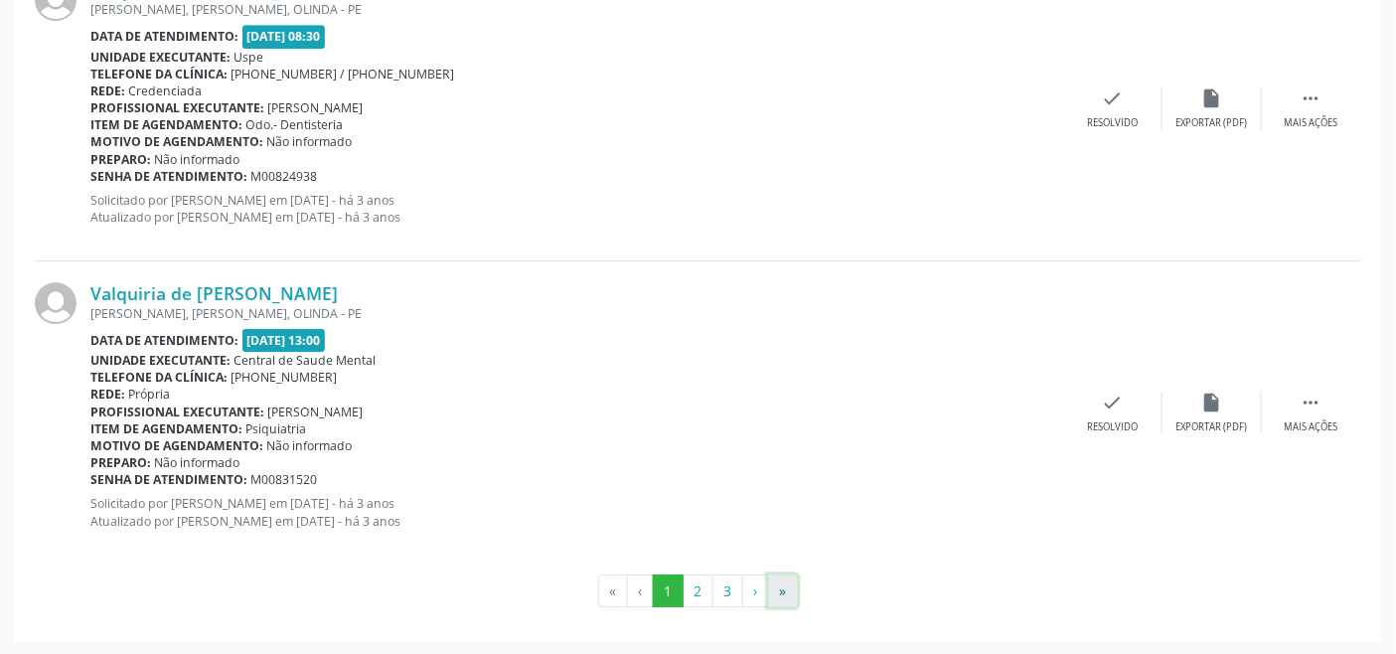
click at [786, 592] on button "»" at bounding box center [783, 591] width 30 height 34
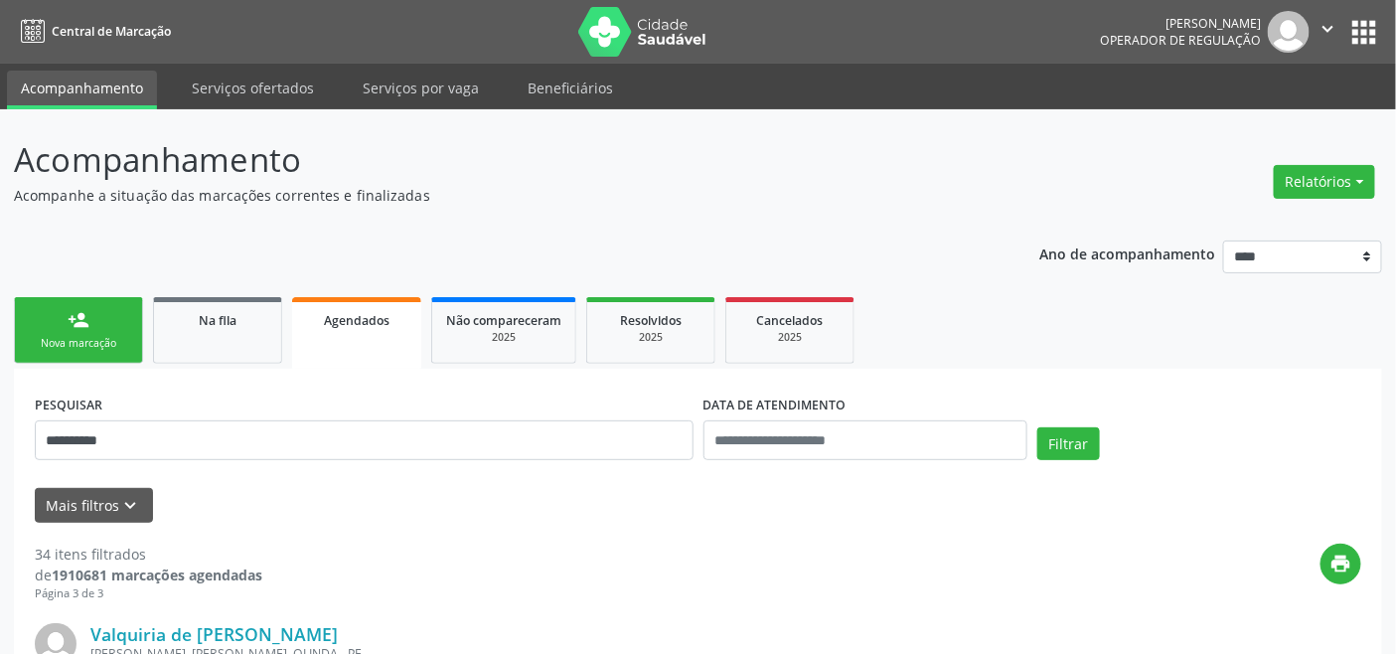
click at [58, 348] on div "Nova marcação" at bounding box center [78, 343] width 99 height 15
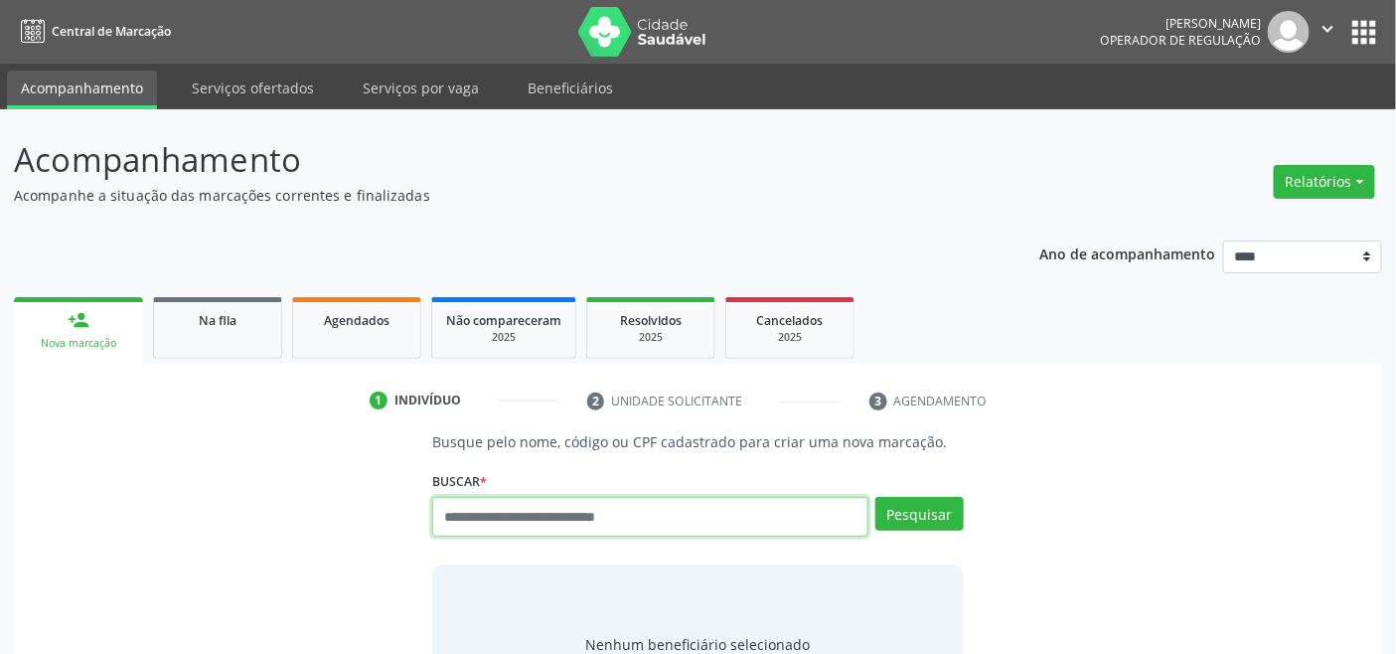
click at [587, 517] on input "text" at bounding box center [649, 517] width 435 height 40
click at [481, 514] on input "text" at bounding box center [649, 517] width 435 height 40
type input "***"
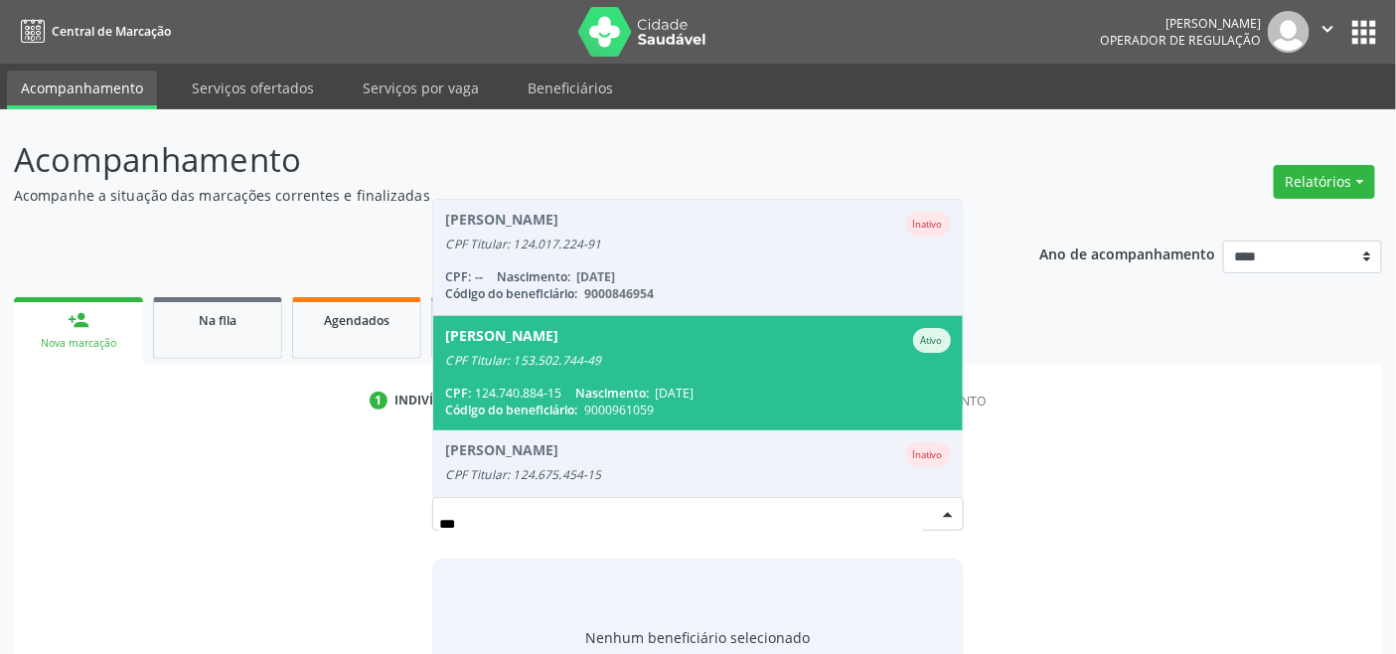
click at [870, 366] on span "[PERSON_NAME] CPF Titular: 153.502.744-49 CPF: 124.740.884-15 Nascimento: [DATE…" at bounding box center [697, 373] width 529 height 114
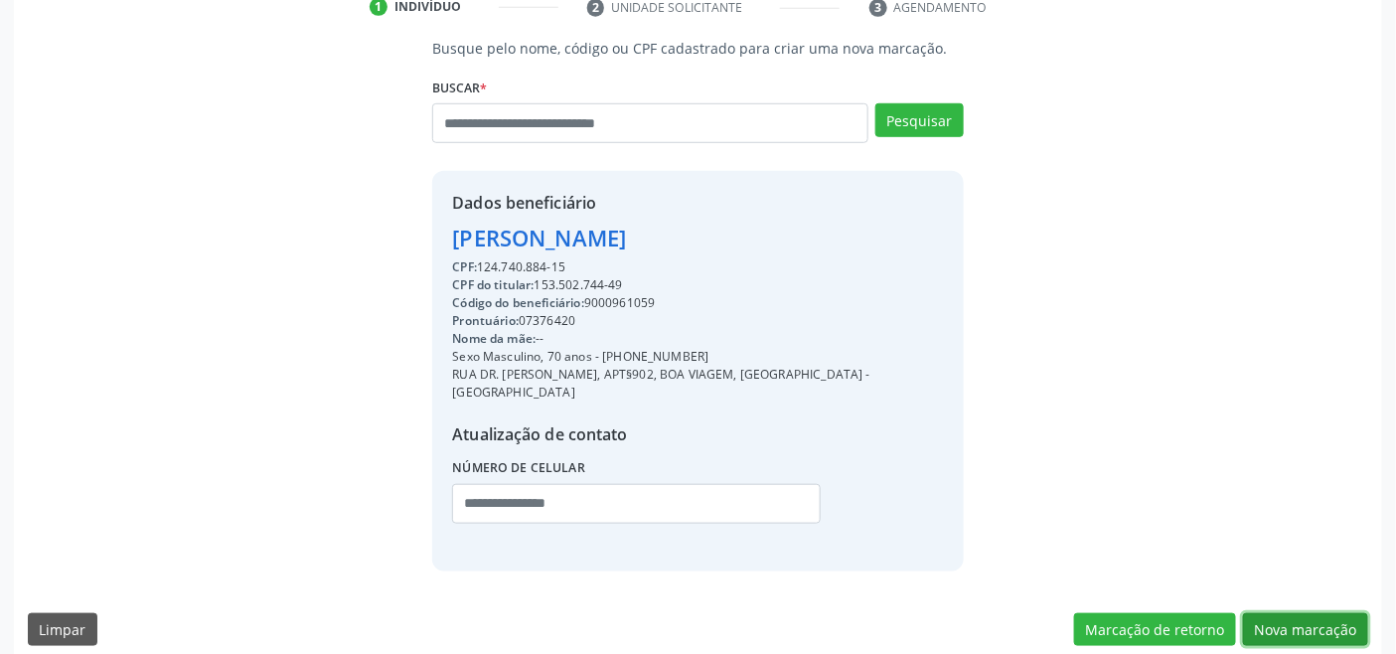
drag, startPoint x: 1304, startPoint y: 599, endPoint x: 1031, endPoint y: 532, distance: 281.2
click at [1303, 613] on button "Nova marcação" at bounding box center [1305, 630] width 125 height 34
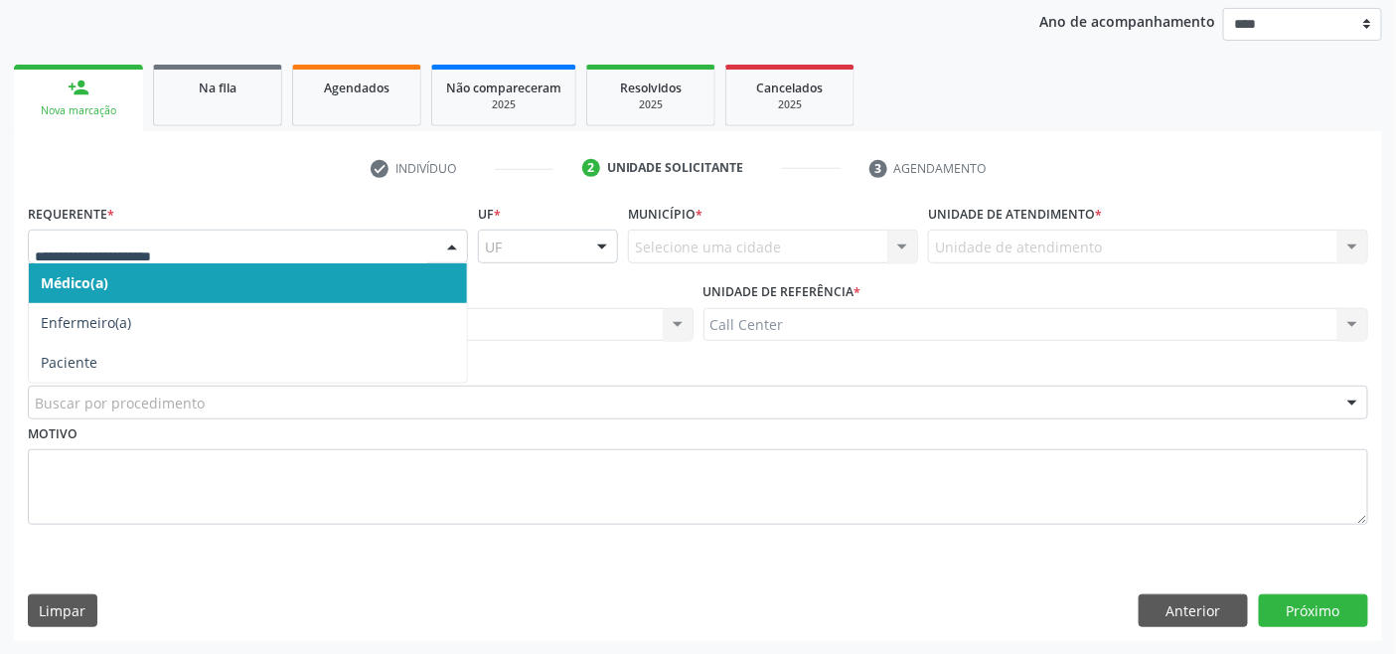
drag, startPoint x: 144, startPoint y: 243, endPoint x: 52, endPoint y: 301, distance: 108.9
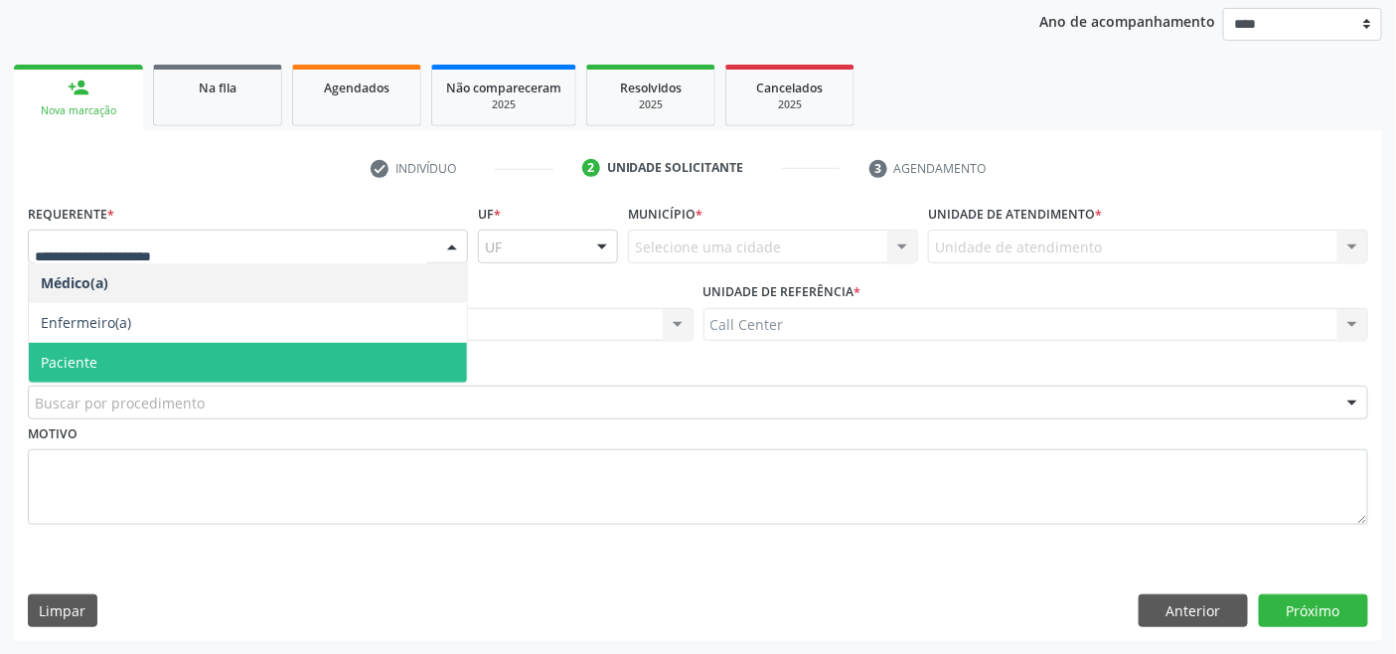
click at [65, 353] on span "Paciente" at bounding box center [69, 362] width 57 height 19
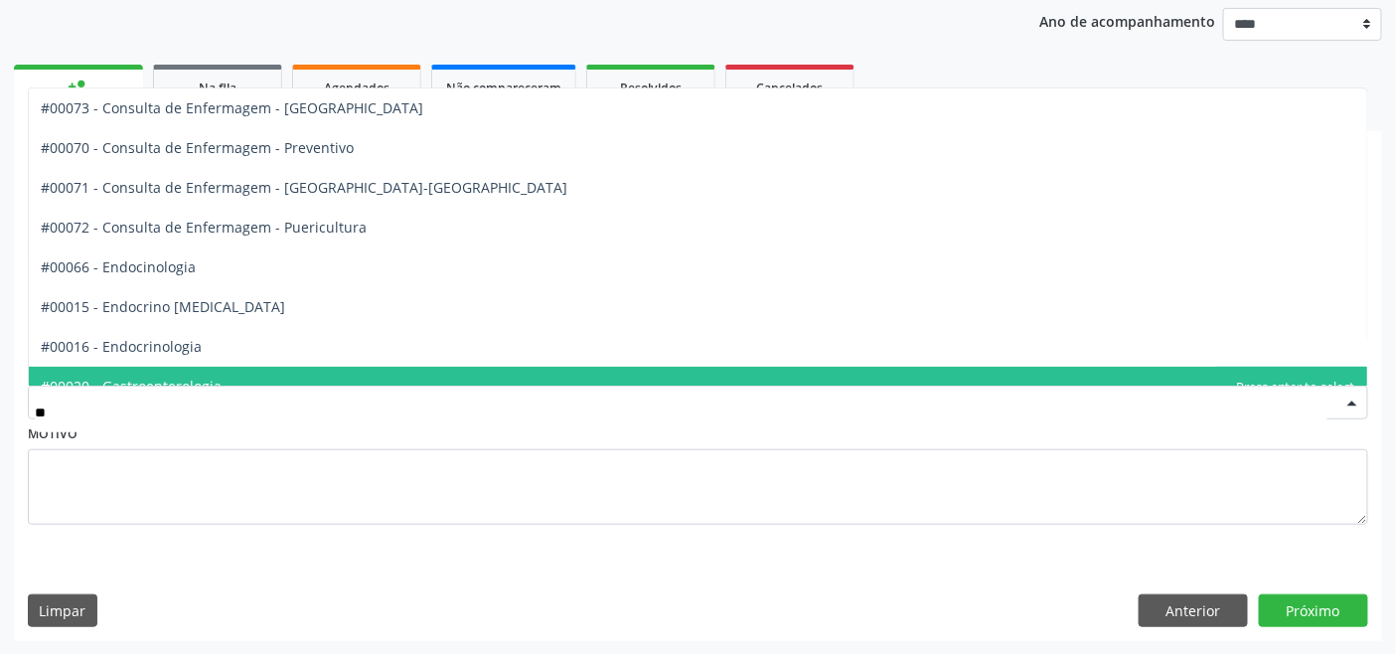
type input "***"
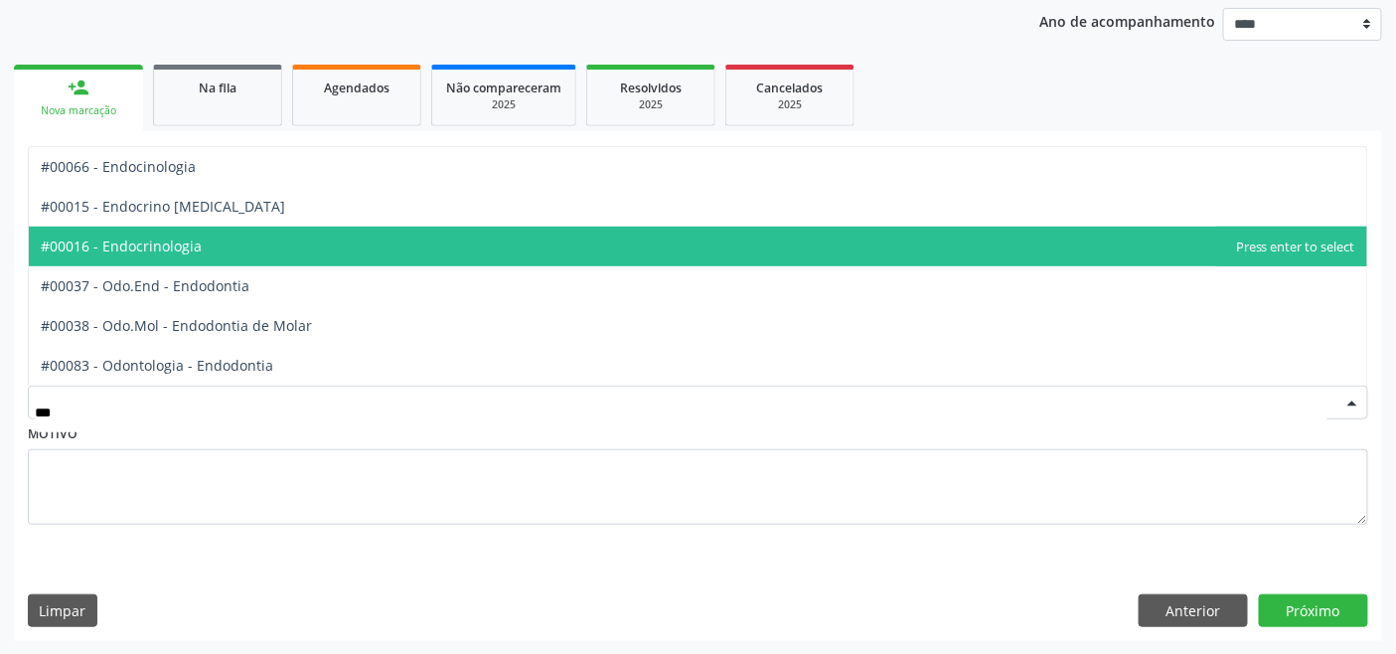
drag, startPoint x: 155, startPoint y: 246, endPoint x: 298, endPoint y: 264, distance: 144.2
click at [157, 246] on span "#00016 - Endocrinologia" at bounding box center [121, 245] width 161 height 19
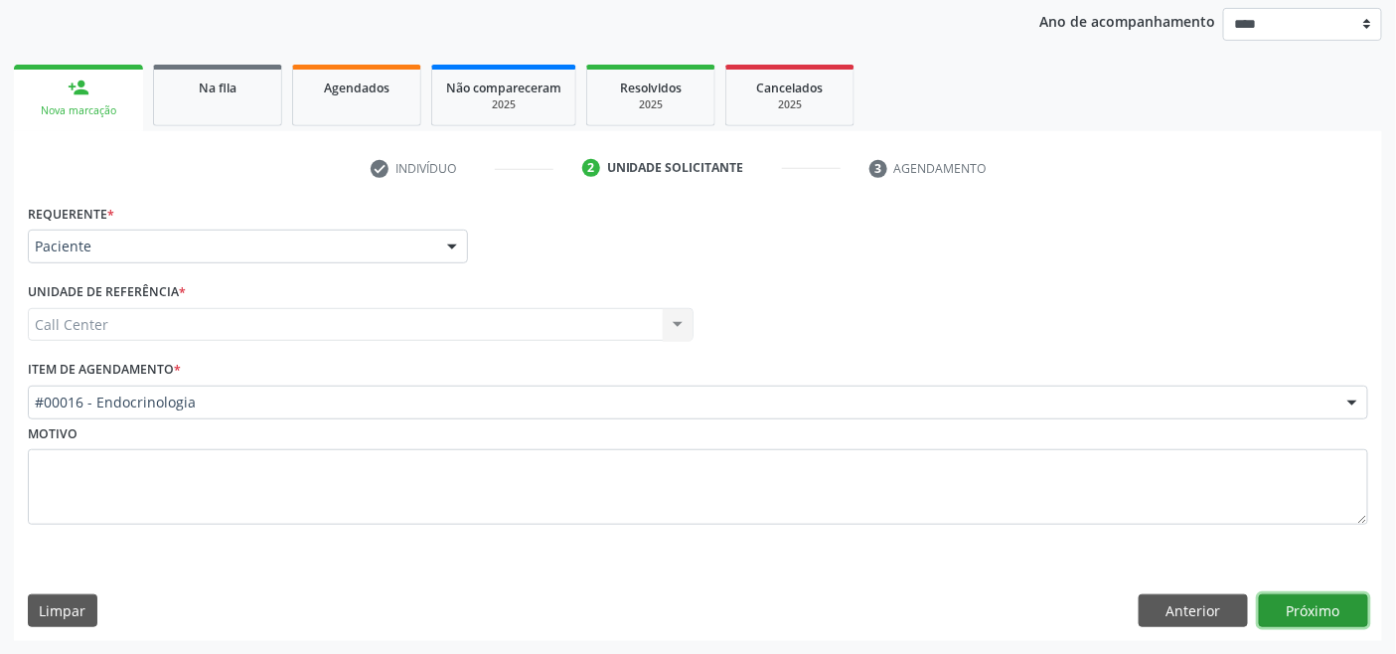
drag, startPoint x: 1323, startPoint y: 601, endPoint x: 1389, endPoint y: 604, distance: 65.6
click at [1323, 604] on button "Próximo" at bounding box center [1313, 611] width 109 height 34
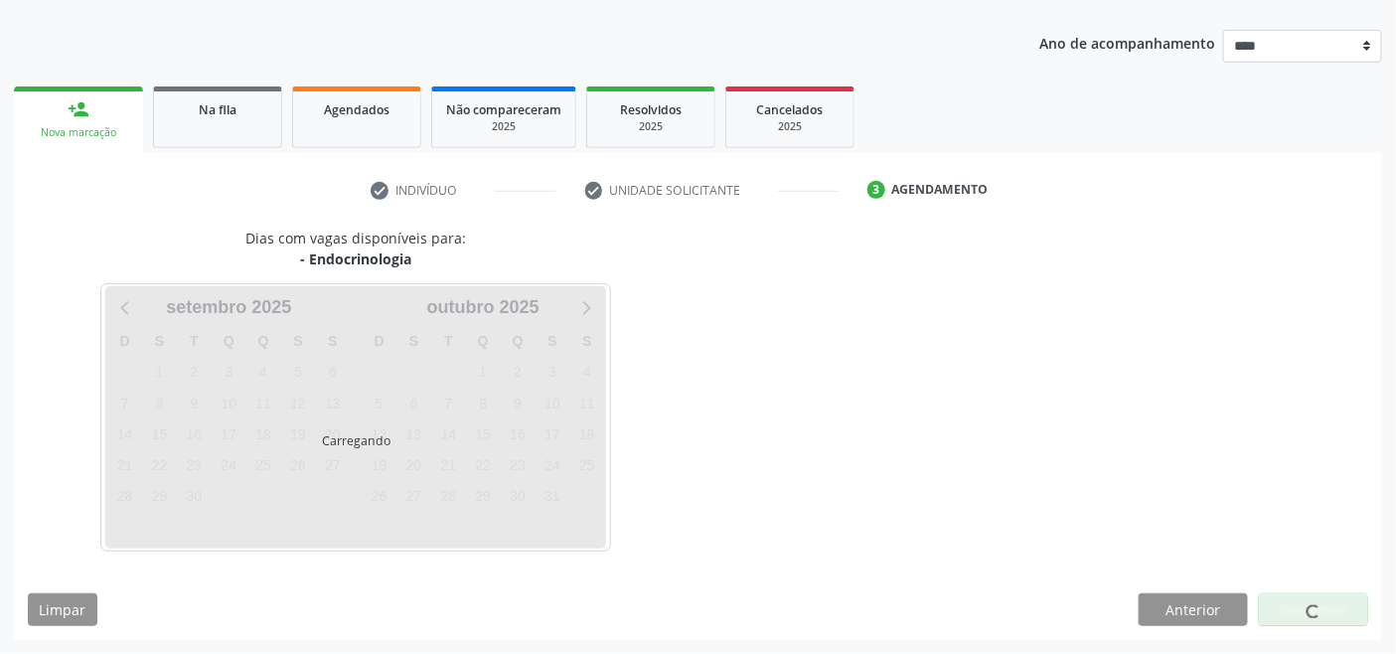
scroll to position [210, 0]
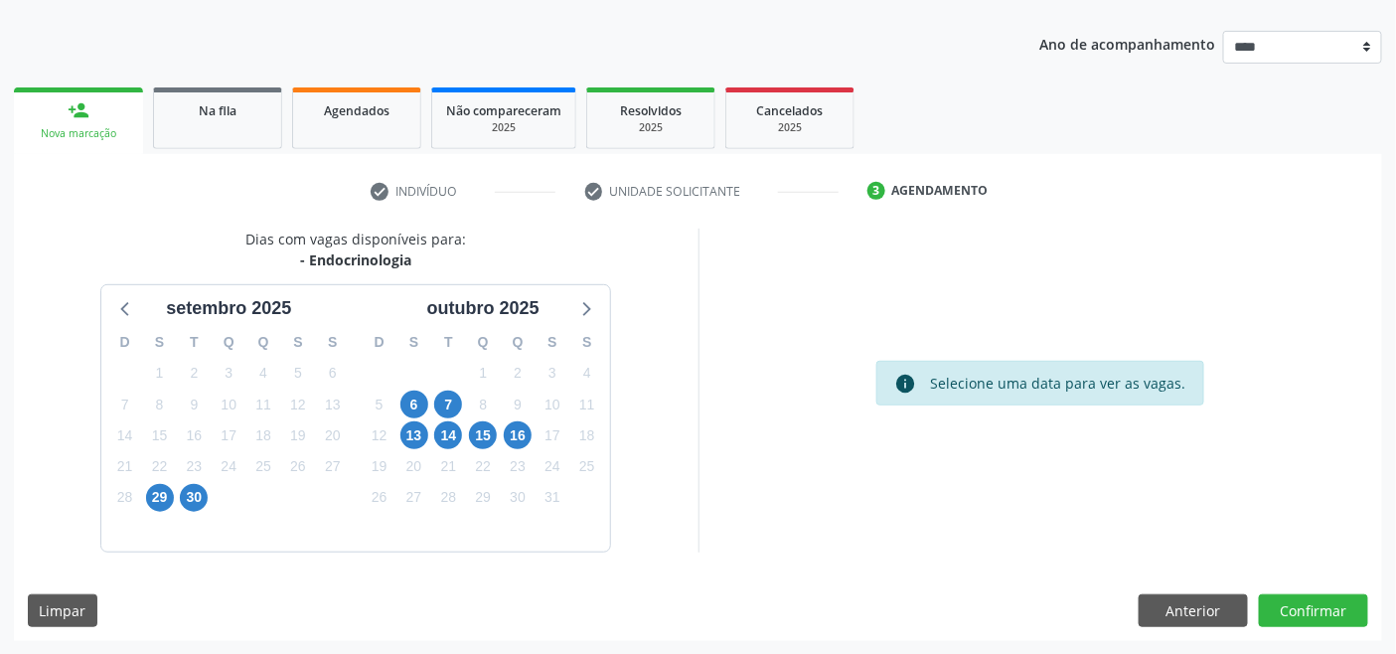
drag, startPoint x: 643, startPoint y: 353, endPoint x: 664, endPoint y: 349, distance: 21.2
click at [651, 355] on div "Dias com vagas disponíveis para: - Endocrinologia setembro 2025 D S T Q Q S S 3…" at bounding box center [356, 389] width 684 height 323
click at [1189, 621] on button "Anterior" at bounding box center [1192, 611] width 109 height 34
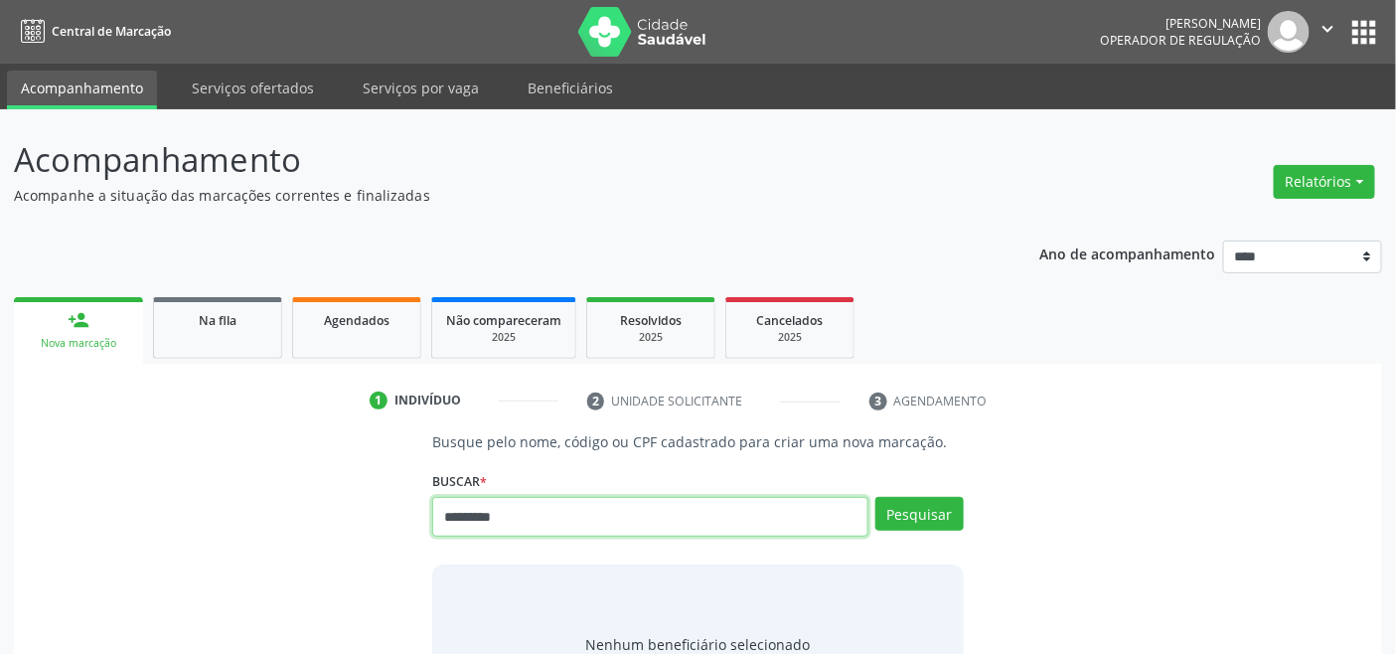
type input "*********"
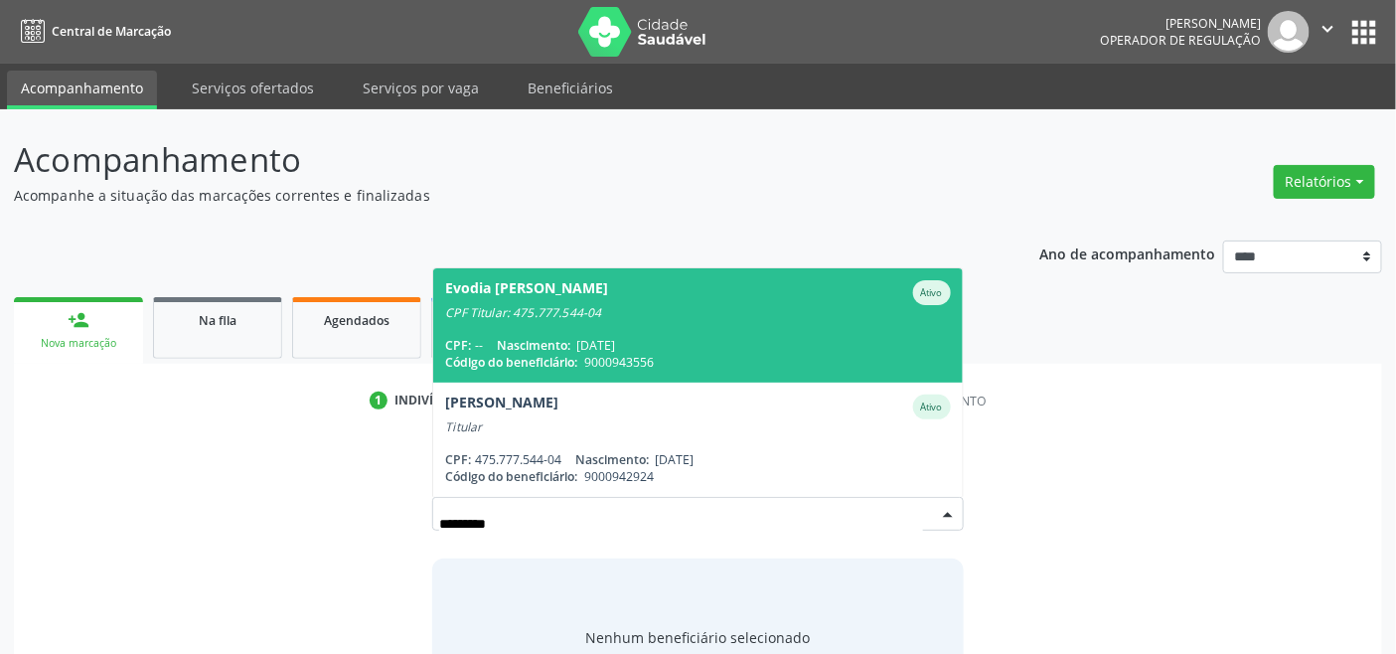
click at [600, 314] on div "CPF Titular: 475.777.544-04" at bounding box center [697, 313] width 505 height 16
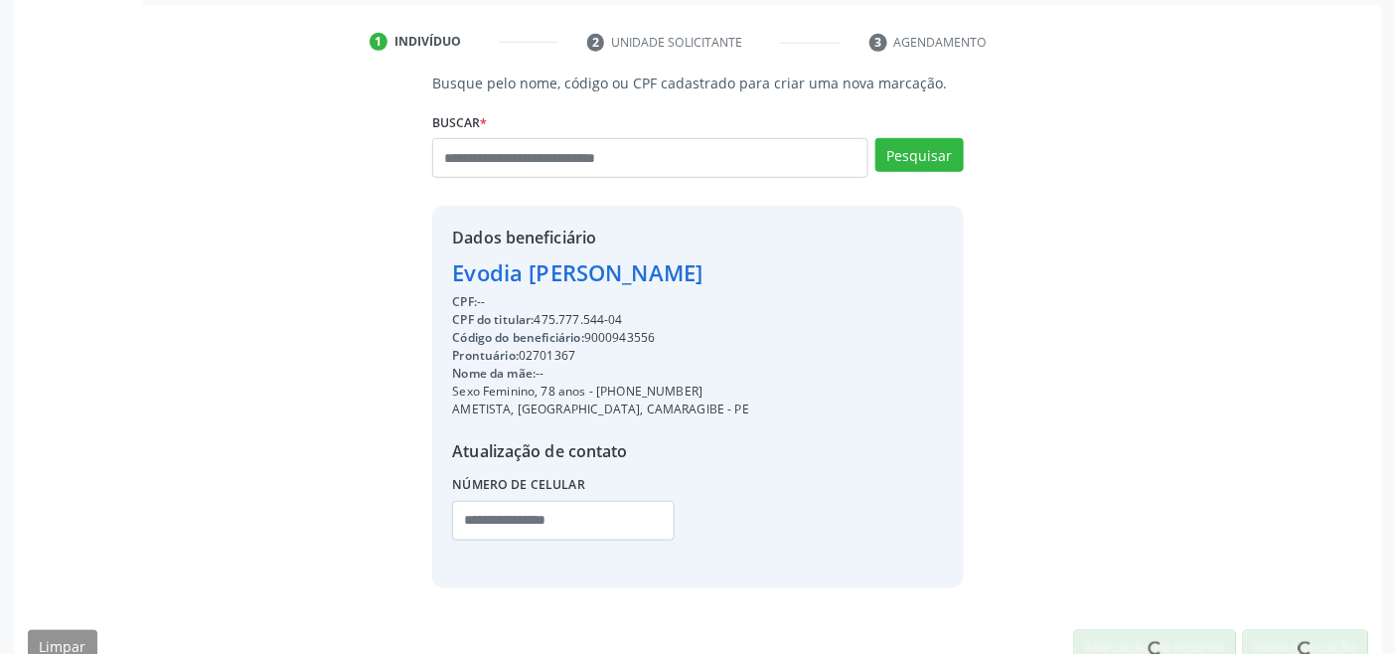
scroll to position [393, 0]
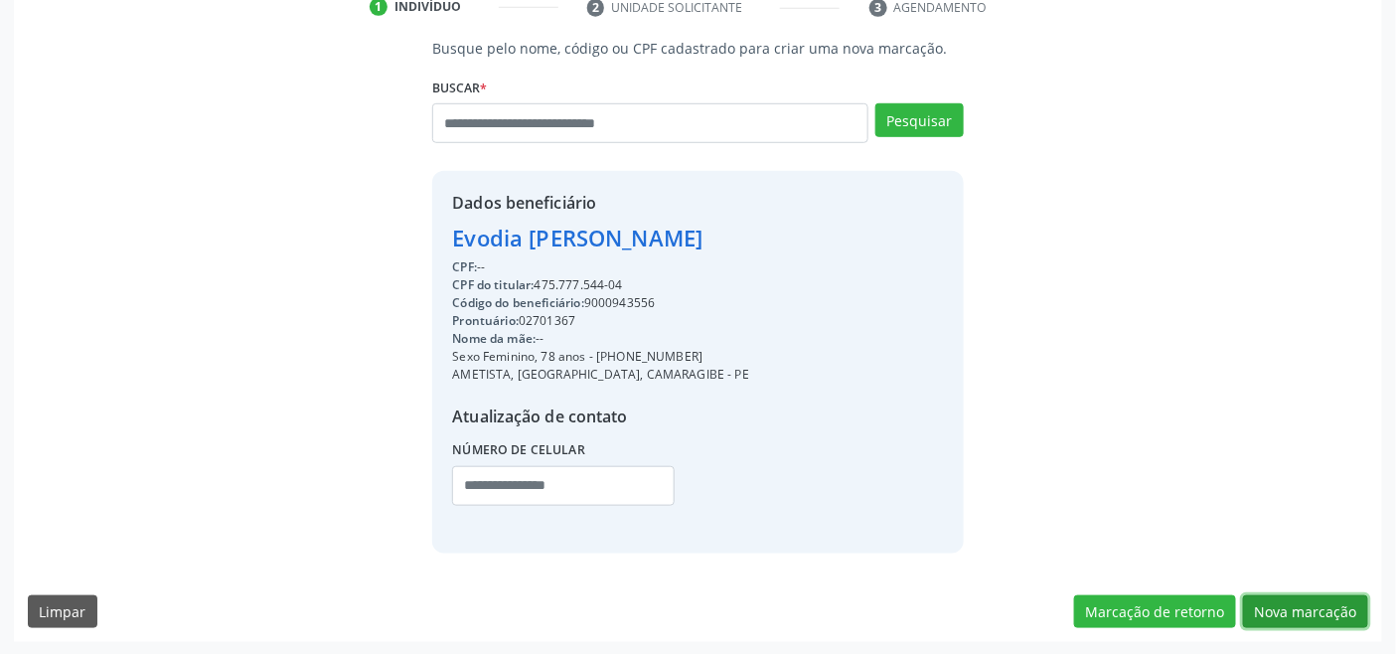
click at [1303, 604] on button "Nova marcação" at bounding box center [1305, 612] width 125 height 34
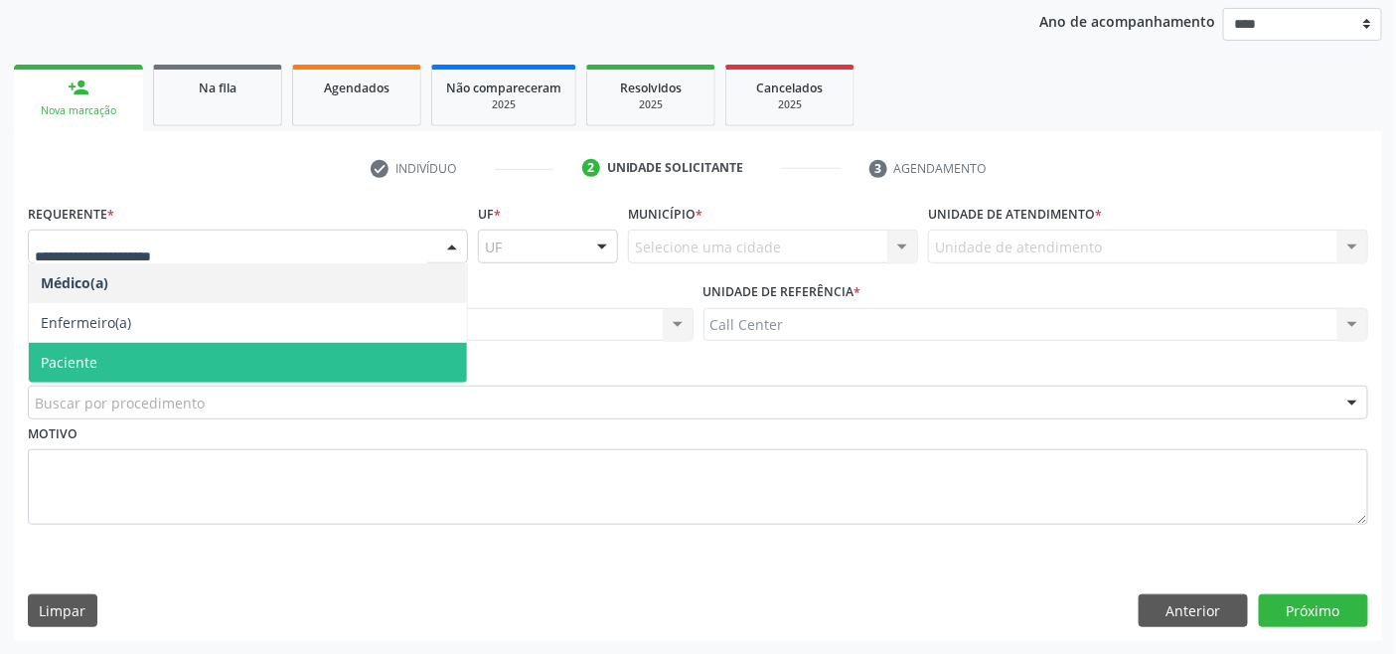
click at [142, 351] on span "Paciente" at bounding box center [248, 363] width 438 height 40
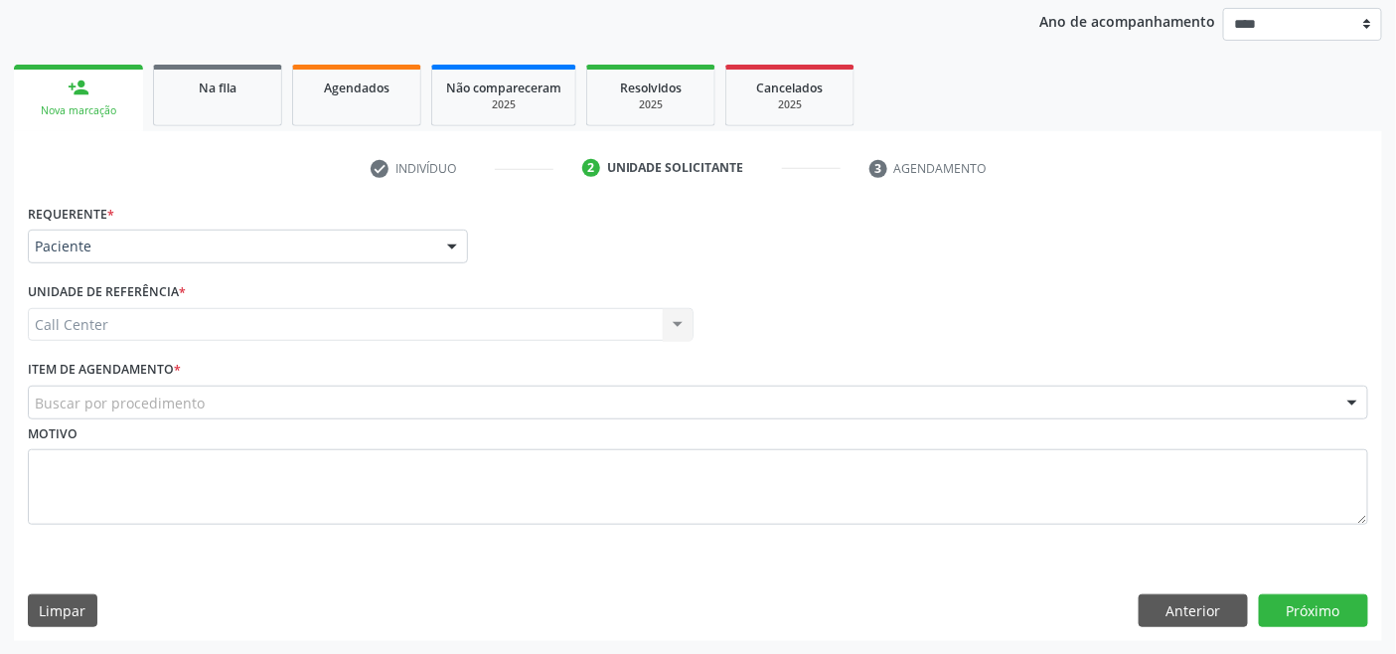
click at [272, 394] on div "Buscar por procedimento" at bounding box center [698, 402] width 1340 height 34
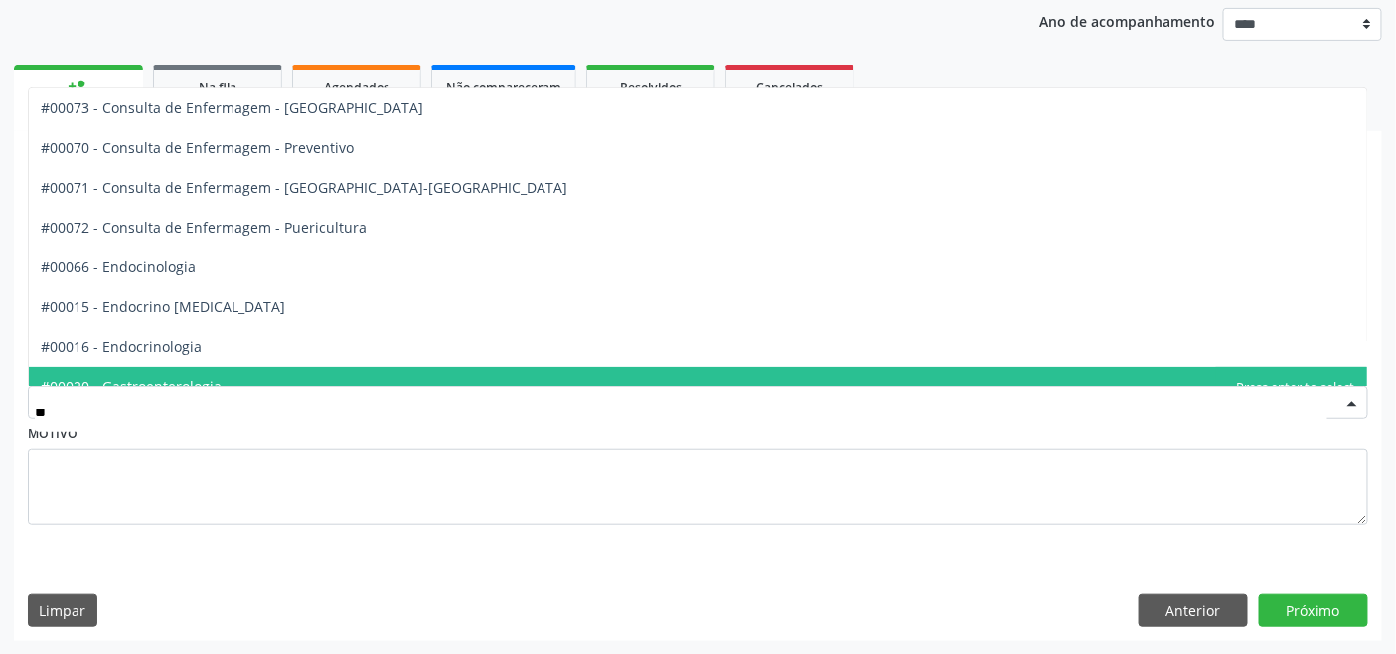
type input "***"
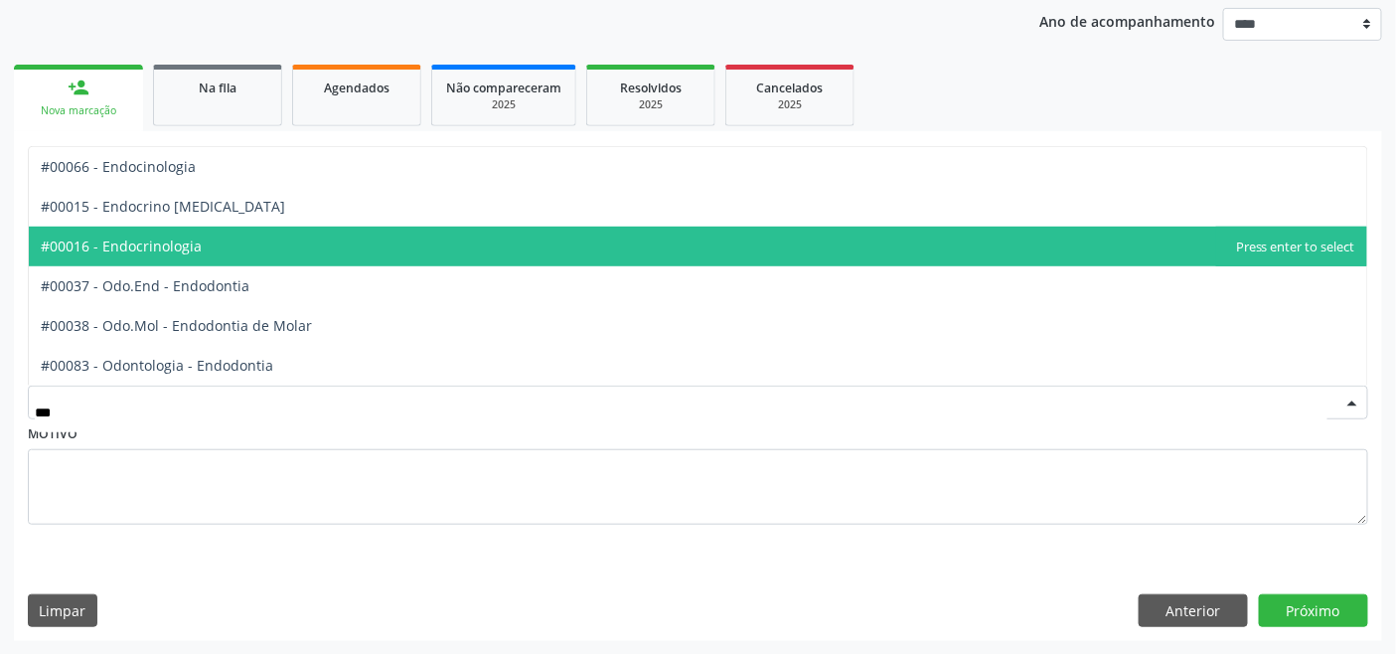
click at [209, 243] on span "#00016 - Endocrinologia" at bounding box center [698, 247] width 1338 height 40
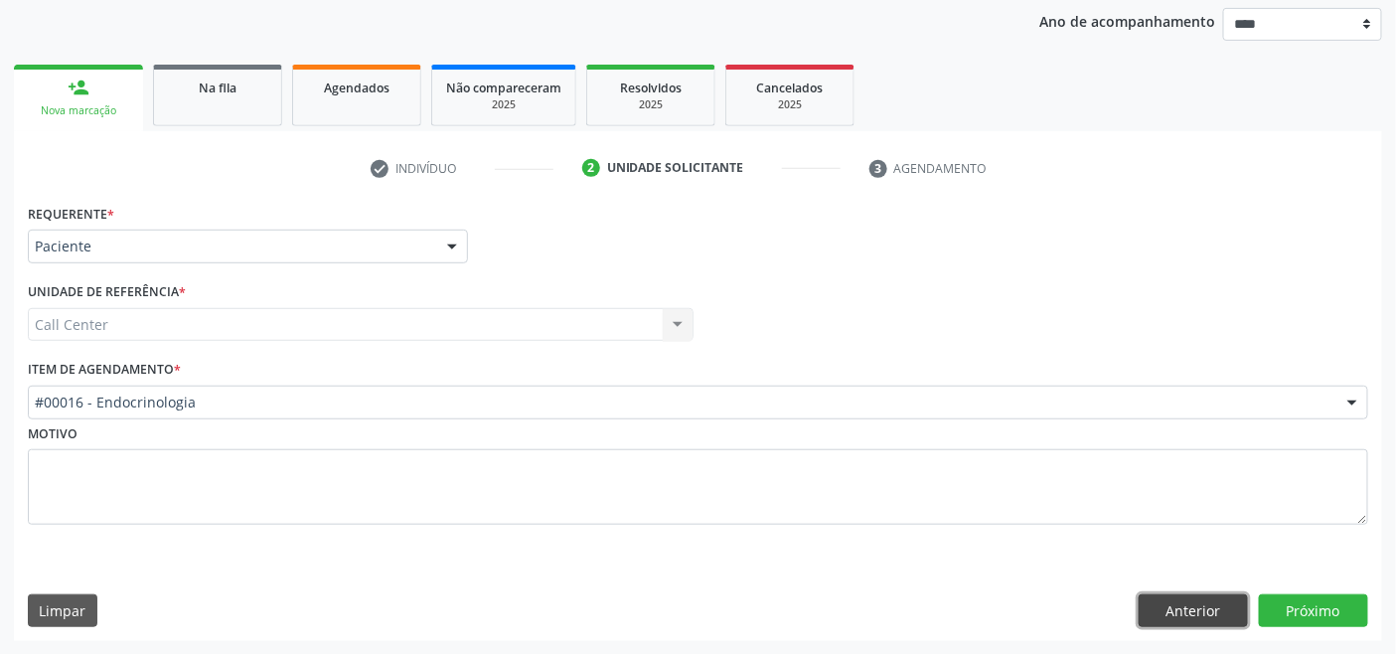
click at [1203, 600] on button "Anterior" at bounding box center [1192, 611] width 109 height 34
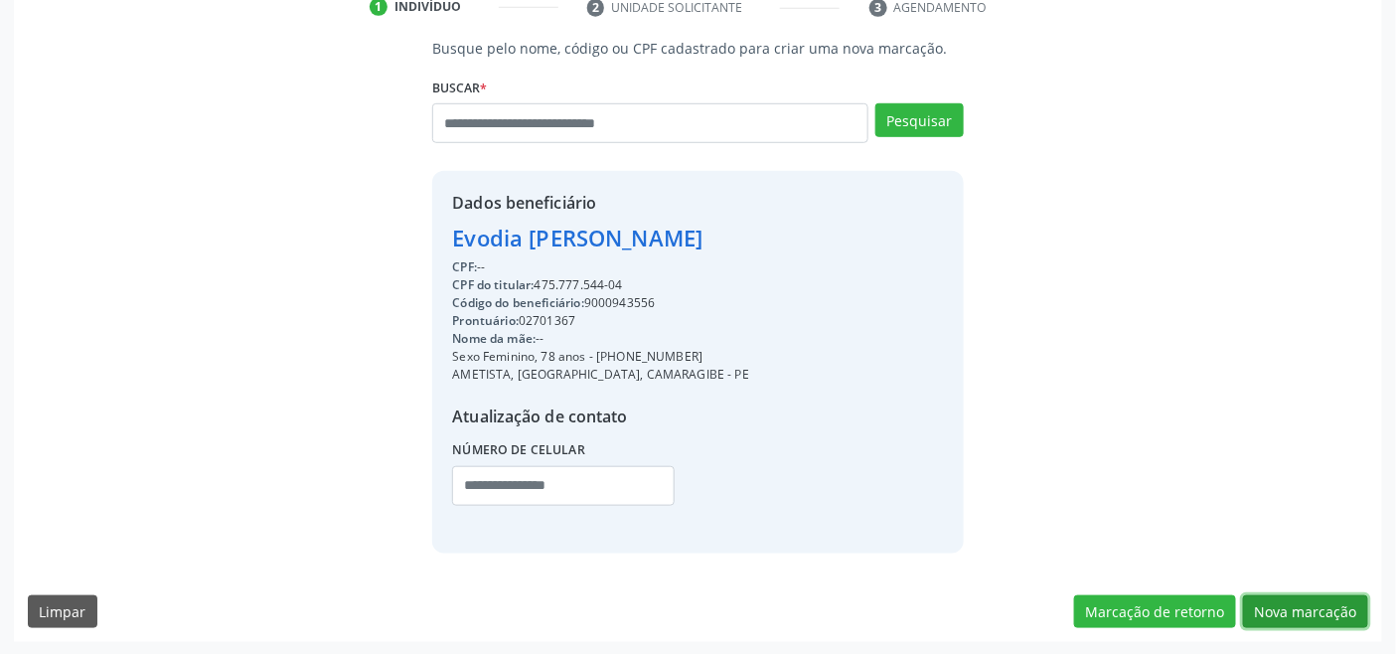
click at [1342, 610] on button "Nova marcação" at bounding box center [1305, 612] width 125 height 34
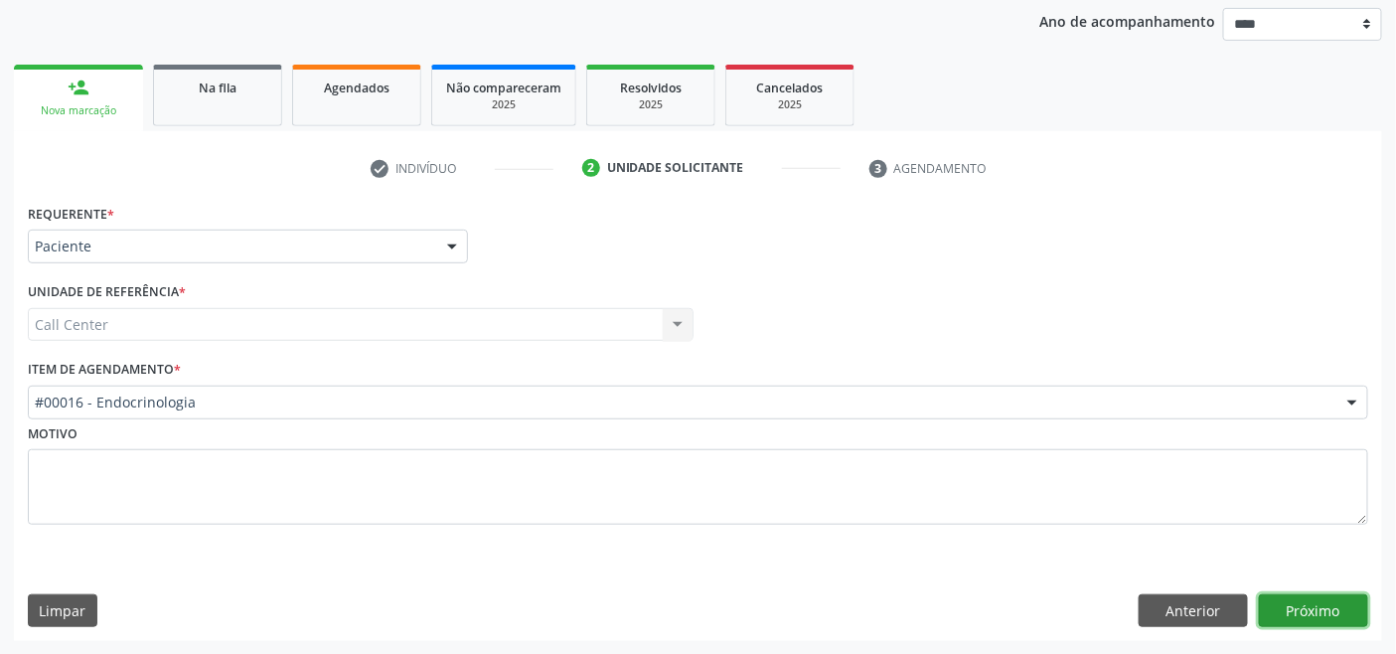
click at [1319, 609] on button "Próximo" at bounding box center [1313, 611] width 109 height 34
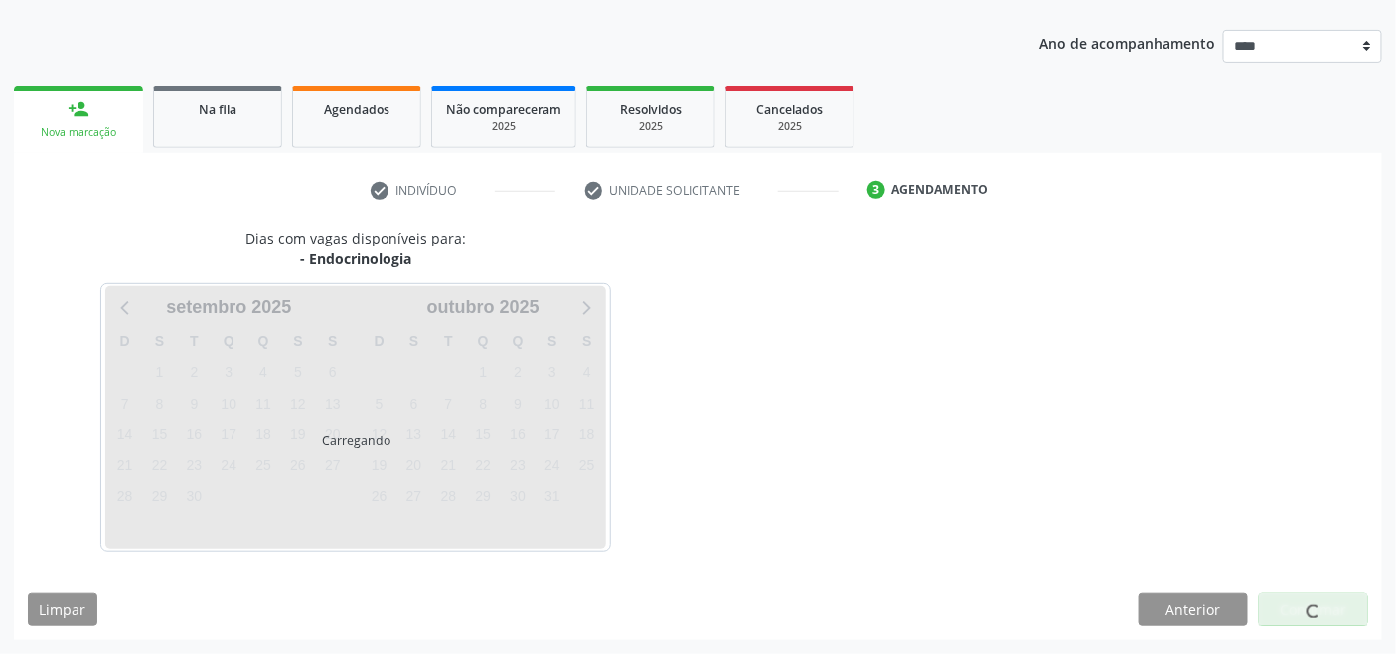
scroll to position [210, 0]
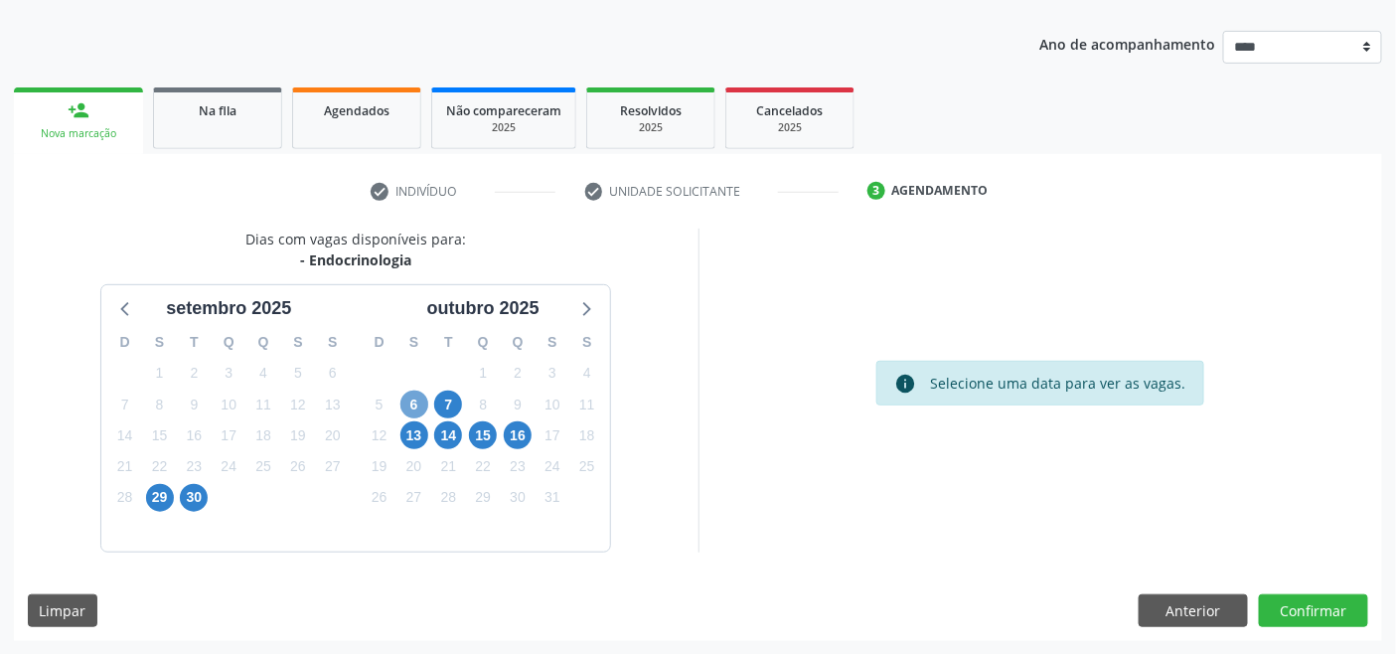
click at [419, 407] on span "6" at bounding box center [414, 404] width 28 height 28
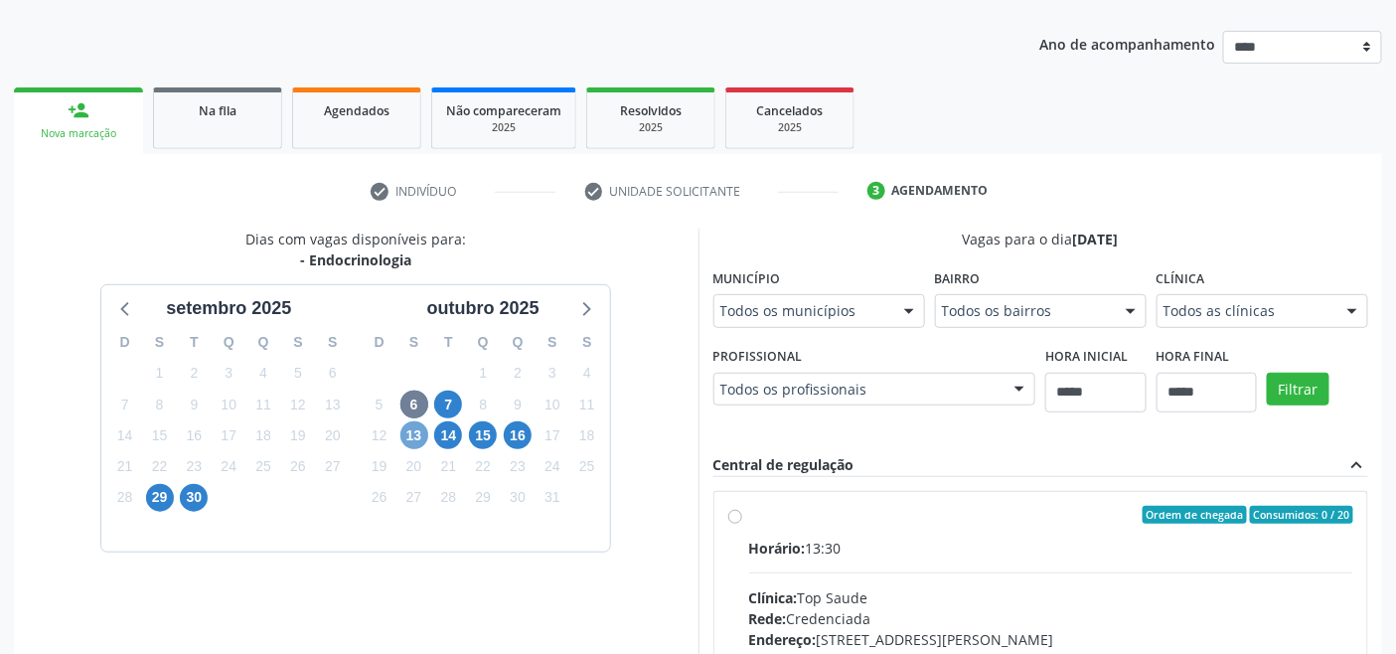
click at [414, 432] on span "13" at bounding box center [414, 435] width 28 height 28
click at [448, 430] on span "14" at bounding box center [448, 435] width 28 height 28
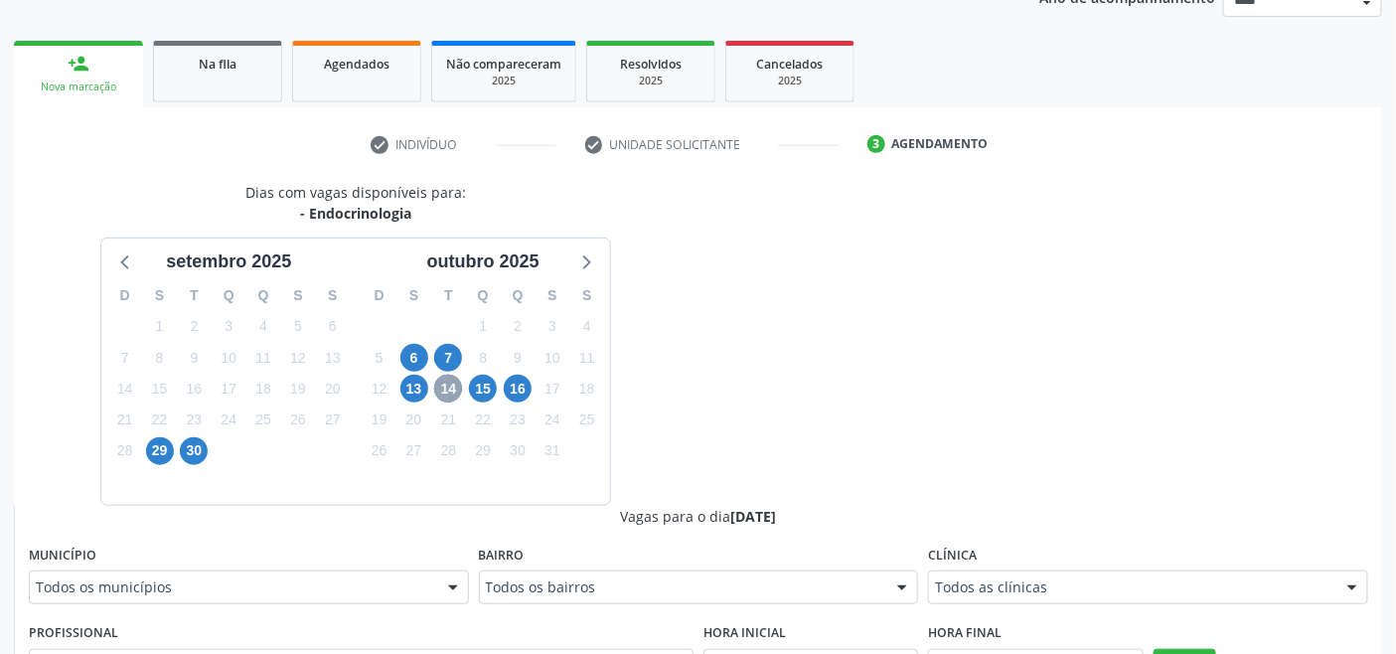
scroll to position [540, 0]
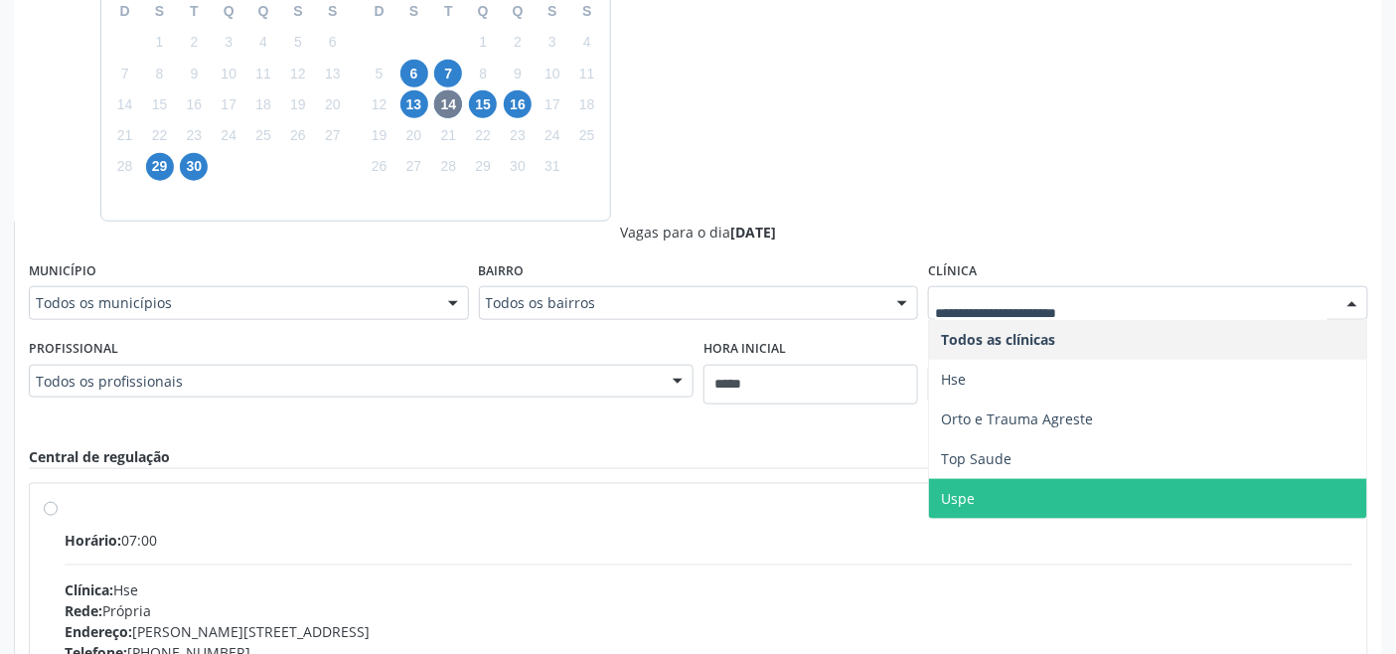
drag, startPoint x: 978, startPoint y: 494, endPoint x: 1017, endPoint y: 463, distance: 50.3
click at [974, 492] on span "Uspe" at bounding box center [1148, 499] width 438 height 40
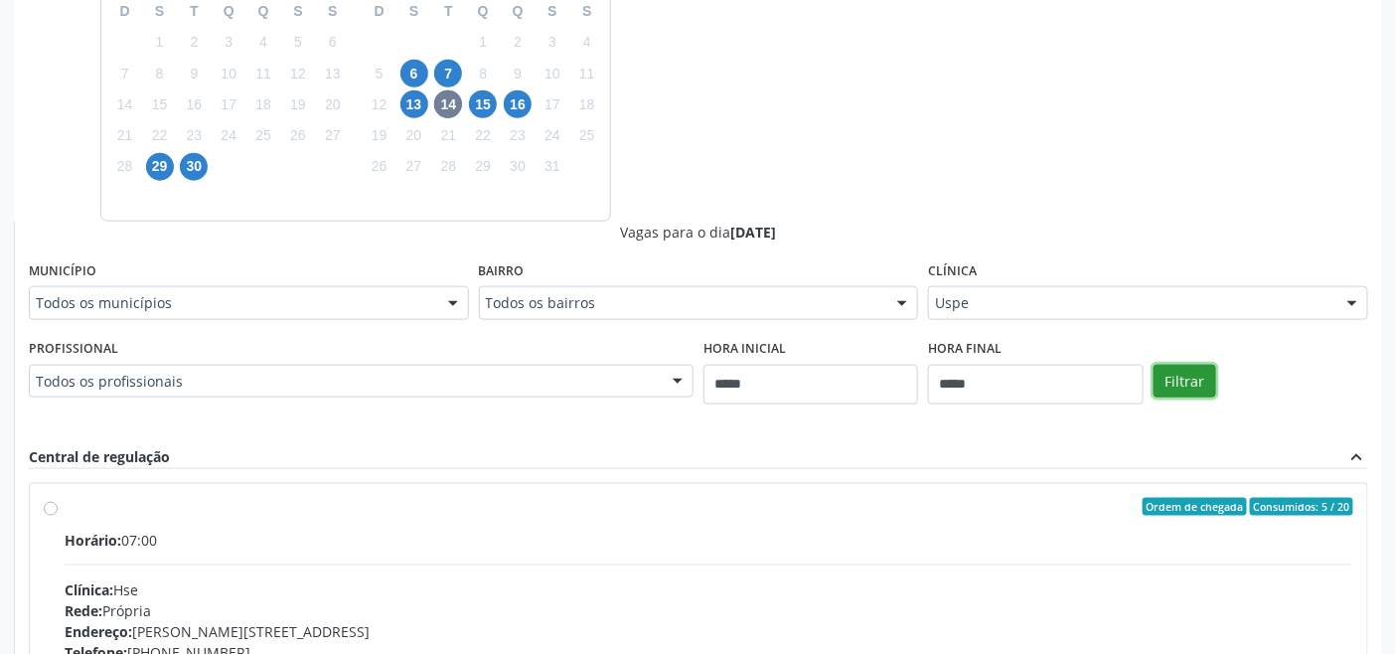
click at [1179, 382] on button "Filtrar" at bounding box center [1184, 382] width 63 height 34
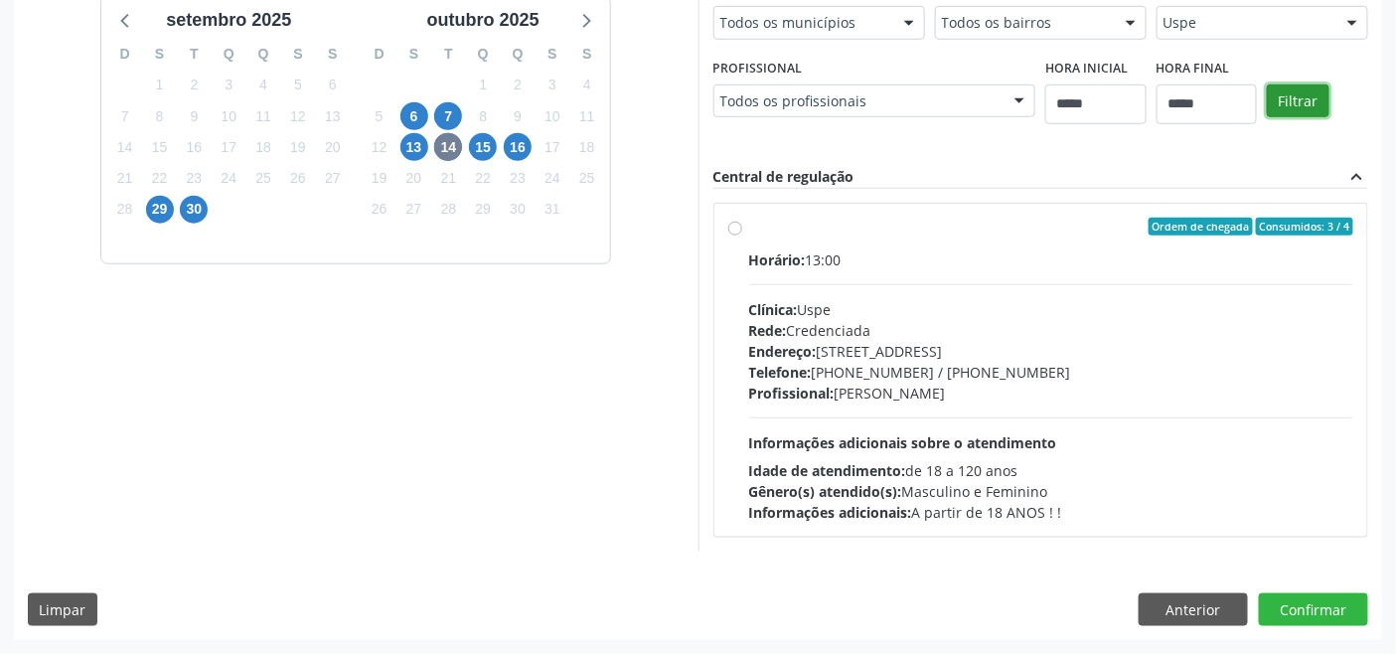
scroll to position [497, 0]
click at [1239, 35] on div "Uspe" at bounding box center [1262, 24] width 212 height 34
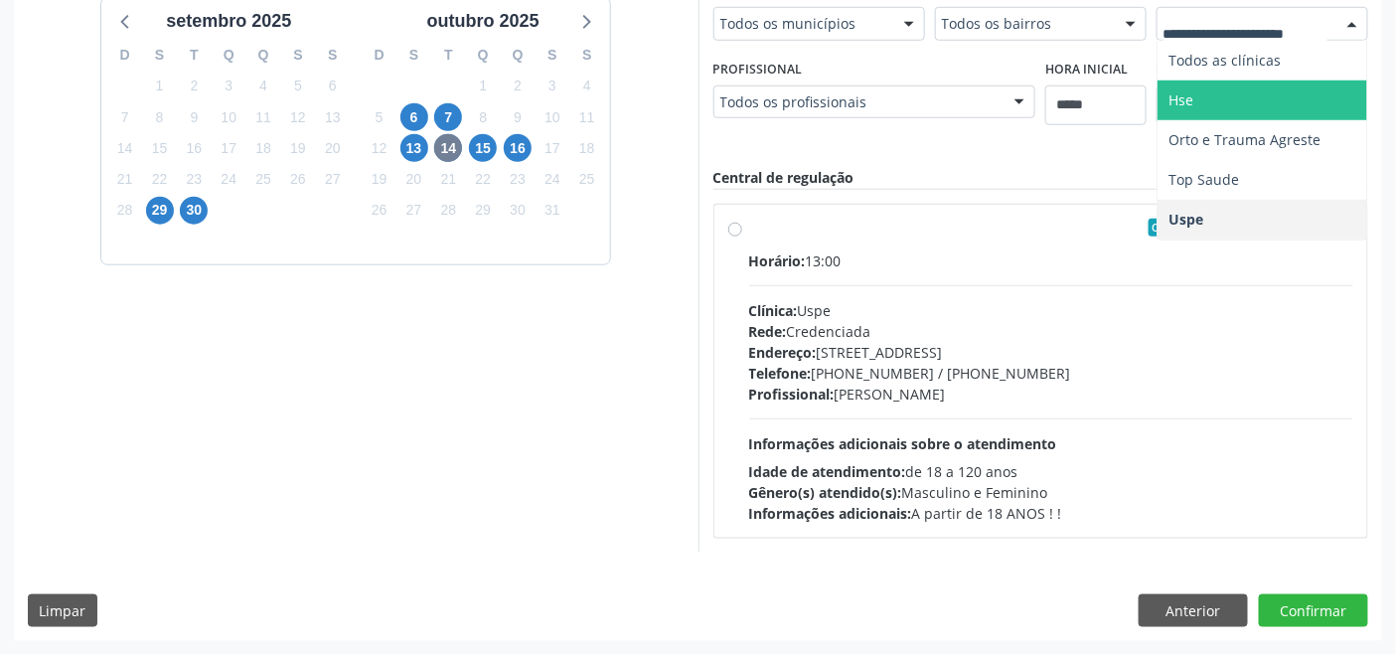
click at [1219, 104] on span "Hse" at bounding box center [1262, 100] width 210 height 40
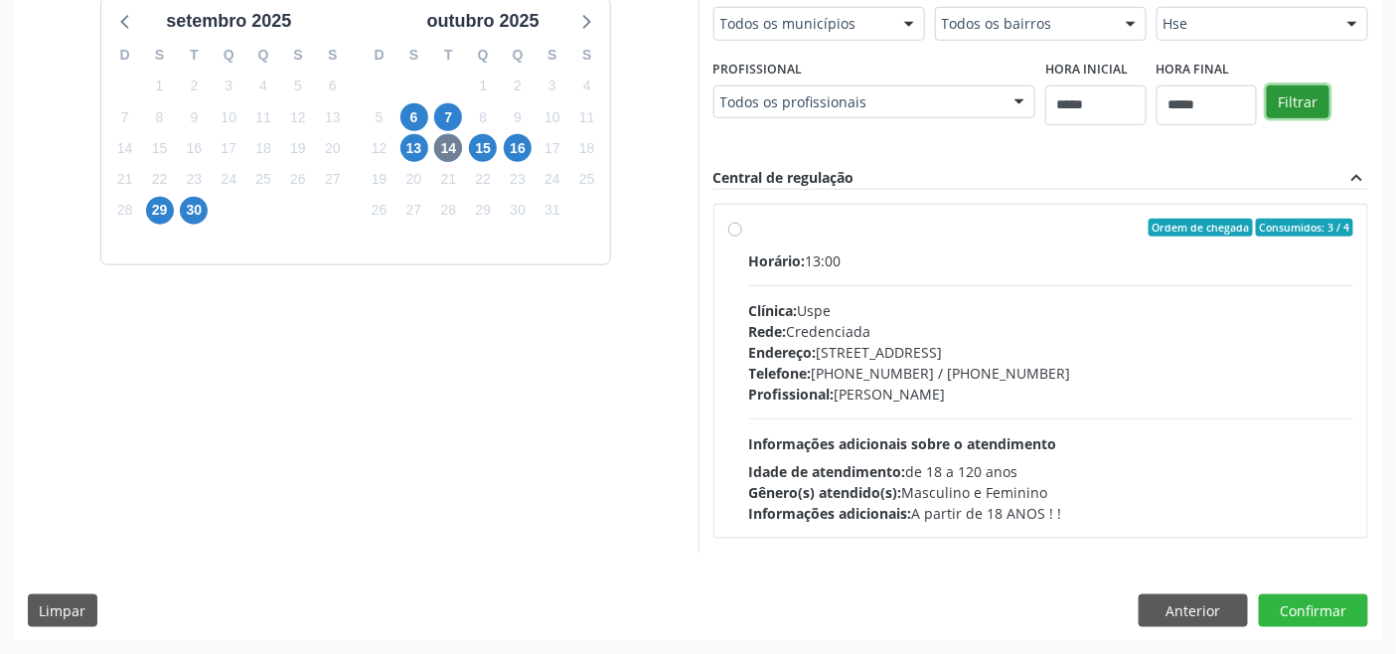
click at [1293, 96] on button "Filtrar" at bounding box center [1298, 102] width 63 height 34
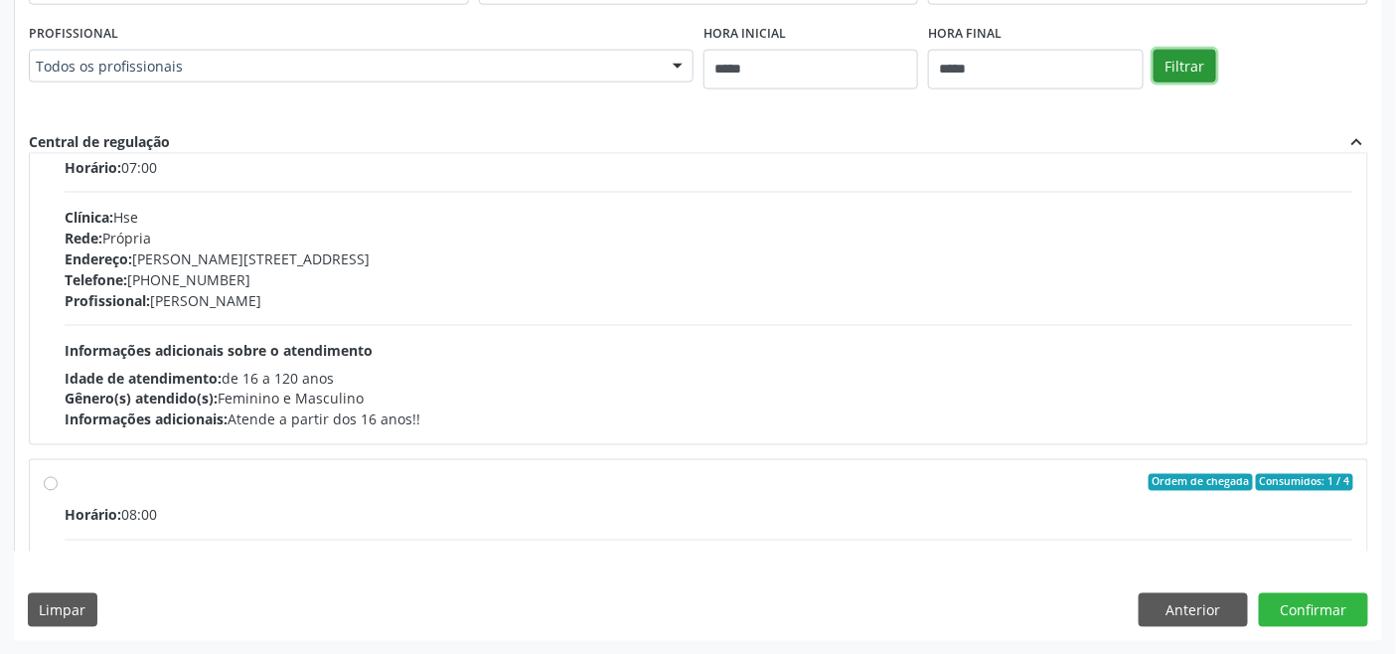
scroll to position [0, 0]
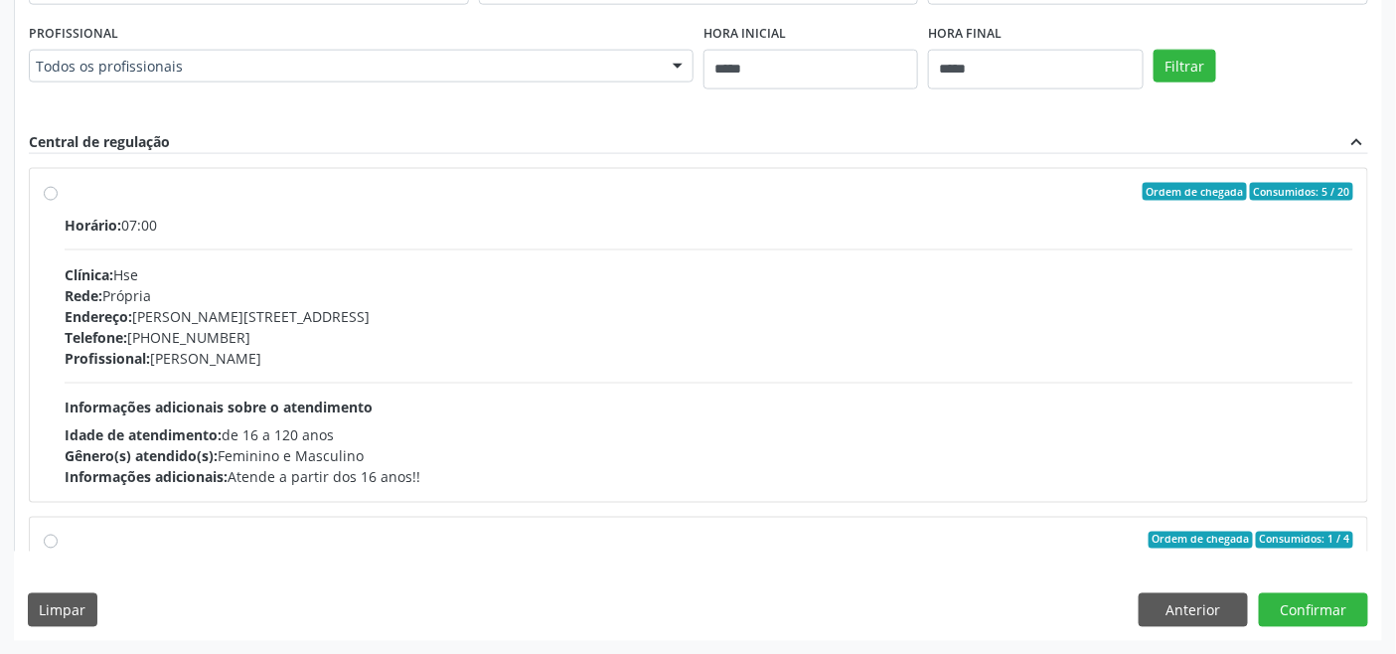
click at [299, 354] on div "Profissional: Lucas Santos Pimentel" at bounding box center [709, 358] width 1288 height 21
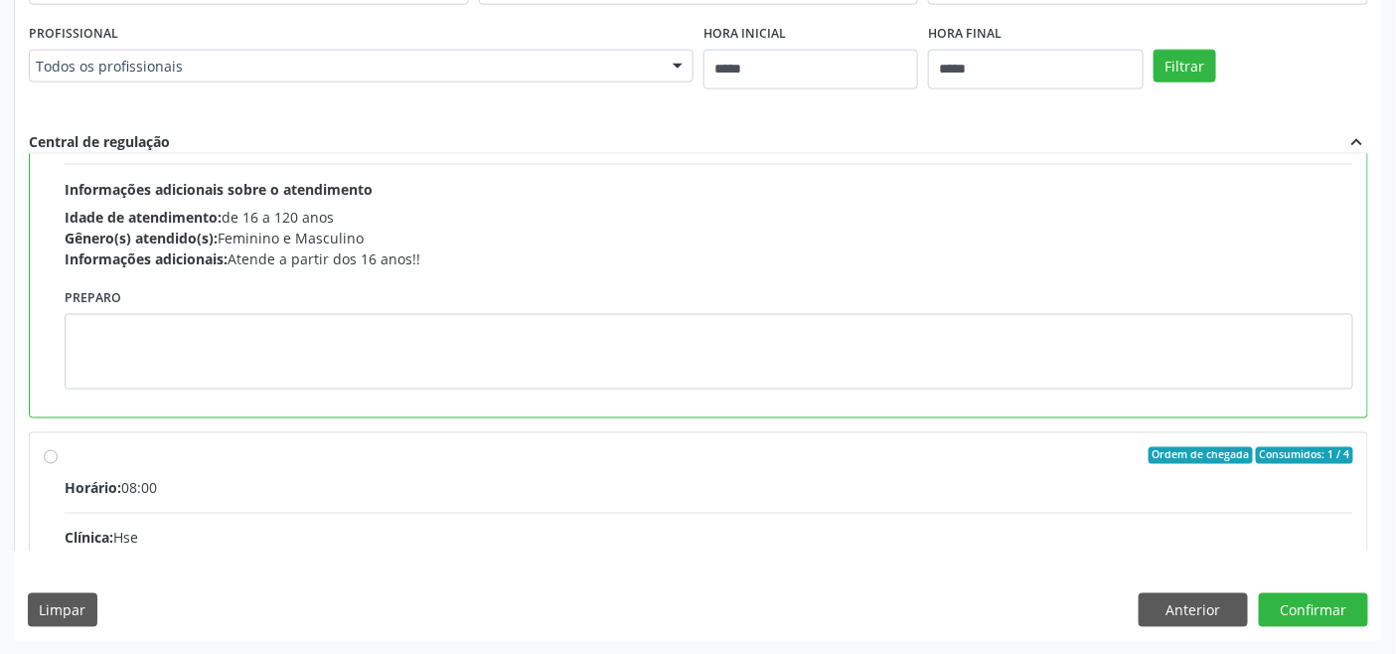
scroll to position [221, 0]
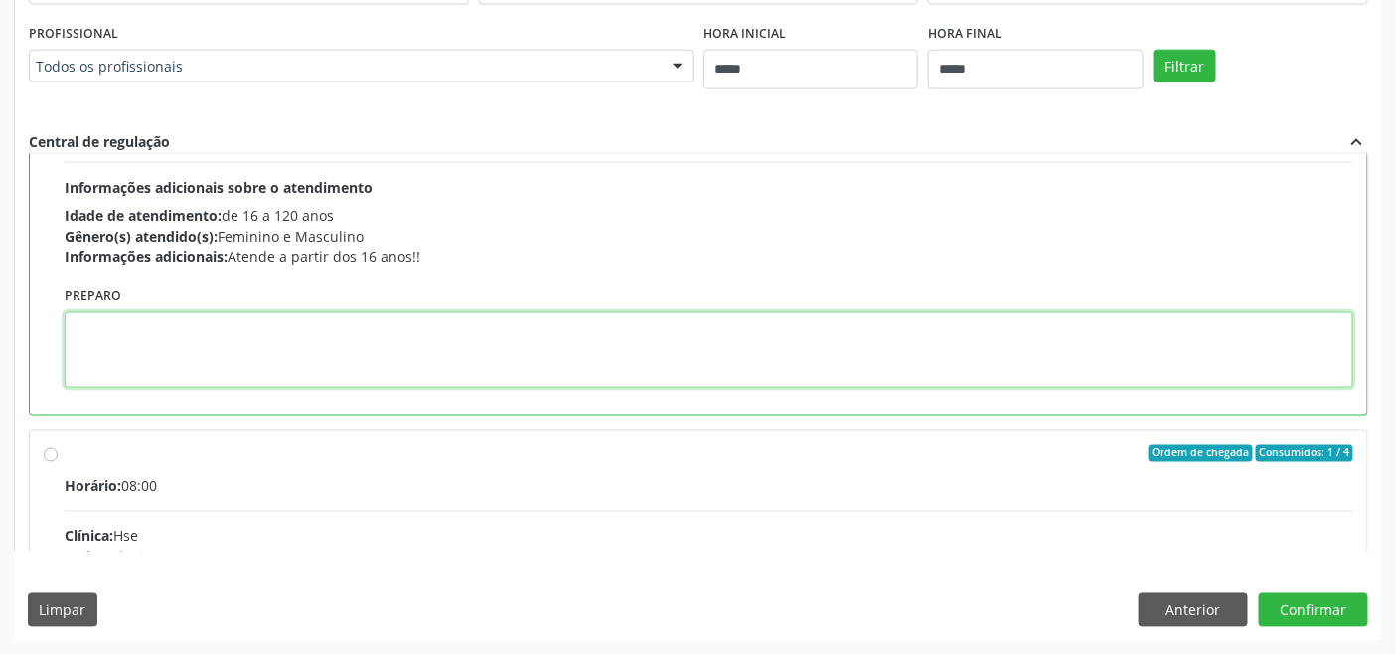
paste textarea "**********"
type textarea "**********"
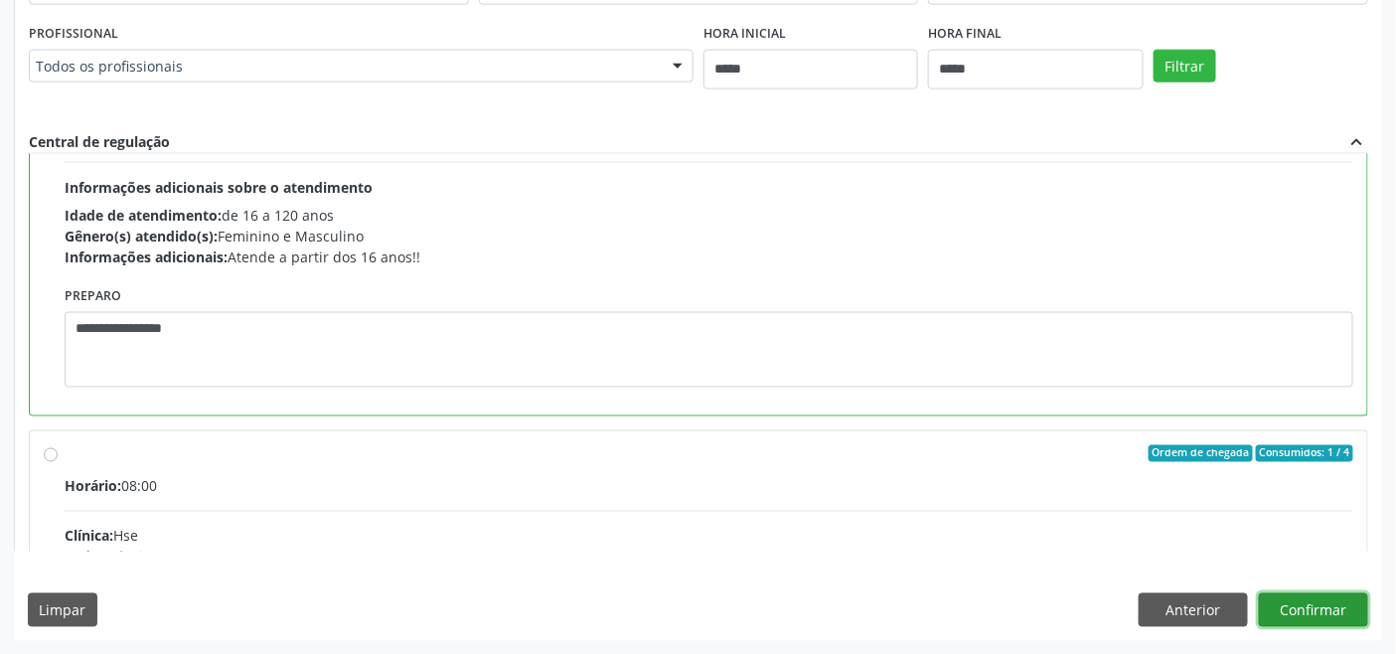
click at [1299, 609] on button "Confirmar" at bounding box center [1313, 610] width 109 height 34
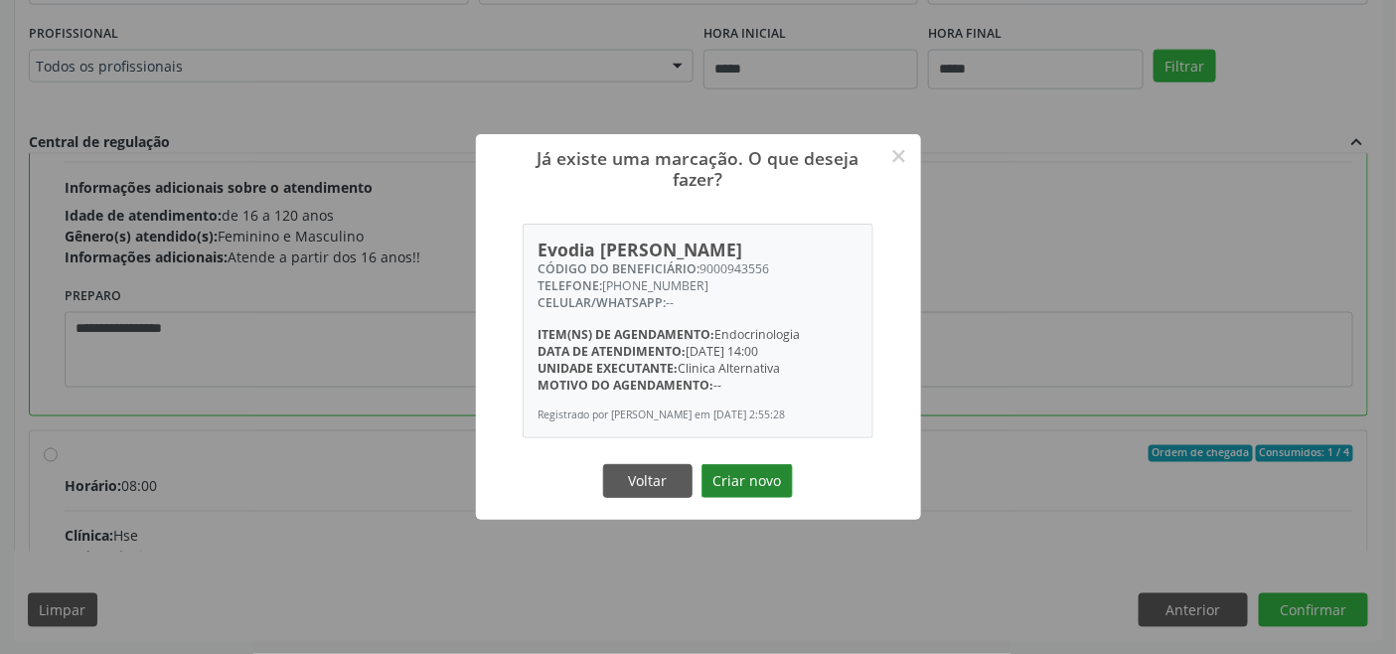
click at [761, 477] on button "Criar novo" at bounding box center [746, 481] width 91 height 34
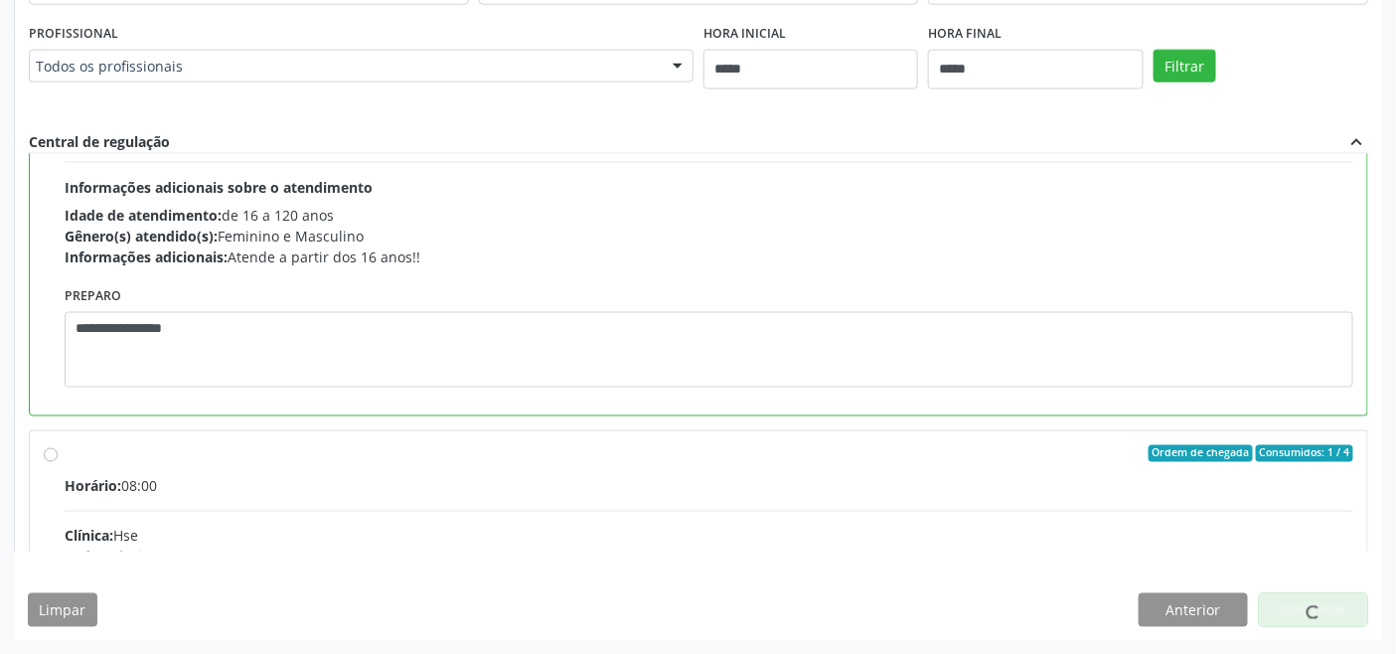
scroll to position [7, 0]
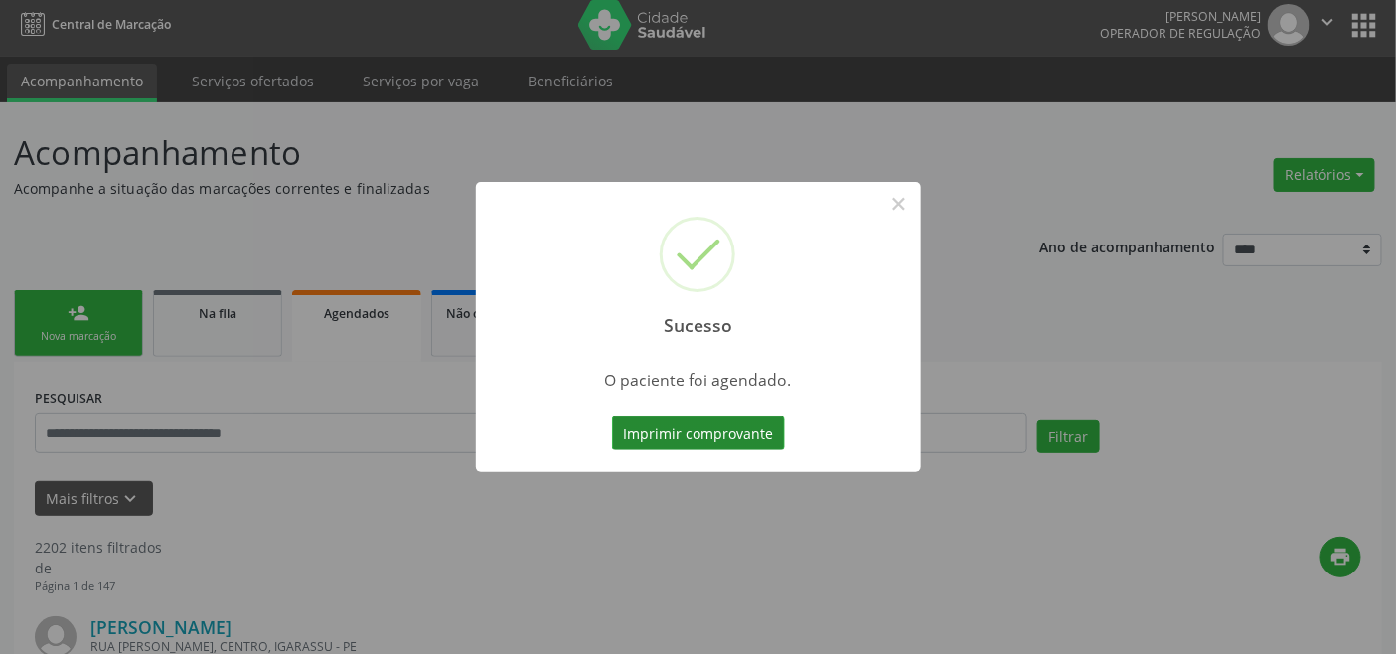
click at [711, 420] on button "Imprimir comprovante" at bounding box center [698, 433] width 173 height 34
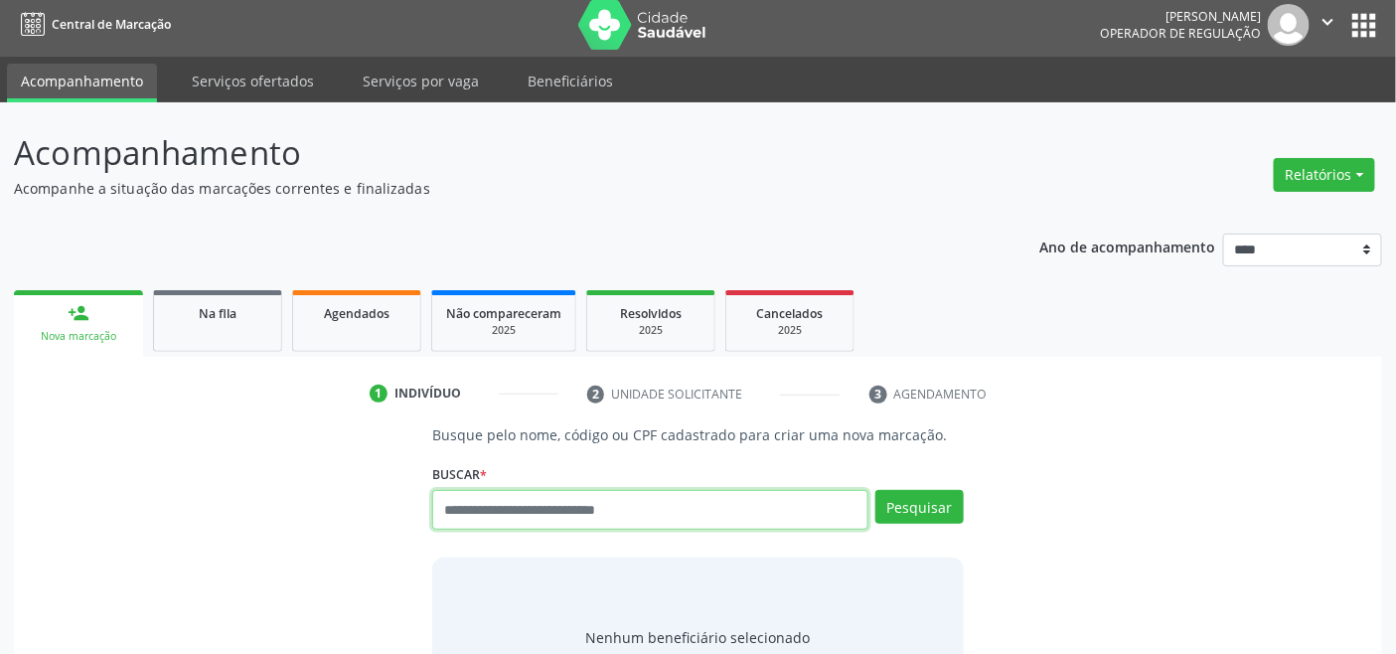
scroll to position [7, 0]
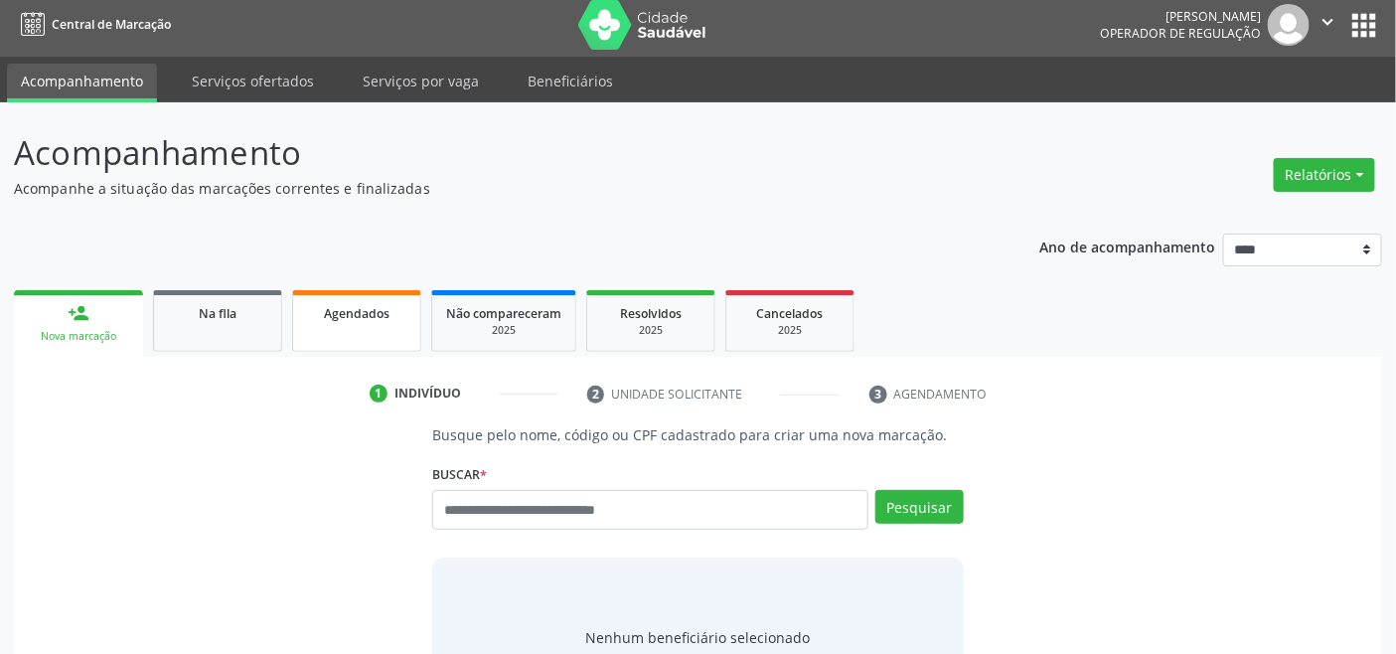
click at [361, 295] on link "Agendados" at bounding box center [356, 321] width 129 height 62
select select "*"
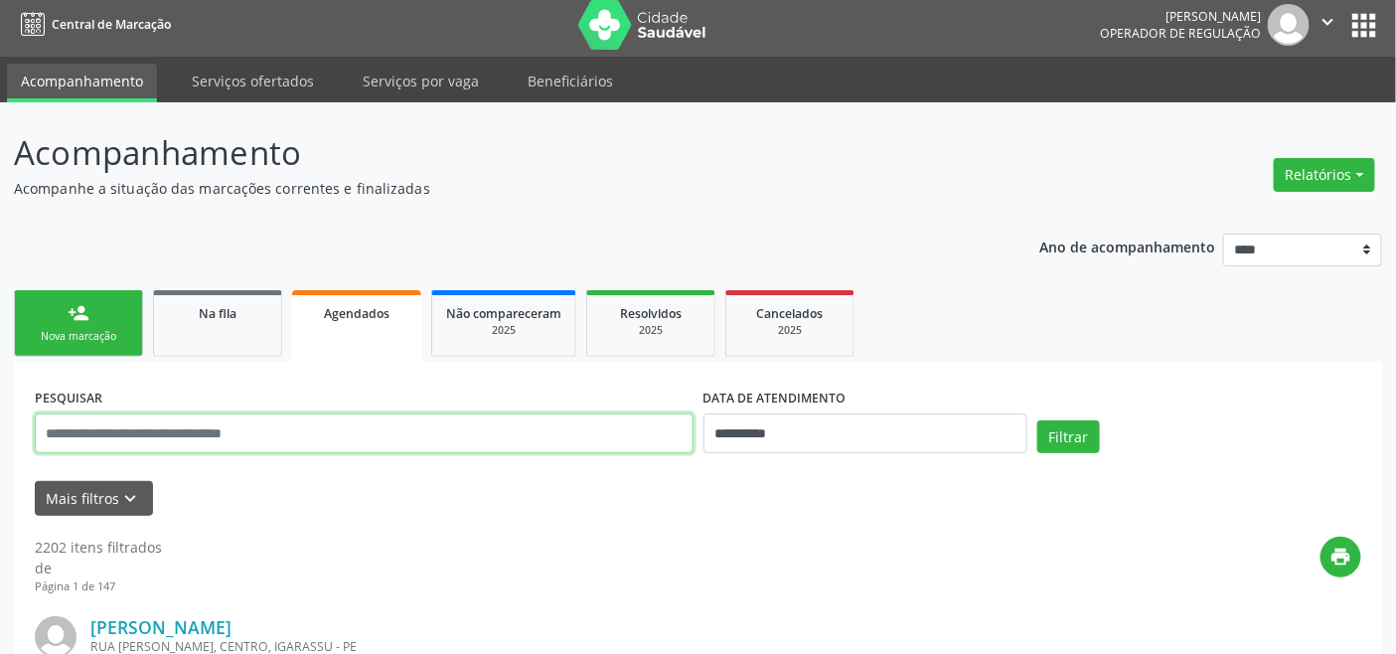
click at [600, 429] on input "text" at bounding box center [364, 433] width 659 height 40
drag, startPoint x: 583, startPoint y: 427, endPoint x: 578, endPoint y: 417, distance: 11.1
paste input "**********"
type input "**********"
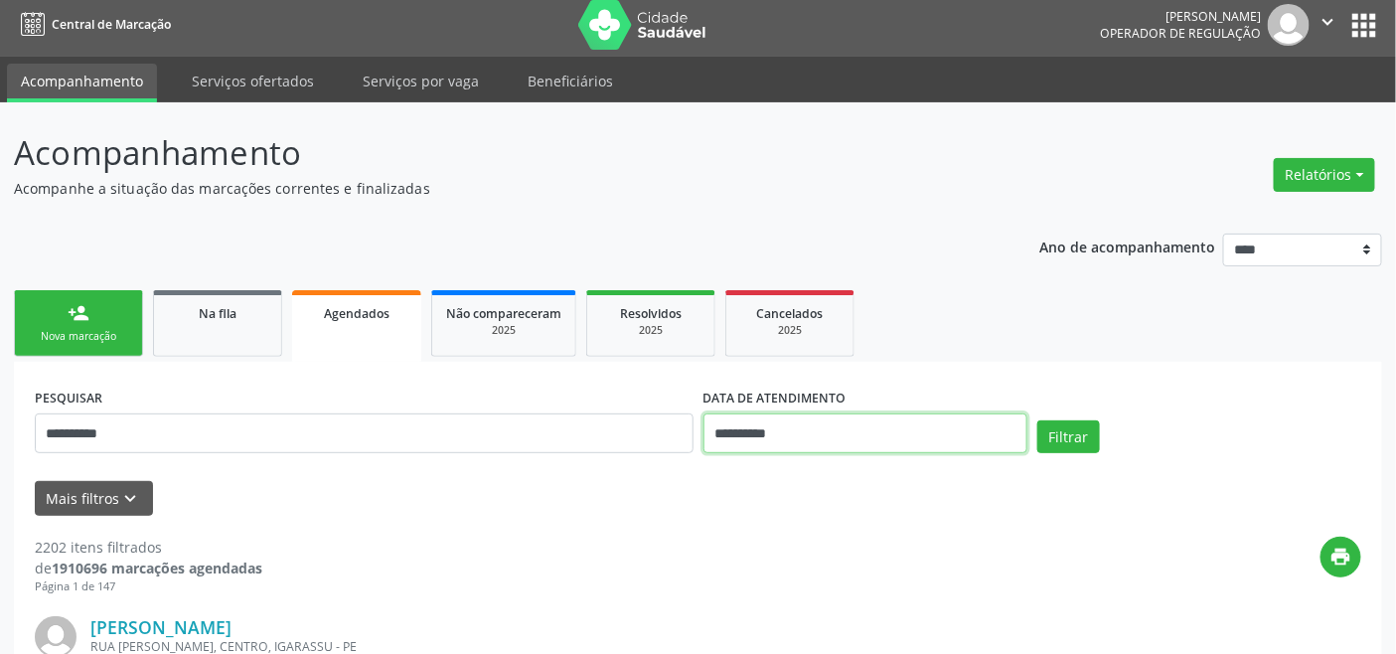
click at [886, 437] on input "**********" at bounding box center [865, 433] width 324 height 40
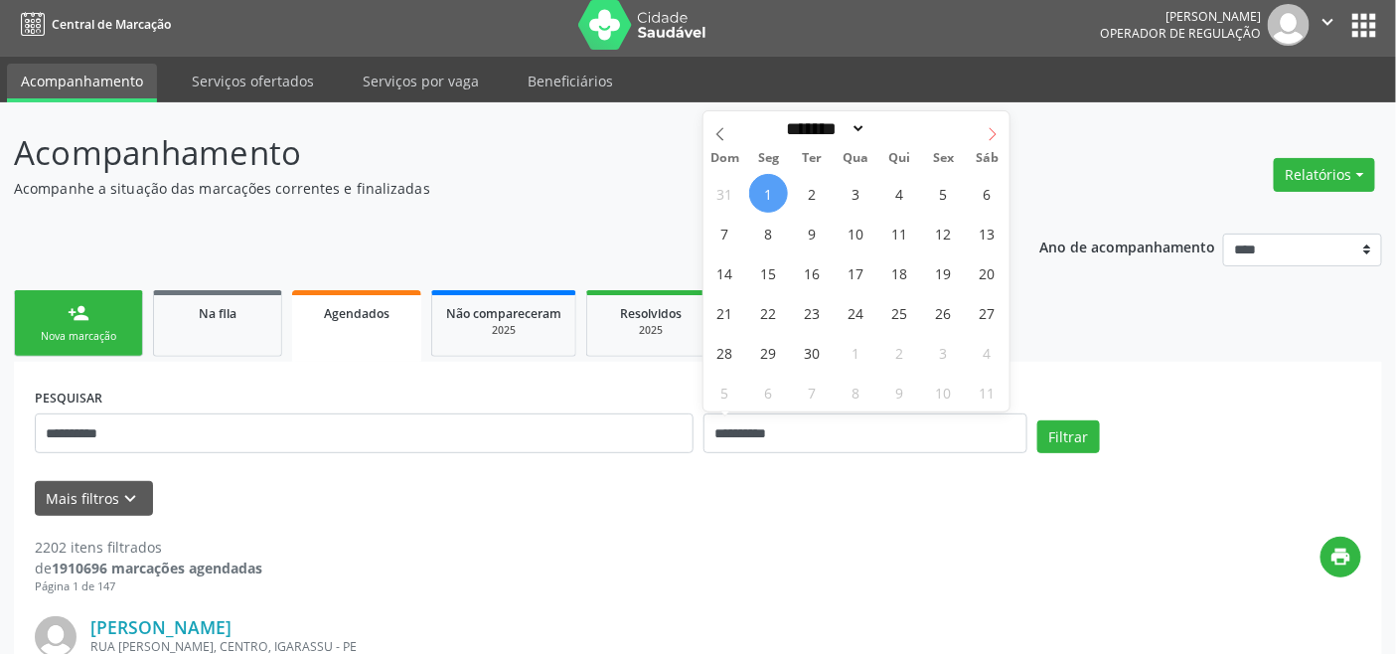
click at [988, 137] on icon at bounding box center [992, 134] width 14 height 14
select select "*"
click at [770, 275] on span "13" at bounding box center [768, 272] width 39 height 39
type input "**********"
click at [770, 275] on span "13" at bounding box center [768, 272] width 39 height 39
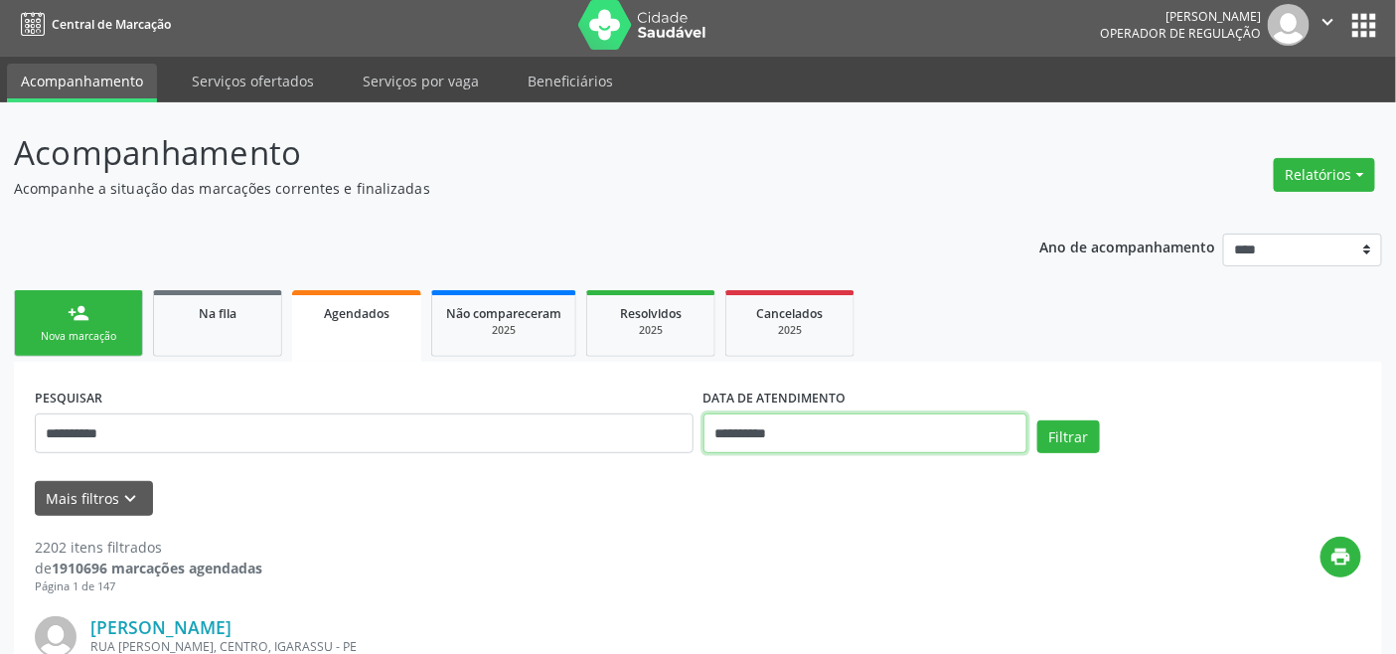
click at [937, 424] on input "**********" at bounding box center [865, 433] width 324 height 40
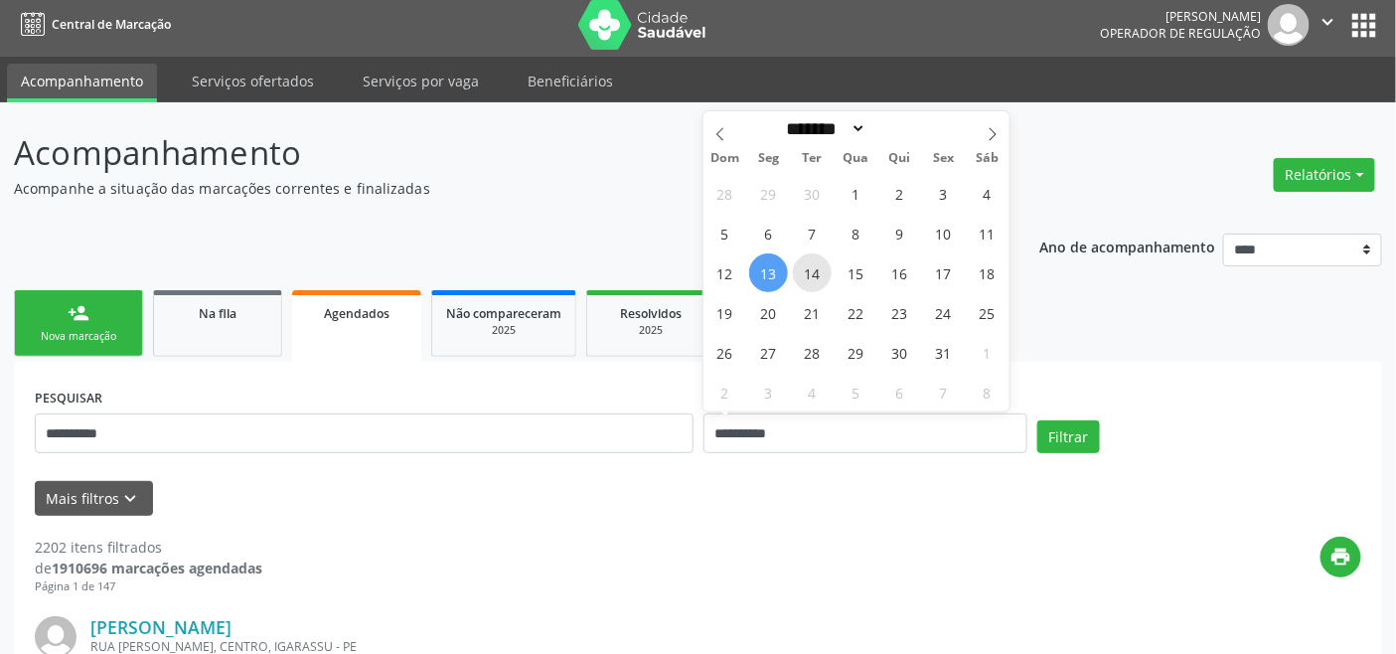
click at [808, 274] on span "14" at bounding box center [812, 272] width 39 height 39
type input "**********"
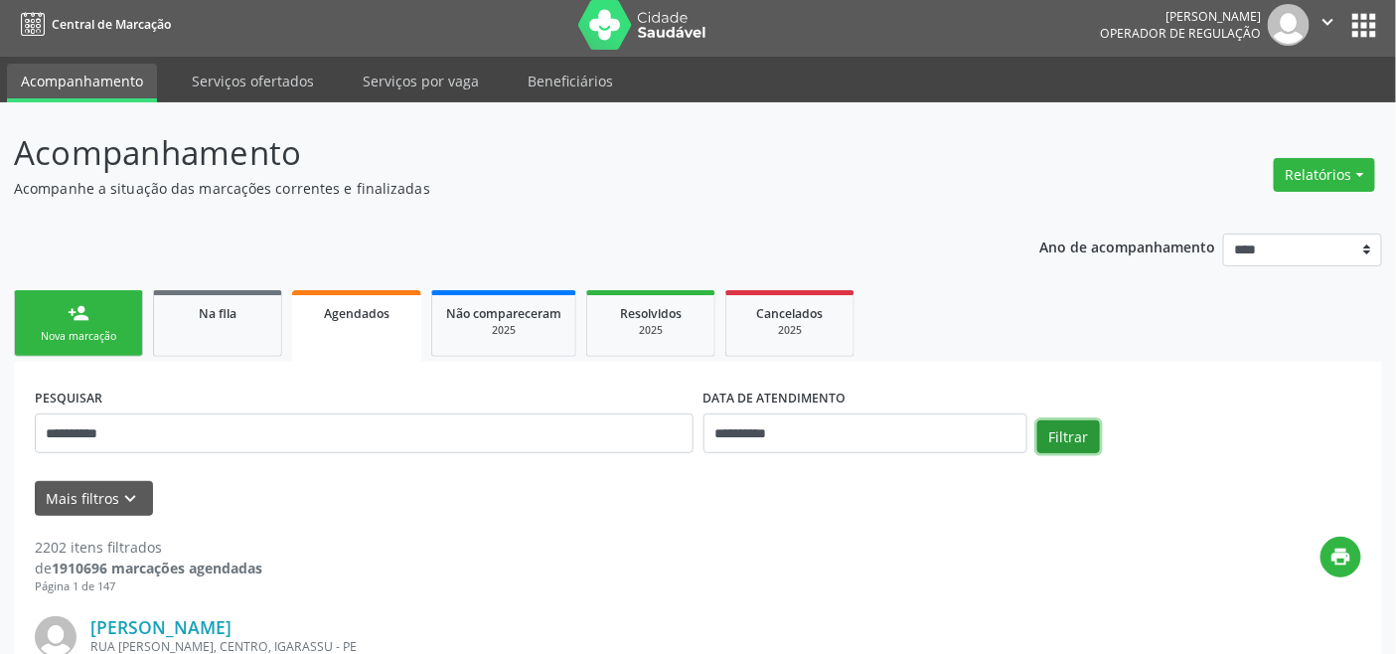
click at [1050, 420] on button "Filtrar" at bounding box center [1068, 437] width 63 height 34
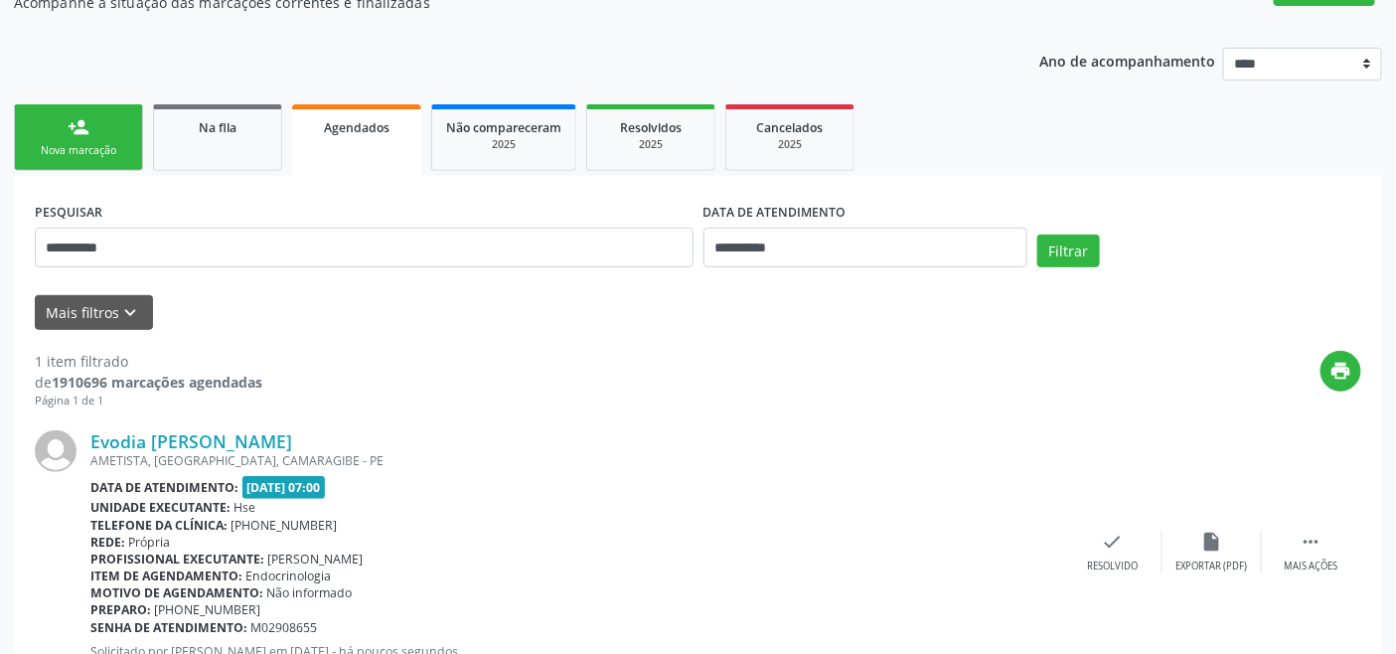
scroll to position [266, 0]
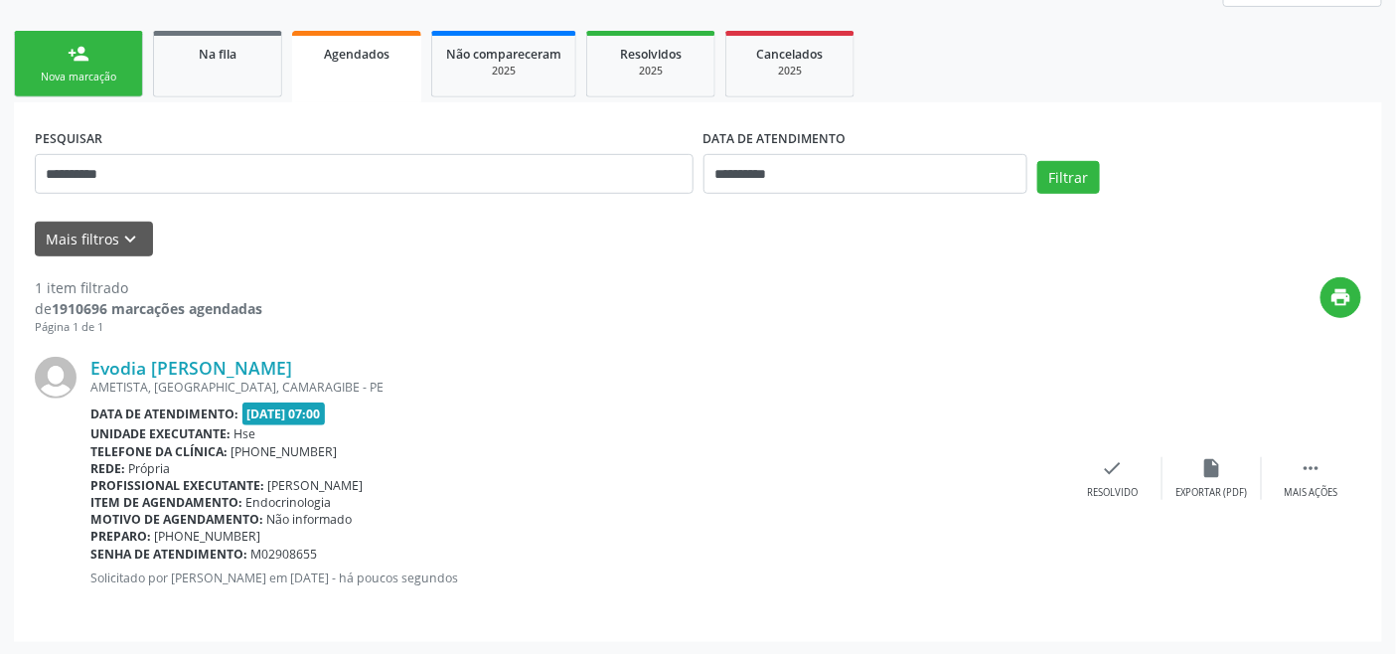
click at [90, 63] on link "person_add Nova marcação" at bounding box center [78, 64] width 129 height 67
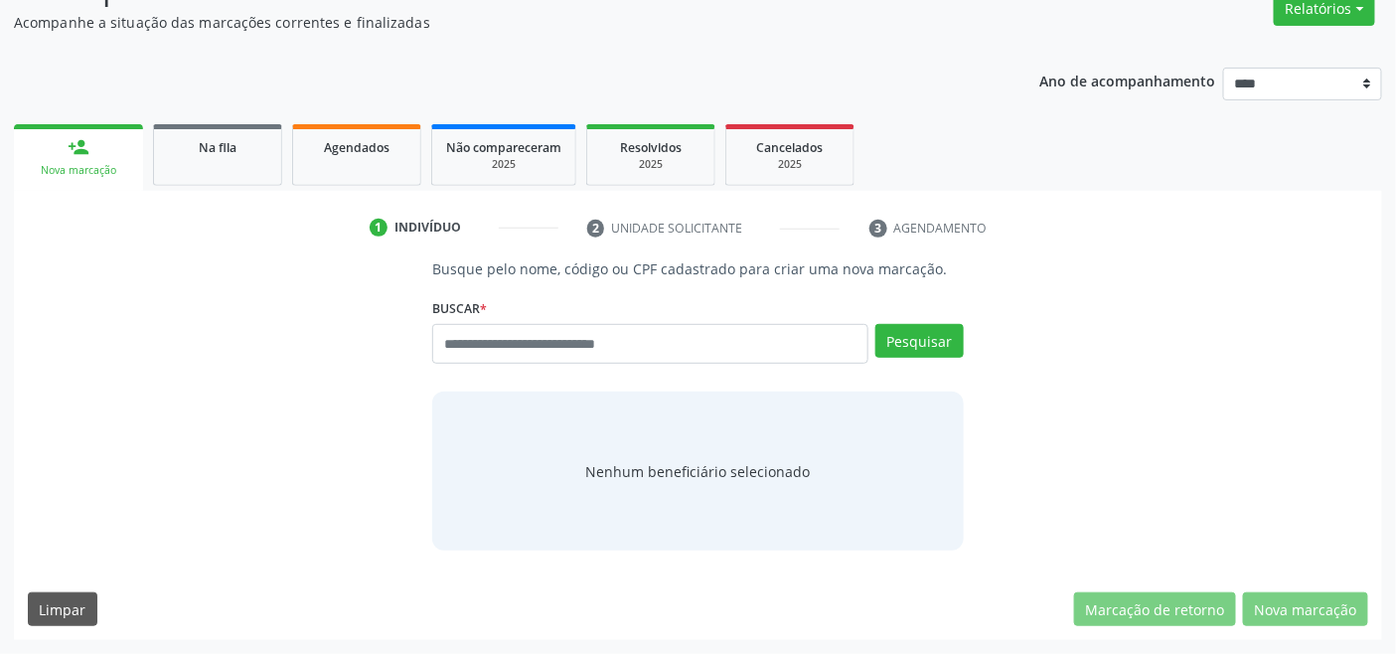
scroll to position [171, 0]
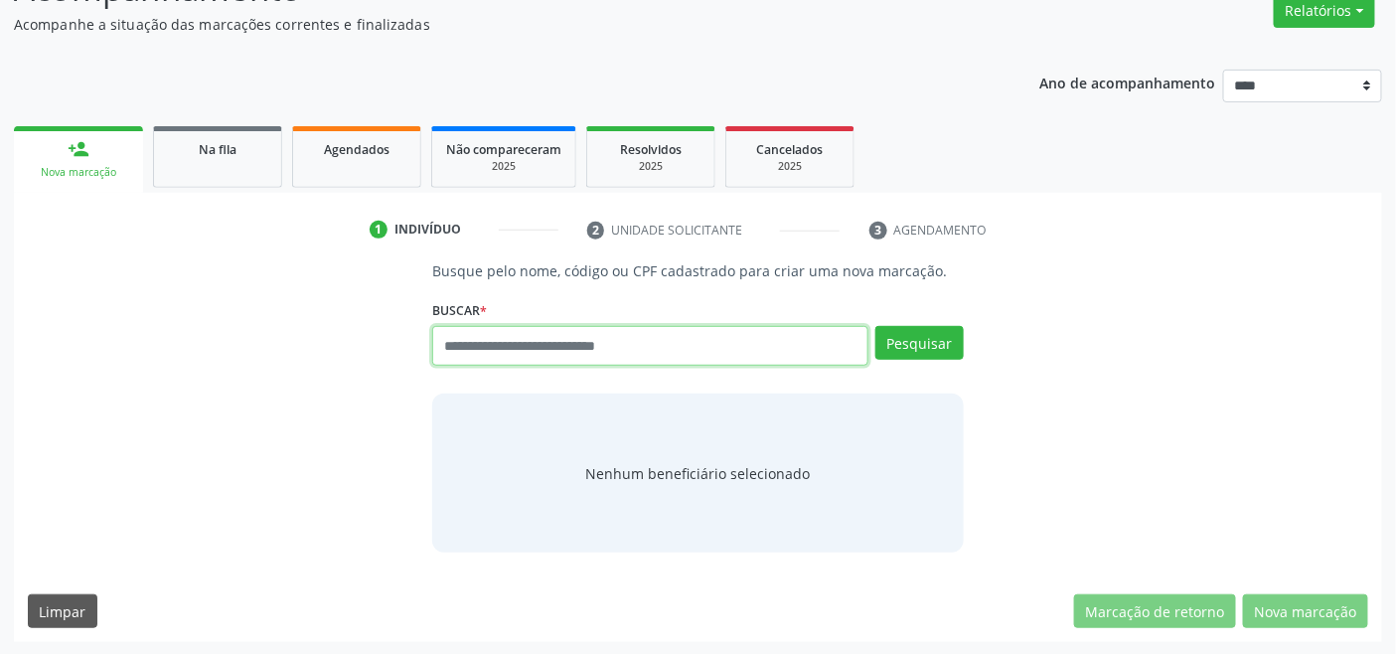
click at [562, 350] on input "text" at bounding box center [649, 346] width 435 height 40
